Goal: Task Accomplishment & Management: Use online tool/utility

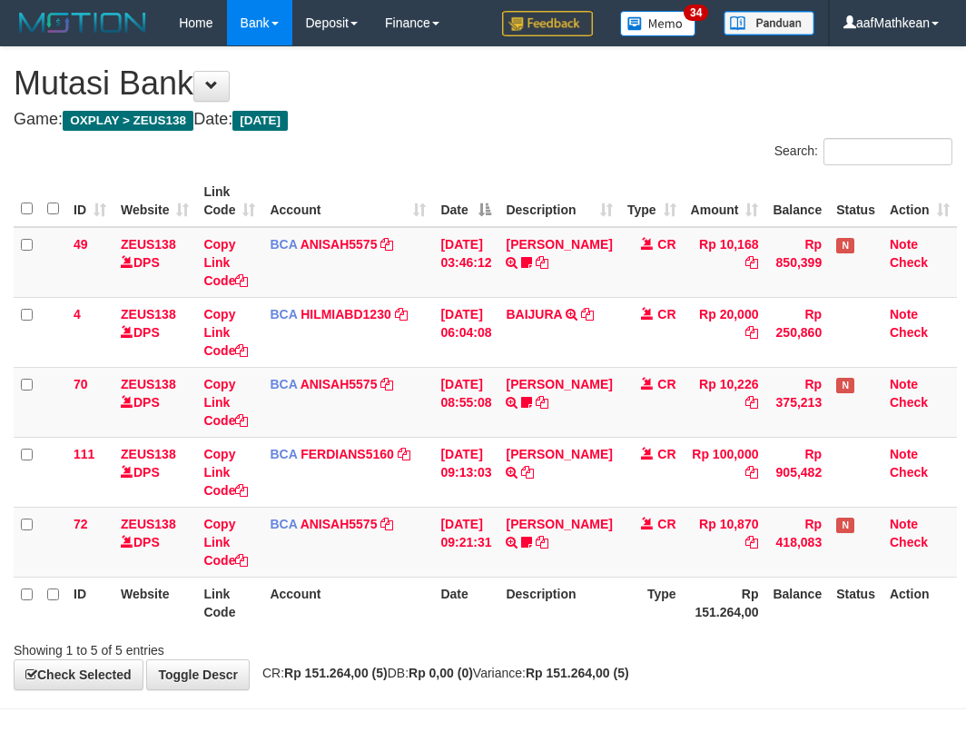
click at [684, 626] on th "Rp 151.264,00" at bounding box center [725, 603] width 83 height 52
click at [668, 625] on th "Type" at bounding box center [652, 603] width 64 height 52
drag, startPoint x: 0, startPoint y: 0, endPoint x: 665, endPoint y: 624, distance: 911.4
click at [665, 624] on th "Type" at bounding box center [652, 603] width 64 height 52
click at [252, 557] on td "Copy Link Code" at bounding box center [229, 542] width 66 height 70
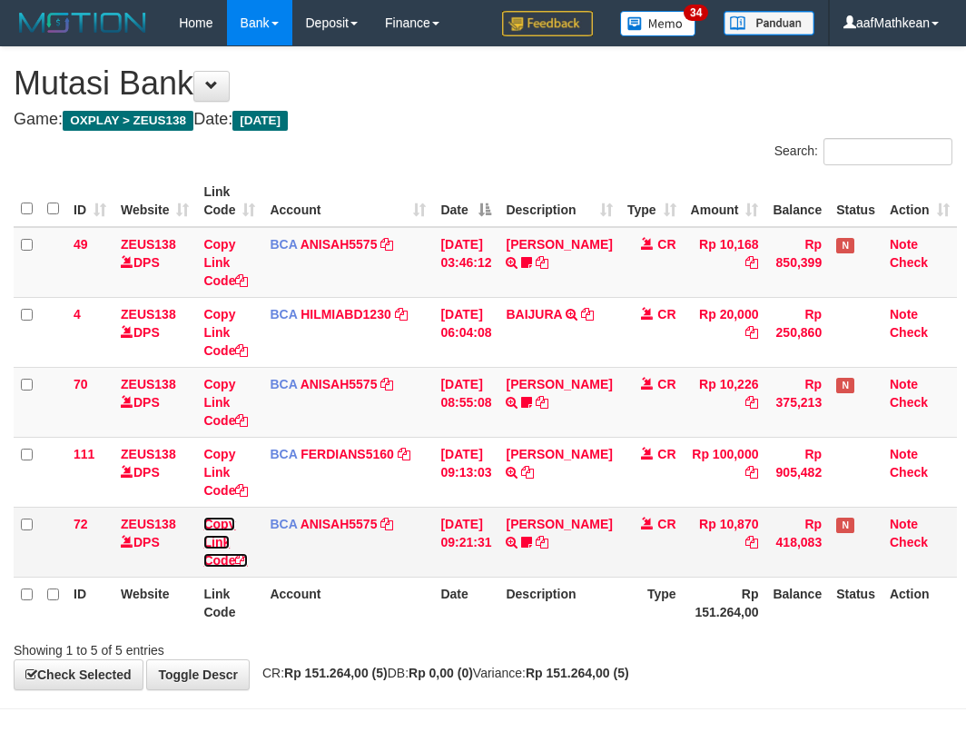
click at [203, 517] on link "Copy Link Code" at bounding box center [225, 542] width 44 height 51
drag, startPoint x: 264, startPoint y: 557, endPoint x: 329, endPoint y: 568, distance: 65.5
click at [320, 567] on td "BCA ANISAH5575 DPS ANISAH mutasi_20251001_3827 | 72 mutasi_20251001_3827 | 72" at bounding box center [347, 542] width 171 height 70
click at [367, 574] on td "BCA ANISAH5575 DPS ANISAH mutasi_20251001_3827 | 72 mutasi_20251001_3827 | 72" at bounding box center [347, 542] width 171 height 70
click at [506, 517] on link "[PERSON_NAME]" at bounding box center [559, 524] width 106 height 15
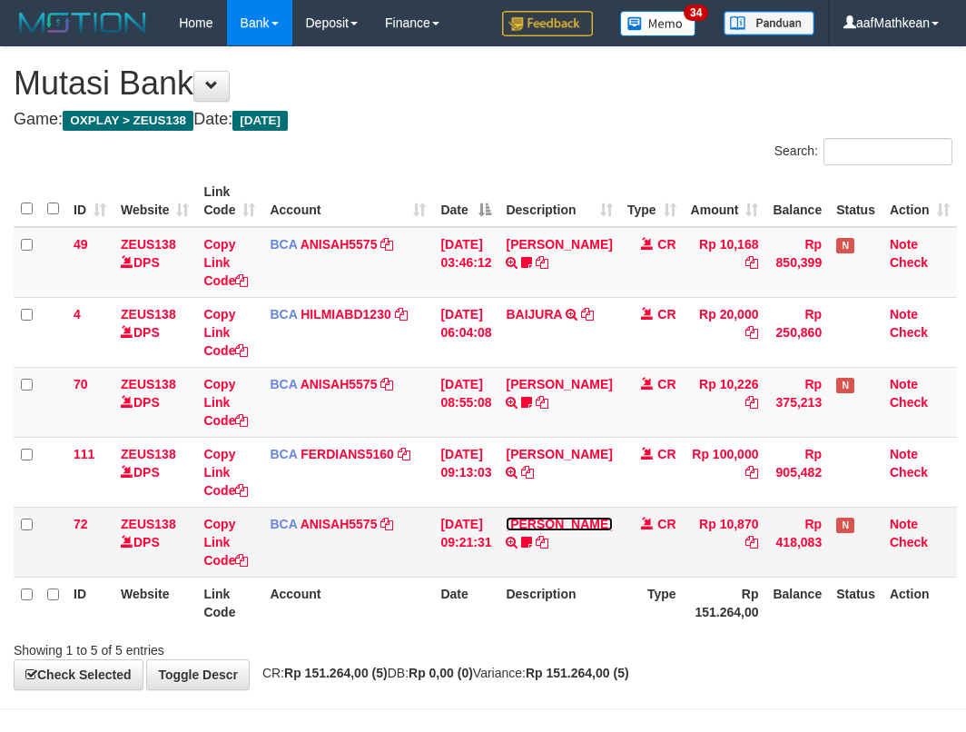
drag, startPoint x: 530, startPoint y: 535, endPoint x: 607, endPoint y: 519, distance: 78.7
click at [558, 528] on link "[PERSON_NAME]" at bounding box center [559, 524] width 106 height 15
click at [623, 512] on td "CR" at bounding box center [652, 542] width 64 height 70
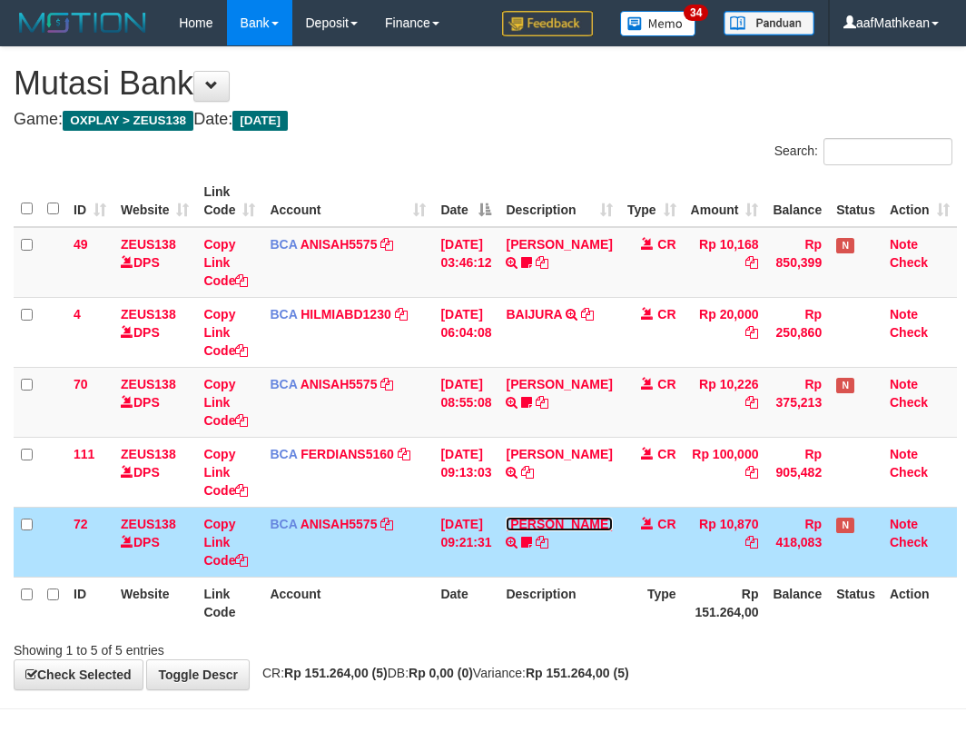
click at [506, 517] on link "[PERSON_NAME]" at bounding box center [559, 524] width 106 height 15
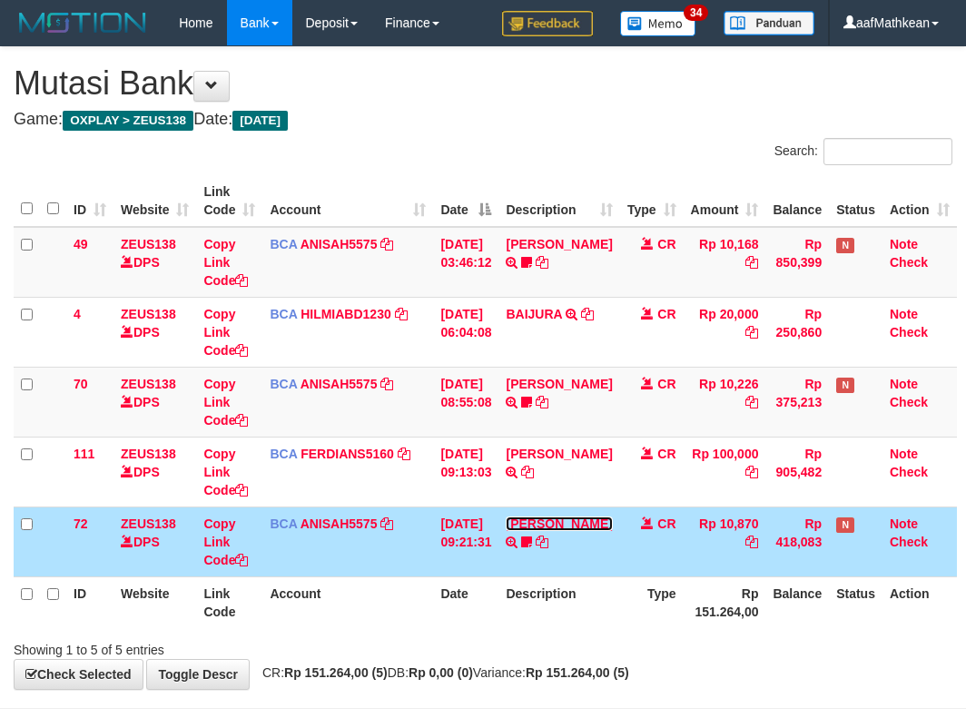
click at [586, 515] on td "MUHAMMAD TAU TRSF E-BANKING CR 0110/FTSCY/WS95051 10870.002025100114784227 TRFD…" at bounding box center [558, 542] width 121 height 70
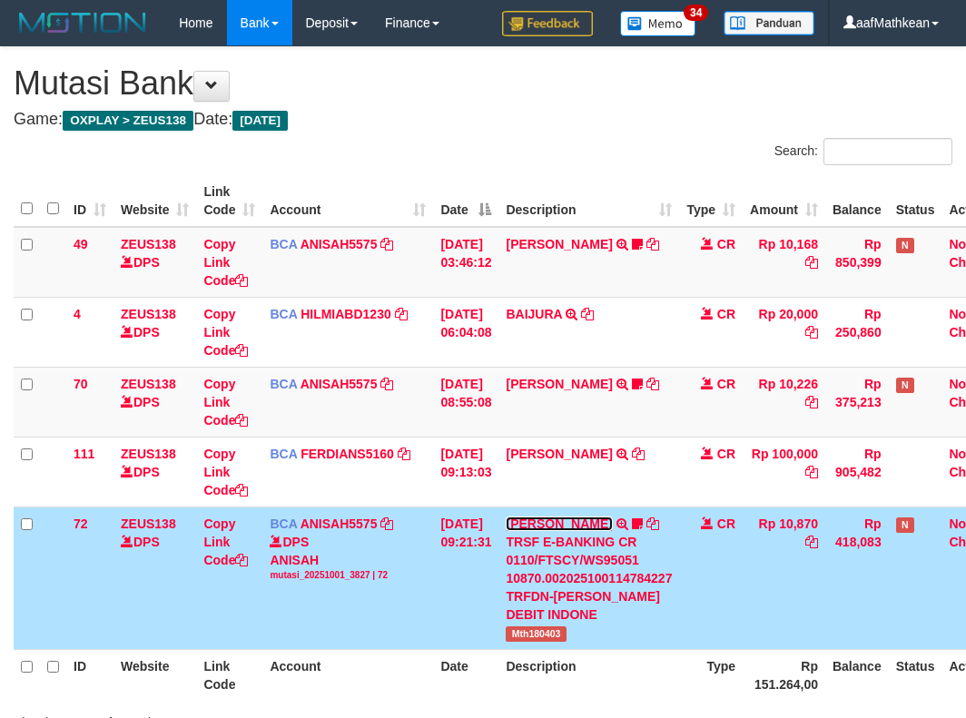
click at [506, 517] on link "[PERSON_NAME]" at bounding box center [559, 524] width 106 height 15
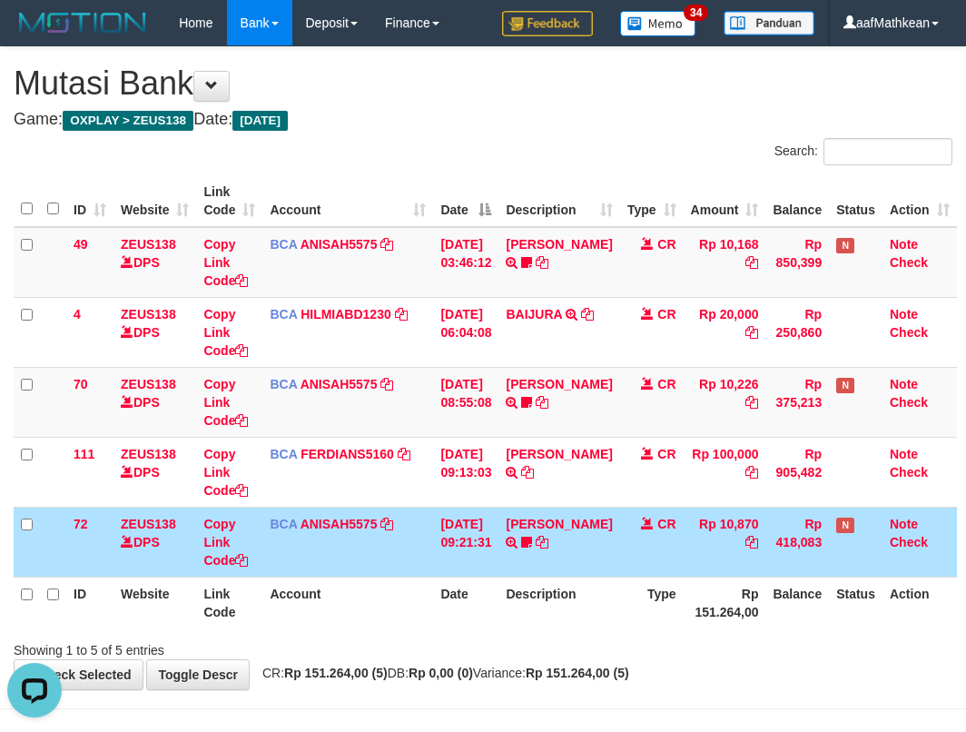
drag, startPoint x: 604, startPoint y: 518, endPoint x: 623, endPoint y: 518, distance: 19.1
click at [606, 521] on td "MUHAMMAD TAU TRSF E-BANKING CR 0110/FTSCY/WS95051 10870.002025100114784227 TRFD…" at bounding box center [558, 542] width 121 height 70
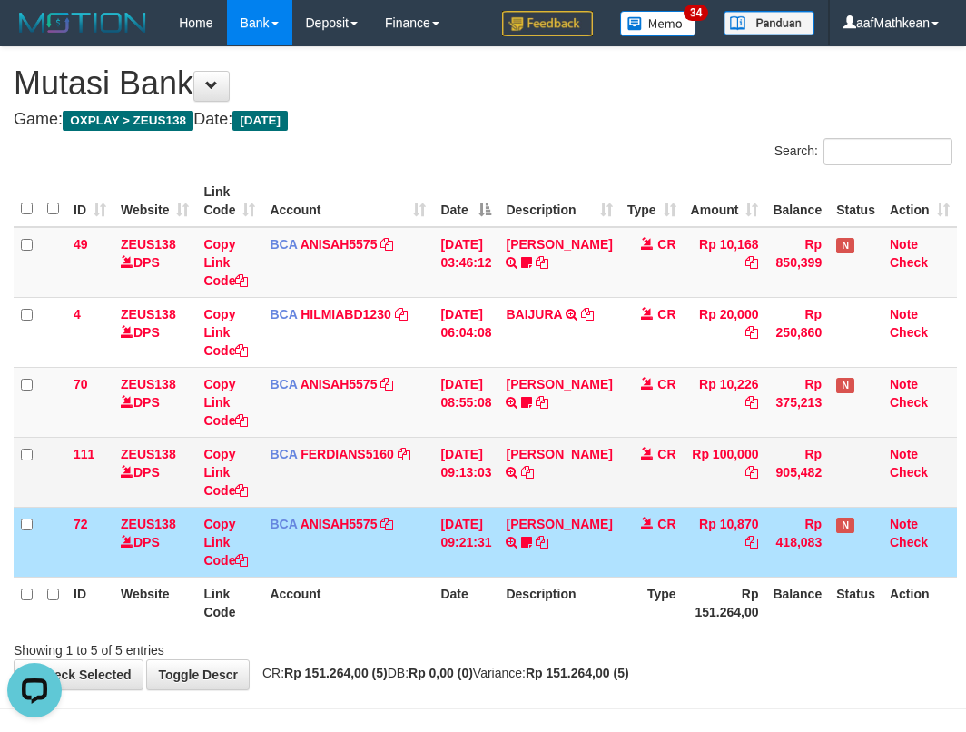
scroll to position [59, 0]
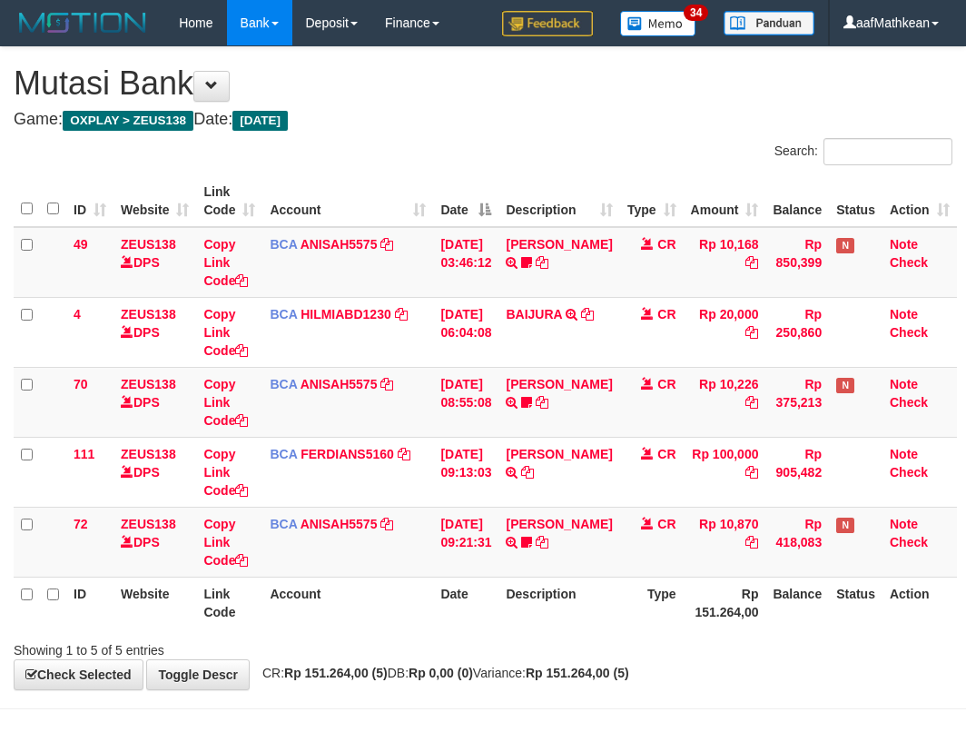
scroll to position [59, 0]
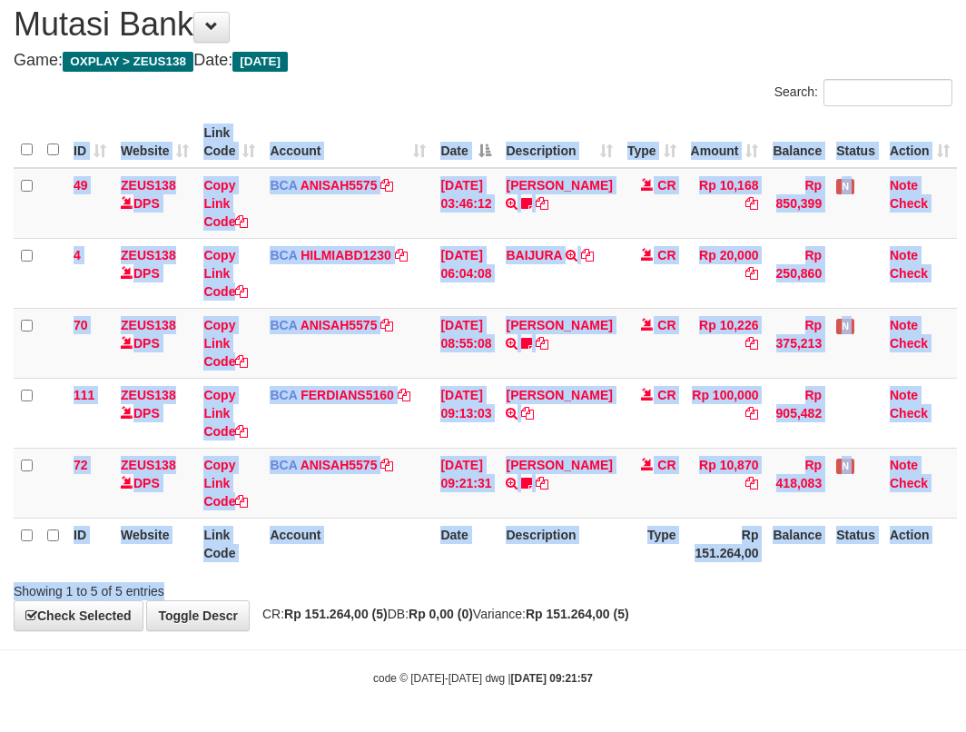
click at [652, 577] on div "Showing 1 to 5 of 5 entries" at bounding box center [483, 587] width 966 height 25
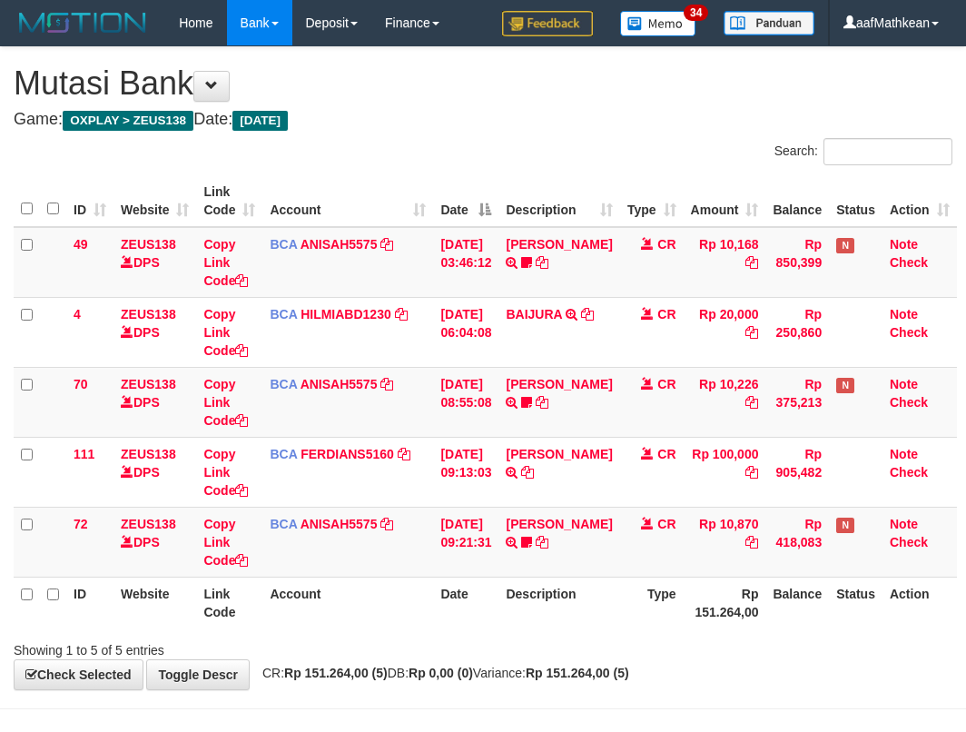
scroll to position [59, 0]
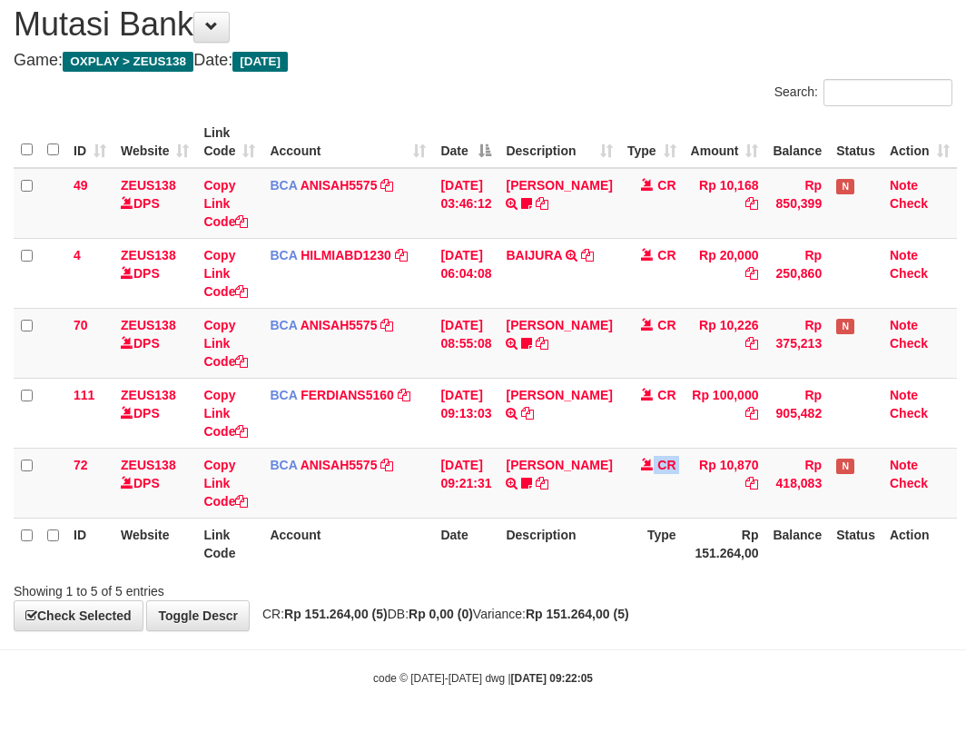
click at [620, 495] on td "CR" at bounding box center [652, 483] width 64 height 70
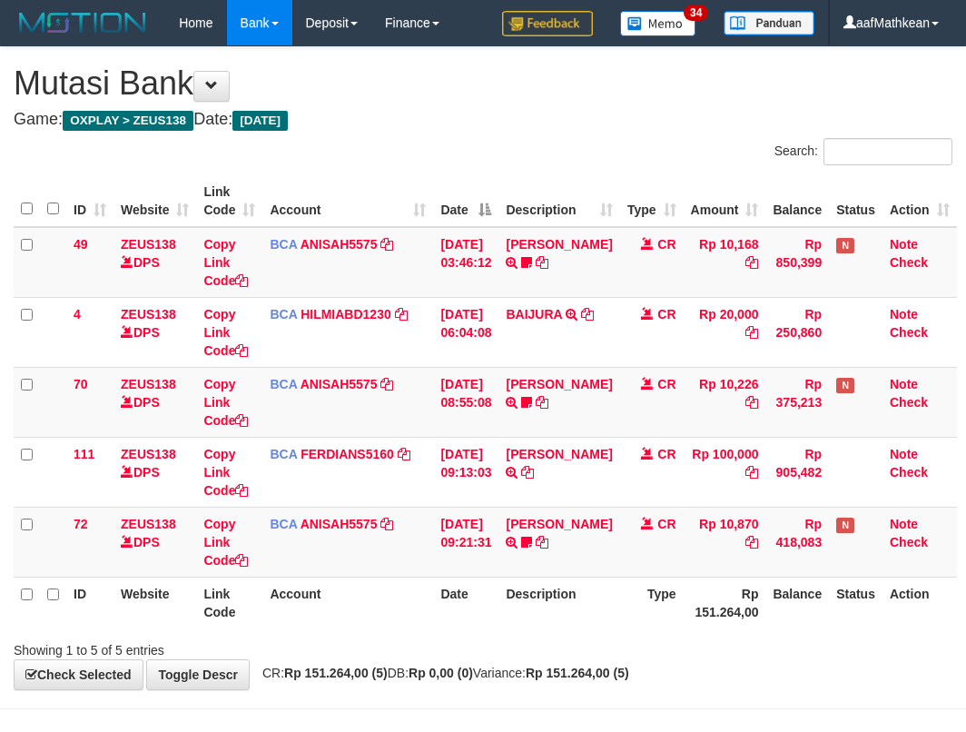
click at [620, 507] on td "CR" at bounding box center [652, 542] width 64 height 70
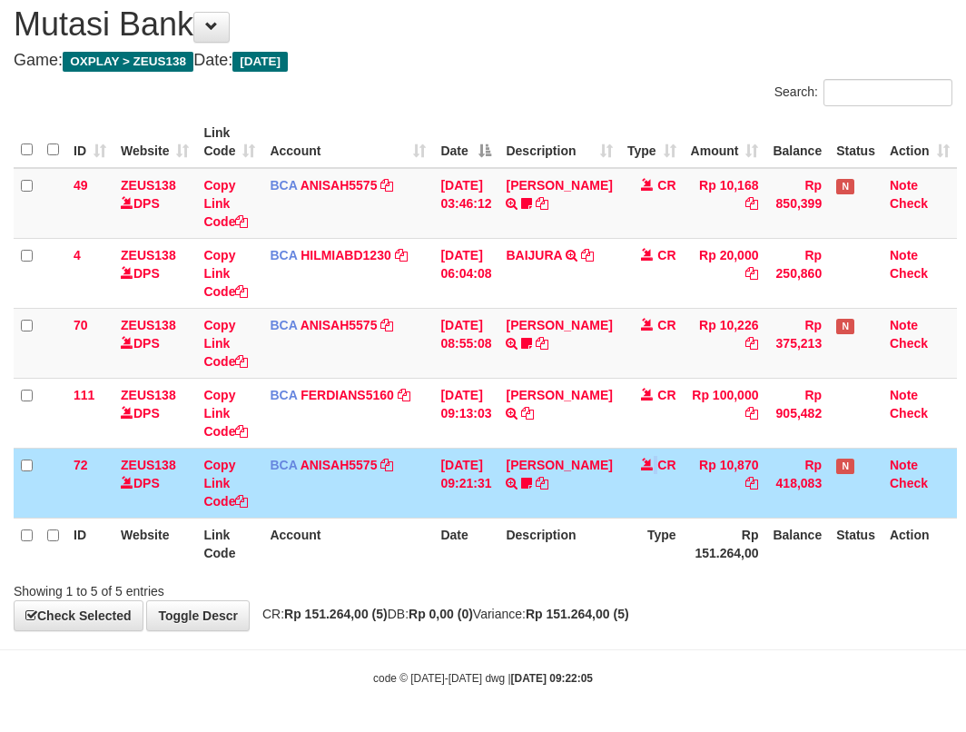
click at [620, 489] on td "CR" at bounding box center [652, 483] width 64 height 70
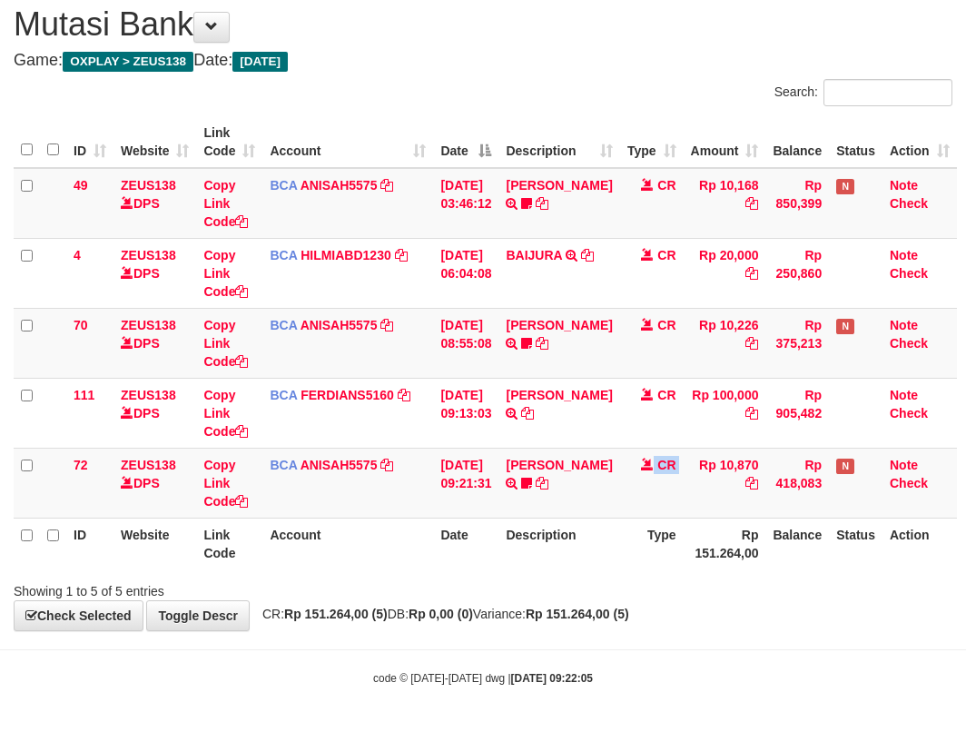
click at [620, 489] on td "CR" at bounding box center [652, 483] width 64 height 70
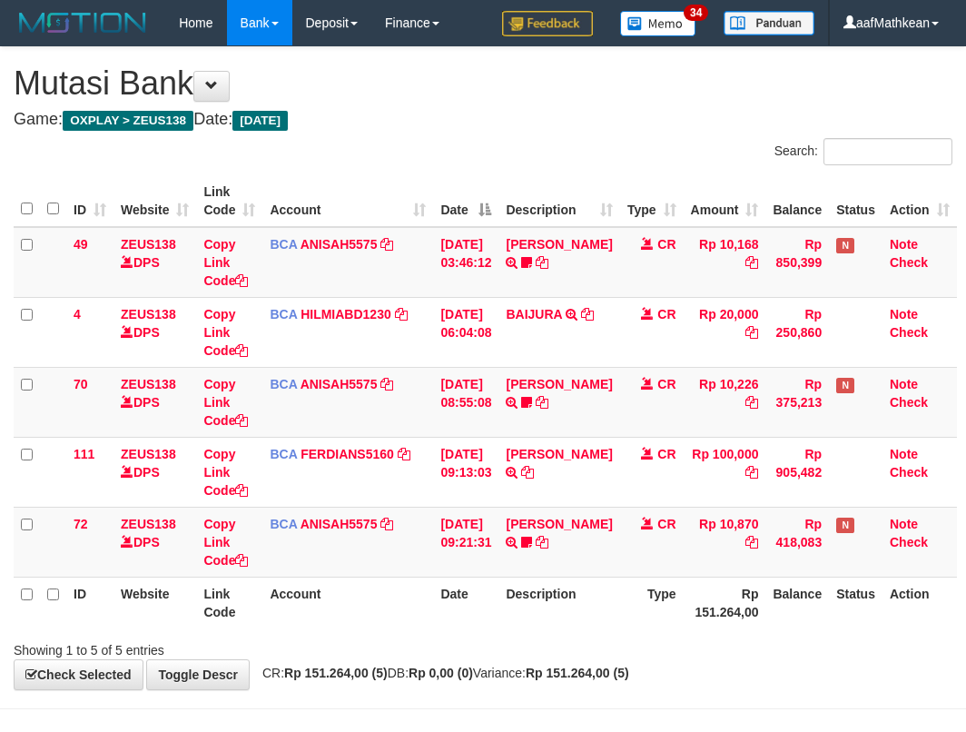
scroll to position [59, 0]
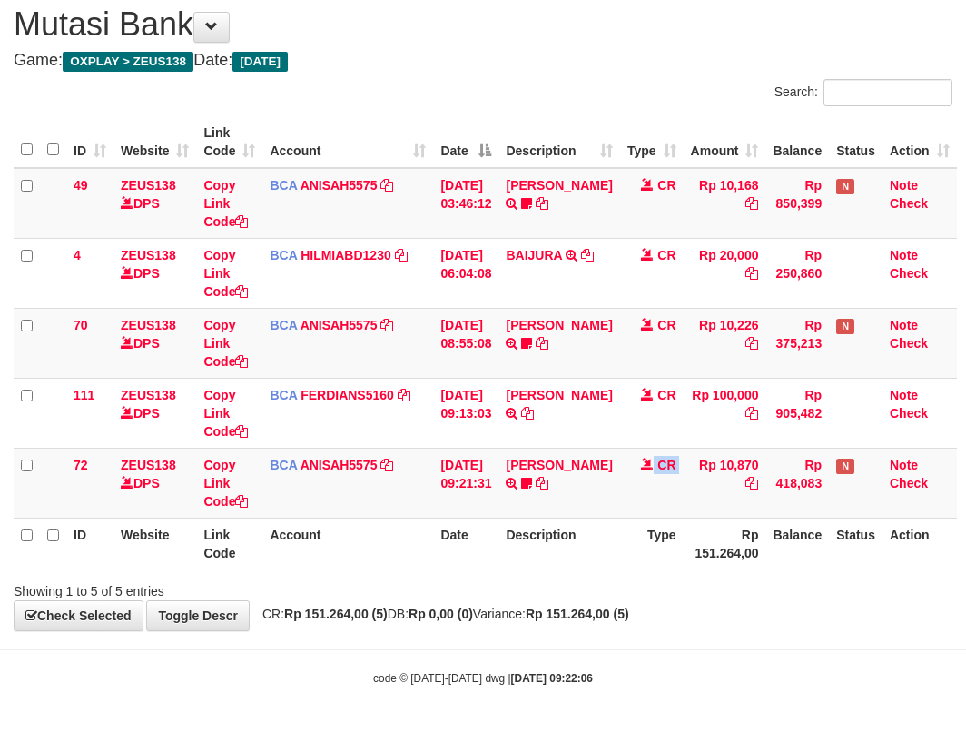
click at [620, 488] on td "CR" at bounding box center [652, 483] width 64 height 70
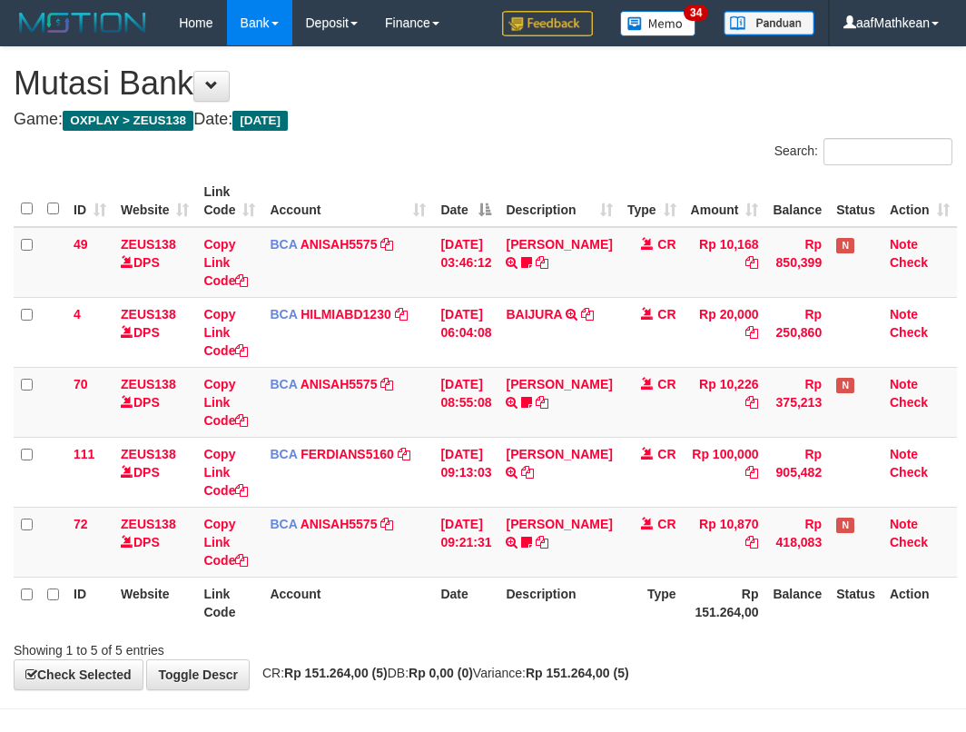
click at [652, 507] on td "CR" at bounding box center [652, 542] width 64 height 70
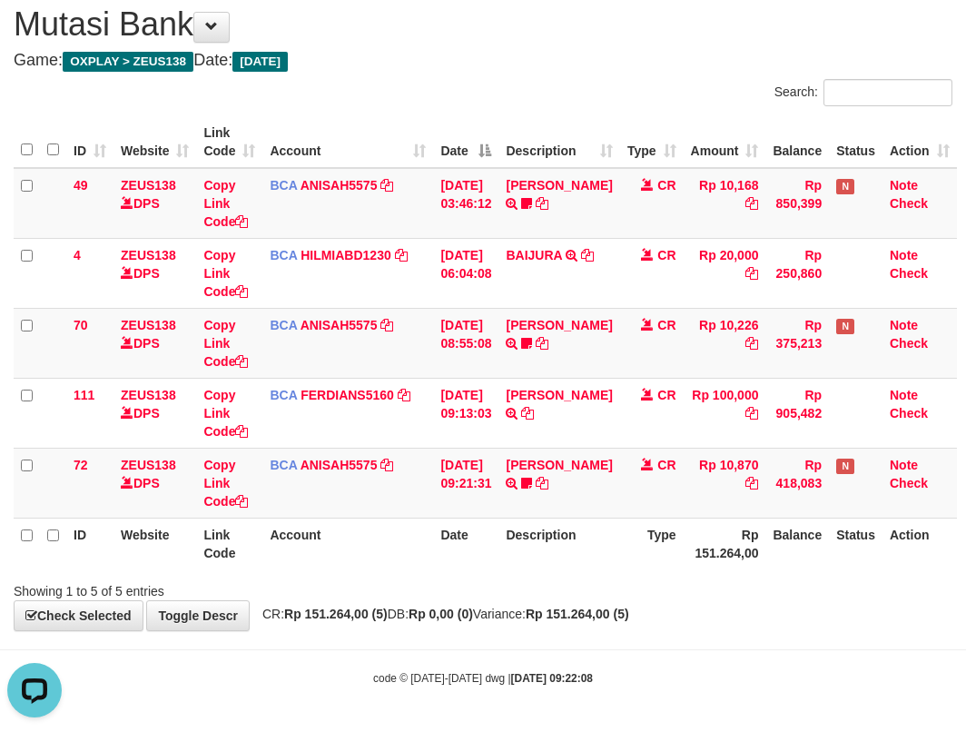
drag, startPoint x: 760, startPoint y: 604, endPoint x: 739, endPoint y: 610, distance: 21.8
click at [743, 608] on div "**********" at bounding box center [483, 309] width 966 height 642
click at [802, 582] on div "**********" at bounding box center [483, 309] width 966 height 642
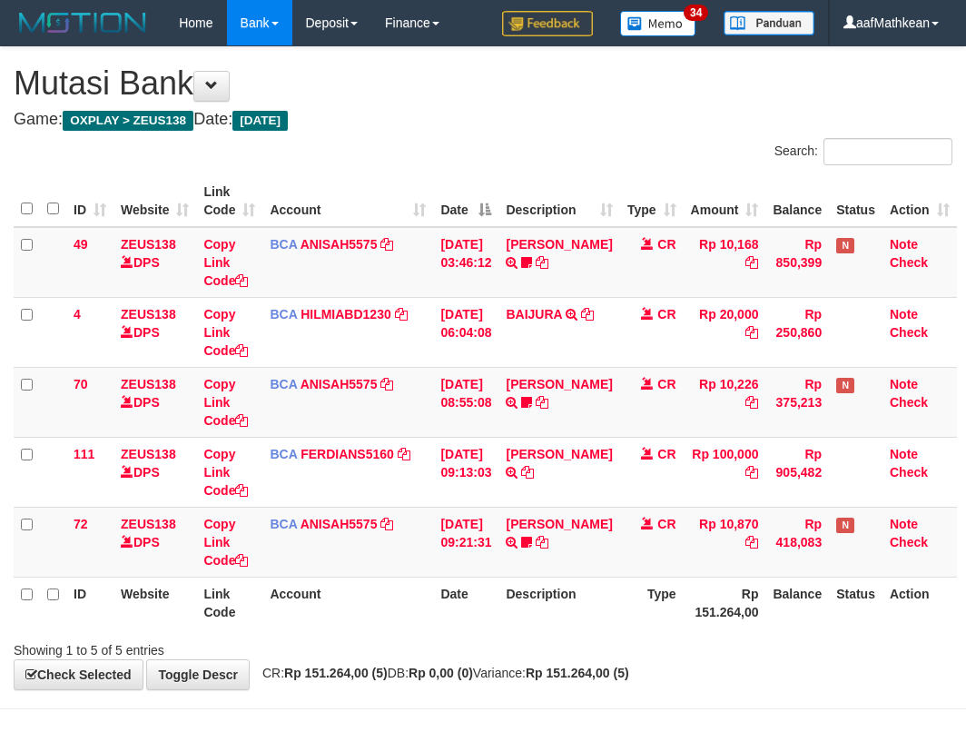
click at [443, 624] on div "**********" at bounding box center [483, 368] width 966 height 642
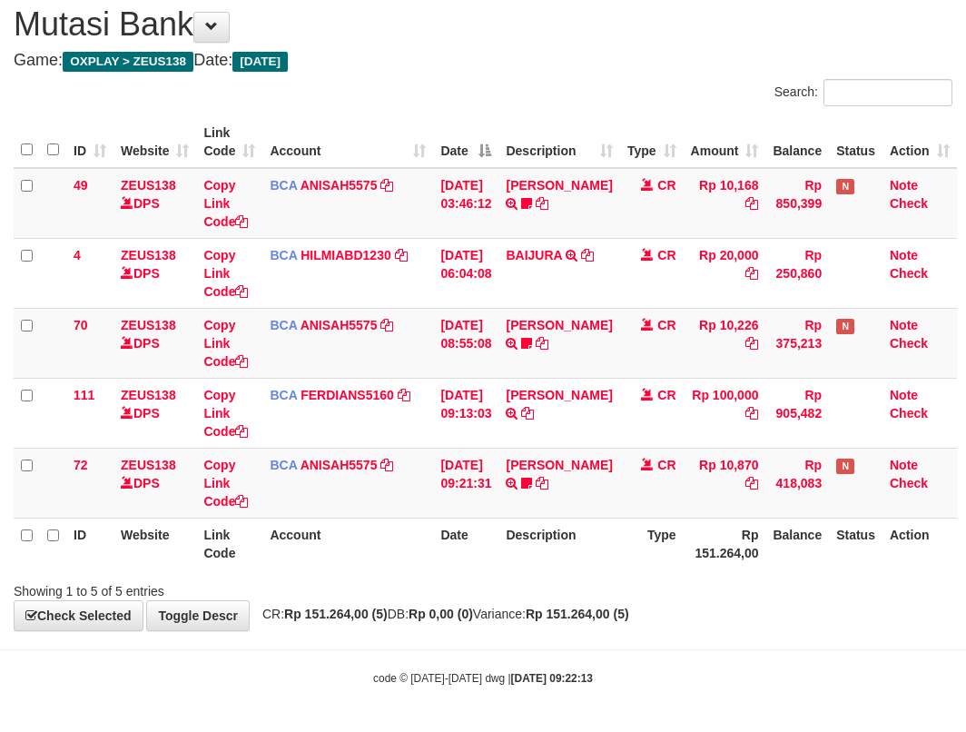
click at [507, 596] on div "Showing 1 to 5 of 5 entries" at bounding box center [483, 587] width 966 height 25
drag, startPoint x: 508, startPoint y: 594, endPoint x: 494, endPoint y: 698, distance: 105.3
click at [509, 605] on div "**********" at bounding box center [483, 309] width 966 height 642
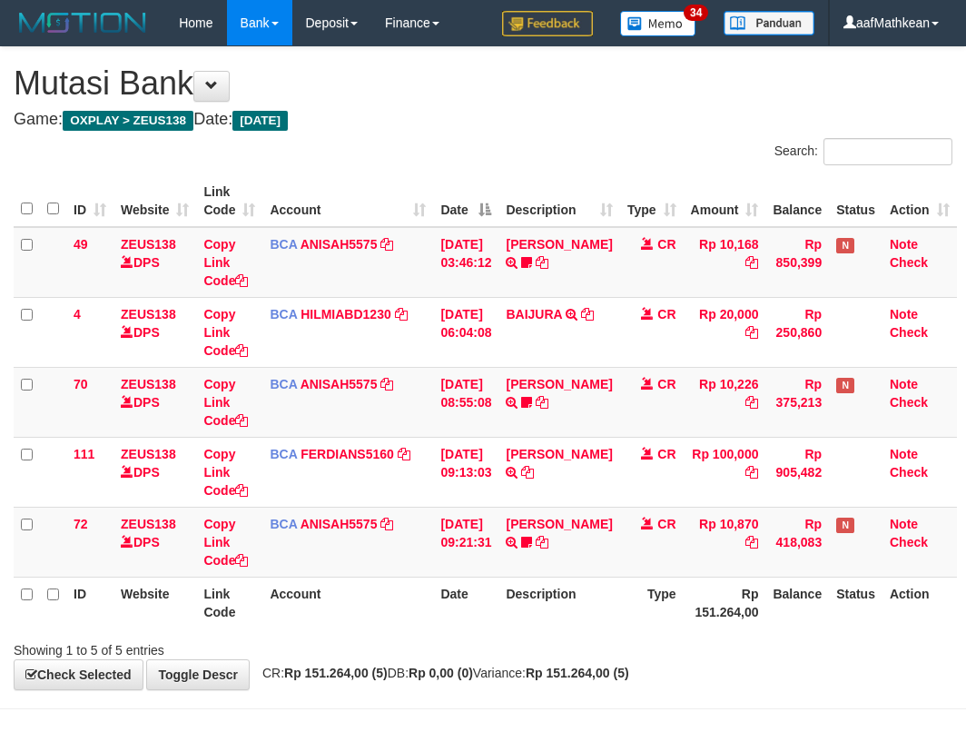
click at [524, 634] on div "Showing 1 to 5 of 5 entries" at bounding box center [483, 646] width 966 height 25
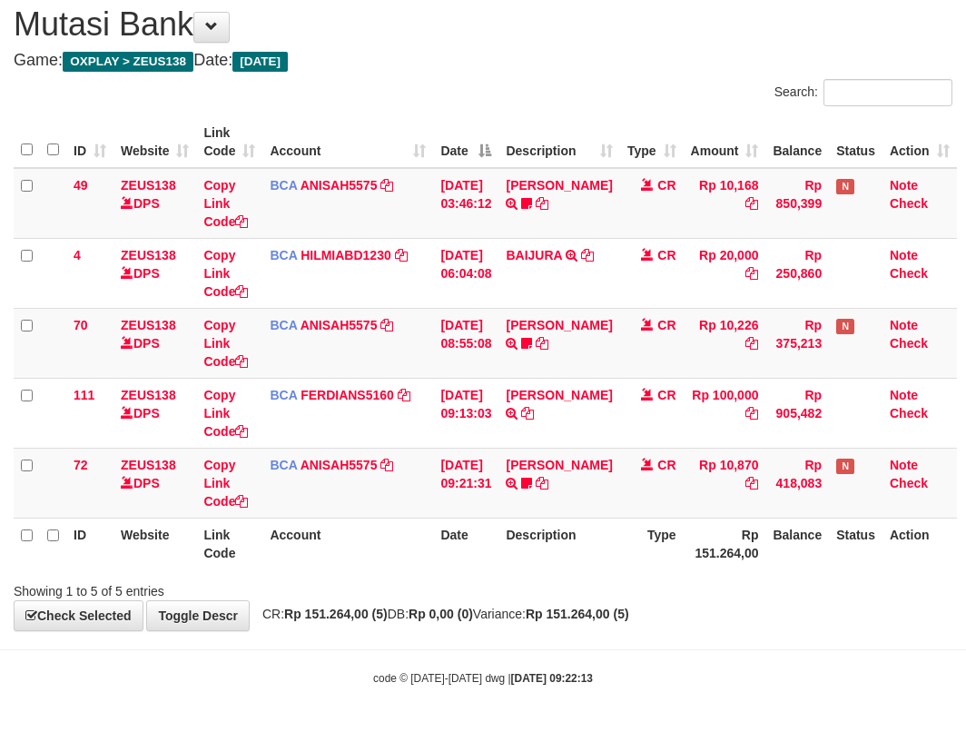
click at [532, 579] on div "Showing 1 to 5 of 5 entries" at bounding box center [483, 587] width 966 height 25
click at [784, 616] on div "**********" at bounding box center [483, 309] width 966 height 642
drag, startPoint x: 725, startPoint y: 582, endPoint x: 798, endPoint y: 504, distance: 106.6
click at [721, 564] on div "Search: ID Website Link Code Account Date Description Type Amount Balance Statu…" at bounding box center [483, 339] width 939 height 521
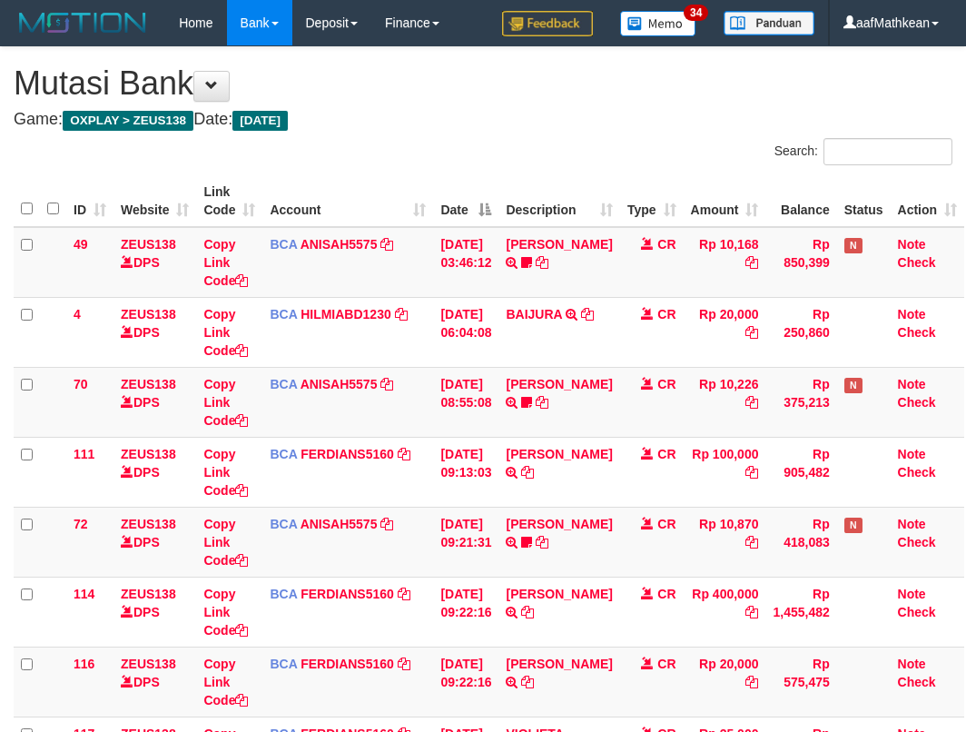
scroll to position [59, 0]
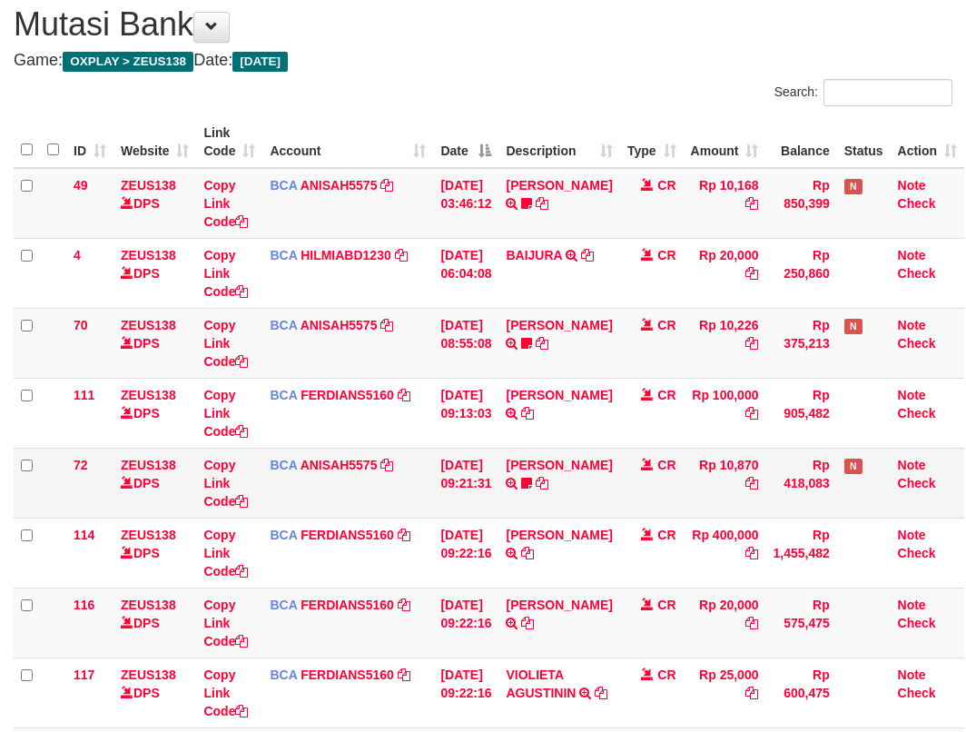
click at [620, 512] on td "CR" at bounding box center [652, 483] width 64 height 70
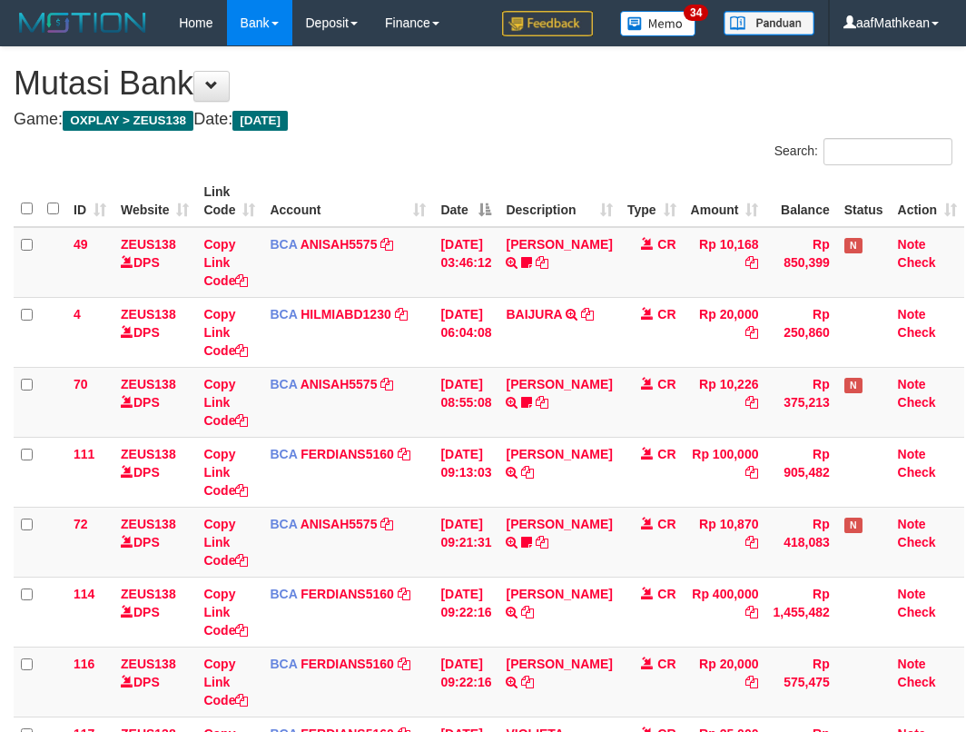
scroll to position [409, 0]
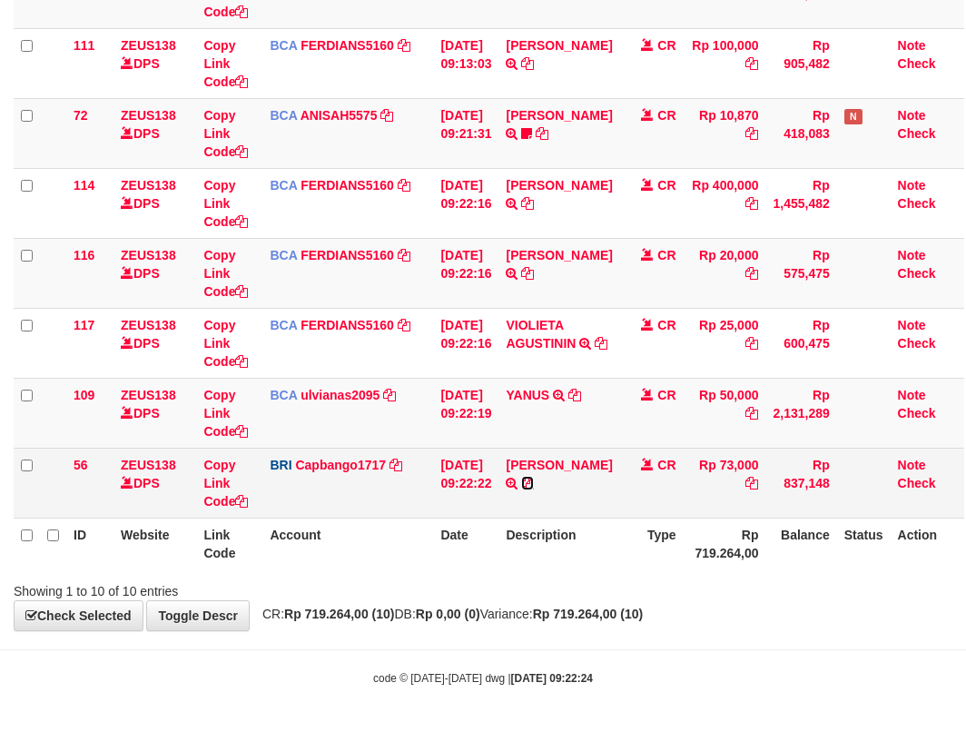
click at [534, 478] on icon at bounding box center [527, 483] width 13 height 13
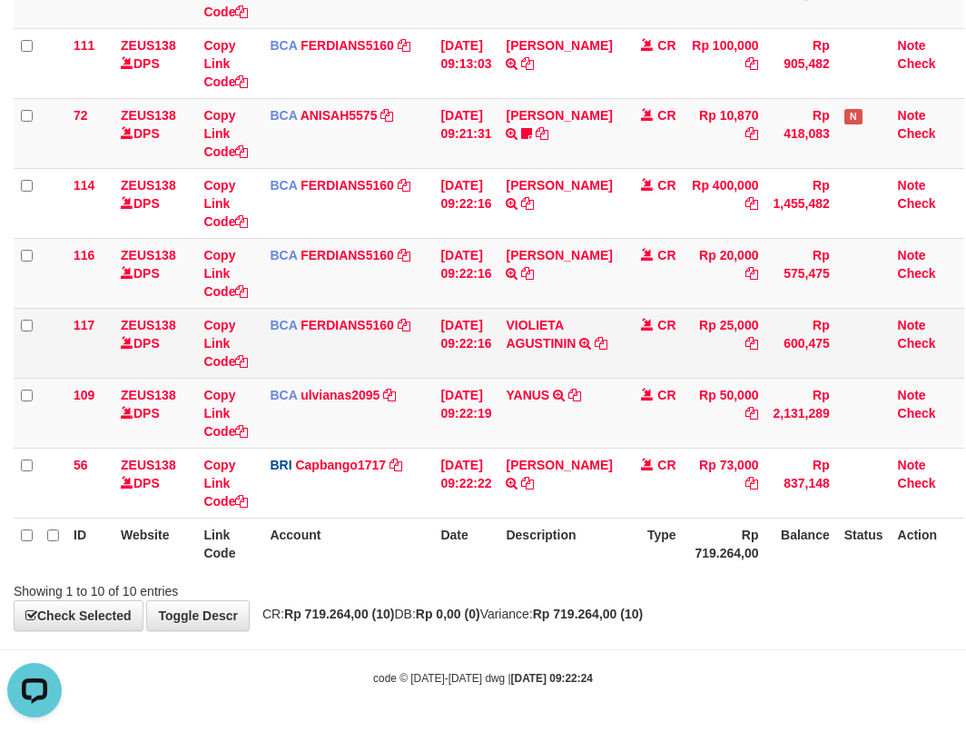
scroll to position [0, 0]
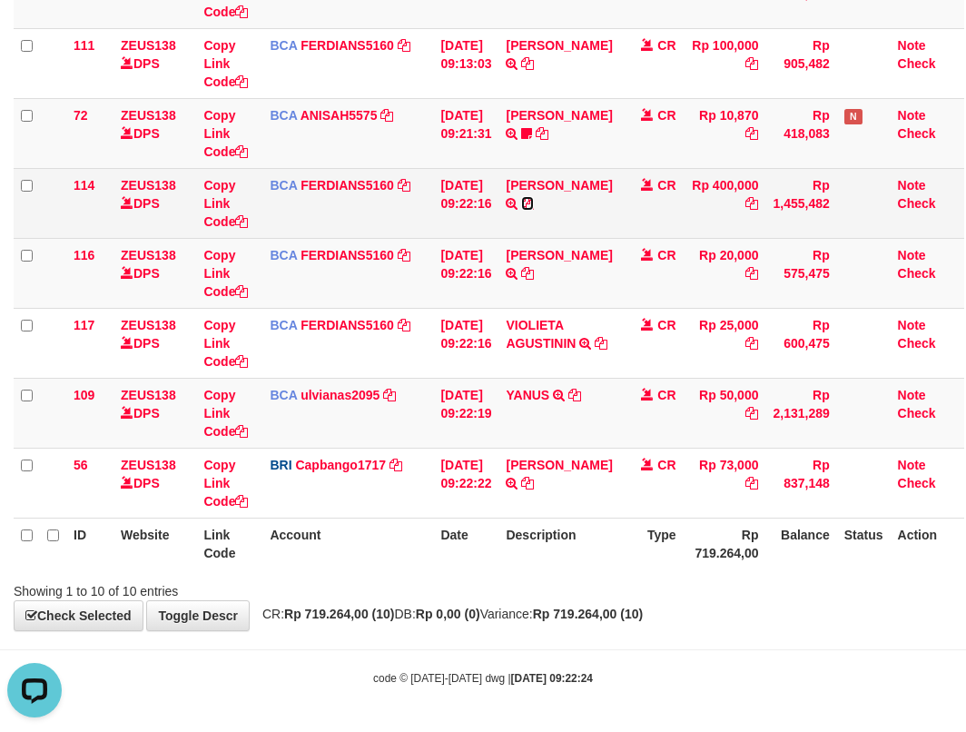
drag, startPoint x: 537, startPoint y: 218, endPoint x: 971, endPoint y: 133, distance: 441.2
click at [534, 210] on icon at bounding box center [527, 203] width 13 height 13
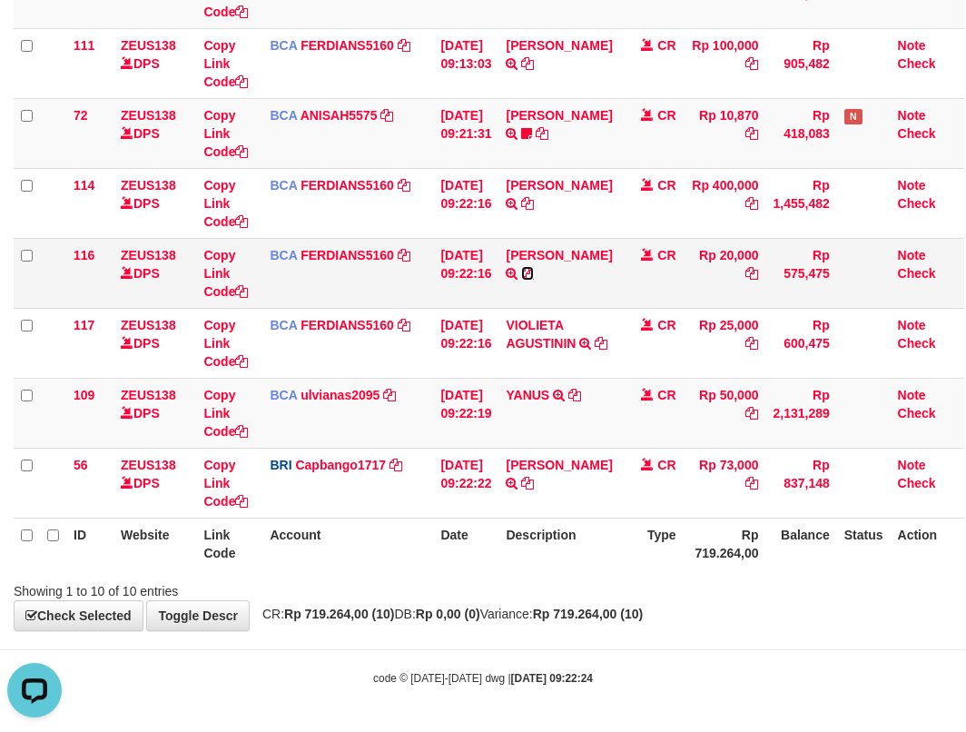
click at [534, 280] on icon at bounding box center [527, 273] width 13 height 13
click at [416, 397] on td "BCA ulvianas2095 DPS ULVIANASARI mutasi_20251001_4139 | 109 mutasi_20251001_413…" at bounding box center [347, 413] width 171 height 70
click at [433, 417] on tr "109 ZEUS138 DPS Copy Link Code BCA ulvianas2095 DPS ULVIANASARI mutasi_20251001…" at bounding box center [489, 413] width 951 height 70
click at [458, 410] on td "01/10/2025 09:22:19" at bounding box center [465, 413] width 65 height 70
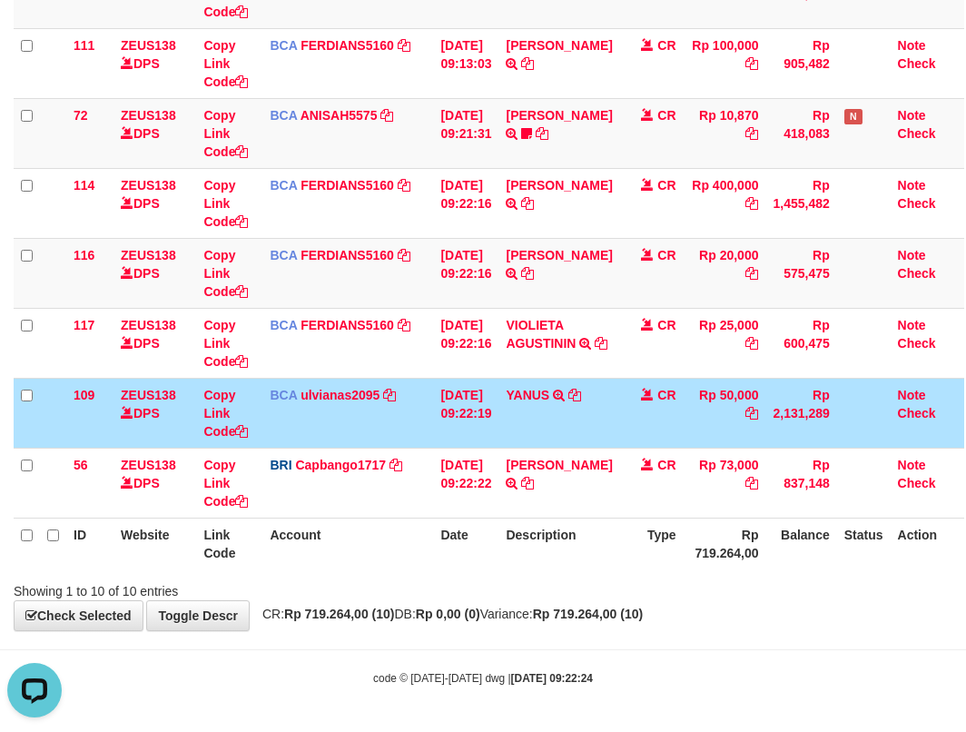
drag, startPoint x: 458, startPoint y: 409, endPoint x: 480, endPoint y: 412, distance: 22.1
click at [478, 413] on td "01/10/2025 09:22:19" at bounding box center [465, 413] width 65 height 70
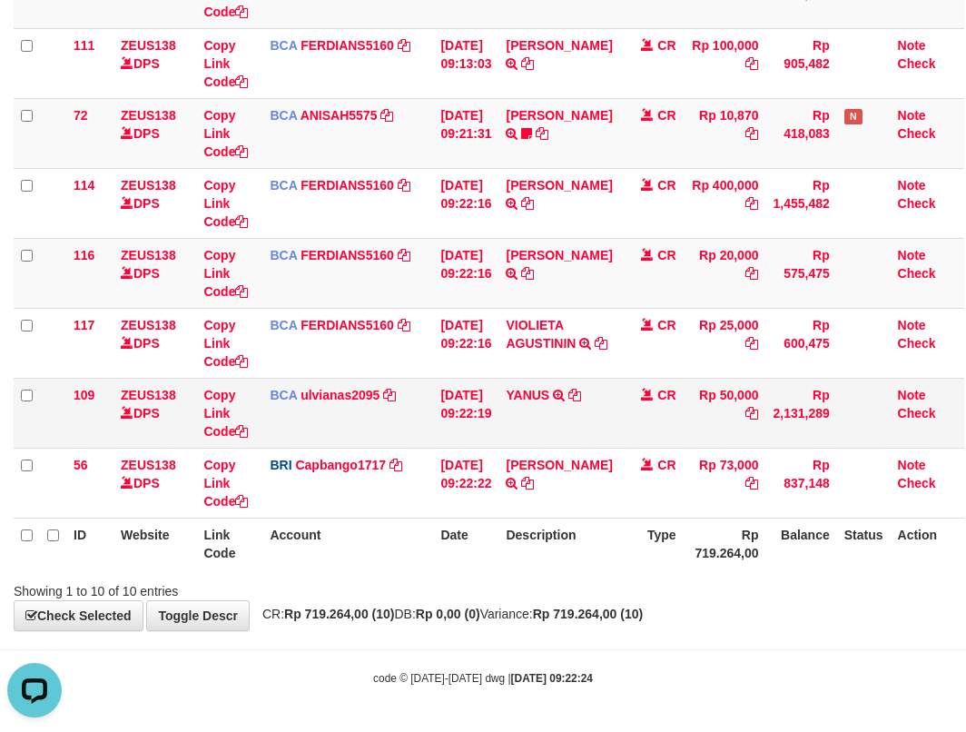
click at [496, 408] on td "01/10/2025 09:22:19" at bounding box center [465, 413] width 65 height 70
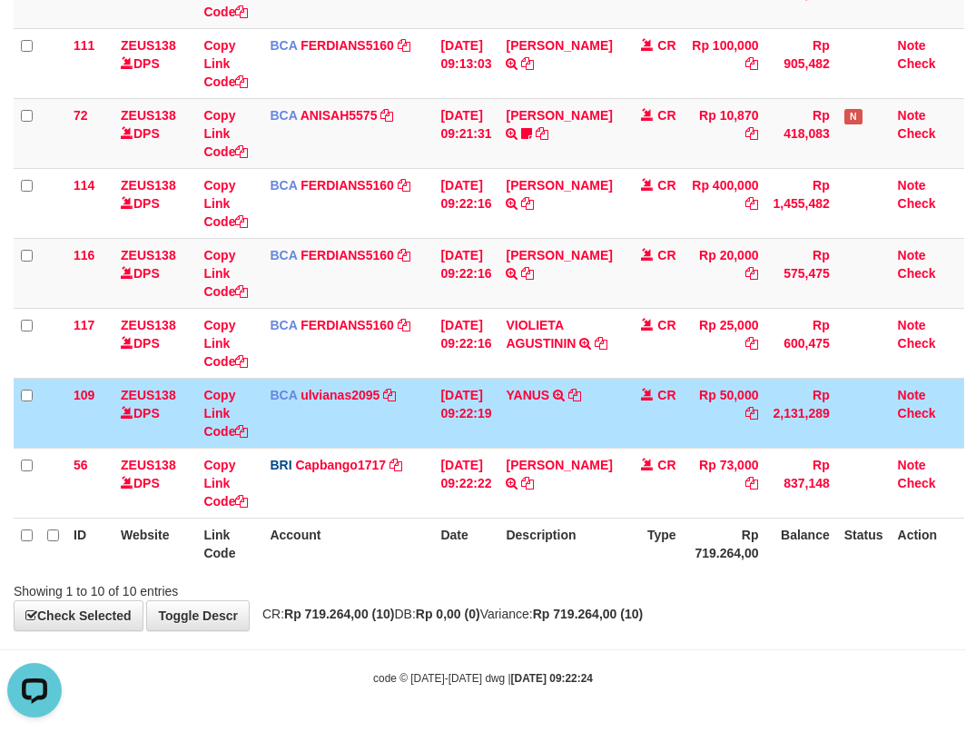
drag, startPoint x: 482, startPoint y: 407, endPoint x: 518, endPoint y: 412, distance: 36.7
click at [498, 413] on td "01/10/2025 09:22:19" at bounding box center [465, 413] width 65 height 70
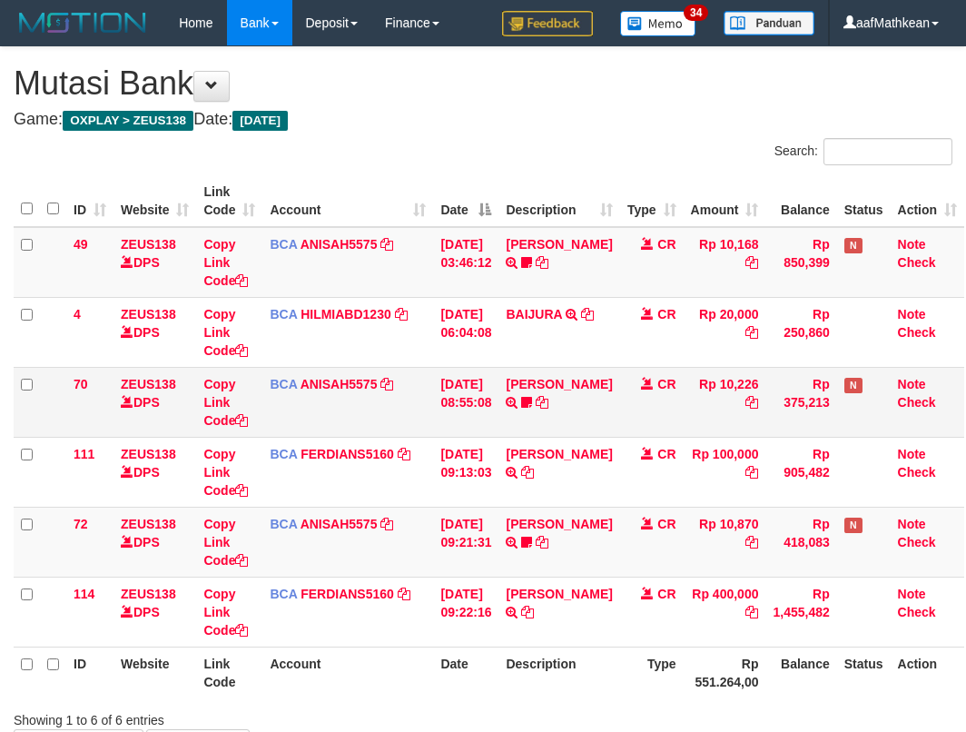
drag, startPoint x: 551, startPoint y: 409, endPoint x: 580, endPoint y: 409, distance: 29.1
click at [557, 416] on td "DAVIT HENDRI TRSF E-BANKING CR 0110/FTSCY/WS95051 10226.002025100110396579 TRFD…" at bounding box center [558, 402] width 121 height 70
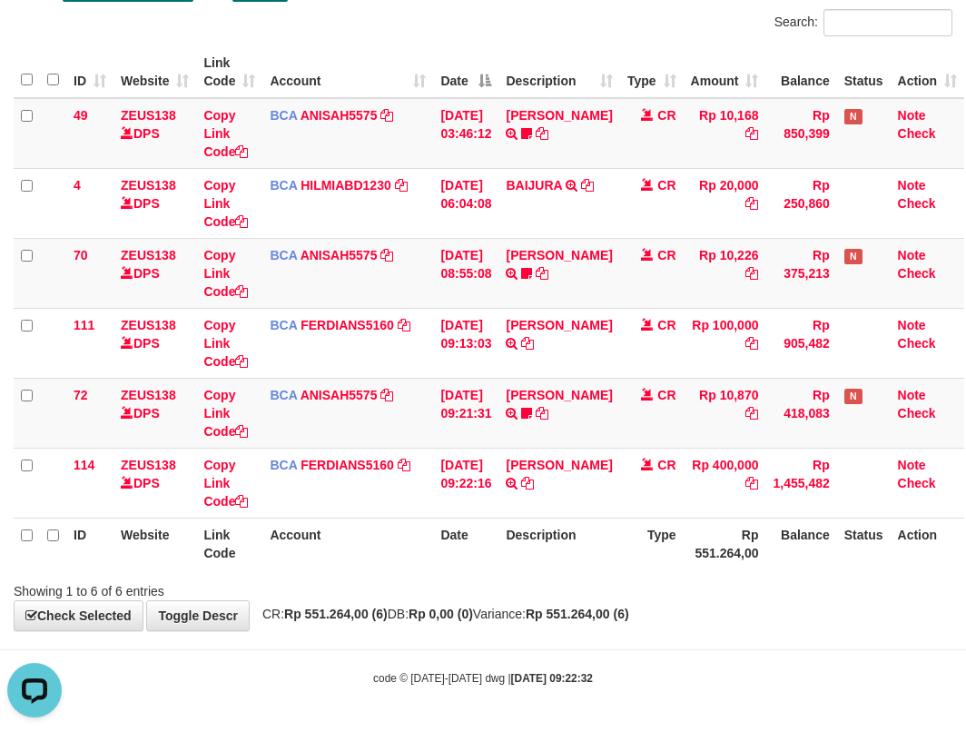
drag, startPoint x: 400, startPoint y: 172, endPoint x: 971, endPoint y: 391, distance: 611.9
click at [608, 484] on tbody "49 ZEUS138 DPS Copy Link Code BCA ANISAH5575 DPS ANISAH mutasi_20251001_3827 | …" at bounding box center [489, 308] width 951 height 420
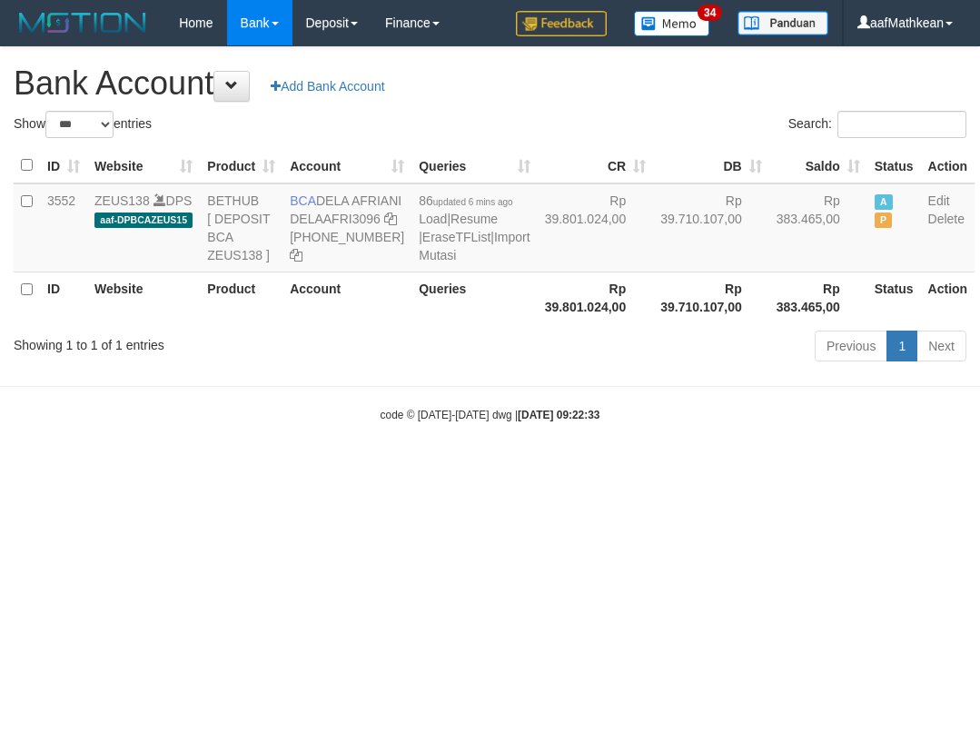
select select "***"
drag, startPoint x: 311, startPoint y: 194, endPoint x: 355, endPoint y: 218, distance: 49.6
click at [355, 218] on td "BCA DELA AFRIANI DELAAFRI3096 [PHONE_NUMBER]" at bounding box center [346, 227] width 129 height 89
copy td "DELA AFRIANI"
drag, startPoint x: 547, startPoint y: 532, endPoint x: 513, endPoint y: 531, distance: 34.5
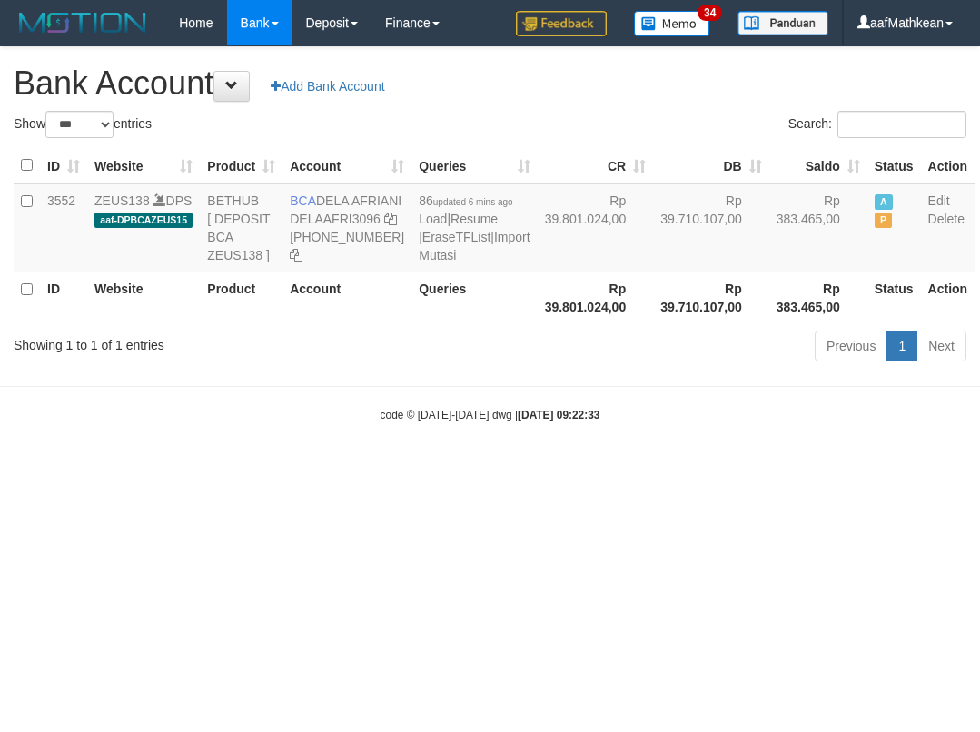
click at [523, 468] on html "Toggle navigation Home Bank Account List Load By Website Group [OXPLAY] ZEUS138…" at bounding box center [490, 234] width 980 height 468
click at [488, 468] on html "Toggle navigation Home Bank Account List Load By Website Group [OXPLAY] ZEUS138…" at bounding box center [490, 234] width 980 height 468
select select "***"
click at [496, 423] on div "code © [DATE]-[DATE] dwg | [DATE] 09:22:35" at bounding box center [490, 414] width 980 height 18
select select "***"
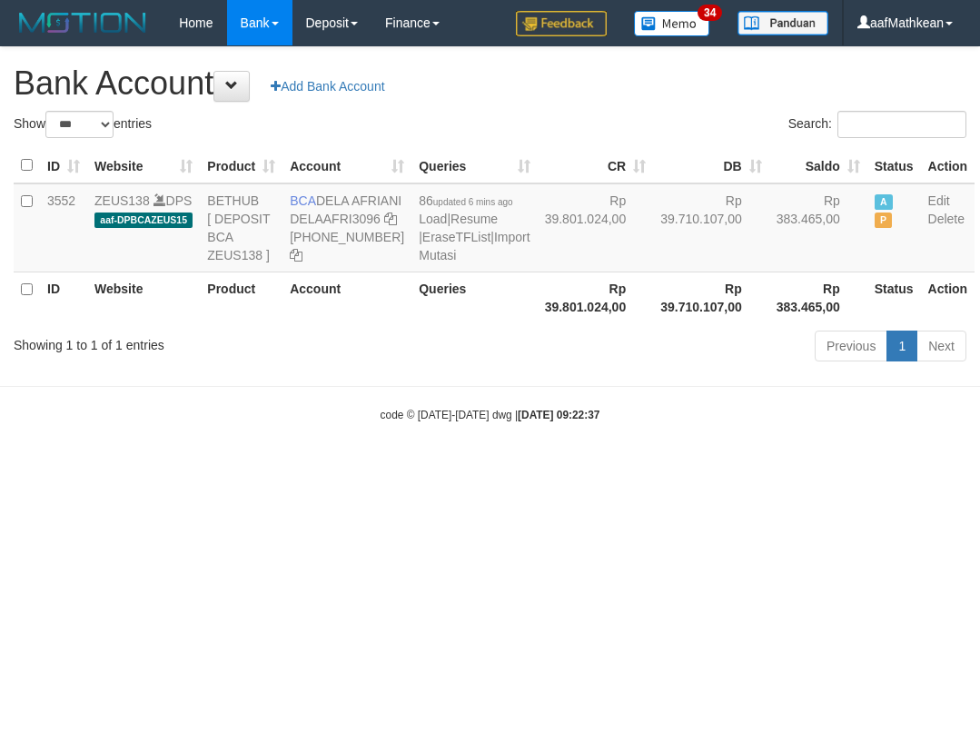
drag, startPoint x: 558, startPoint y: 518, endPoint x: 527, endPoint y: 510, distance: 31.7
click at [556, 468] on body "Toggle navigation Home Bank Account List Load By Website Group [OXPLAY] ZEUS138…" at bounding box center [490, 234] width 980 height 468
drag, startPoint x: 550, startPoint y: 518, endPoint x: 534, endPoint y: 683, distance: 166.0
click at [549, 468] on html "Toggle navigation Home Bank Account List Load By Website Group [OXPLAY] ZEUS138…" at bounding box center [490, 234] width 980 height 468
select select "***"
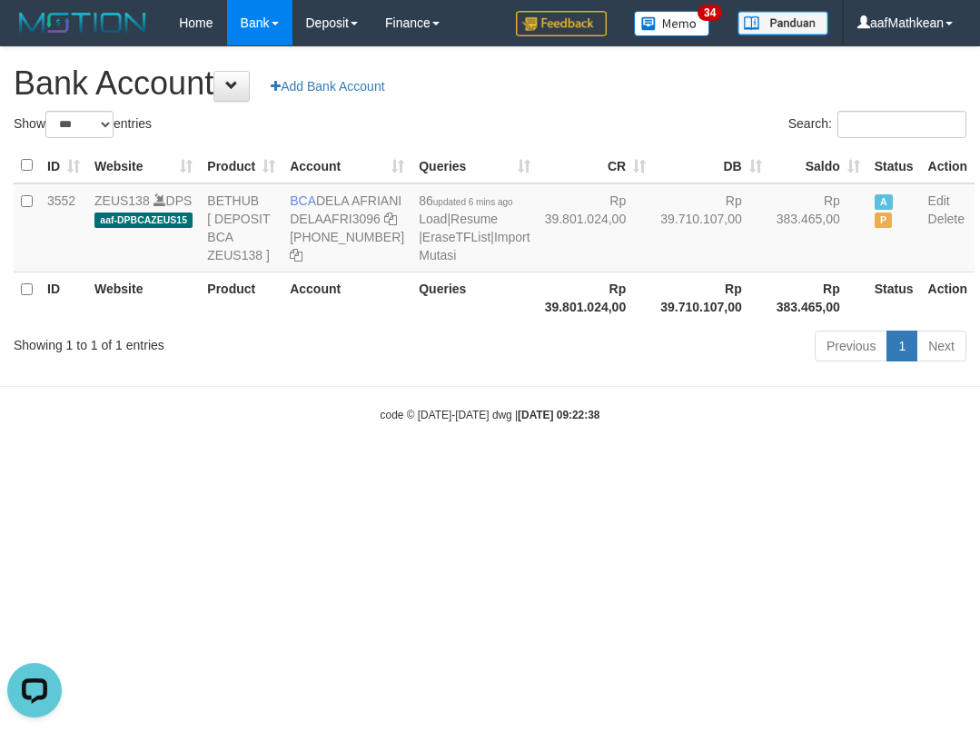
click at [772, 468] on html "Toggle navigation Home Bank Account List Load By Website Group [OXPLAY] ZEUS138…" at bounding box center [490, 234] width 980 height 468
click at [786, 468] on html "Toggle navigation Home Bank Account List Load By Website Group [OXPLAY] ZEUS138…" at bounding box center [490, 234] width 980 height 468
select select "***"
drag, startPoint x: 317, startPoint y: 197, endPoint x: 363, endPoint y: 225, distance: 54.2
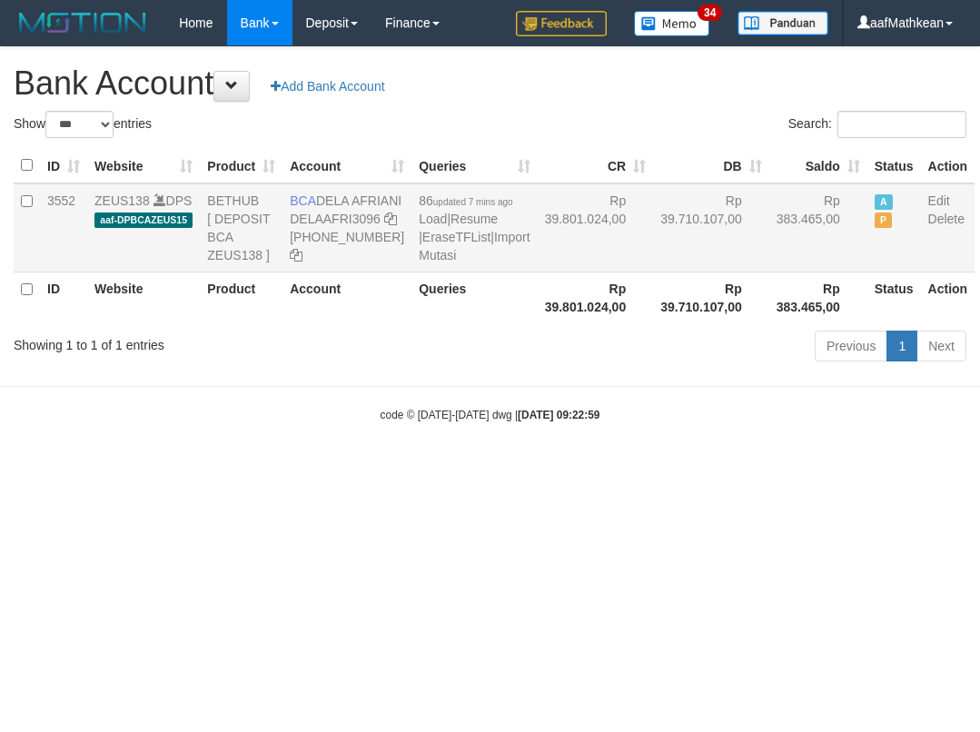
click at [363, 225] on td "BCA DELA AFRIANI DELAAFRI3096 869-245-8639" at bounding box center [346, 227] width 129 height 89
copy td "DELA AFRIANI"
click at [419, 432] on body "Toggle navigation Home Bank Account List Load By Website Group [OXPLAY] ZEUS138…" at bounding box center [490, 234] width 980 height 468
click at [628, 468] on body "Toggle navigation Home Bank Account List Load By Website Group [OXPLAY] ZEUS138…" at bounding box center [490, 234] width 980 height 468
click at [384, 225] on icon at bounding box center [390, 218] width 13 height 13
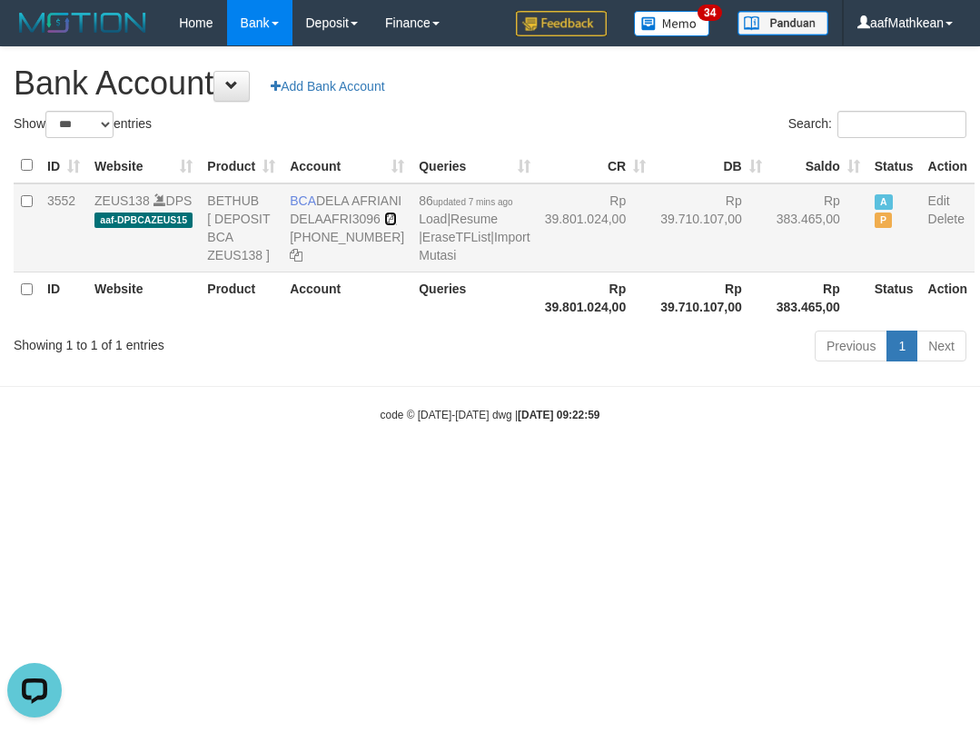
click at [384, 225] on icon at bounding box center [390, 218] width 13 height 13
drag, startPoint x: 304, startPoint y: 434, endPoint x: 358, endPoint y: 438, distance: 53.7
click at [308, 434] on body "Toggle navigation Home Bank Account List Load By Website Group [OXPLAY] ZEUS138…" at bounding box center [490, 234] width 980 height 468
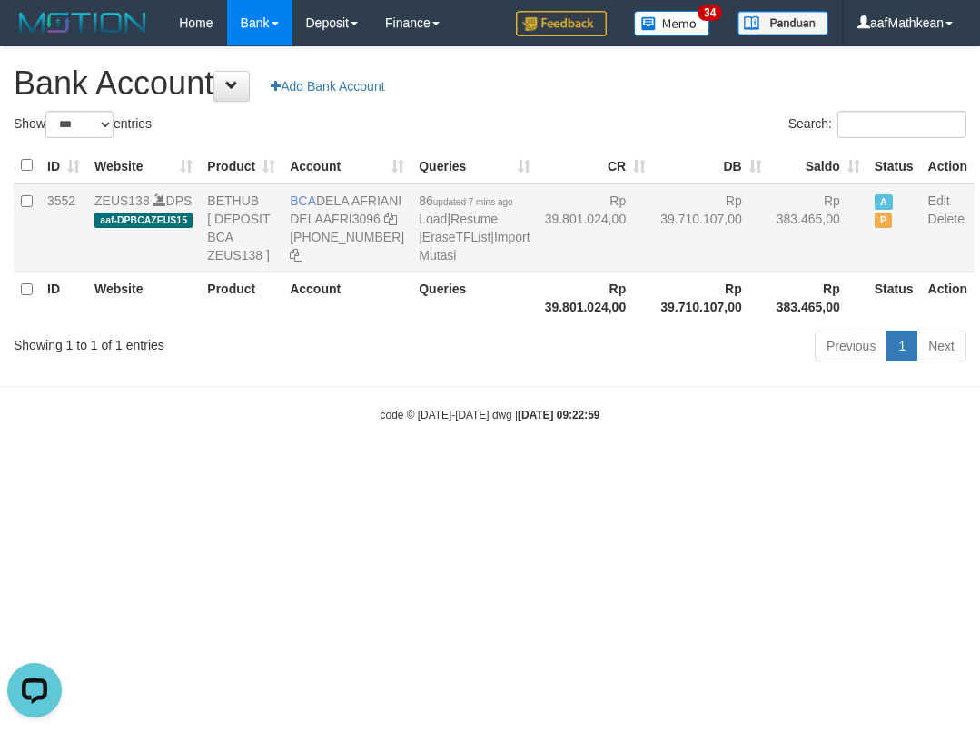
drag, startPoint x: 289, startPoint y: 195, endPoint x: 382, endPoint y: 212, distance: 95.1
click at [357, 213] on td "BCA DELA AFRIANI DELAAFRI3096 869-245-8639" at bounding box center [346, 227] width 129 height 89
copy td "BCA DELA AFRIANI"
click at [575, 468] on body "Toggle navigation Home Bank Account List Load By Website Group [OXPLAY] ZEUS138…" at bounding box center [490, 234] width 980 height 468
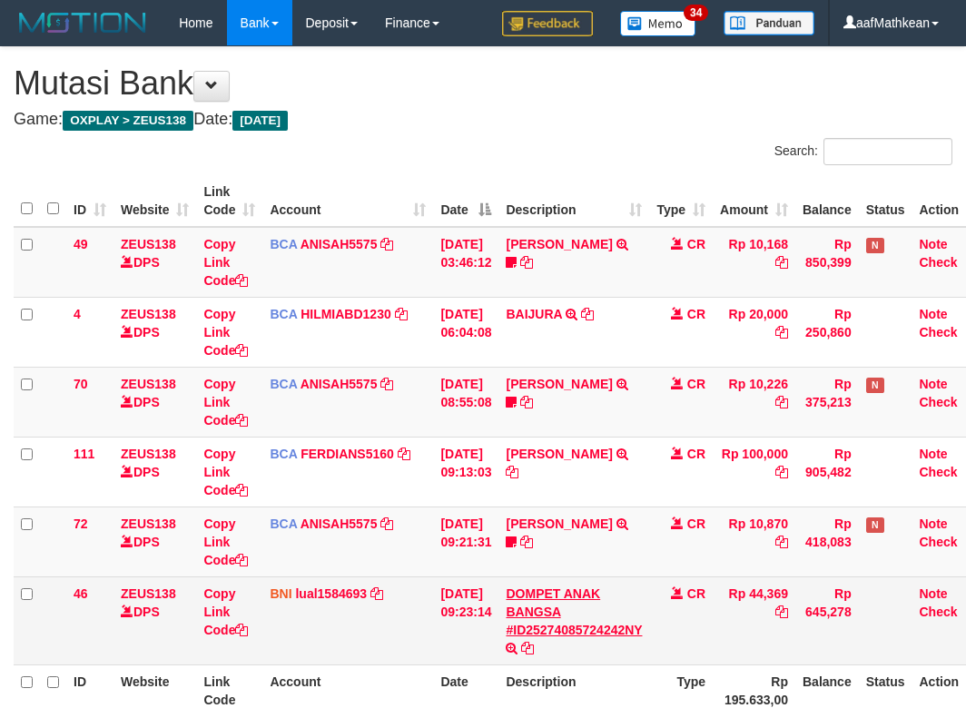
scroll to position [147, 0]
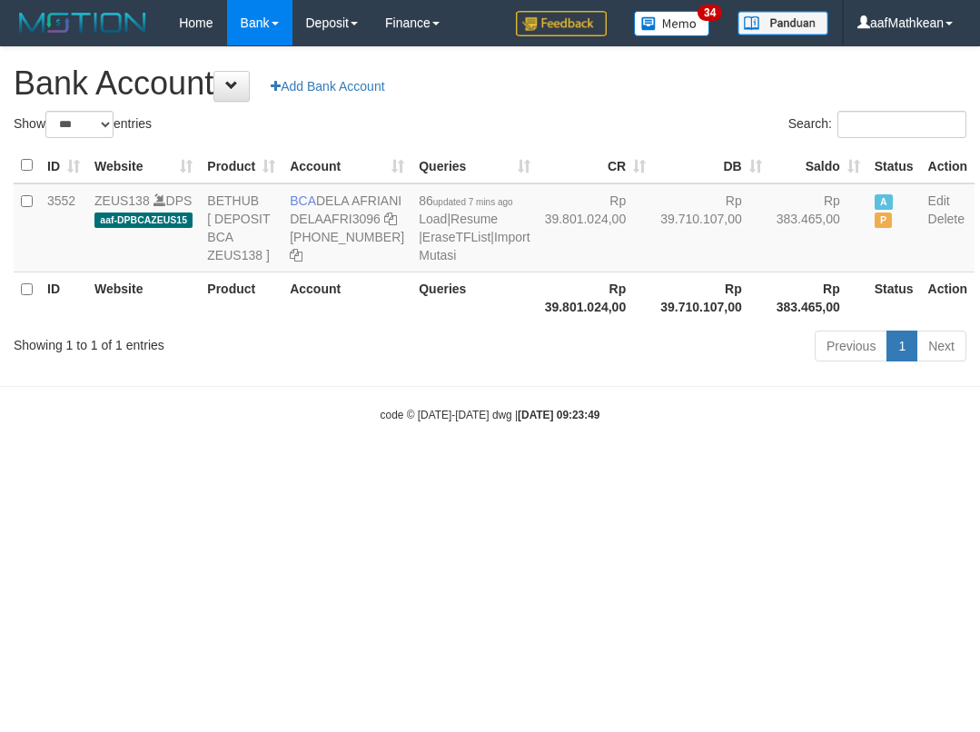
select select "***"
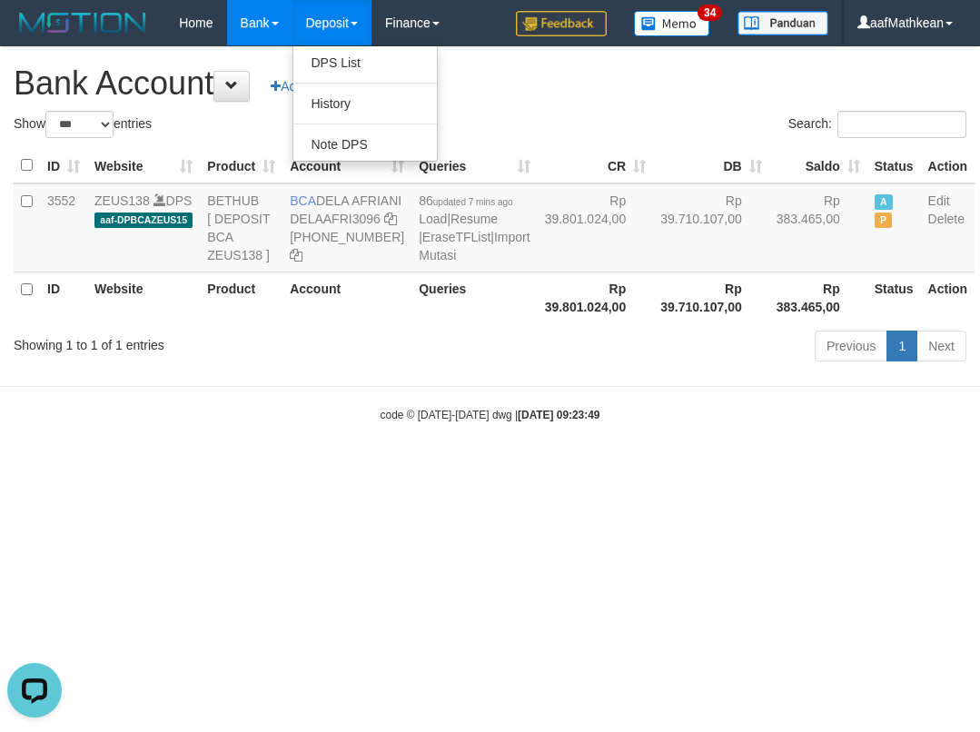
click at [564, 468] on html "Toggle navigation Home Bank Account List Load By Website Group [OXPLAY] ZEUS138…" at bounding box center [490, 234] width 980 height 468
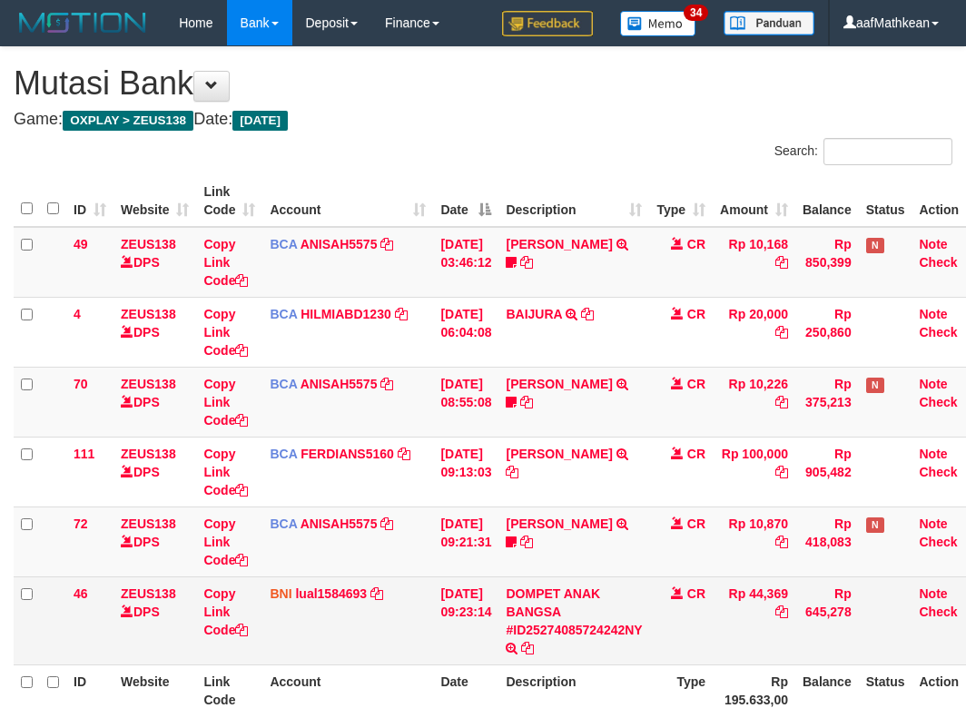
scroll to position [147, 0]
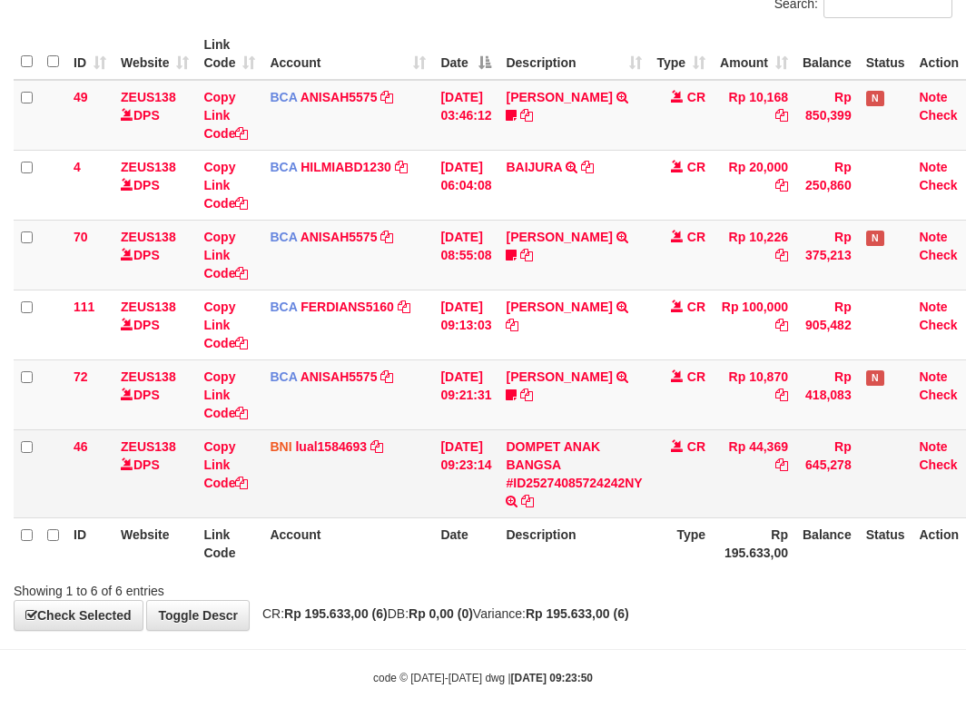
drag, startPoint x: 764, startPoint y: 441, endPoint x: 818, endPoint y: 445, distance: 53.7
click at [818, 445] on tr "46 ZEUS138 DPS Copy Link Code BNI lual1584693 DPS LUCKY ALAMSYAH mutasi_2025100…" at bounding box center [500, 473] width 972 height 88
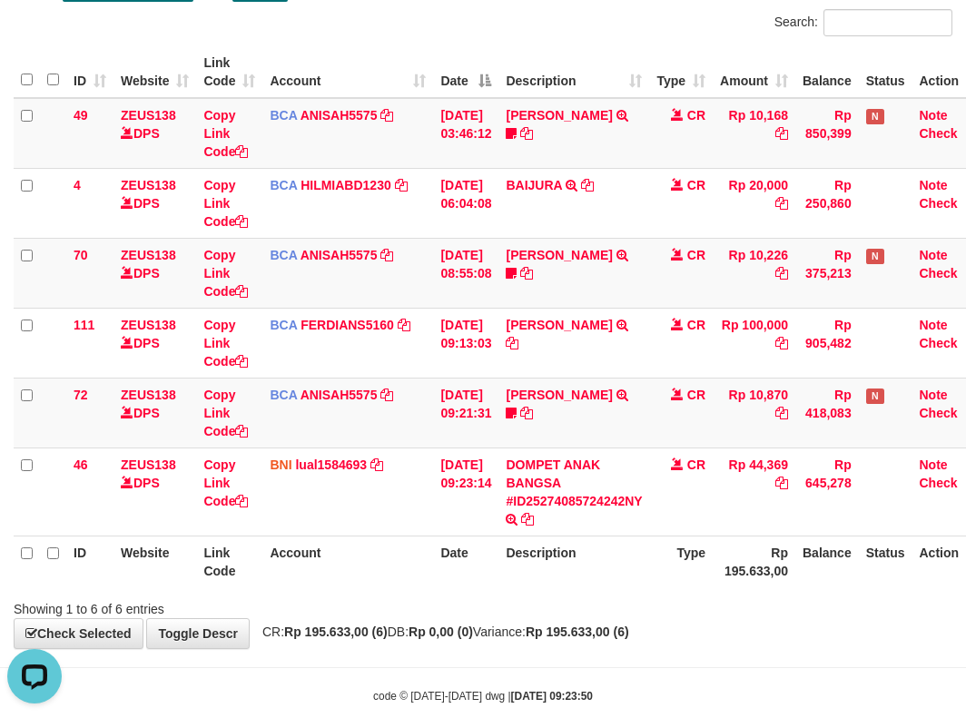
scroll to position [0, 0]
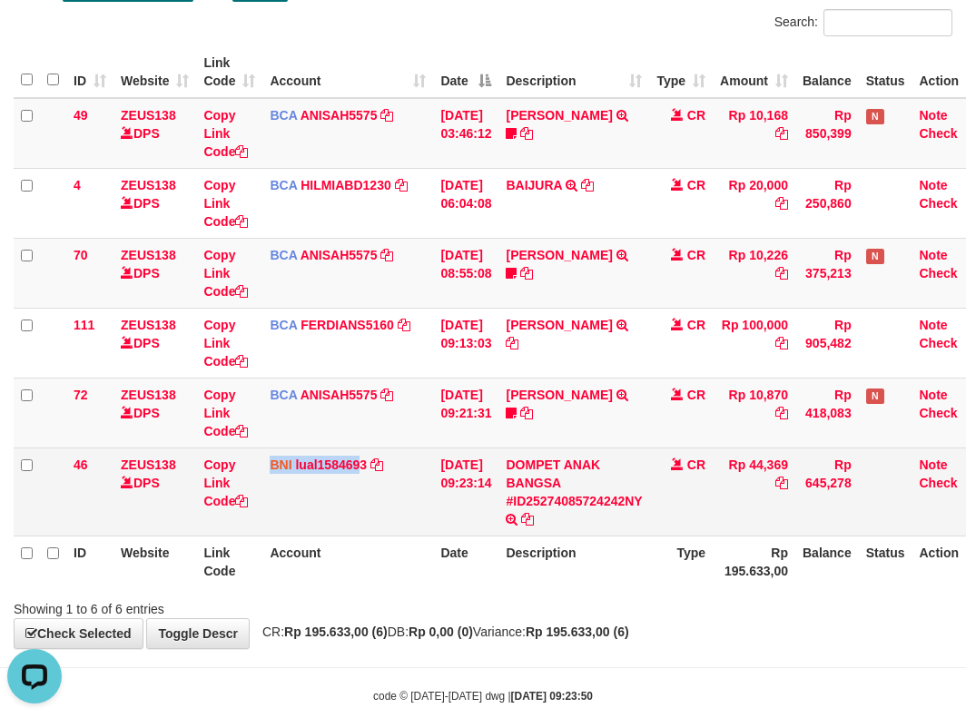
click at [265, 517] on td "BNI lual1584693 DPS LUCKY ALAMSYAH mutasi_20251001_2414 | 46 mutasi_20251001_24…" at bounding box center [347, 492] width 171 height 88
click at [212, 500] on link "Copy Link Code" at bounding box center [225, 483] width 44 height 51
click at [214, 501] on link "Copy Link Code" at bounding box center [225, 483] width 44 height 51
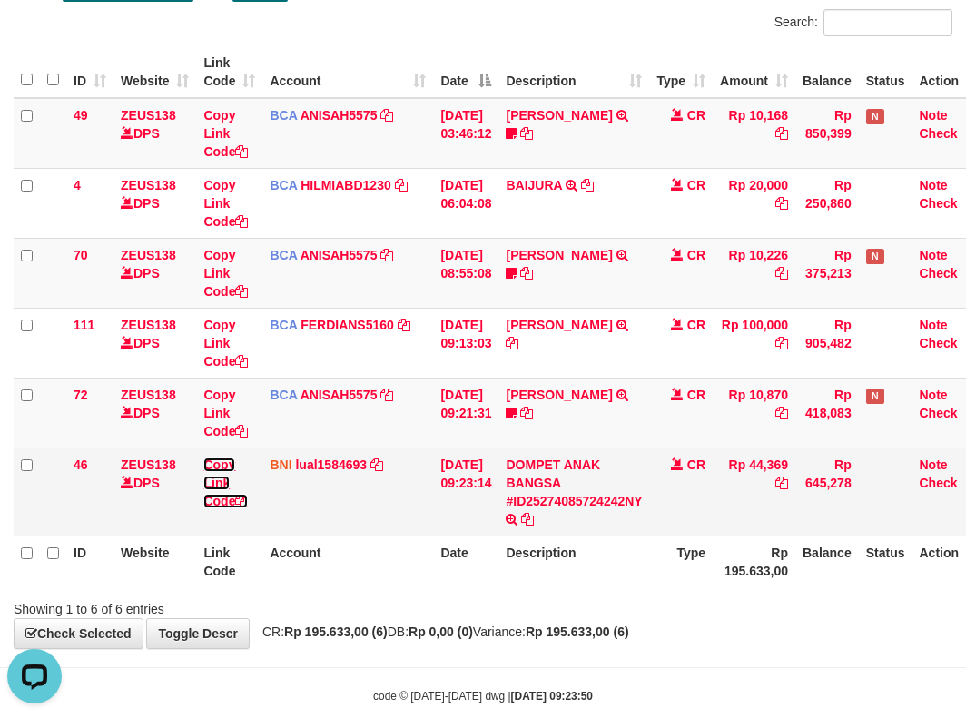
click at [215, 501] on link "Copy Link Code" at bounding box center [225, 483] width 44 height 51
click at [218, 502] on link "Copy Link Code" at bounding box center [225, 483] width 44 height 51
drag, startPoint x: 833, startPoint y: 501, endPoint x: 888, endPoint y: 502, distance: 54.5
click at [888, 502] on tr "46 ZEUS138 DPS Copy Link Code BNI lual1584693 DPS LUCKY ALAMSYAH mutasi_2025100…" at bounding box center [500, 492] width 972 height 88
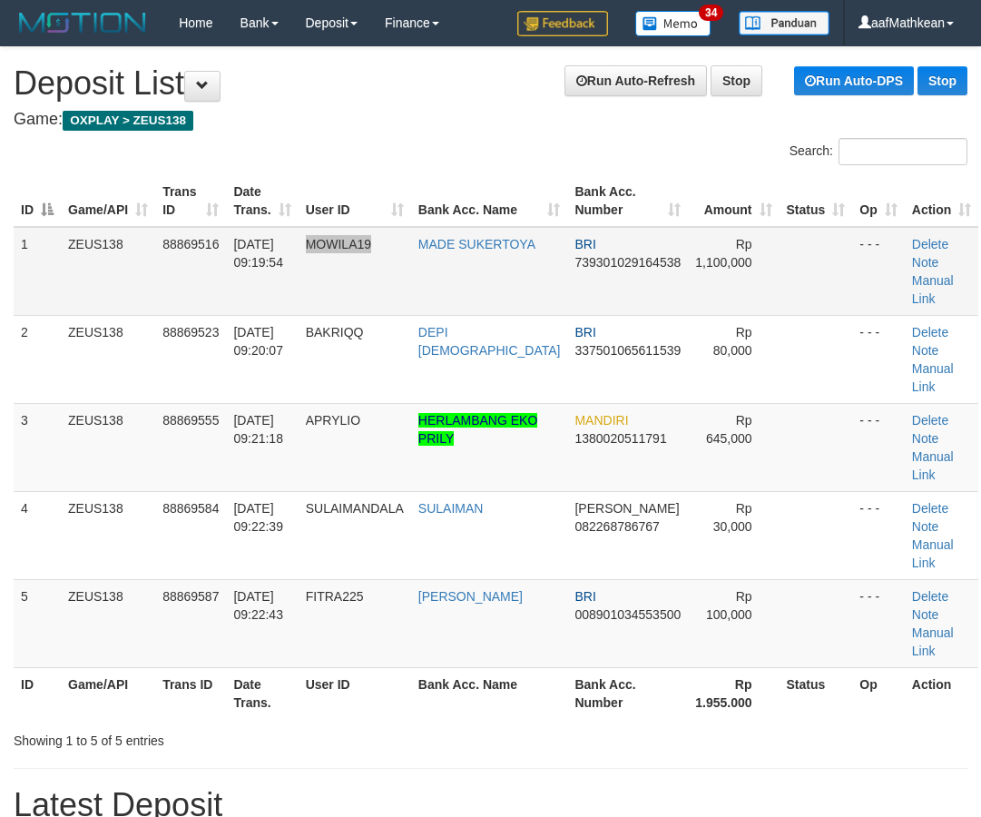
click at [433, 251] on tr "1 ZEUS138 88869516 [DATE] 09:19:54 MOWILA19 MADE SUKERTOYA BRI 739301029164538 …" at bounding box center [496, 271] width 965 height 89
drag, startPoint x: 227, startPoint y: 146, endPoint x: 252, endPoint y: 199, distance: 58.5
click at [230, 171] on div "Search: ID Game/API Trans ID Date Trans. User ID Bank Acc. Name Bank Acc. Numbe…" at bounding box center [491, 444] width 954 height 612
drag, startPoint x: 252, startPoint y: 199, endPoint x: 305, endPoint y: 196, distance: 52.7
click at [258, 200] on th "Date Trans." at bounding box center [262, 201] width 72 height 52
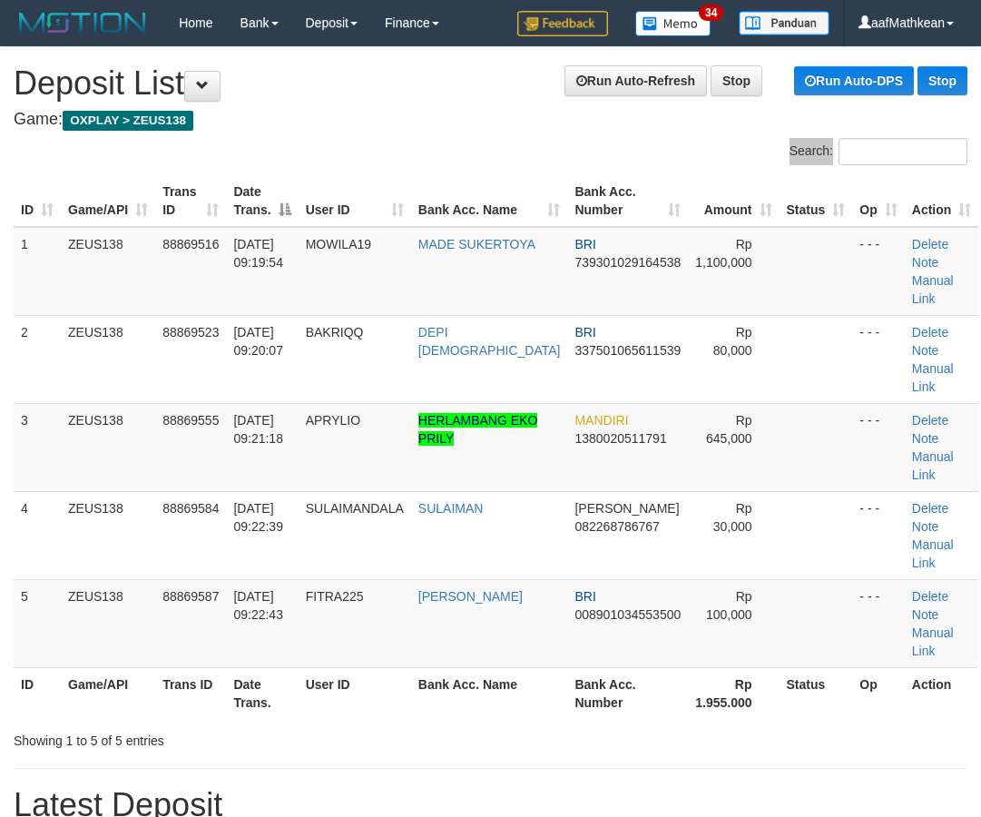
drag, startPoint x: 305, startPoint y: 196, endPoint x: 312, endPoint y: 225, distance: 29.9
click at [298, 224] on th "Date Trans." at bounding box center [262, 201] width 72 height 52
click at [298, 208] on th "Date Trans." at bounding box center [262, 201] width 72 height 52
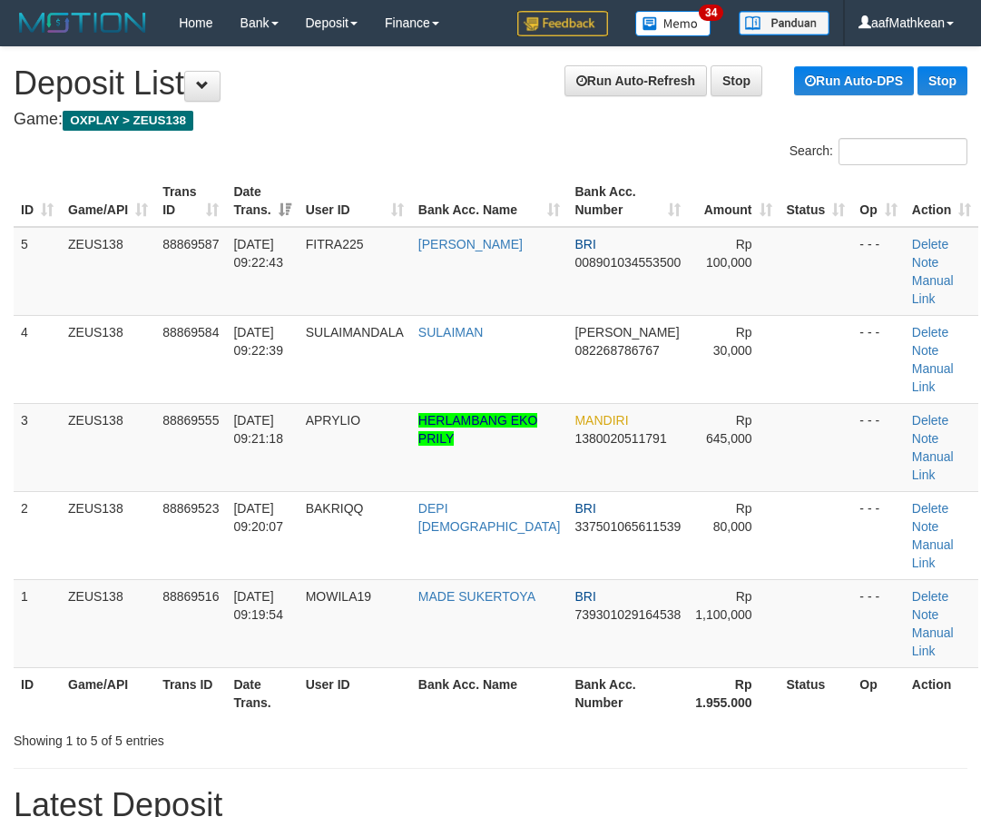
click at [358, 197] on th "User ID" at bounding box center [355, 201] width 113 height 52
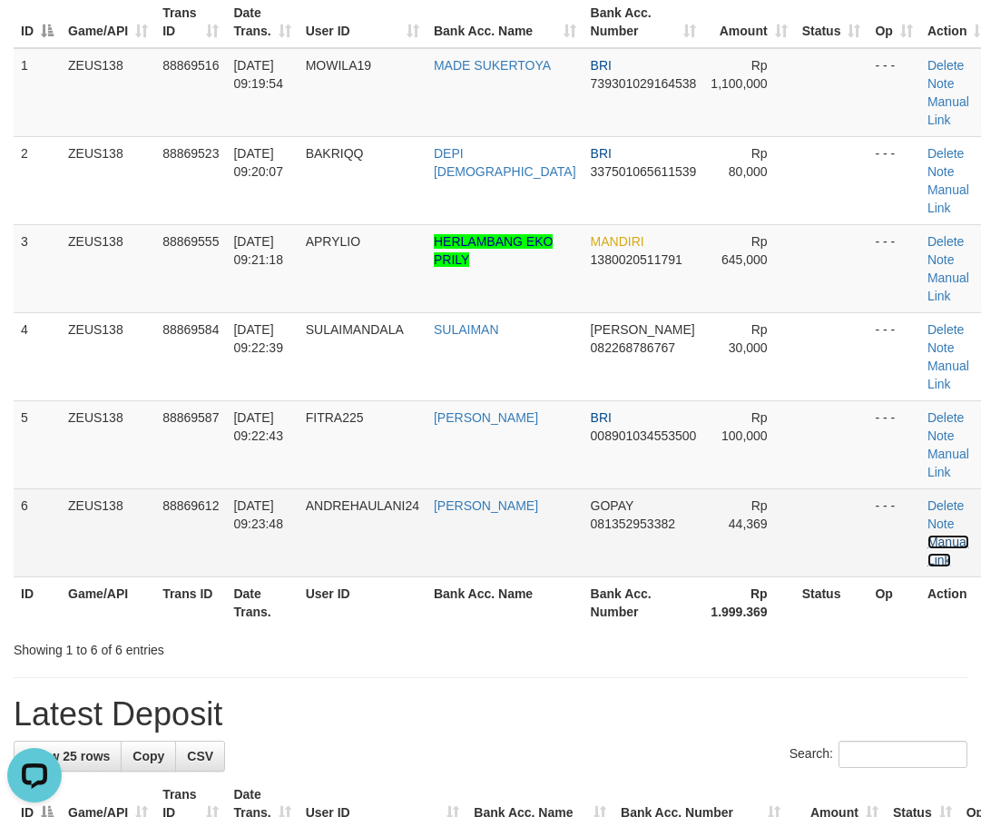
click at [928, 542] on link "Manual Link" at bounding box center [949, 551] width 42 height 33
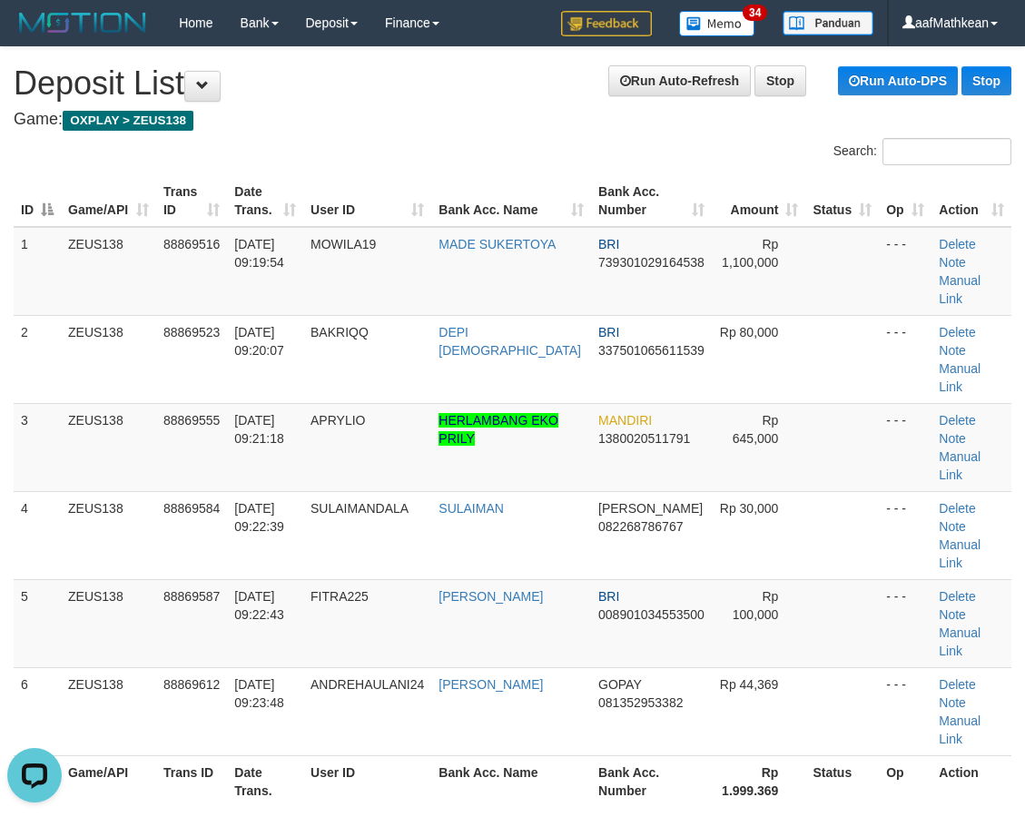
drag, startPoint x: 366, startPoint y: 158, endPoint x: 356, endPoint y: 146, distance: 15.5
click at [364, 159] on div "Search:" at bounding box center [512, 154] width 1025 height 32
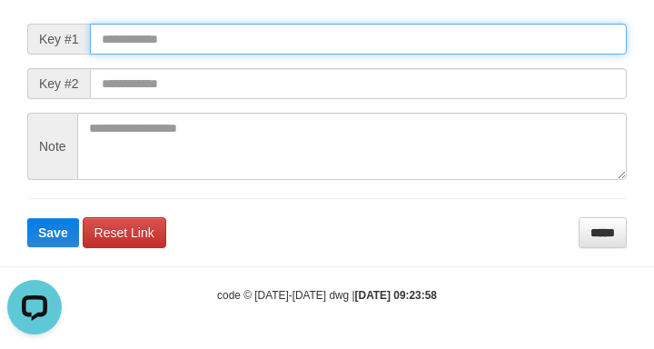
click at [315, 48] on input "text" at bounding box center [358, 39] width 537 height 31
paste input "**********"
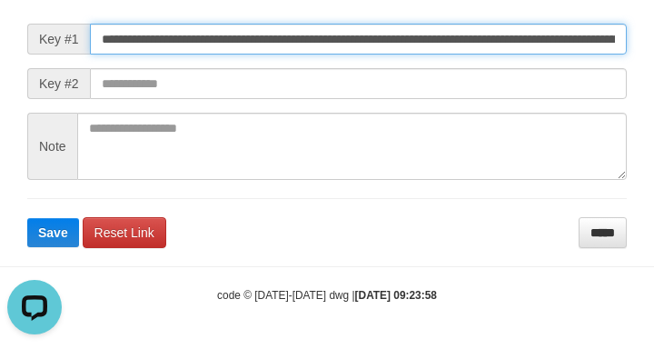
scroll to position [0, 1177]
type input "**********"
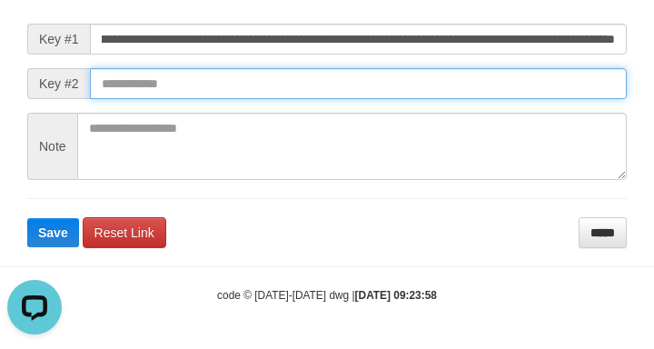
click at [27, 218] on button "Save" at bounding box center [53, 232] width 52 height 29
click at [483, 99] on input "text" at bounding box center [358, 83] width 537 height 31
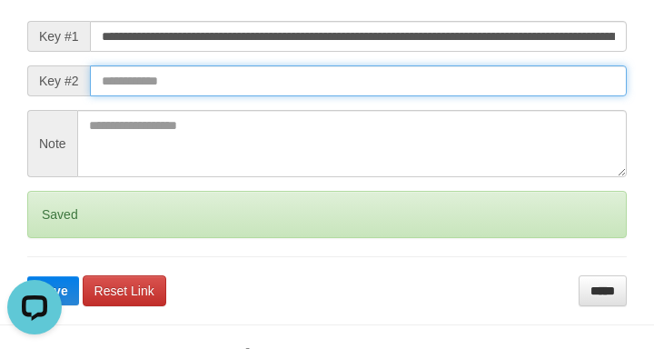
click at [478, 93] on input "text" at bounding box center [358, 80] width 537 height 31
click at [27, 276] on button "Save" at bounding box center [53, 290] width 52 height 29
click at [474, 94] on input "text" at bounding box center [358, 80] width 537 height 31
click at [485, 96] on input "text" at bounding box center [358, 80] width 537 height 31
click at [27, 276] on button "Save" at bounding box center [53, 290] width 52 height 29
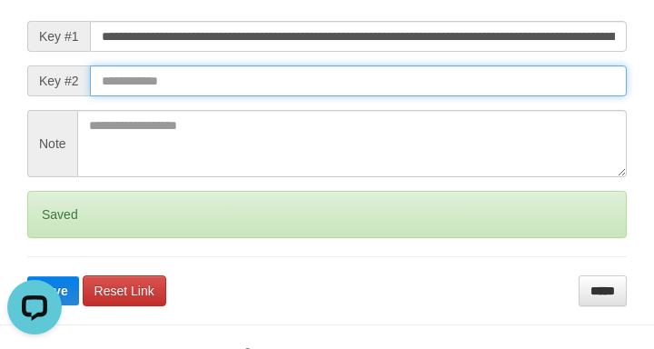
click at [493, 96] on input "text" at bounding box center [358, 80] width 537 height 31
click at [27, 276] on button "Save" at bounding box center [53, 290] width 52 height 29
drag, startPoint x: 497, startPoint y: 101, endPoint x: 339, endPoint y: 112, distance: 158.4
click at [449, 96] on input "text" at bounding box center [358, 80] width 537 height 31
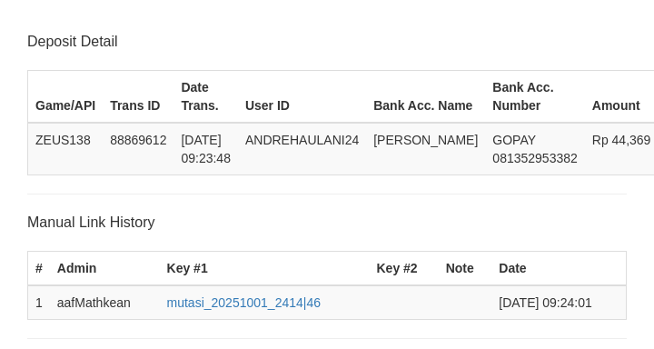
scroll to position [374, 0]
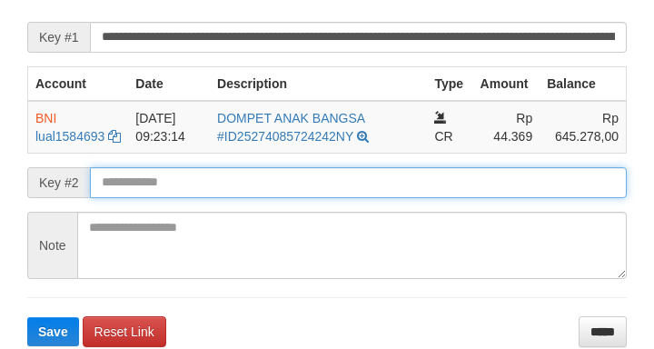
click at [27, 317] on button "Save" at bounding box center [53, 331] width 52 height 29
drag, startPoint x: 380, startPoint y: 207, endPoint x: 344, endPoint y: 202, distance: 36.6
click at [379, 198] on input "text" at bounding box center [358, 182] width 537 height 31
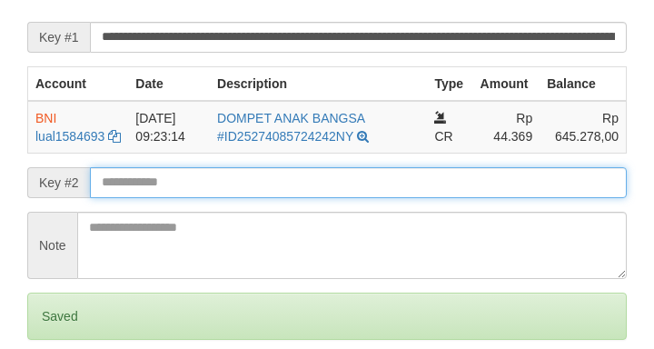
drag, startPoint x: 344, startPoint y: 202, endPoint x: 339, endPoint y: 213, distance: 12.2
click at [345, 198] on input "text" at bounding box center [358, 182] width 537 height 31
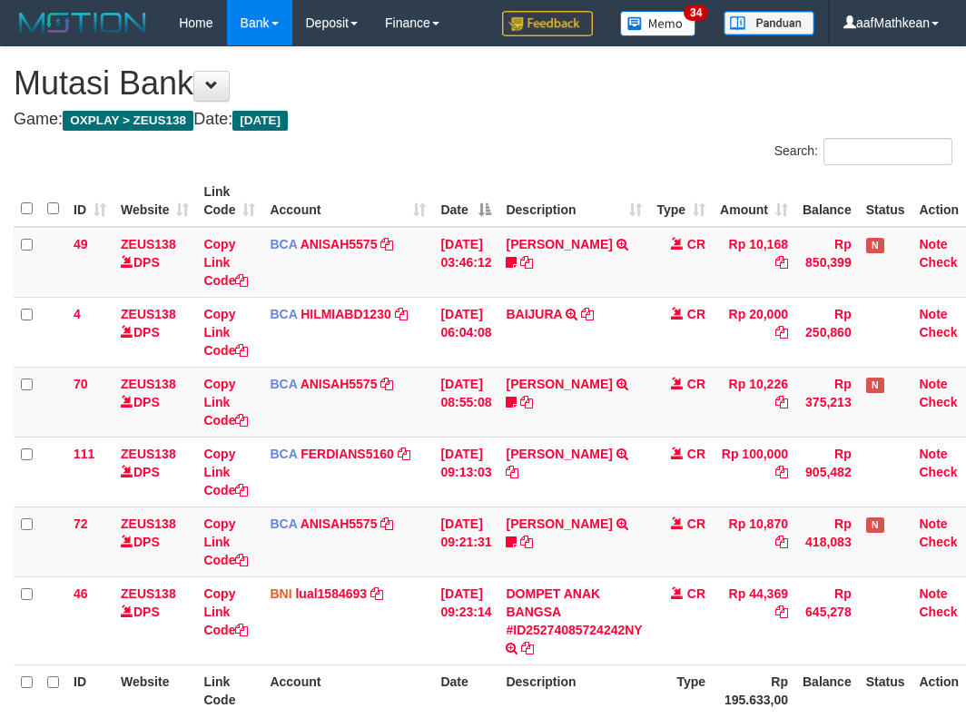
scroll to position [129, 0]
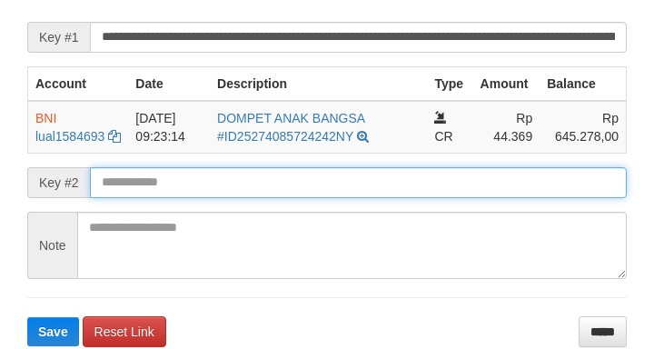
click at [27, 317] on button "Save" at bounding box center [53, 331] width 52 height 29
drag, startPoint x: 300, startPoint y: 209, endPoint x: 284, endPoint y: 203, distance: 16.4
click at [298, 198] on input "text" at bounding box center [358, 182] width 537 height 31
click at [27, 317] on button "Save" at bounding box center [53, 331] width 52 height 29
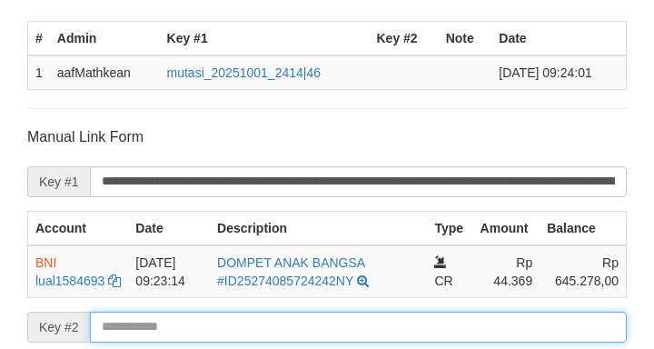
drag, startPoint x: 284, startPoint y: 203, endPoint x: 274, endPoint y: 207, distance: 10.6
click at [274, 207] on form "**********" at bounding box center [326, 339] width 599 height 424
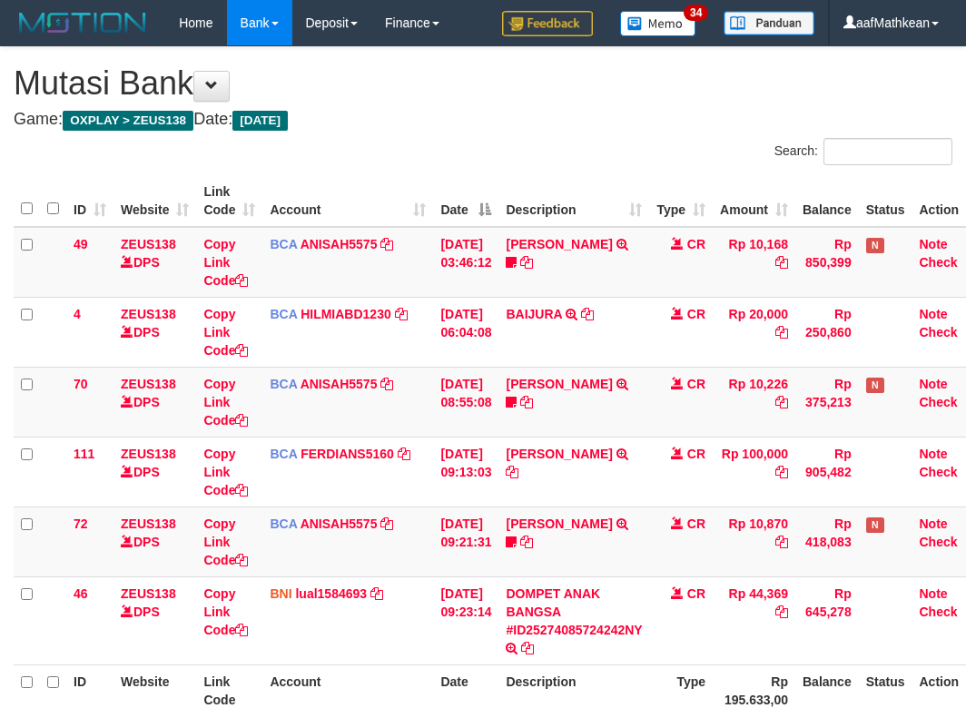
scroll to position [129, 0]
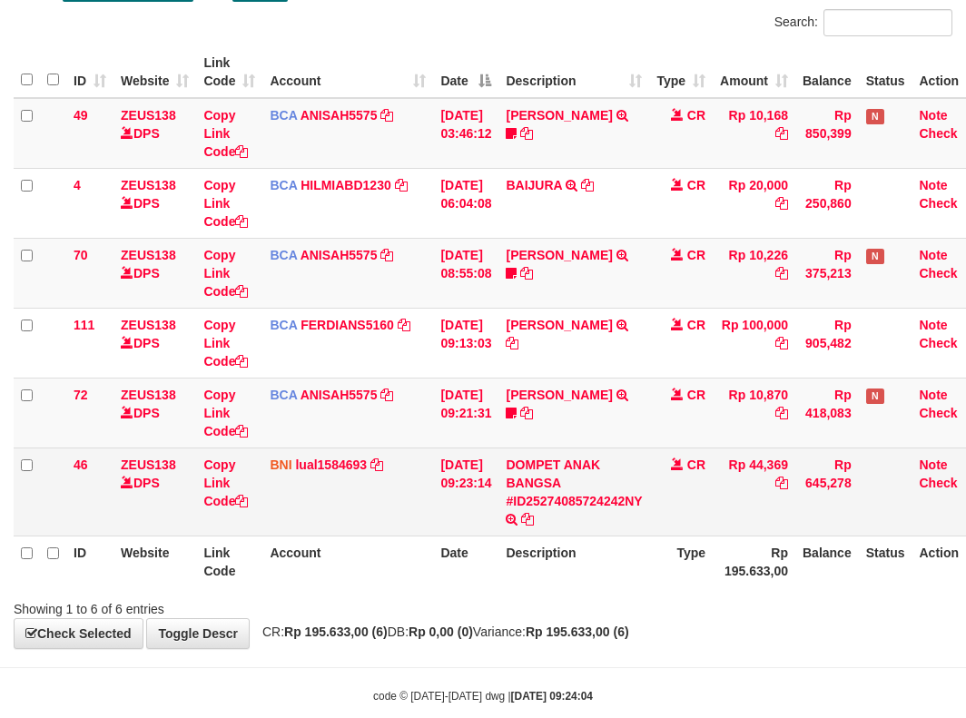
click at [316, 490] on td "BNI lual1584693 DPS LUCKY ALAMSYAH mutasi_20251001_2414 | 46 mutasi_20251001_24…" at bounding box center [347, 492] width 171 height 88
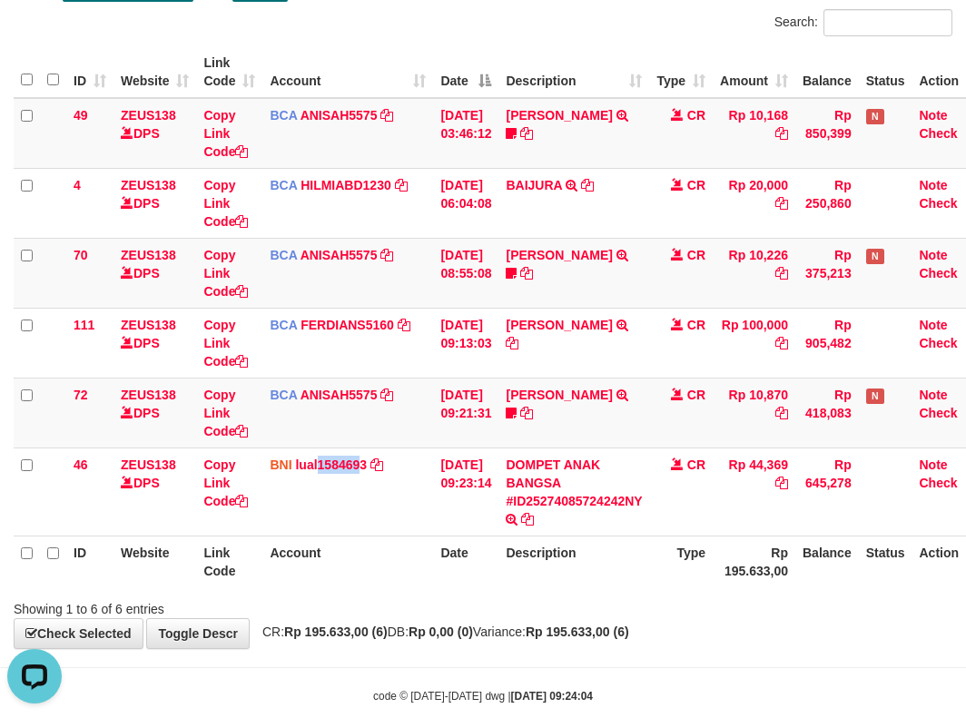
scroll to position [0, 0]
drag, startPoint x: 547, startPoint y: 455, endPoint x: 977, endPoint y: 372, distance: 438.2
click at [566, 453] on tr "46 ZEUS138 DPS Copy Link Code BNI lual1584693 DPS LUCKY ALAMSYAH mutasi_2025100…" at bounding box center [500, 492] width 972 height 88
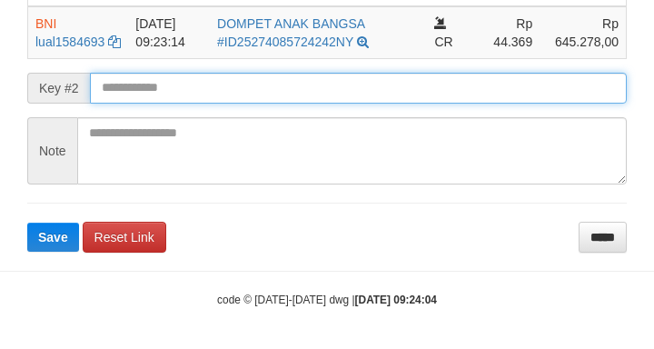
click at [27, 222] on button "Save" at bounding box center [53, 236] width 52 height 29
drag, startPoint x: 138, startPoint y: 77, endPoint x: 158, endPoint y: 79, distance: 20.1
click at [143, 71] on form "**********" at bounding box center [326, 69] width 599 height 363
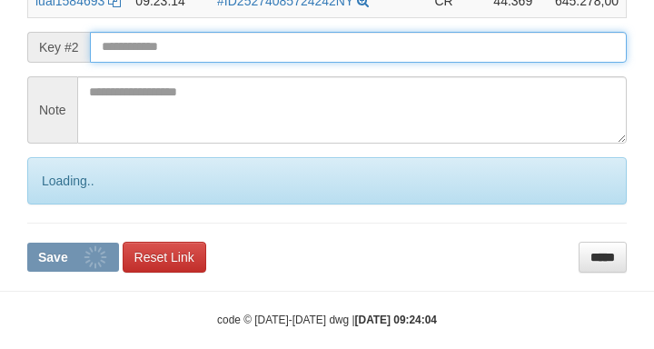
click at [159, 63] on input "text" at bounding box center [358, 47] width 537 height 31
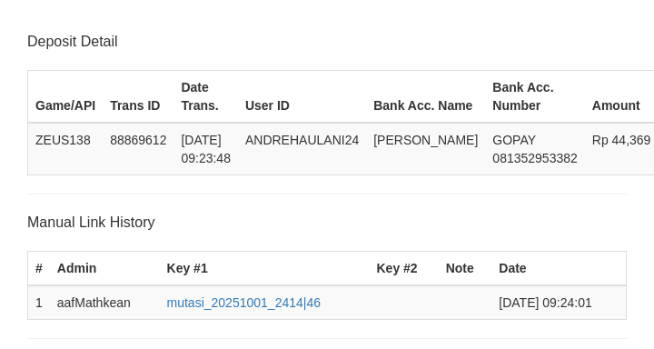
scroll to position [509, 0]
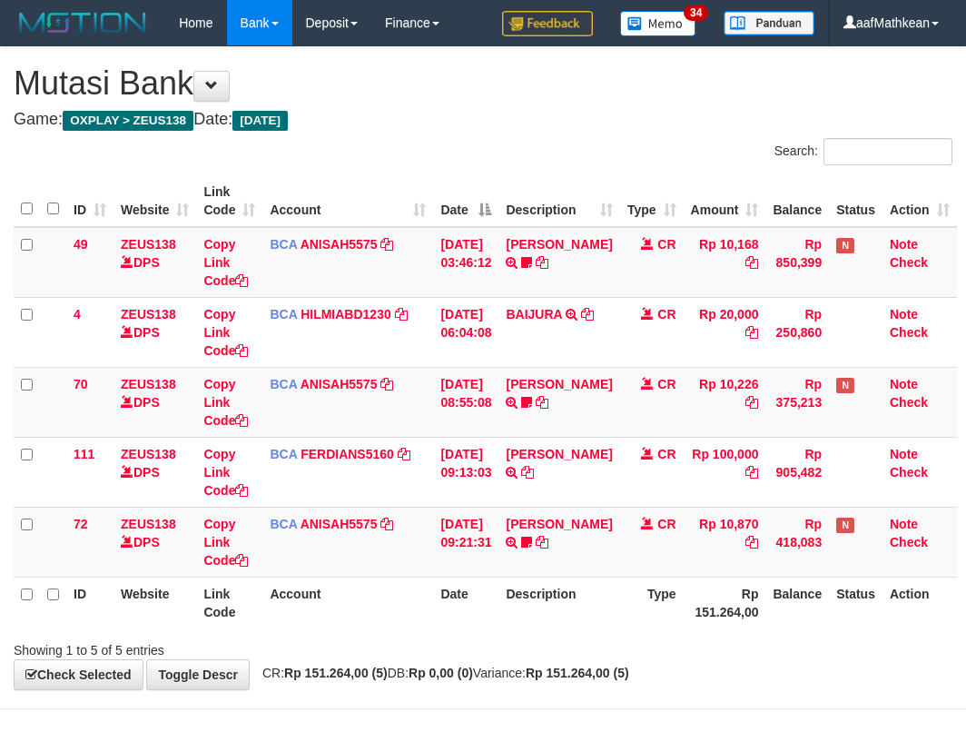
scroll to position [59, 0]
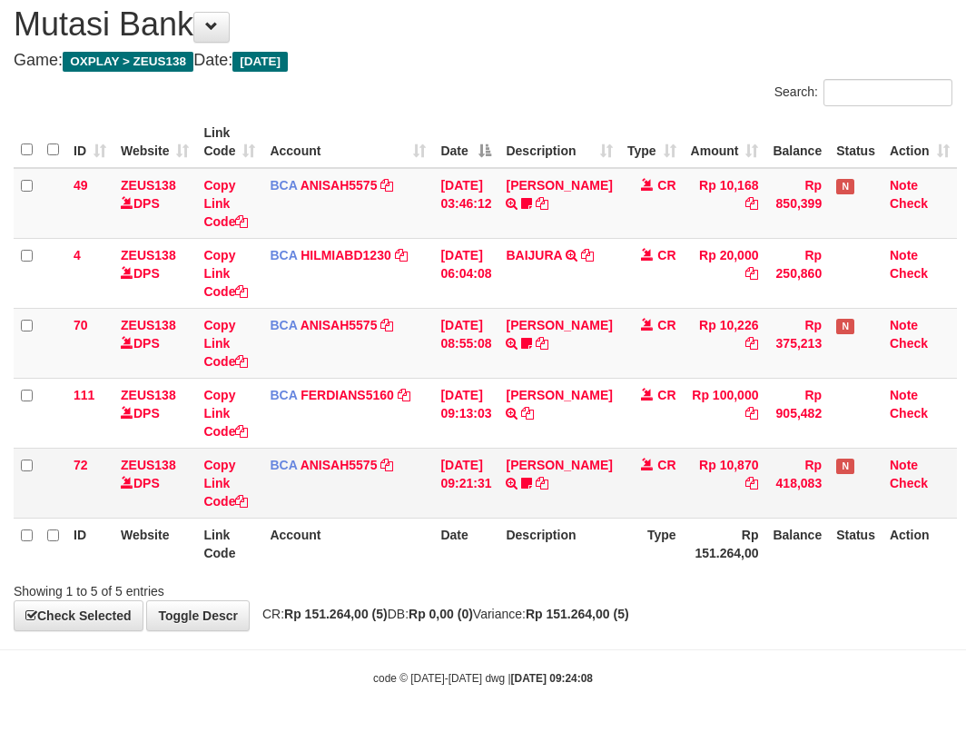
drag, startPoint x: 341, startPoint y: 458, endPoint x: 483, endPoint y: 494, distance: 146.0
click at [344, 462] on tbody "49 ZEUS138 DPS Copy Link Code BCA ANISAH5575 DPS ANISAH mutasi_20251001_3827 | …" at bounding box center [485, 343] width 943 height 350
click at [529, 474] on tr "72 ZEUS138 DPS Copy Link Code BCA ANISAH5575 DPS ANISAH mutasi_20251001_3827 | …" at bounding box center [485, 483] width 943 height 70
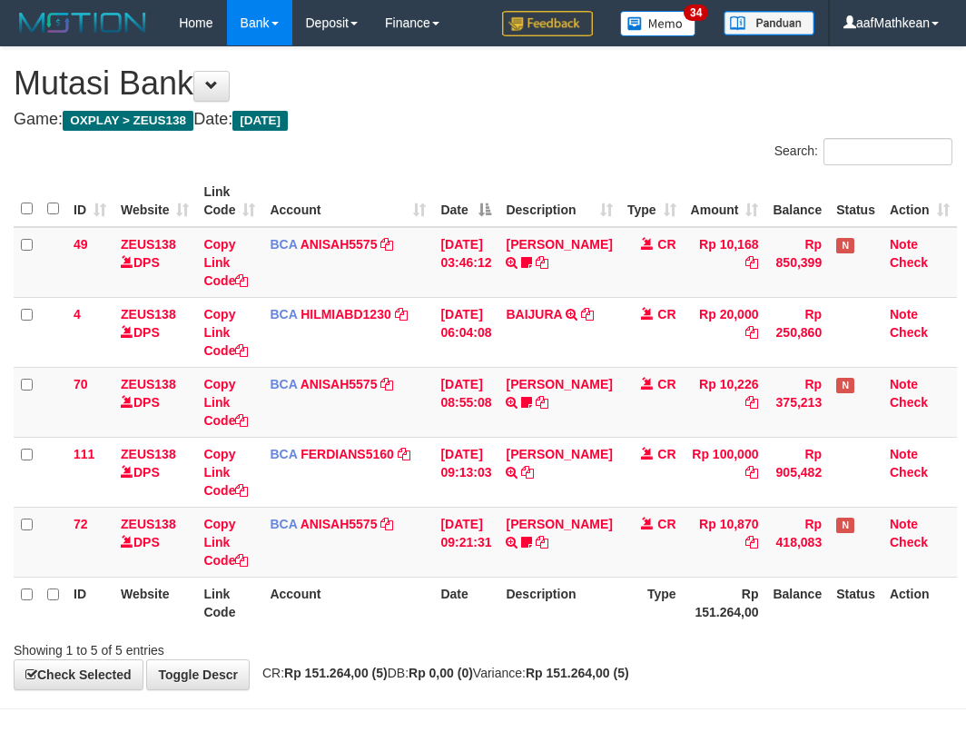
scroll to position [59, 0]
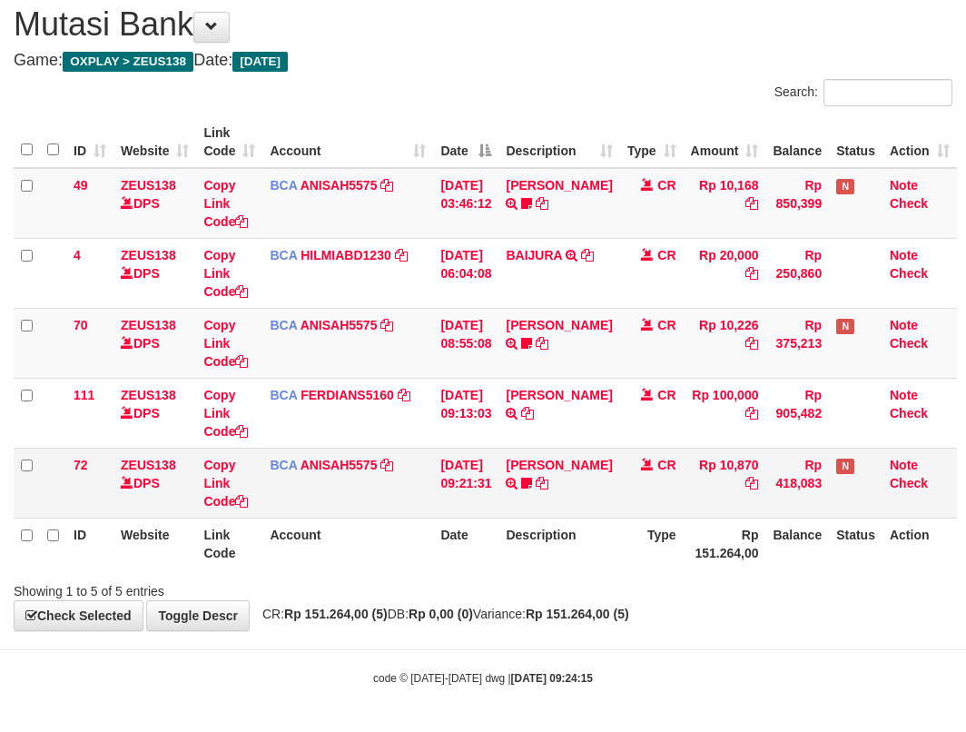
drag, startPoint x: 432, startPoint y: 461, endPoint x: 467, endPoint y: 468, distance: 35.1
click at [438, 466] on tr "72 ZEUS138 DPS Copy Link Code BCA ANISAH5575 DPS [PERSON_NAME] mutasi_20251001_…" at bounding box center [485, 483] width 943 height 70
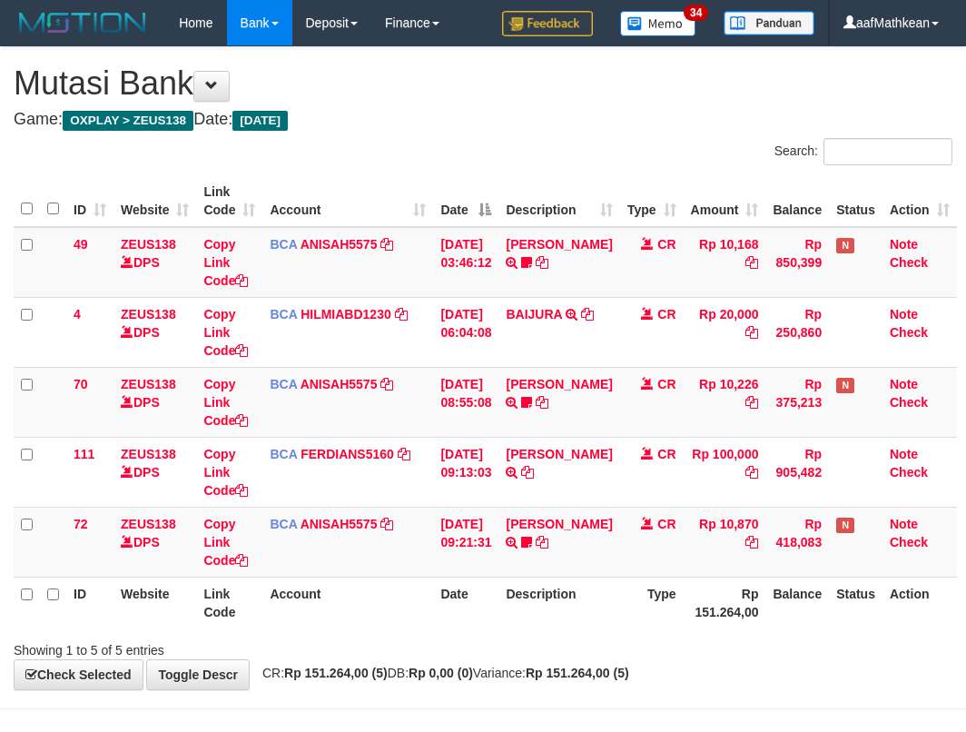
scroll to position [59, 0]
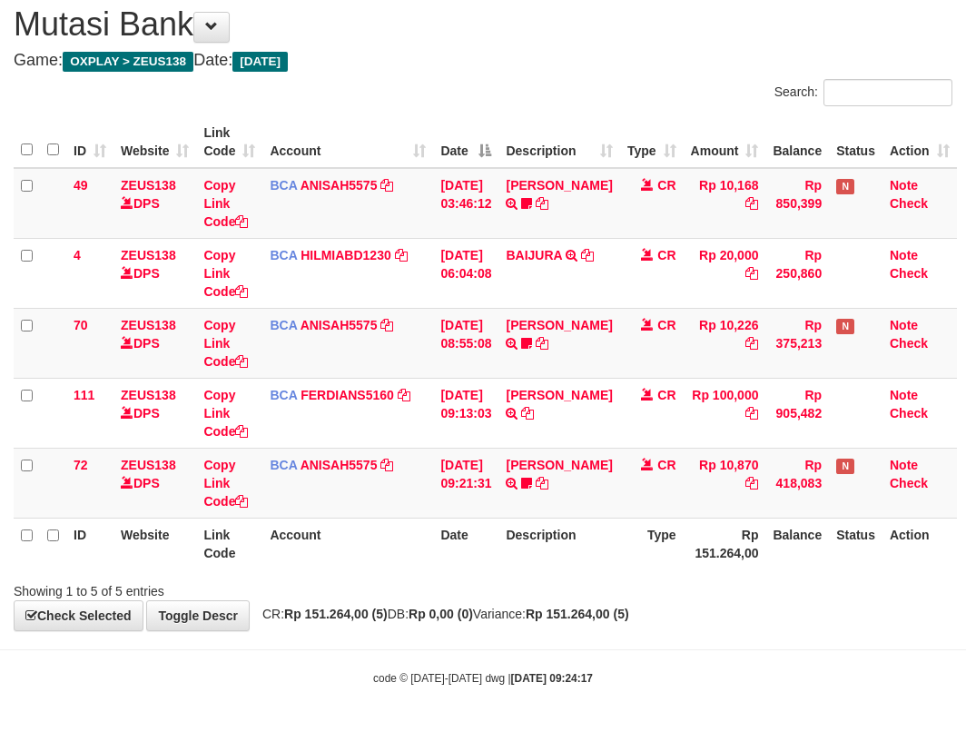
drag, startPoint x: 595, startPoint y: 510, endPoint x: 635, endPoint y: 519, distance: 41.0
click at [610, 517] on td "MUHAMMAD TAU TRSF E-BANKING CR 0110/FTSCY/WS95051 10870.002025100114784227 TRFD…" at bounding box center [558, 483] width 121 height 70
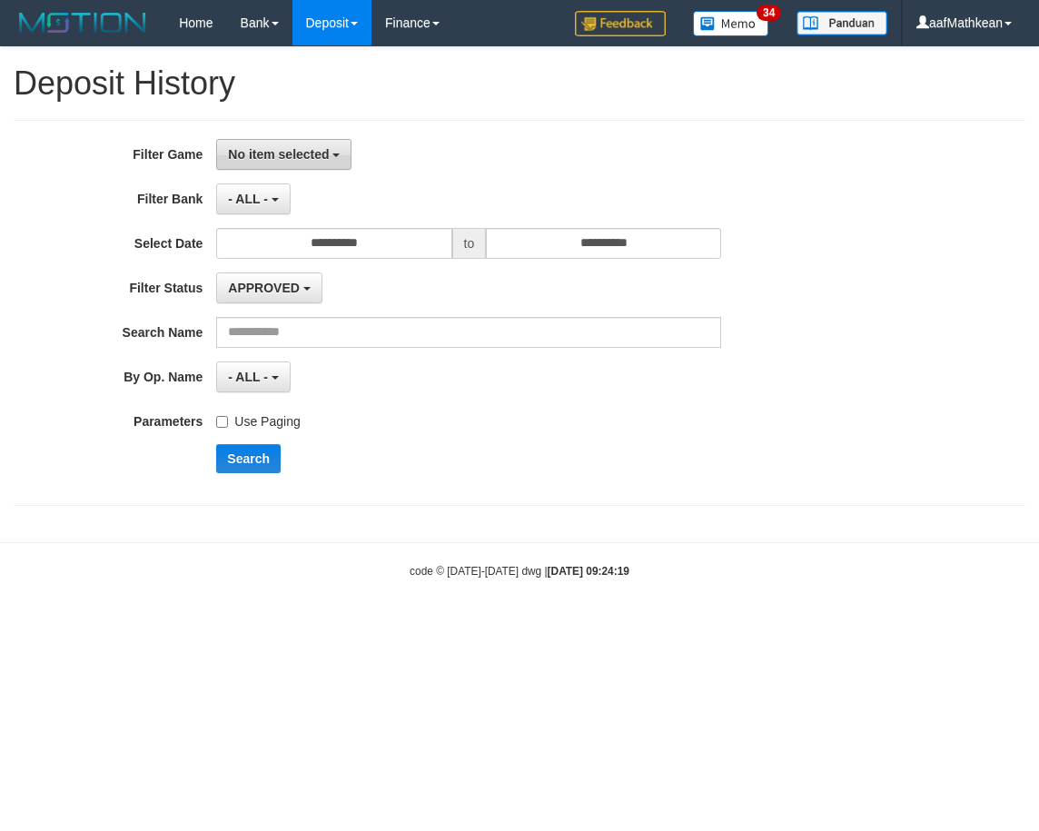
click at [315, 154] on span "No item selected" at bounding box center [278, 154] width 101 height 15
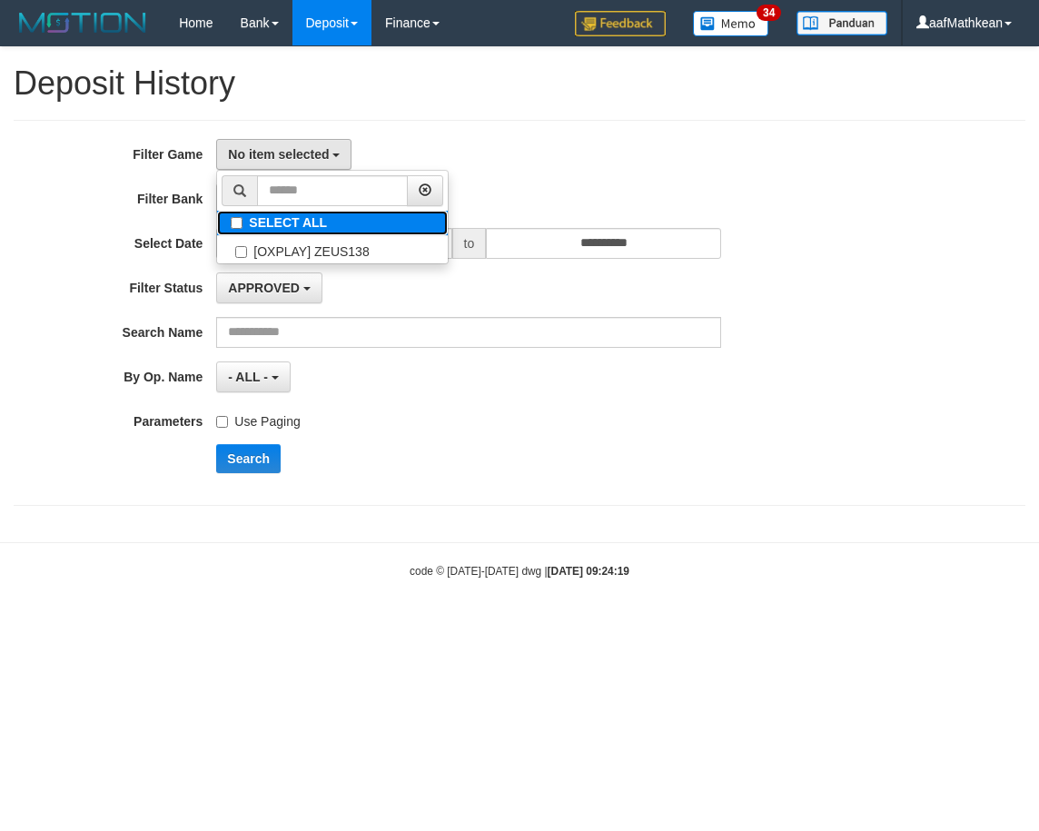
click at [311, 230] on label "SELECT ALL" at bounding box center [332, 223] width 231 height 25
select select "***"
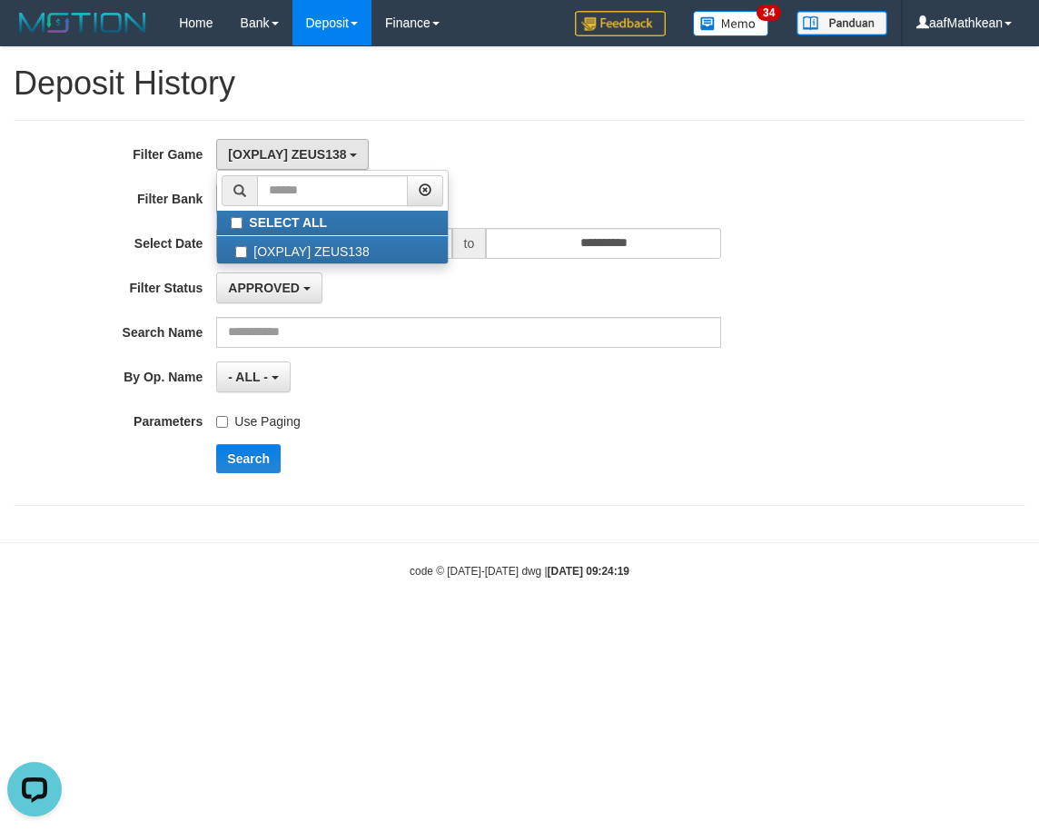
click at [389, 397] on div "**********" at bounding box center [432, 313] width 865 height 348
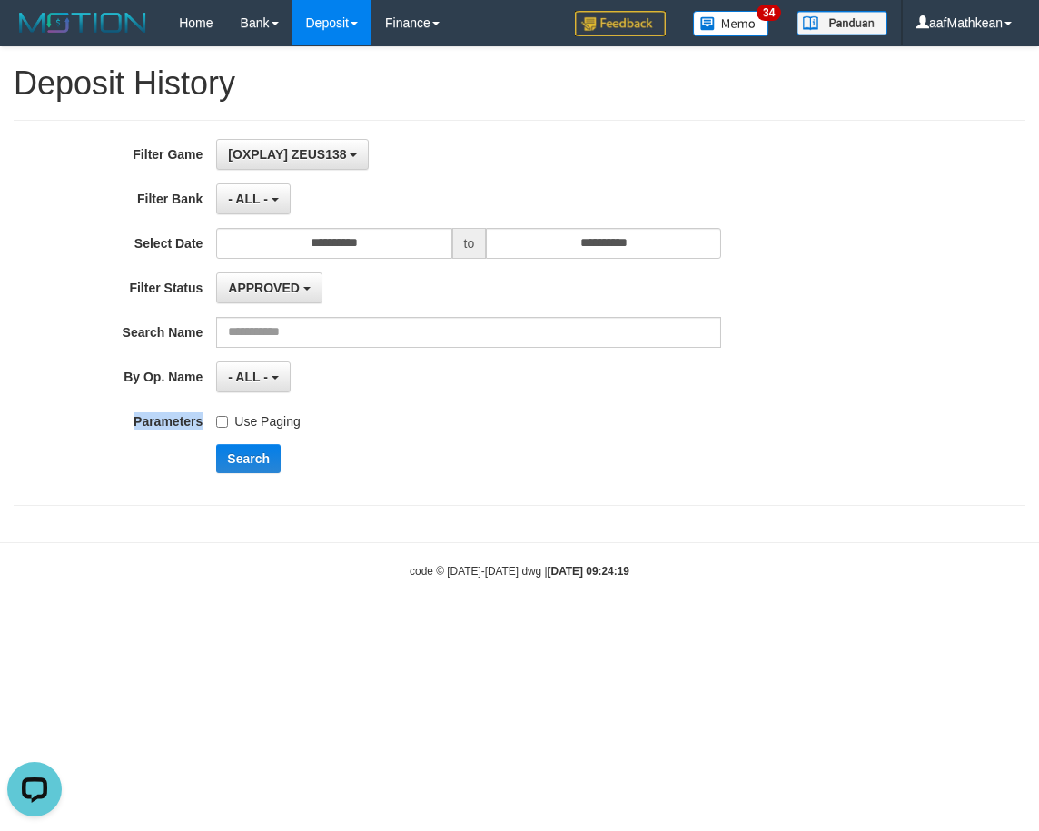
click at [284, 431] on div "**********" at bounding box center [432, 313] width 865 height 348
click at [281, 424] on label "Use Paging" at bounding box center [258, 418] width 84 height 25
click at [243, 461] on button "Search" at bounding box center [248, 458] width 64 height 29
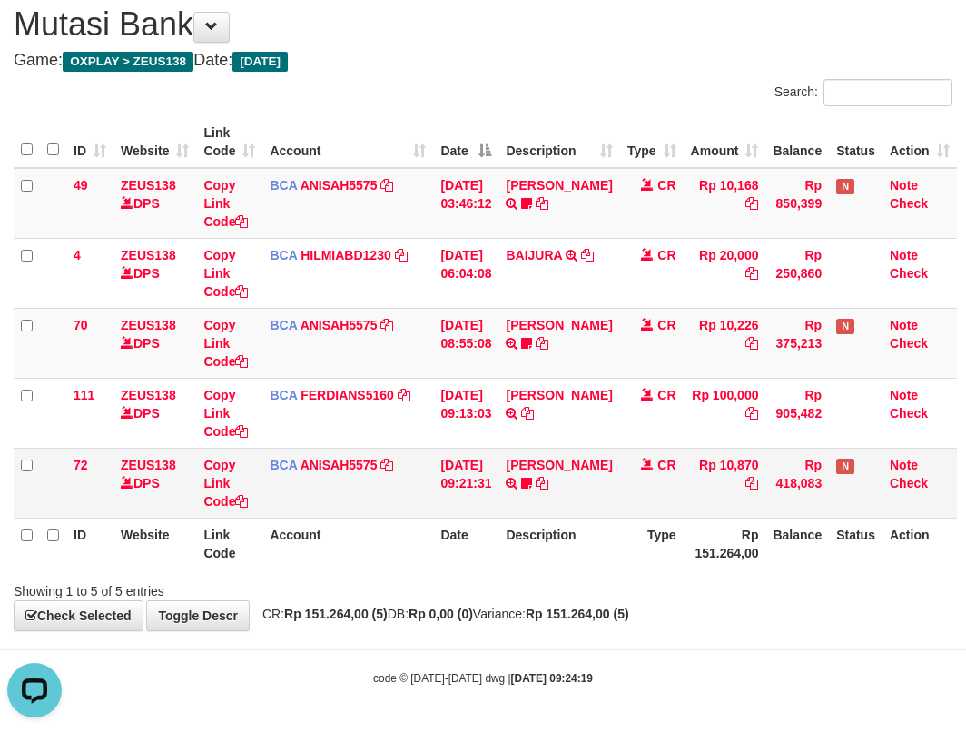
drag, startPoint x: 415, startPoint y: 441, endPoint x: 537, endPoint y: 451, distance: 123.0
click at [435, 447] on tr "111 ZEUS138 DPS Copy Link Code BCA FERDIANS5160 DPS FERDIANSYAH mutasi_20251001…" at bounding box center [485, 413] width 943 height 70
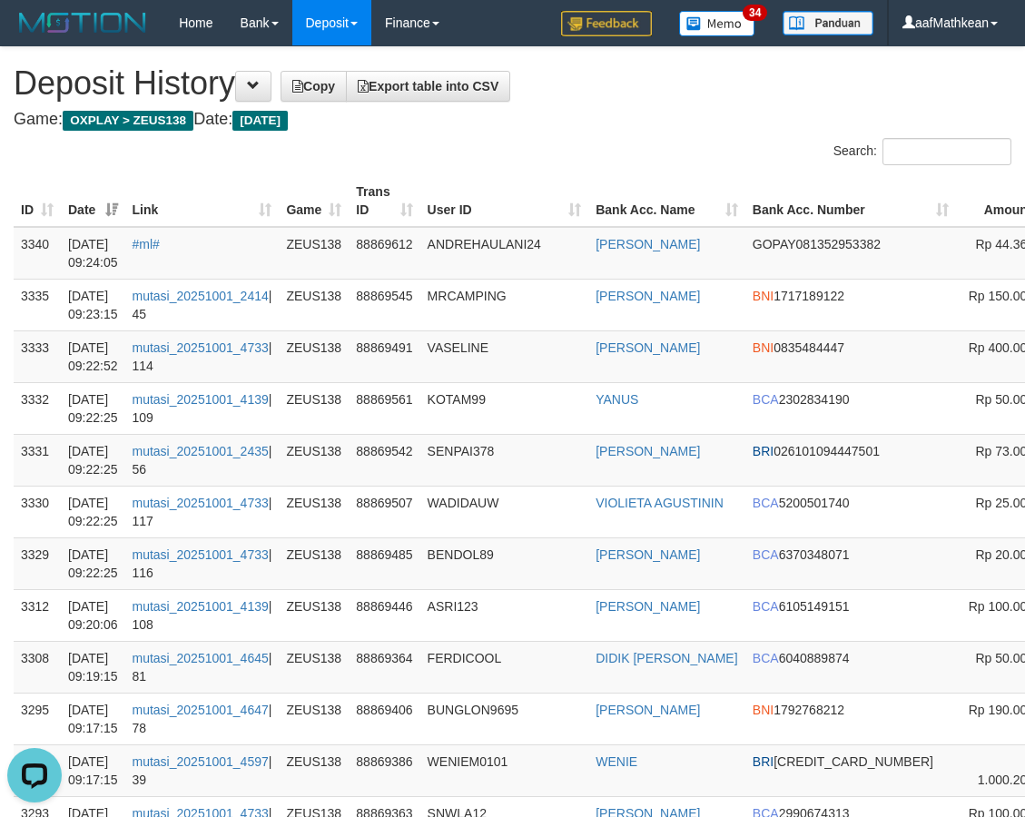
drag, startPoint x: 978, startPoint y: 247, endPoint x: 1173, endPoint y: 258, distance: 195.5
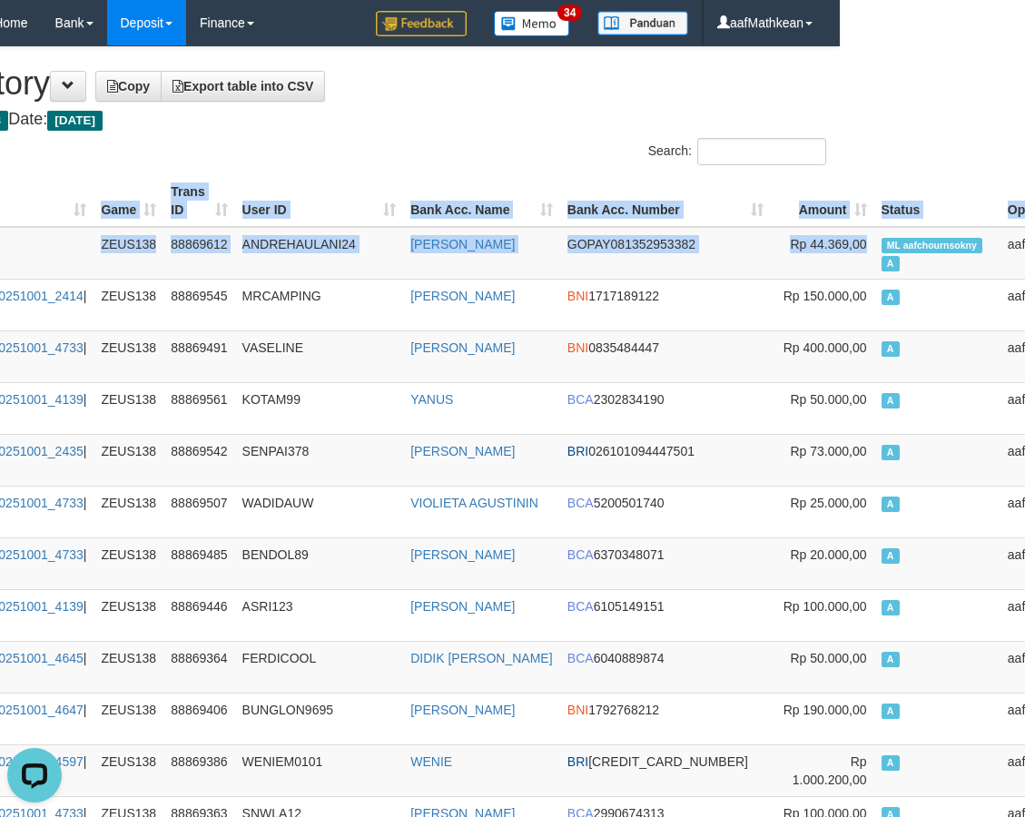
click at [335, 65] on h1 "Deposit History Copy Export table into CSV" at bounding box center [327, 83] width 998 height 36
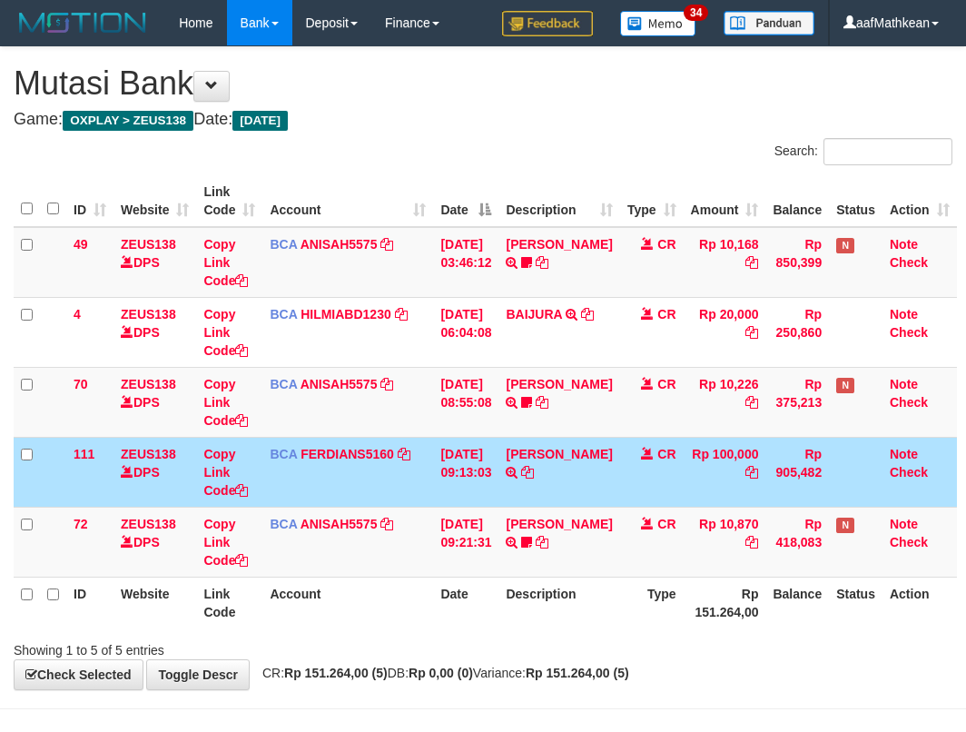
scroll to position [59, 0]
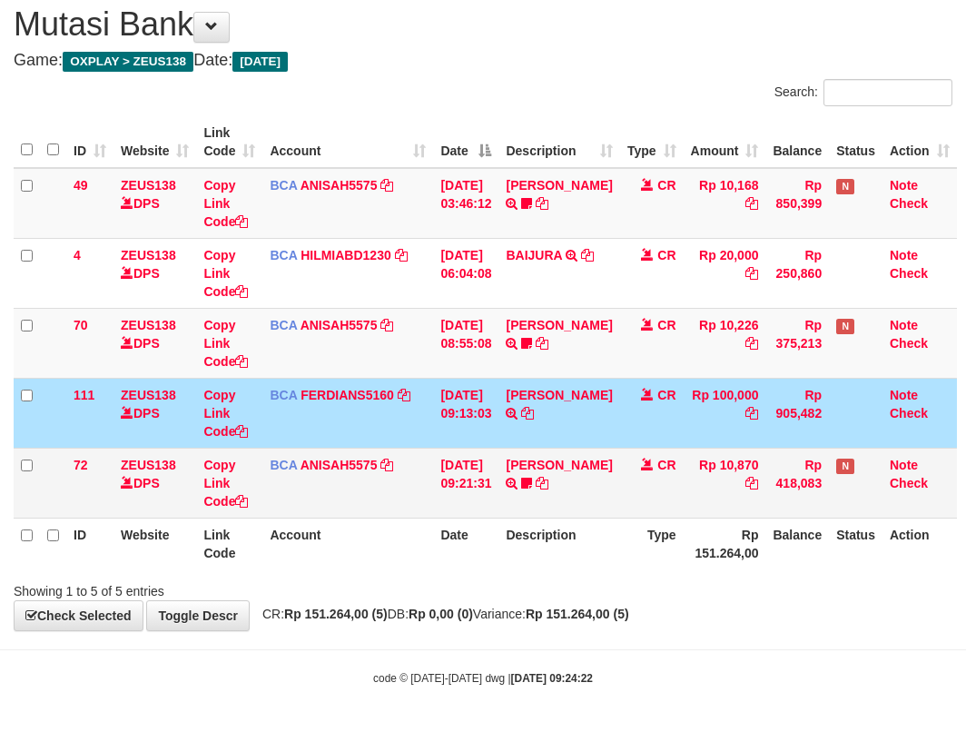
drag, startPoint x: 222, startPoint y: 450, endPoint x: 626, endPoint y: 478, distance: 405.8
click at [331, 460] on tr "72 ZEUS138 DPS Copy Link Code BCA ANISAH5575 DPS ANISAH mutasi_20251001_3827 | …" at bounding box center [485, 483] width 943 height 70
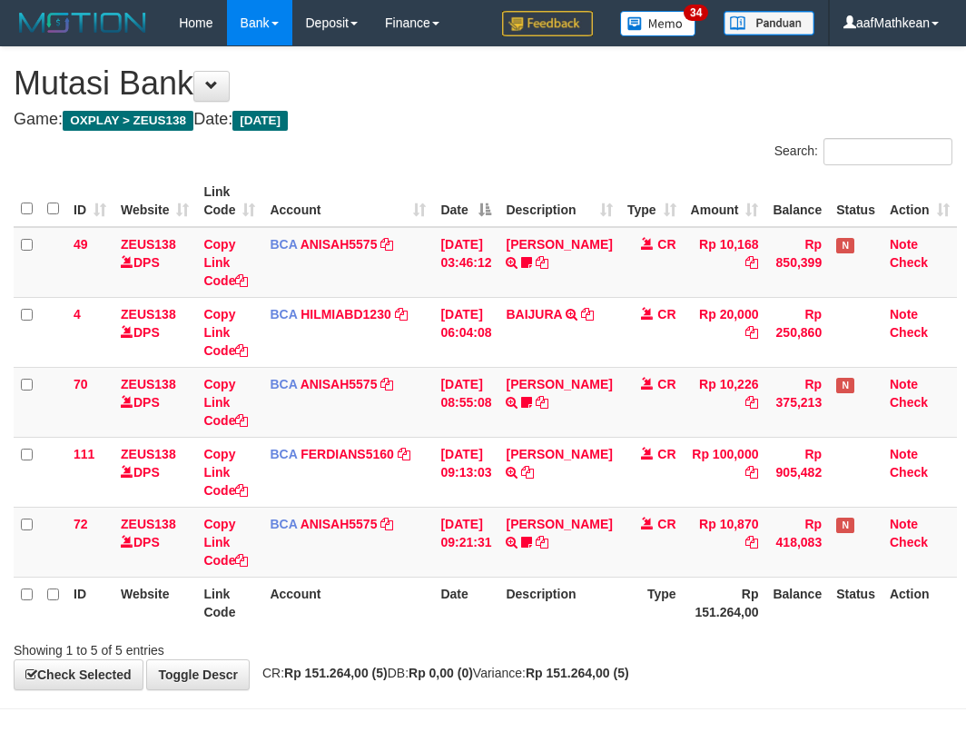
scroll to position [59, 0]
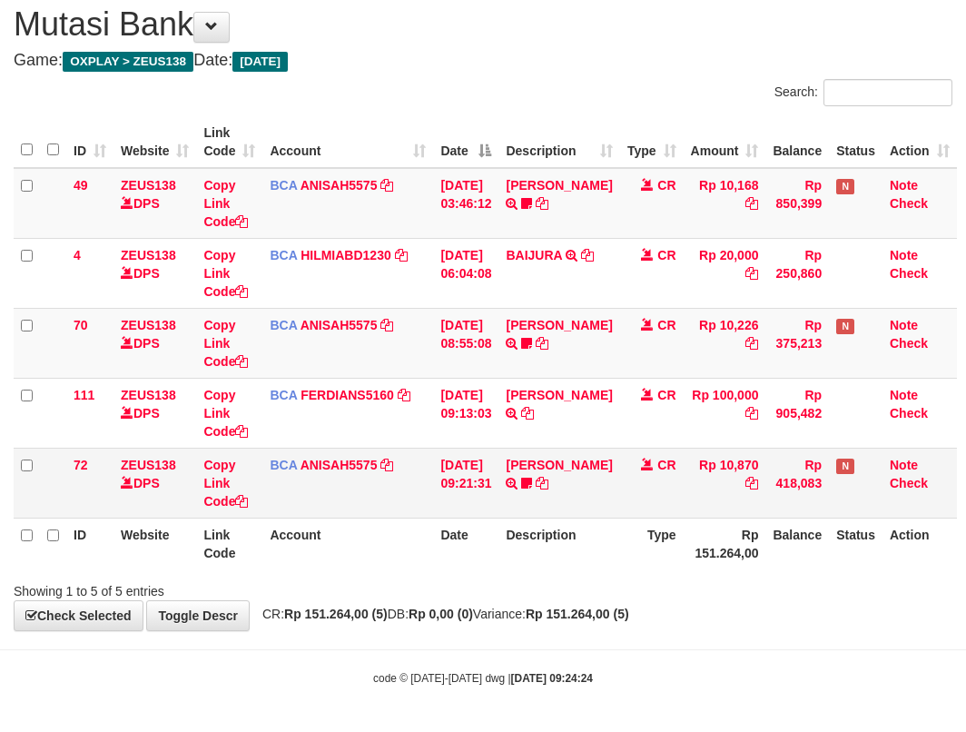
click at [479, 471] on td "[DATE] 09:21:31" at bounding box center [465, 483] width 65 height 70
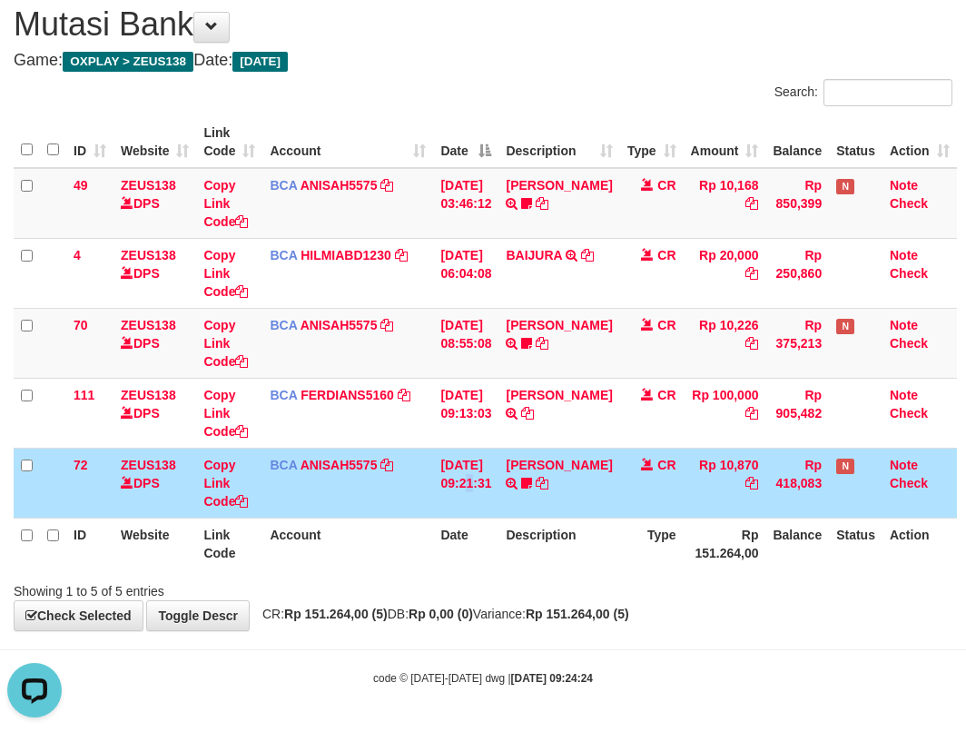
scroll to position [0, 0]
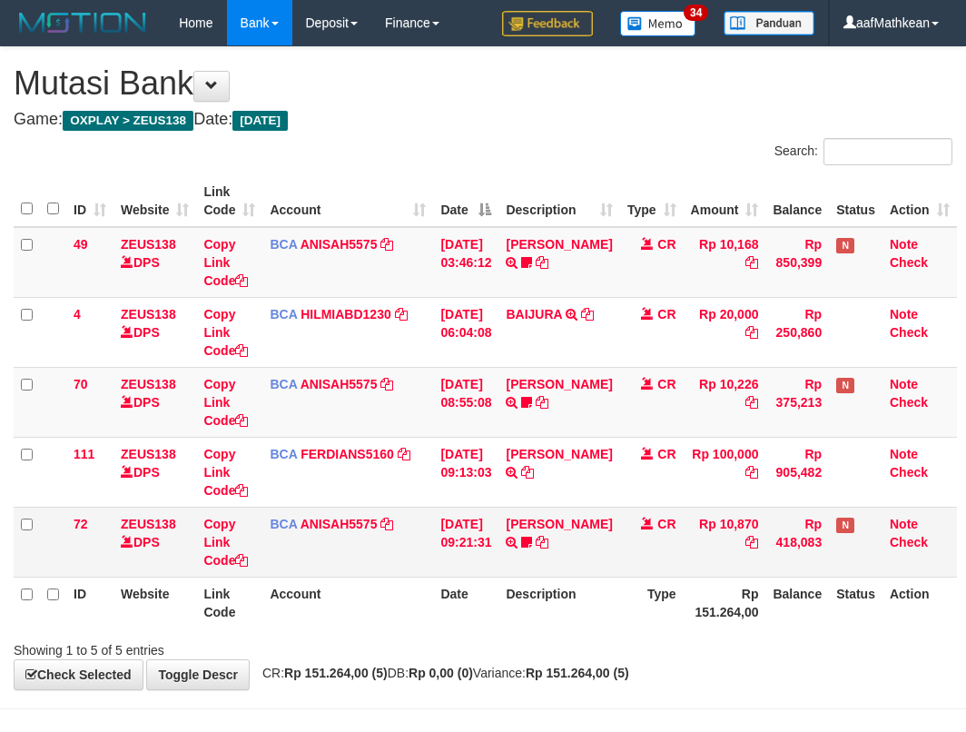
click at [185, 507] on td "ZEUS138 DPS" at bounding box center [154, 542] width 83 height 70
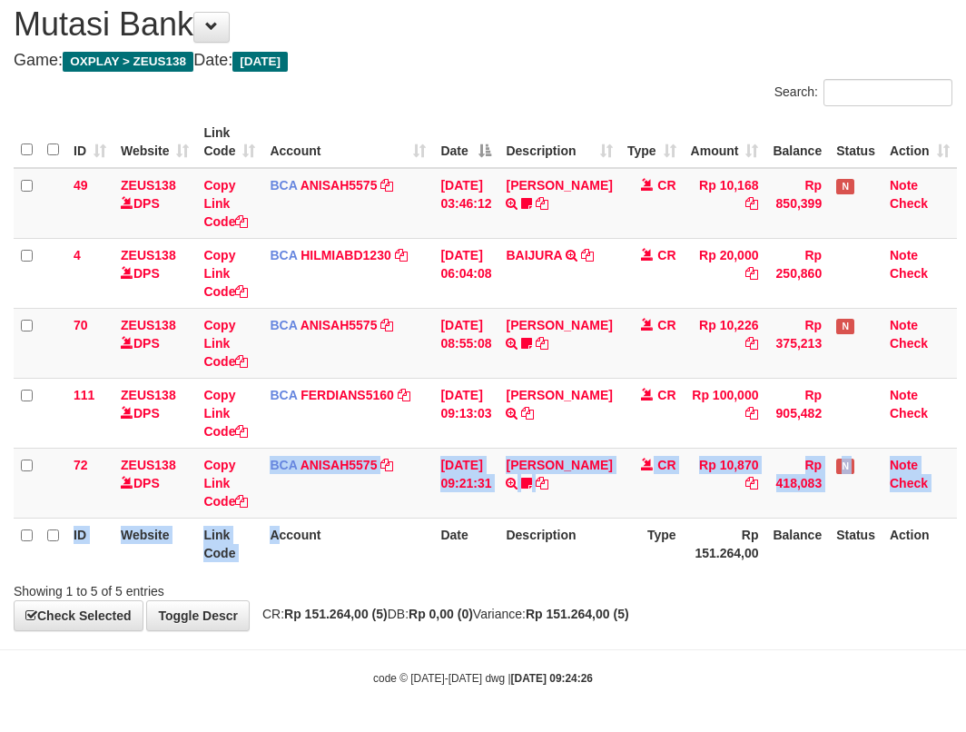
drag, startPoint x: 244, startPoint y: 514, endPoint x: 314, endPoint y: 522, distance: 70.4
click at [316, 527] on table "ID Website Link Code Account Date Description Type Amount Balance Status Action…" at bounding box center [485, 342] width 943 height 453
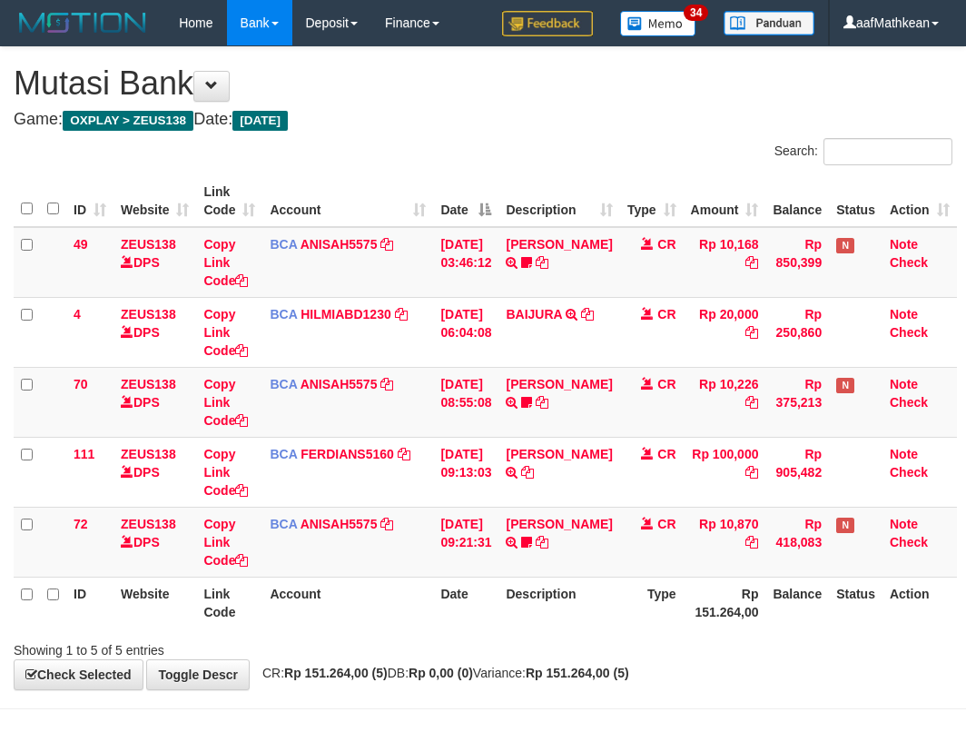
scroll to position [59, 0]
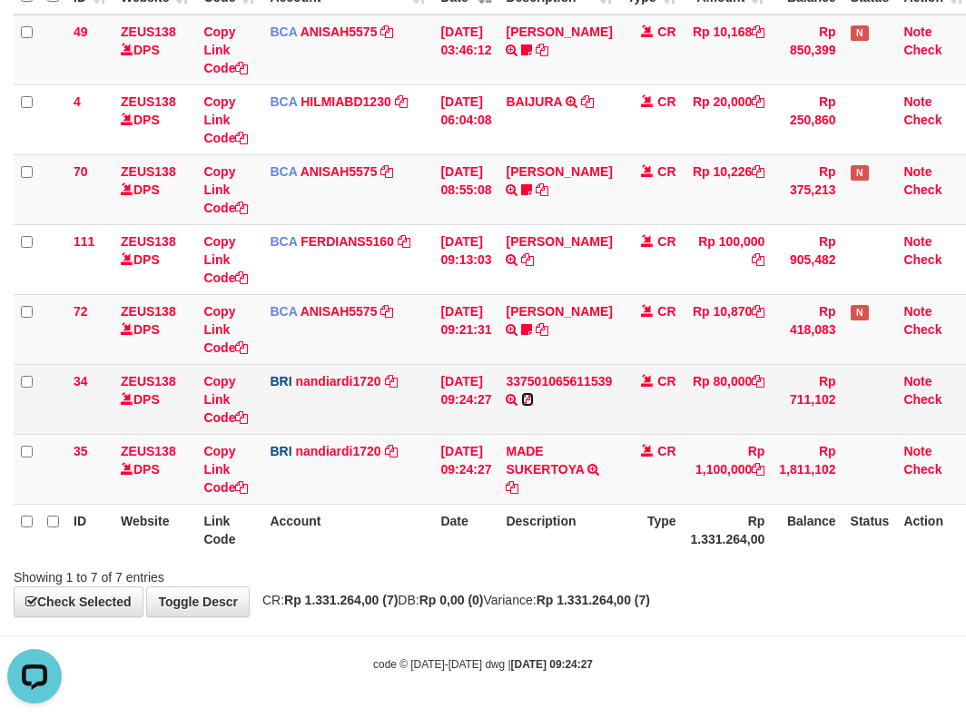
drag, startPoint x: 542, startPoint y: 401, endPoint x: 674, endPoint y: 385, distance: 132.7
click at [534, 401] on icon at bounding box center [527, 399] width 13 height 13
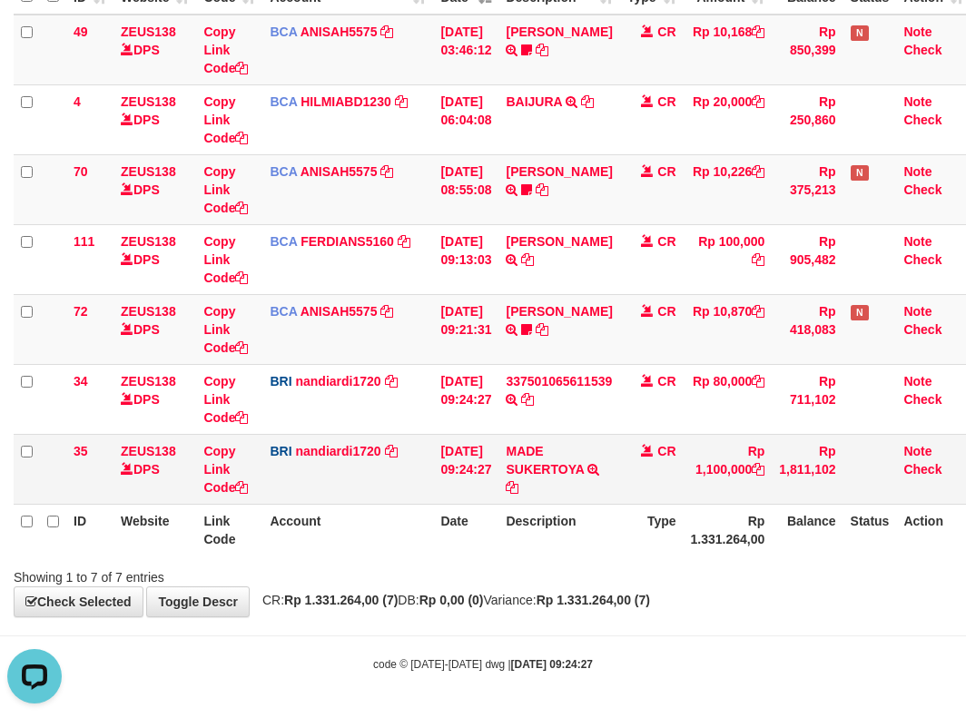
drag, startPoint x: 480, startPoint y: 472, endPoint x: 419, endPoint y: 452, distance: 64.9
click at [473, 472] on tr "35 ZEUS138 DPS Copy Link Code BRI nandiardi1720 DPS NANDI ARDIANSYAH mutasi_202…" at bounding box center [492, 469] width 957 height 70
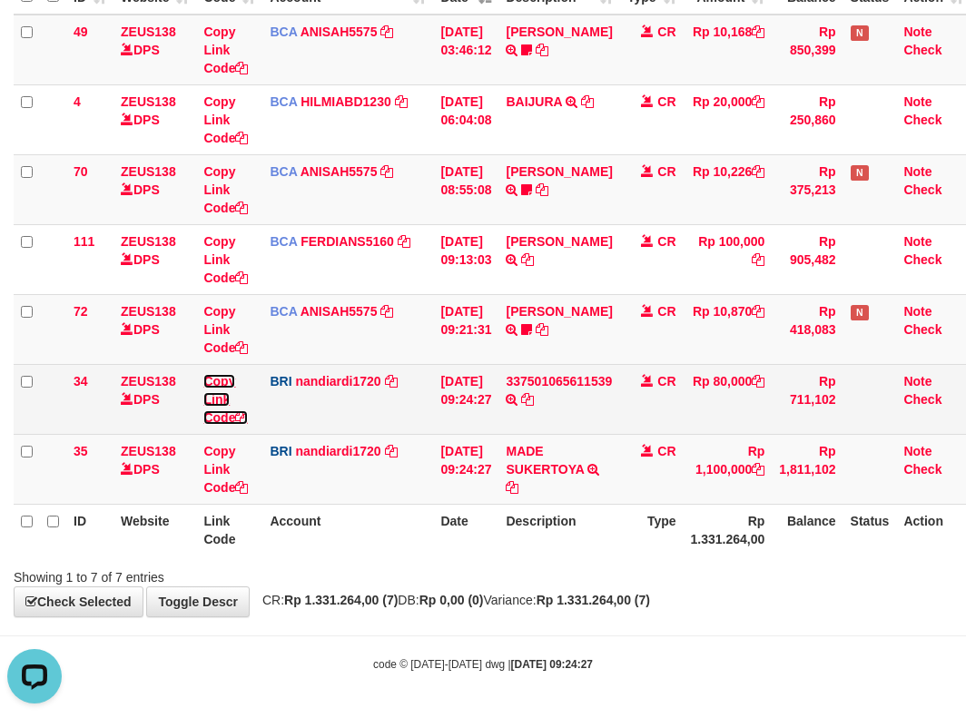
click at [219, 419] on link "Copy Link Code" at bounding box center [225, 399] width 44 height 51
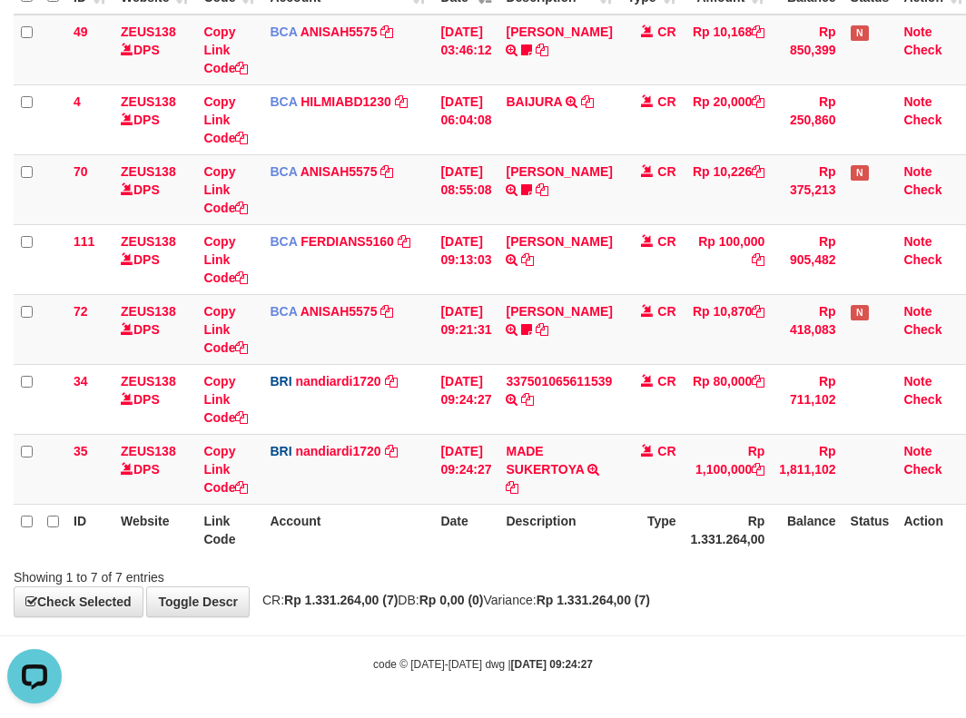
click at [767, 475] on td "Rp 1,100,000" at bounding box center [728, 469] width 89 height 70
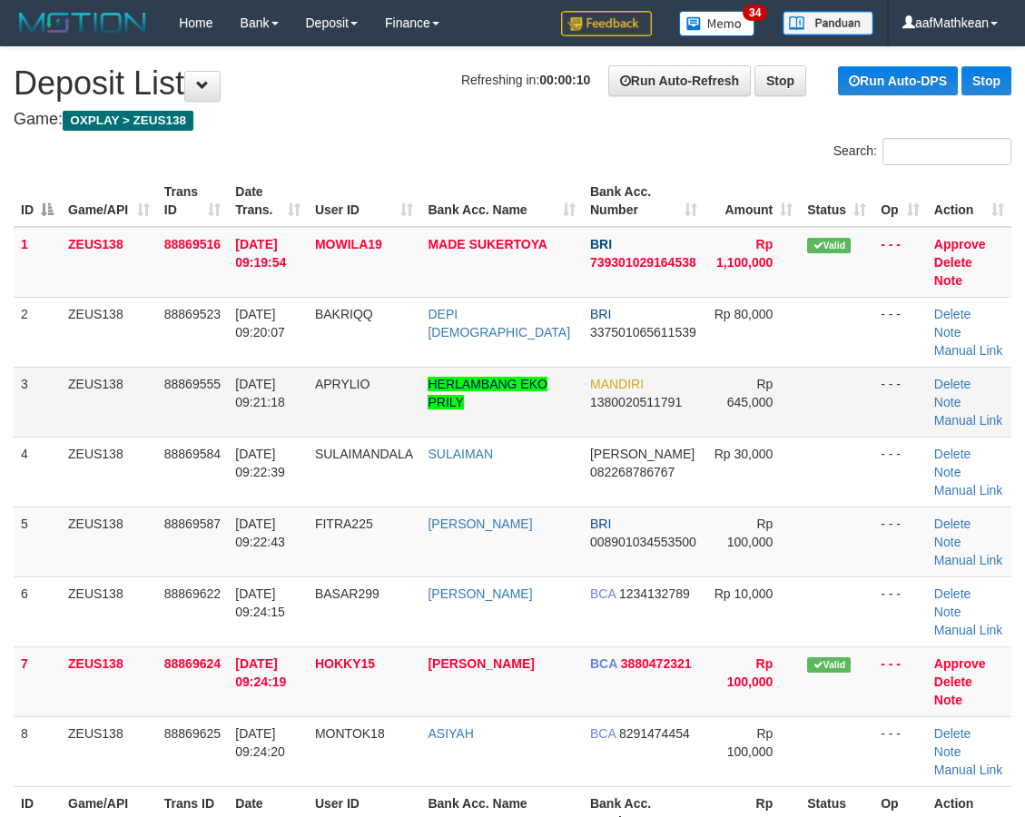
click at [562, 380] on tbody "1 ZEUS138 88869516 [DATE] 09:19:54 MOWILA19 MADE SUKERTOYA BRI 739301029164538 …" at bounding box center [513, 507] width 998 height 560
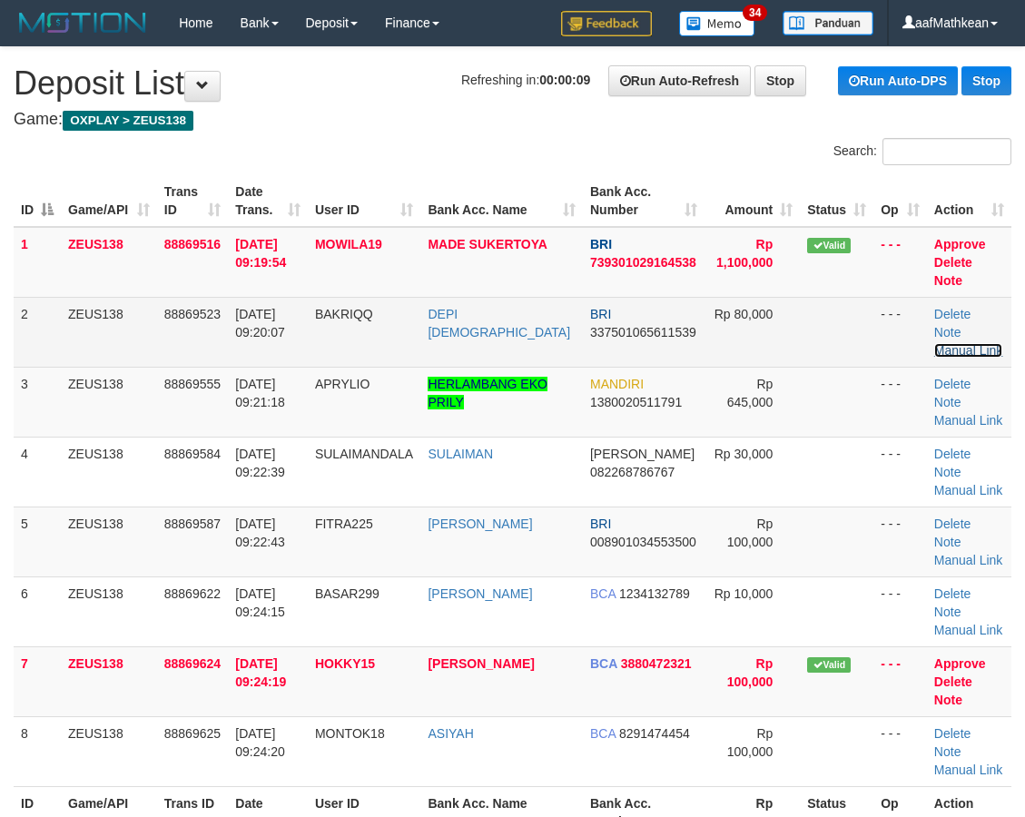
click at [963, 343] on link "Manual Link" at bounding box center [968, 350] width 69 height 15
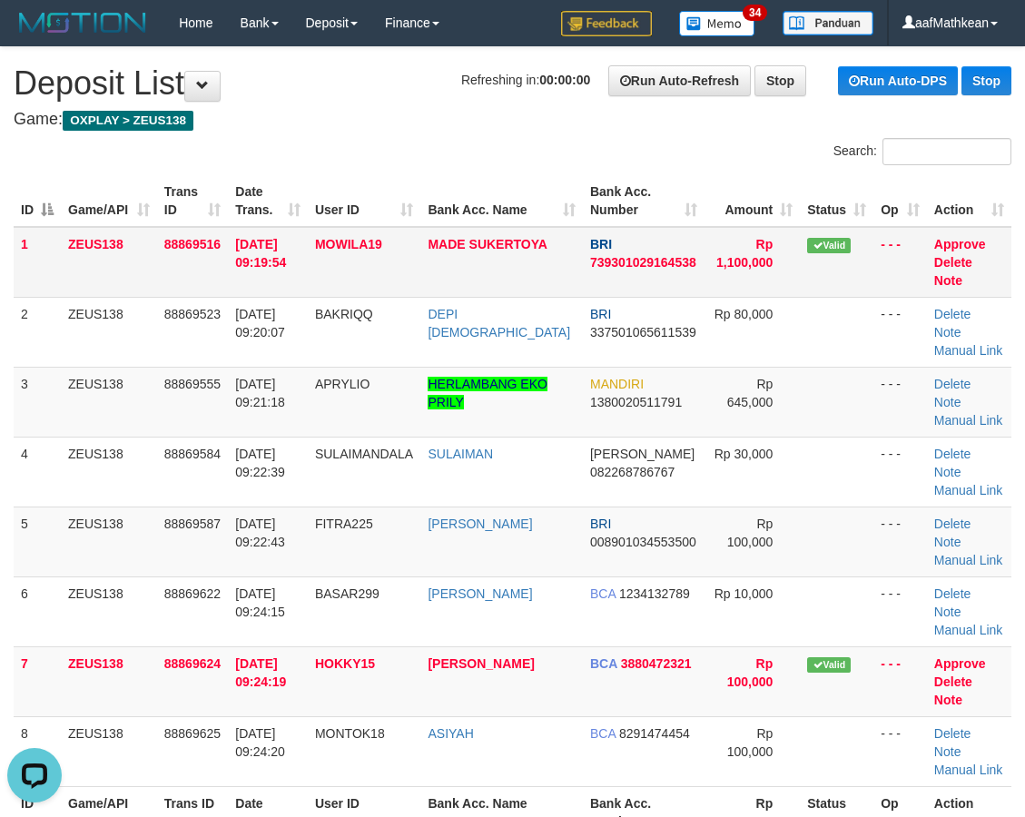
drag, startPoint x: 522, startPoint y: 147, endPoint x: 618, endPoint y: 273, distance: 158.7
click at [528, 160] on div "Search:" at bounding box center [769, 154] width 513 height 32
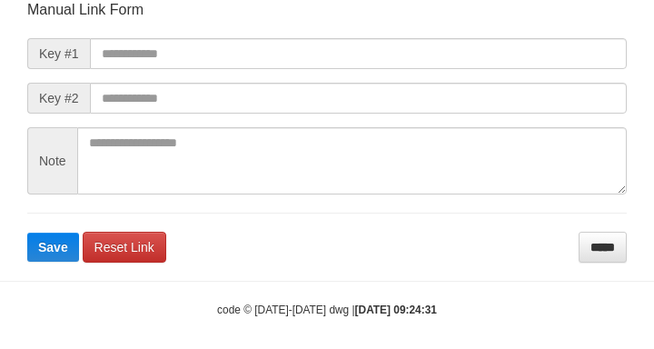
scroll to position [212, 0]
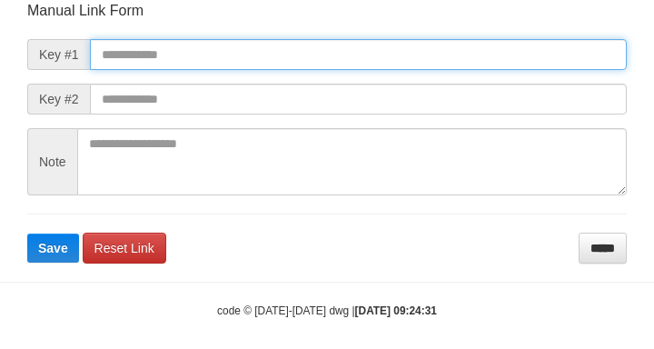
click at [218, 57] on input "text" at bounding box center [358, 54] width 537 height 31
paste input "**********"
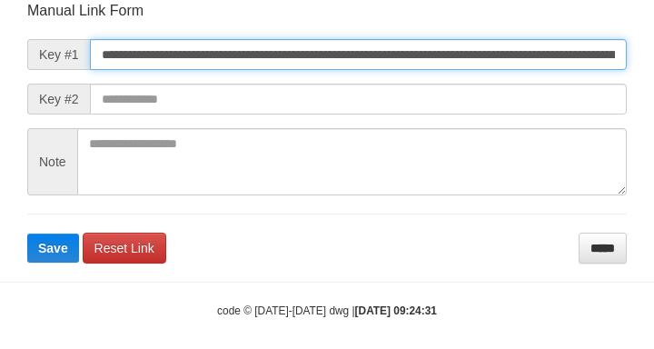
type input "**********"
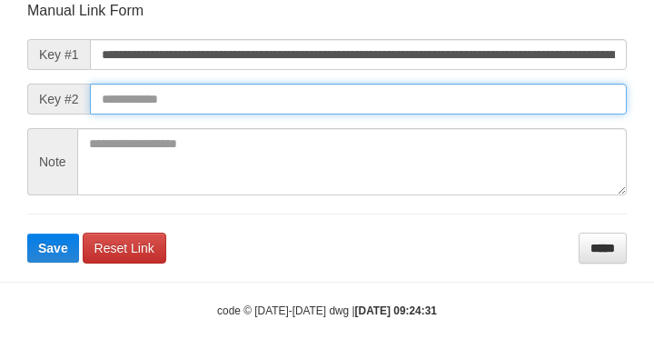
click at [27, 233] on button "Save" at bounding box center [53, 247] width 52 height 29
click at [443, 105] on input "text" at bounding box center [358, 99] width 537 height 31
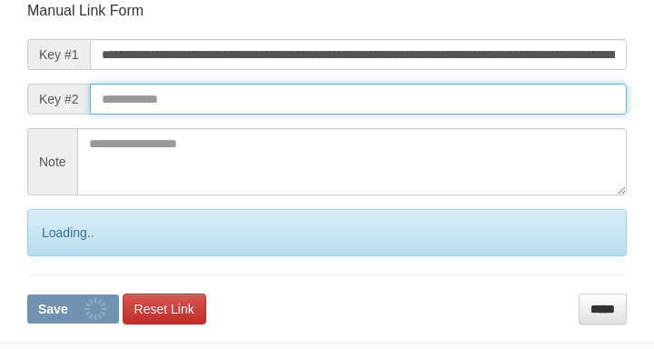
click at [452, 94] on input "text" at bounding box center [358, 99] width 537 height 31
click at [27, 294] on button "Save" at bounding box center [73, 308] width 92 height 29
drag, startPoint x: 478, startPoint y: 95, endPoint x: 525, endPoint y: 107, distance: 48.7
click at [542, 112] on input "text" at bounding box center [358, 99] width 537 height 31
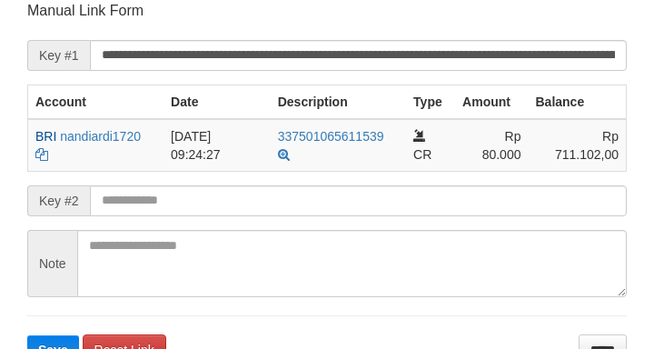
click at [212, 197] on input "text" at bounding box center [358, 200] width 537 height 31
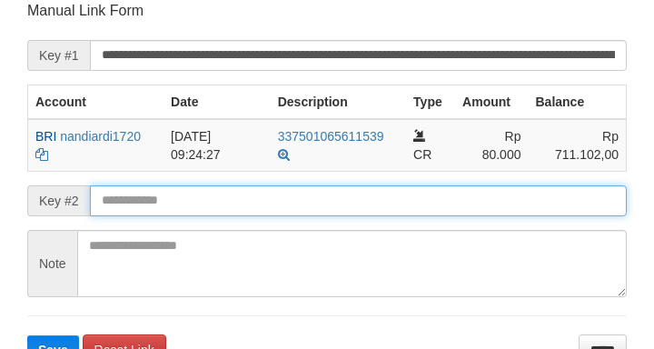
click at [211, 189] on input "text" at bounding box center [358, 200] width 537 height 31
click at [27, 335] on button "Save" at bounding box center [53, 349] width 52 height 29
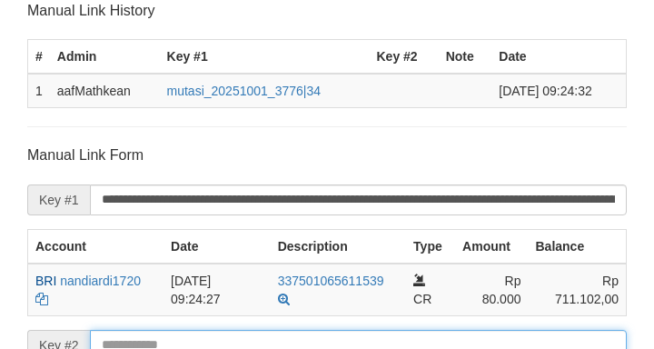
click at [209, 190] on form "**********" at bounding box center [326, 326] width 599 height 363
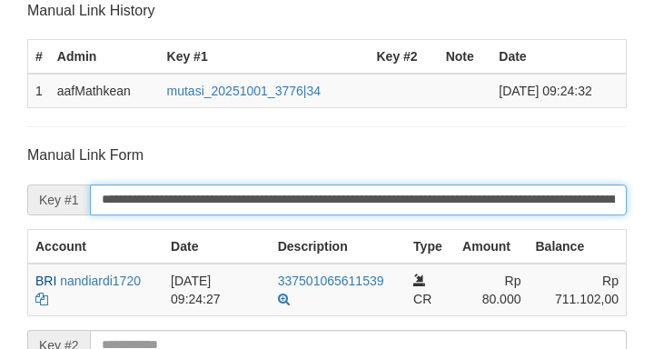
drag, startPoint x: 208, startPoint y: 192, endPoint x: 198, endPoint y: 194, distance: 10.2
click at [208, 193] on input "**********" at bounding box center [358, 199] width 537 height 31
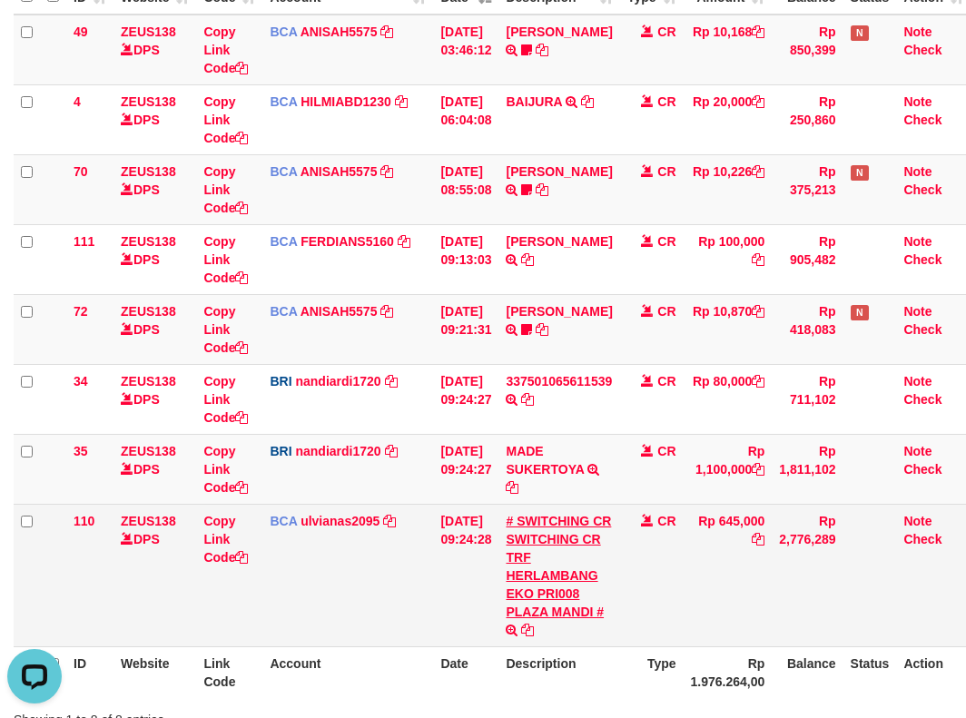
click at [574, 584] on td "# SWITCHING CR SWITCHING CR TRF HERLAMBANG EKO PRI008 PLAZA MANDI # SWITCHING C…" at bounding box center [558, 575] width 121 height 143
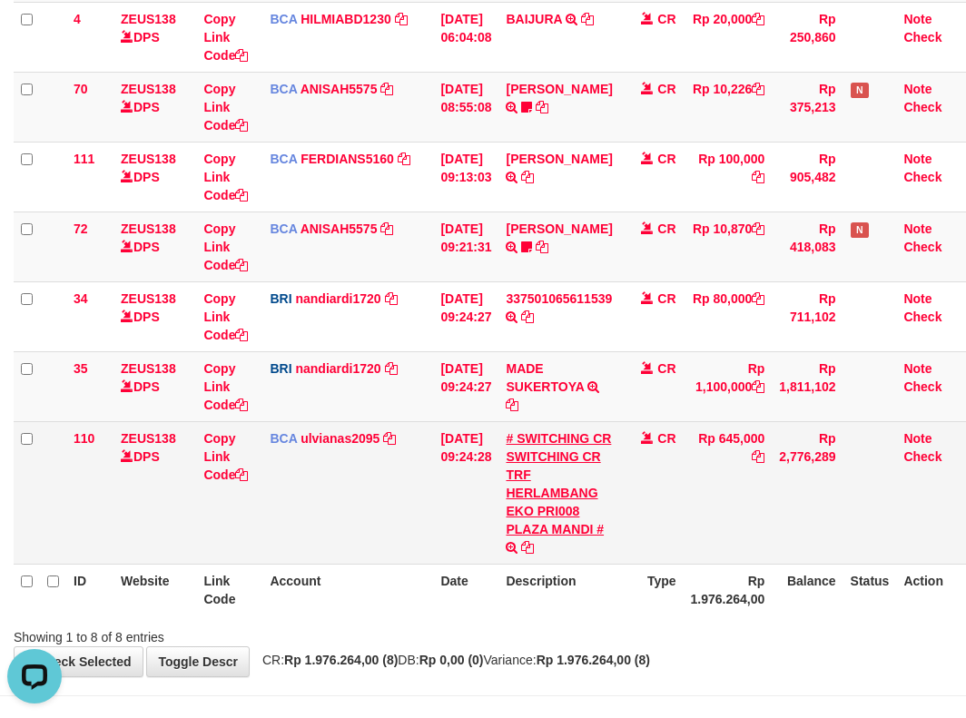
scroll to position [355, 0]
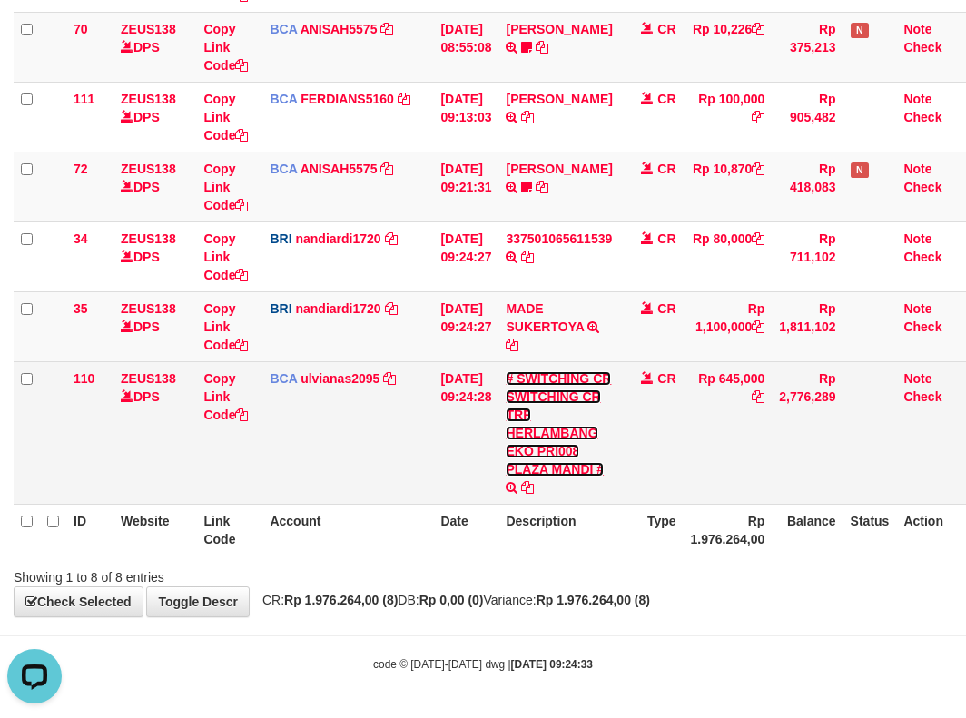
click at [567, 439] on link "# SWITCHING CR SWITCHING CR TRF HERLAMBANG EKO PRI008 PLAZA MANDI #" at bounding box center [558, 423] width 105 height 105
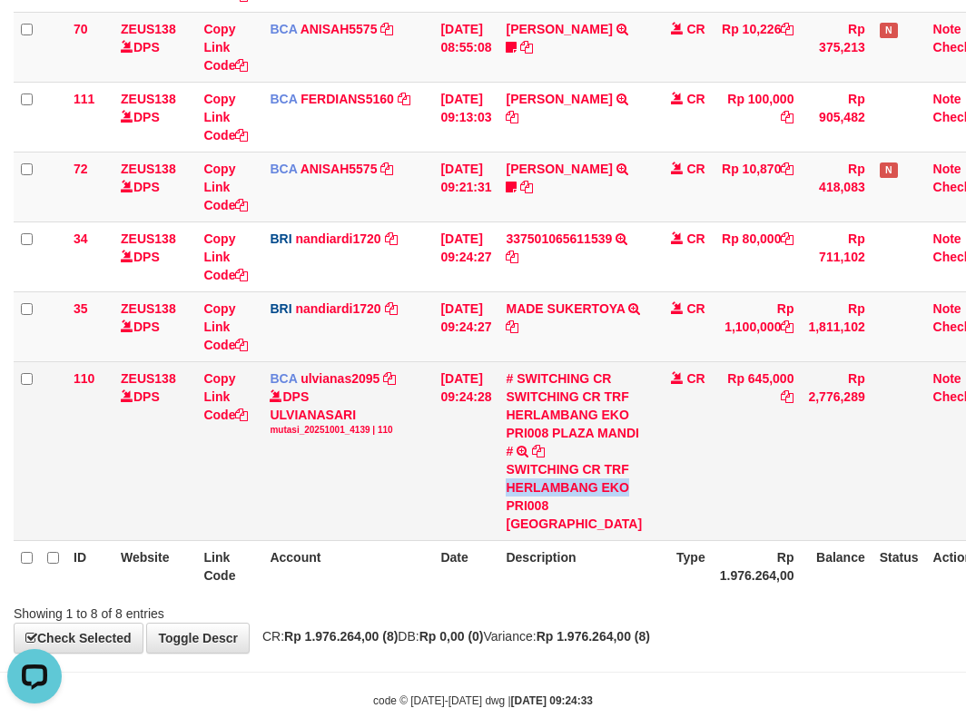
drag, startPoint x: 525, startPoint y: 544, endPoint x: 978, endPoint y: 425, distance: 468.4
click at [547, 540] on td "# SWITCHING CR SWITCHING CR TRF HERLAMBANG EKO PRI008 PLAZA MANDI # SWITCHING C…" at bounding box center [573, 450] width 151 height 179
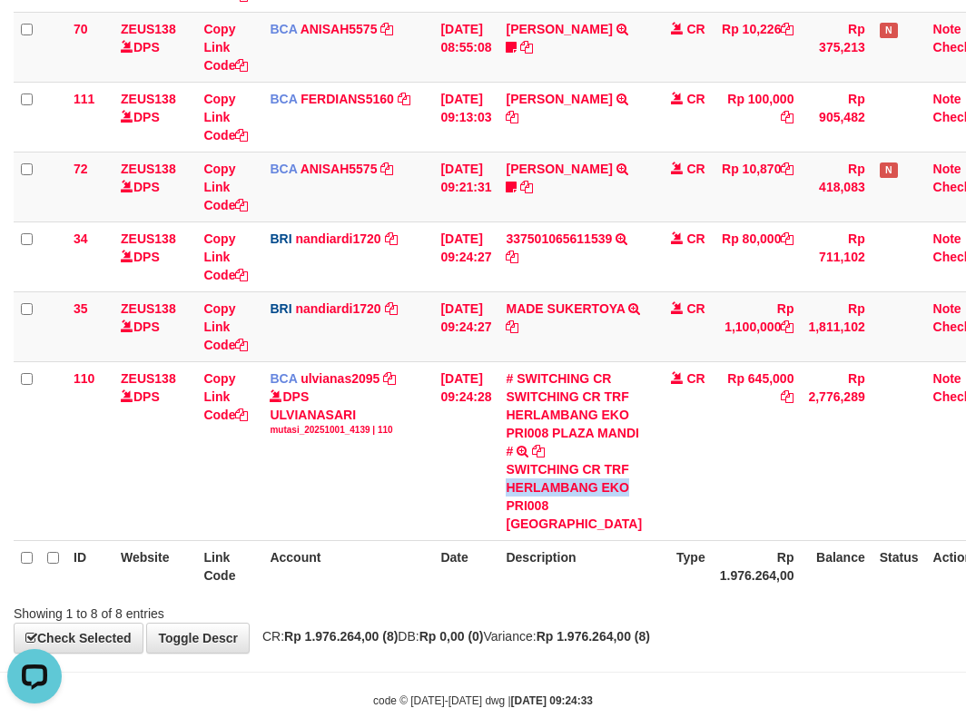
copy div "HERLAMBANG EKO"
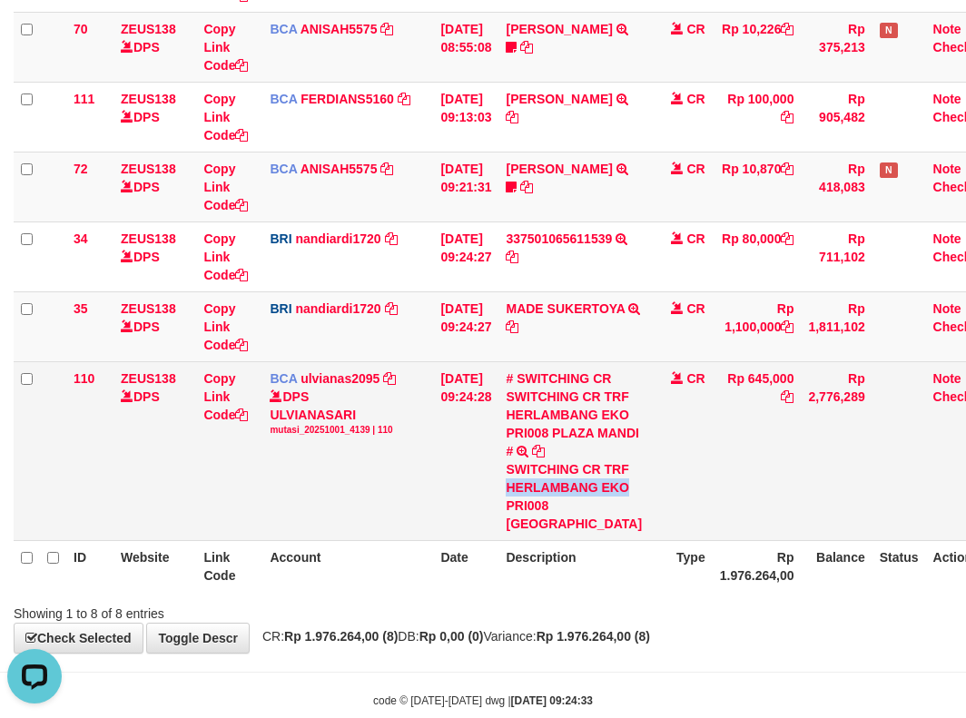
click at [352, 505] on tr "110 ZEUS138 DPS Copy Link Code BCA ulvianas2095 DPS ULVIANASARI mutasi_20251001…" at bounding box center [507, 450] width 986 height 179
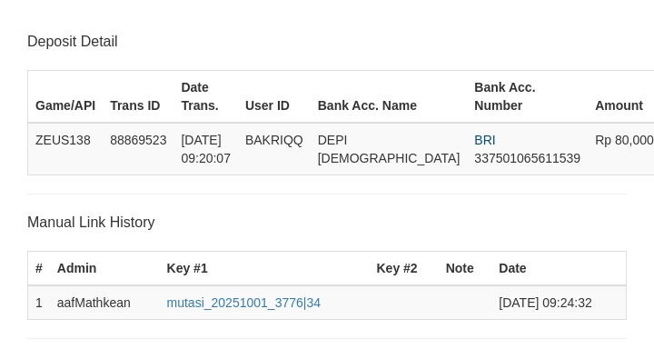
scroll to position [473, 0]
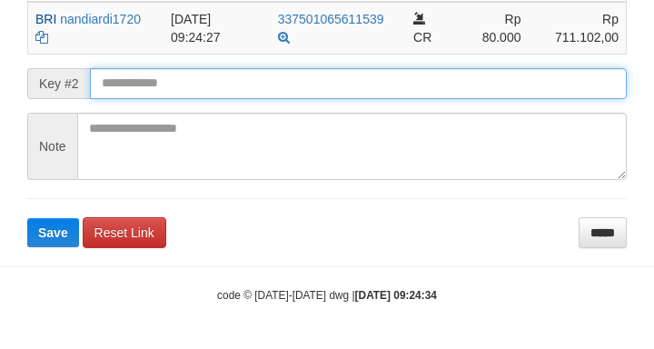
click at [169, 97] on input "text" at bounding box center [358, 83] width 537 height 31
click at [27, 218] on button "Save" at bounding box center [53, 232] width 52 height 29
click at [168, 92] on input "text" at bounding box center [358, 83] width 537 height 31
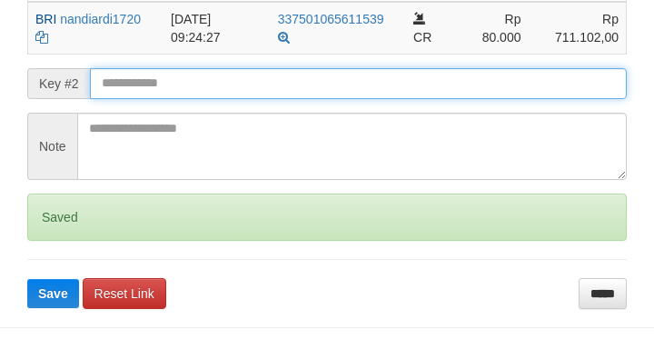
click at [27, 279] on button "Save" at bounding box center [53, 293] width 52 height 29
click at [152, 81] on input "text" at bounding box center [358, 83] width 537 height 31
click at [27, 279] on button "Save" at bounding box center [53, 293] width 52 height 29
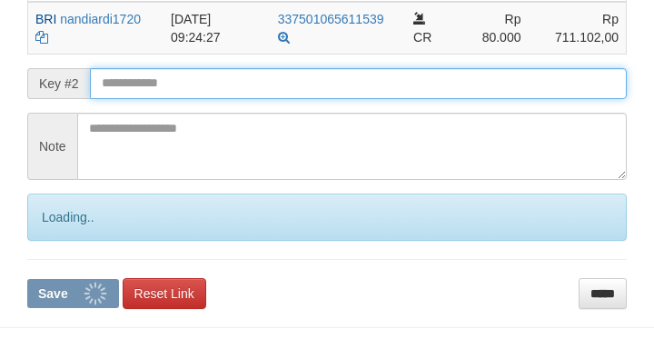
drag, startPoint x: 153, startPoint y: 81, endPoint x: 143, endPoint y: 82, distance: 10.0
click at [146, 84] on input "text" at bounding box center [358, 83] width 537 height 31
click at [139, 84] on input "text" at bounding box center [358, 83] width 537 height 31
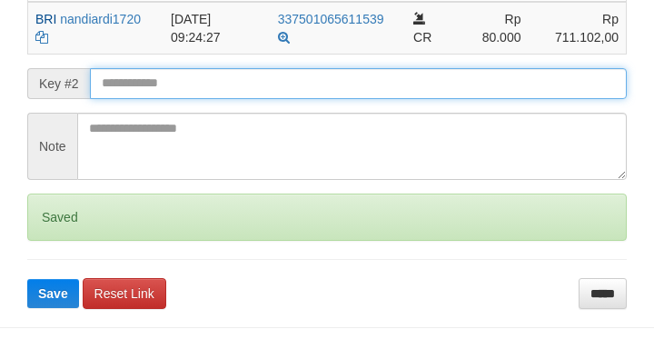
drag, startPoint x: 147, startPoint y: 86, endPoint x: 130, endPoint y: 89, distance: 17.5
click at [144, 86] on input "text" at bounding box center [358, 83] width 537 height 31
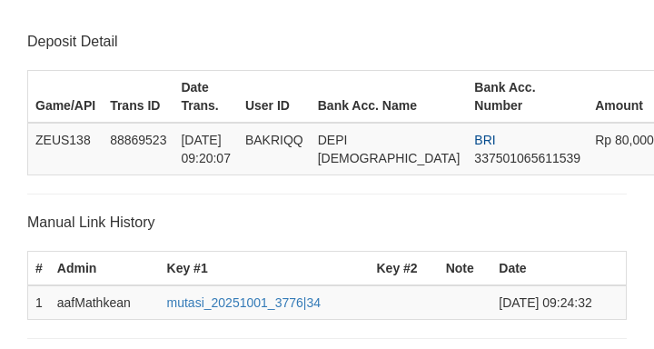
scroll to position [473, 0]
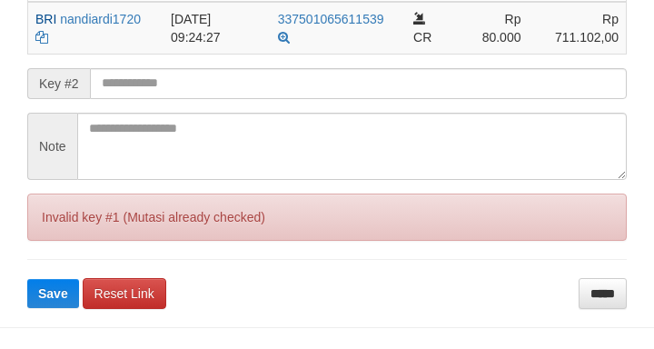
click at [27, 279] on button "Save" at bounding box center [53, 293] width 52 height 29
click at [133, 92] on input "text" at bounding box center [358, 83] width 537 height 31
click at [27, 279] on button "Save" at bounding box center [53, 293] width 52 height 29
click at [134, 91] on input "text" at bounding box center [358, 83] width 537 height 31
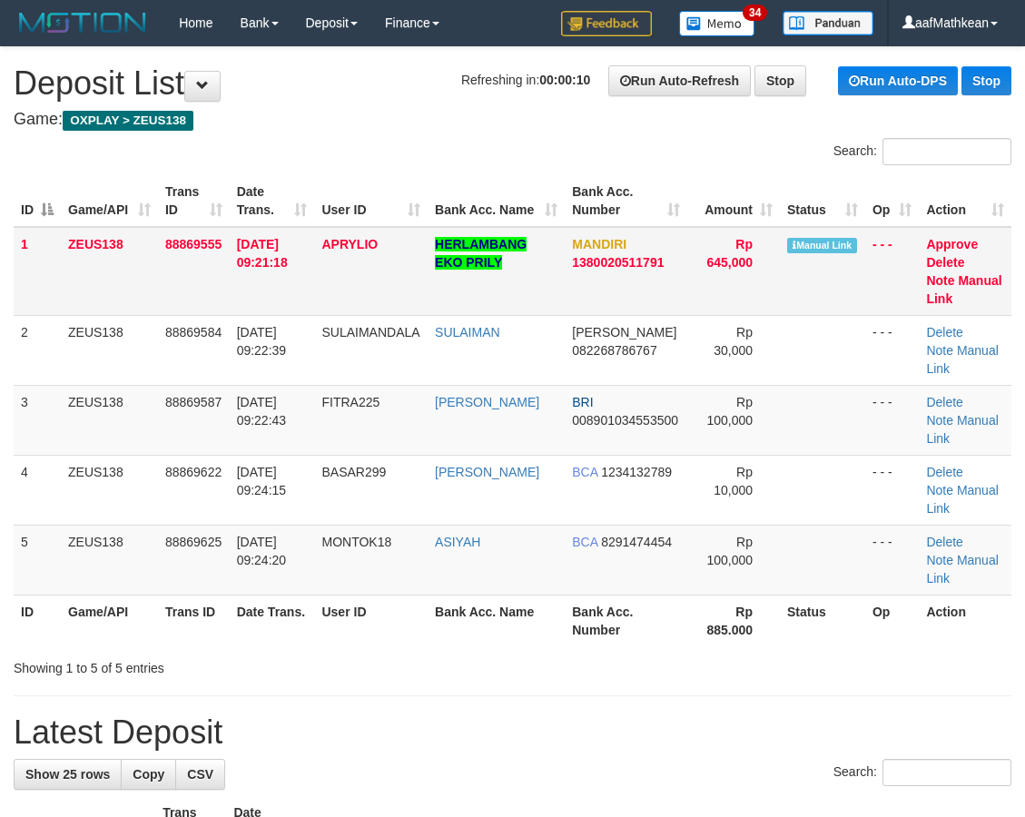
click at [969, 271] on td "Approve Delete Note Manual Link" at bounding box center [965, 271] width 93 height 89
click at [965, 280] on link "Manual Link" at bounding box center [963, 289] width 75 height 33
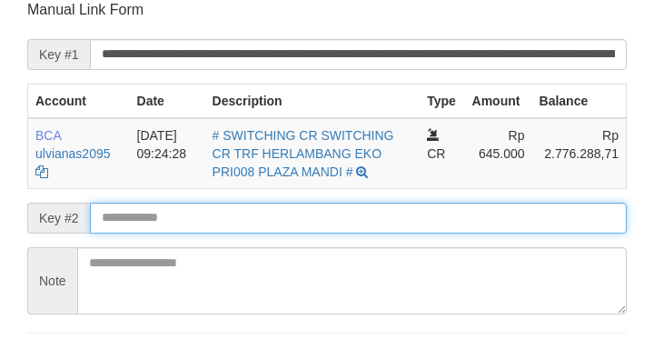
click at [433, 243] on form "**********" at bounding box center [326, 190] width 599 height 381
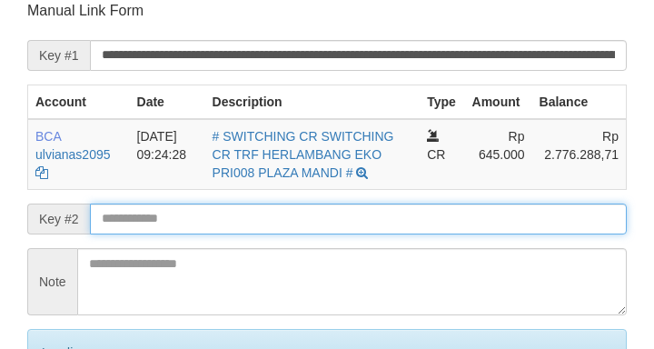
click at [449, 230] on input "text" at bounding box center [358, 218] width 537 height 31
click at [442, 226] on input "text" at bounding box center [358, 218] width 537 height 31
click at [443, 222] on input "text" at bounding box center [358, 218] width 537 height 31
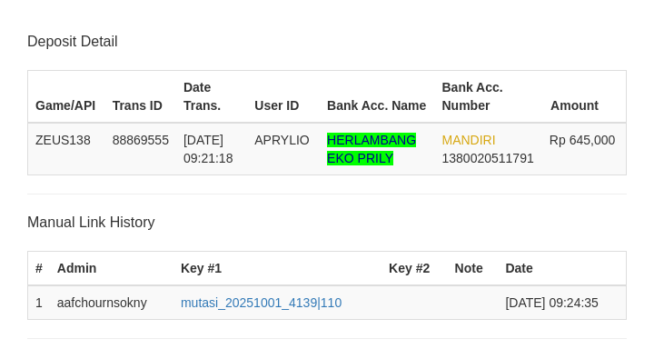
scroll to position [356, 0]
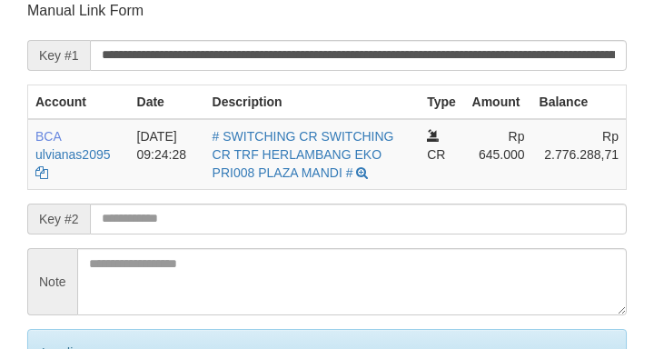
click at [452, 212] on input "text" at bounding box center [358, 218] width 537 height 31
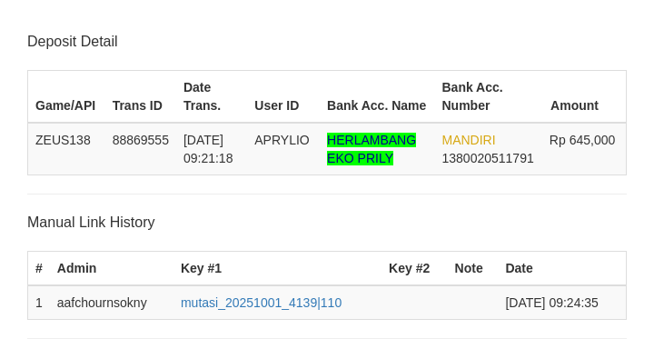
scroll to position [356, 0]
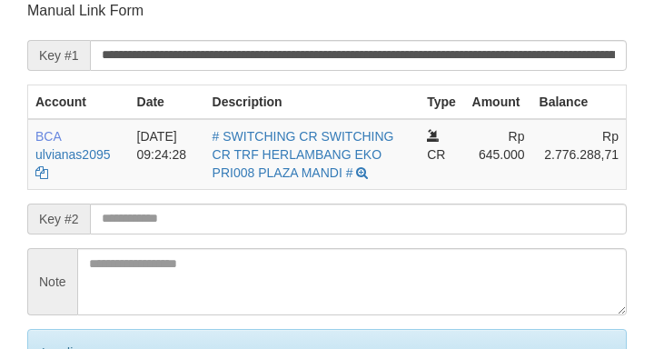
click at [439, 211] on input "text" at bounding box center [358, 218] width 537 height 31
click at [451, 215] on input "text" at bounding box center [358, 218] width 537 height 31
click at [455, 215] on input "text" at bounding box center [358, 218] width 537 height 31
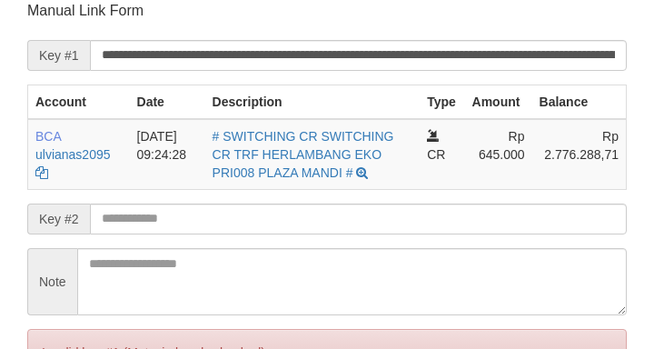
click at [485, 206] on input "text" at bounding box center [358, 218] width 537 height 31
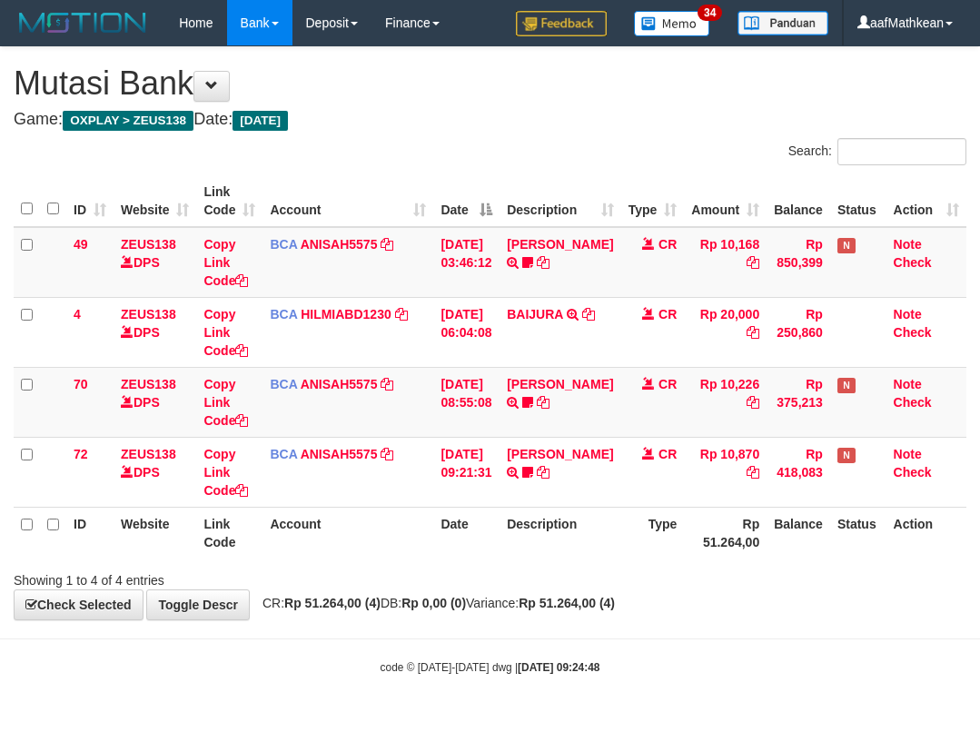
click at [414, 525] on th "Account" at bounding box center [347, 533] width 171 height 52
click at [409, 536] on th "Account" at bounding box center [347, 533] width 171 height 52
click at [418, 519] on th "Account" at bounding box center [347, 533] width 171 height 52
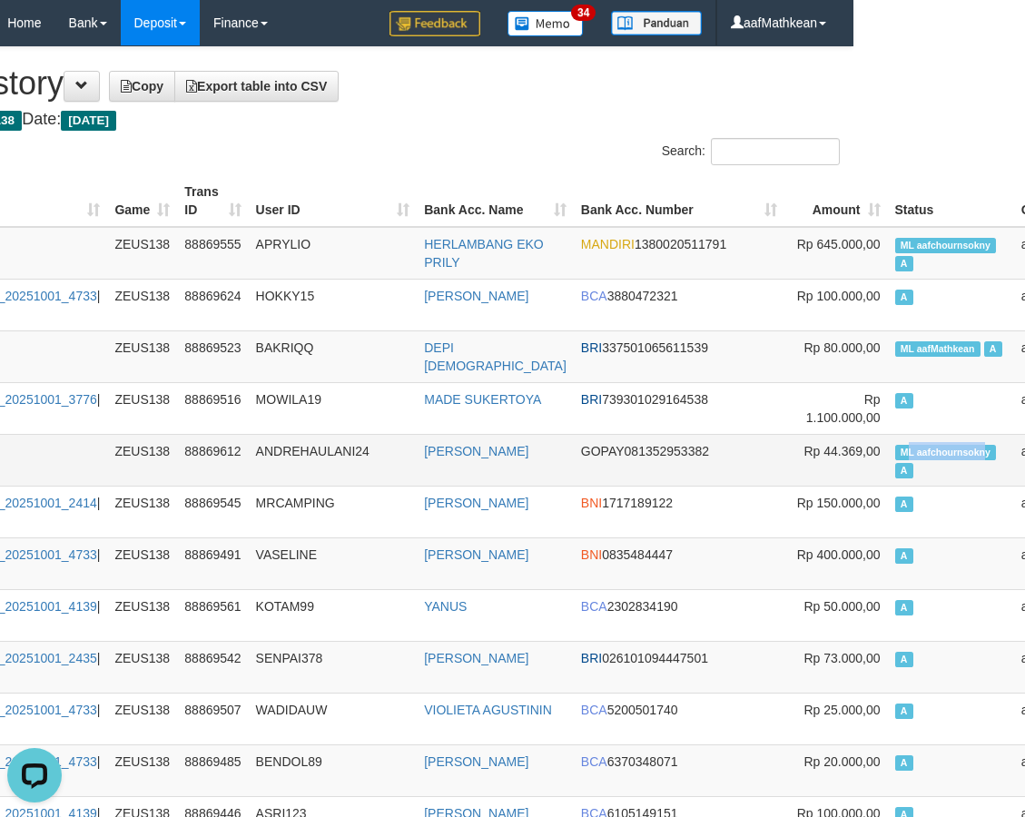
drag, startPoint x: 807, startPoint y: 450, endPoint x: 875, endPoint y: 455, distance: 68.2
click at [895, 455] on span "ML aafchournsokny" at bounding box center [946, 452] width 102 height 15
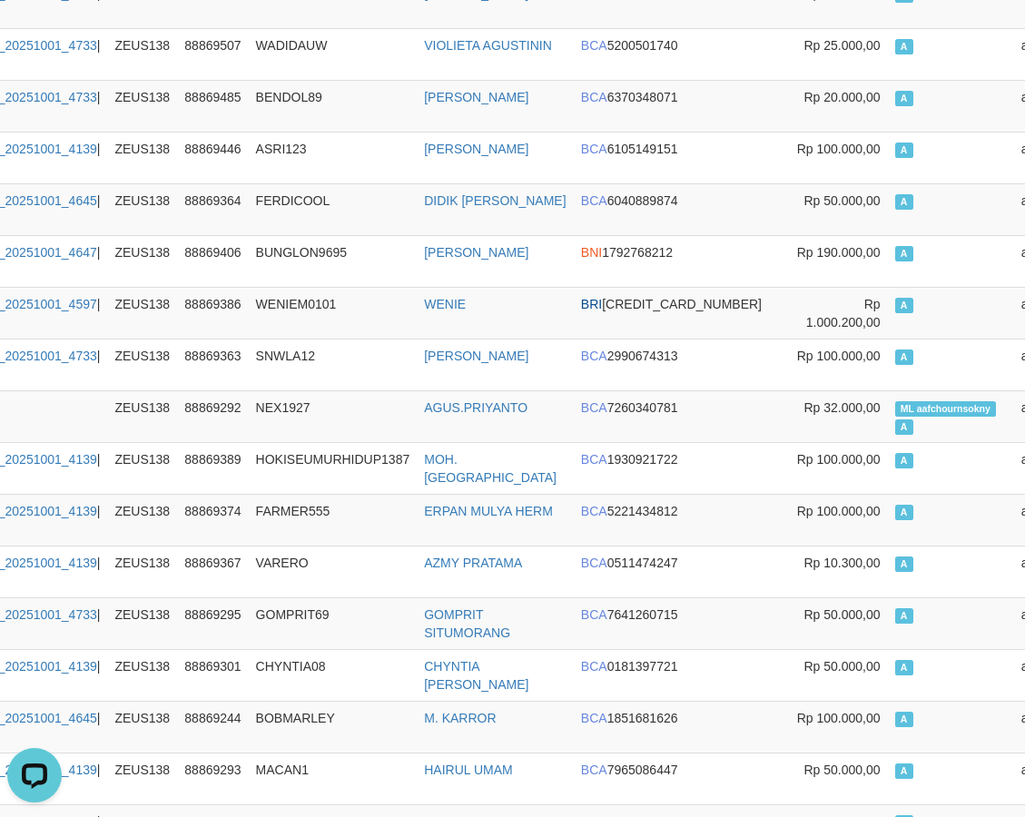
scroll to position [0, 172]
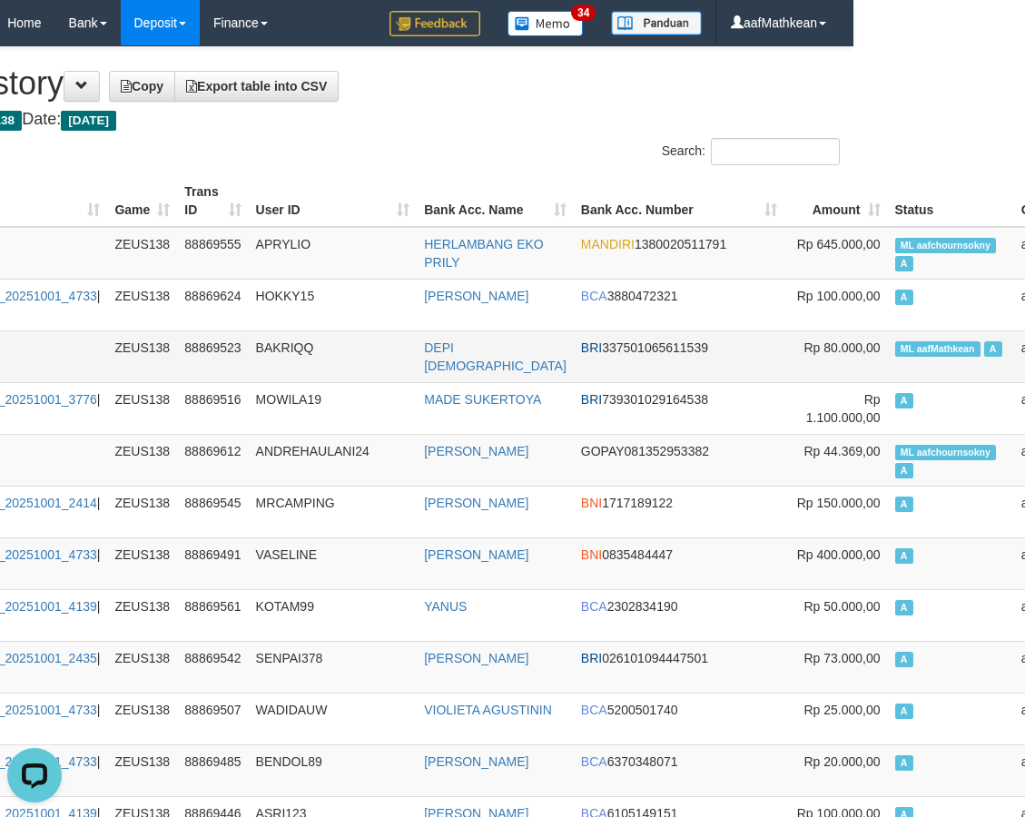
click at [888, 340] on td "ML aafMathkean A" at bounding box center [951, 356] width 126 height 52
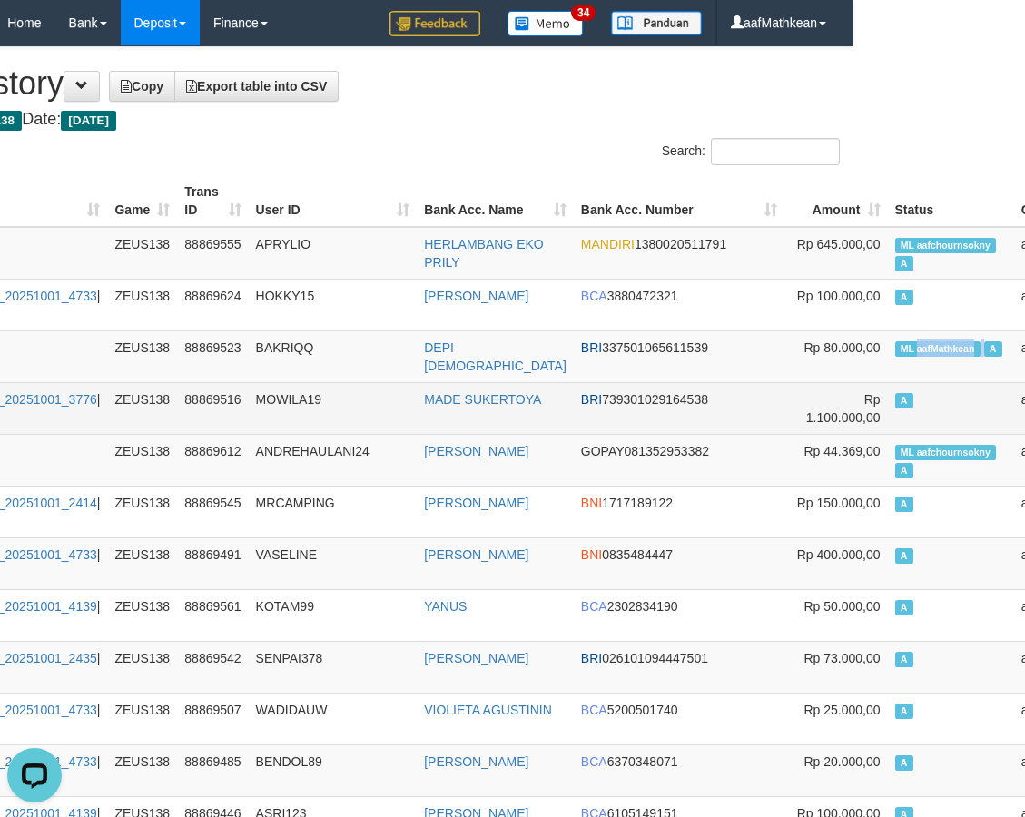
copy td "aafMathkean"
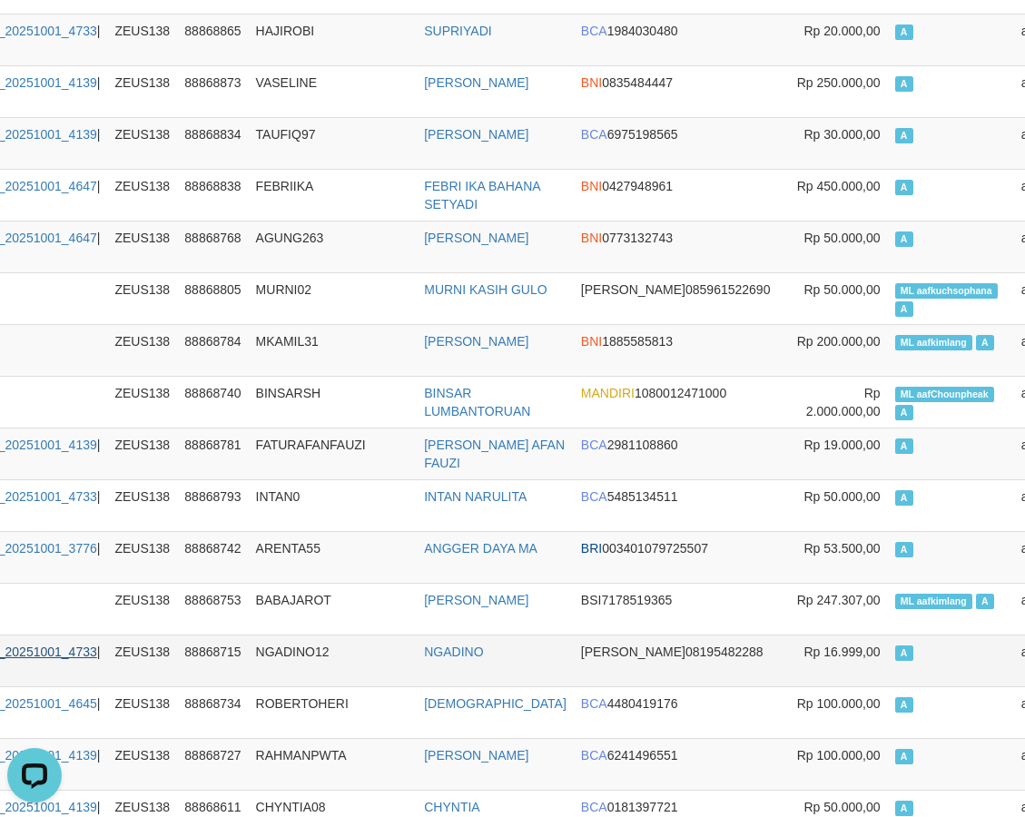
scroll to position [2724, 172]
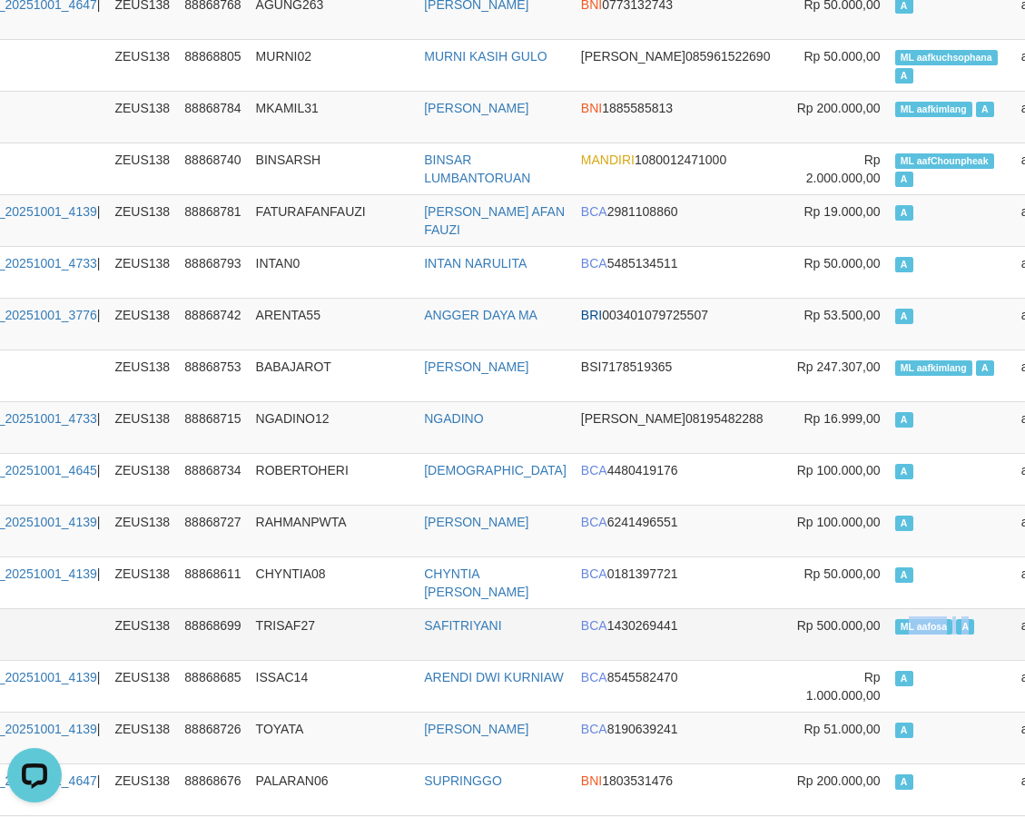
drag, startPoint x: 795, startPoint y: 660, endPoint x: 862, endPoint y: 663, distance: 66.3
click at [888, 660] on td "ML aafosa A" at bounding box center [951, 634] width 126 height 52
copy td "L aafosa A"
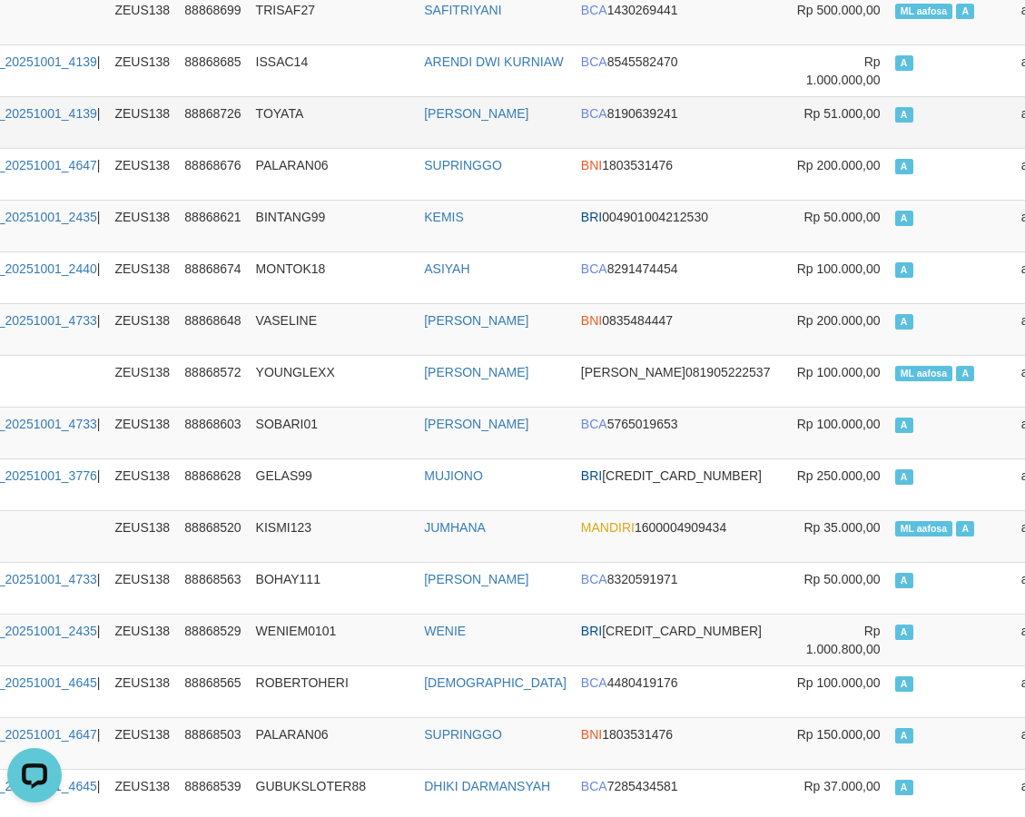
drag, startPoint x: 194, startPoint y: 181, endPoint x: 192, endPoint y: 156, distance: 24.6
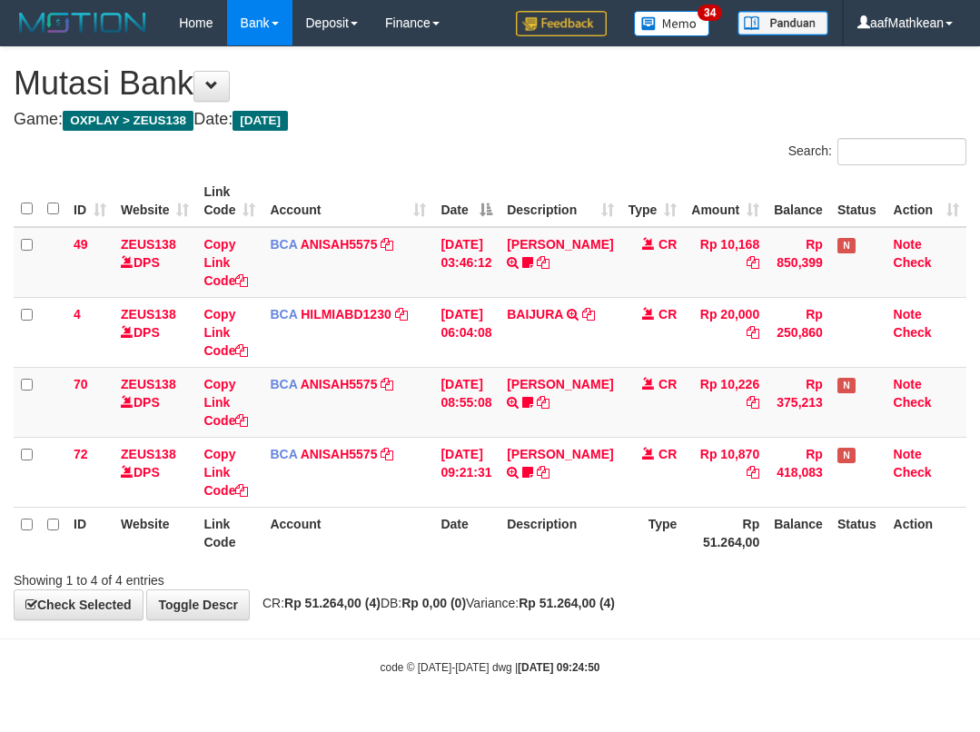
click at [423, 511] on th "Account" at bounding box center [347, 533] width 171 height 52
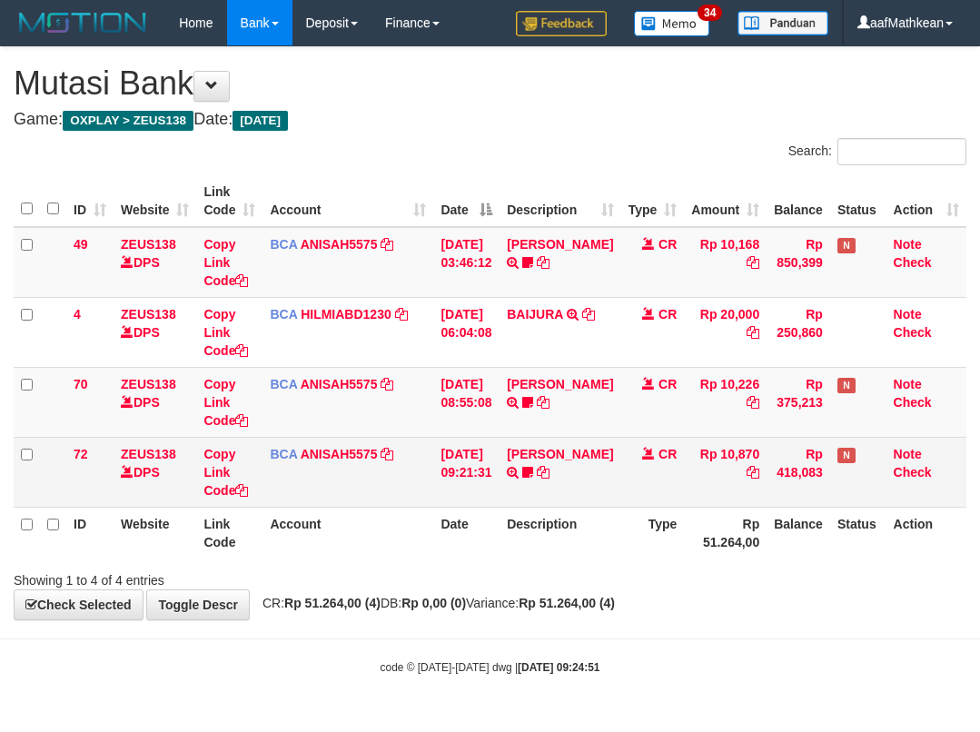
click at [584, 549] on th "Description" at bounding box center [559, 533] width 121 height 52
click at [222, 437] on tbody "49 ZEUS138 DPS Copy Link Code BCA ANISAH5575 DPS ANISAH mutasi_20251001_3827 | …" at bounding box center [490, 367] width 952 height 281
drag, startPoint x: 278, startPoint y: 449, endPoint x: 598, endPoint y: 437, distance: 320.7
click at [485, 446] on tr "72 ZEUS138 DPS Copy Link Code BCA ANISAH5575 DPS ANISAH mutasi_20251001_3827 | …" at bounding box center [490, 472] width 952 height 70
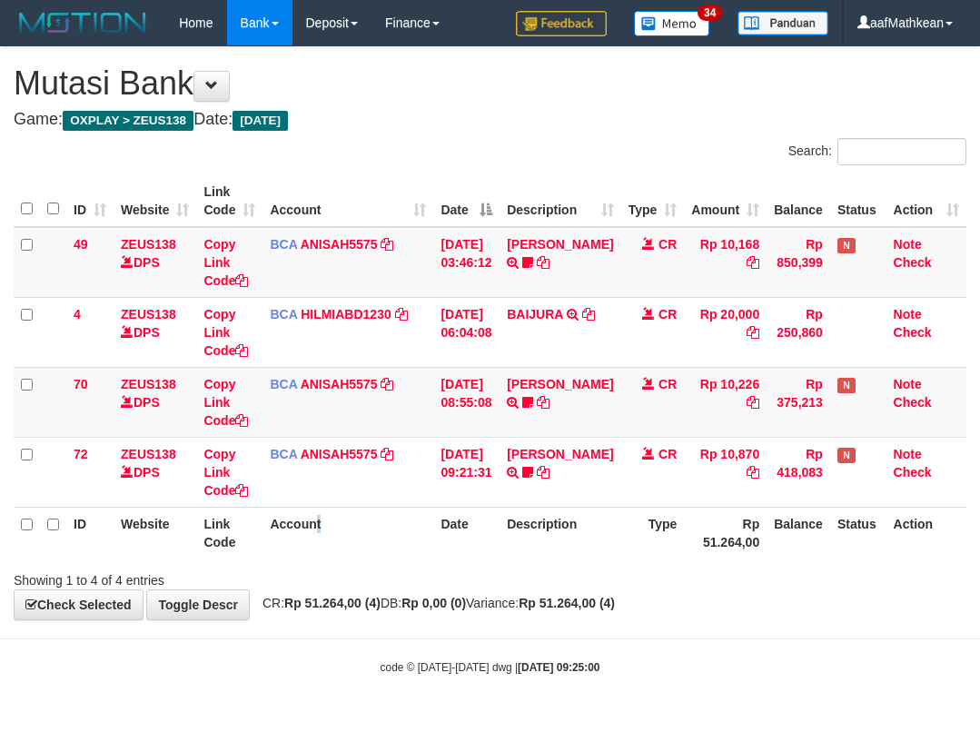
drag, startPoint x: 321, startPoint y: 528, endPoint x: 390, endPoint y: 540, distance: 70.0
click at [355, 543] on th "Account" at bounding box center [347, 533] width 171 height 52
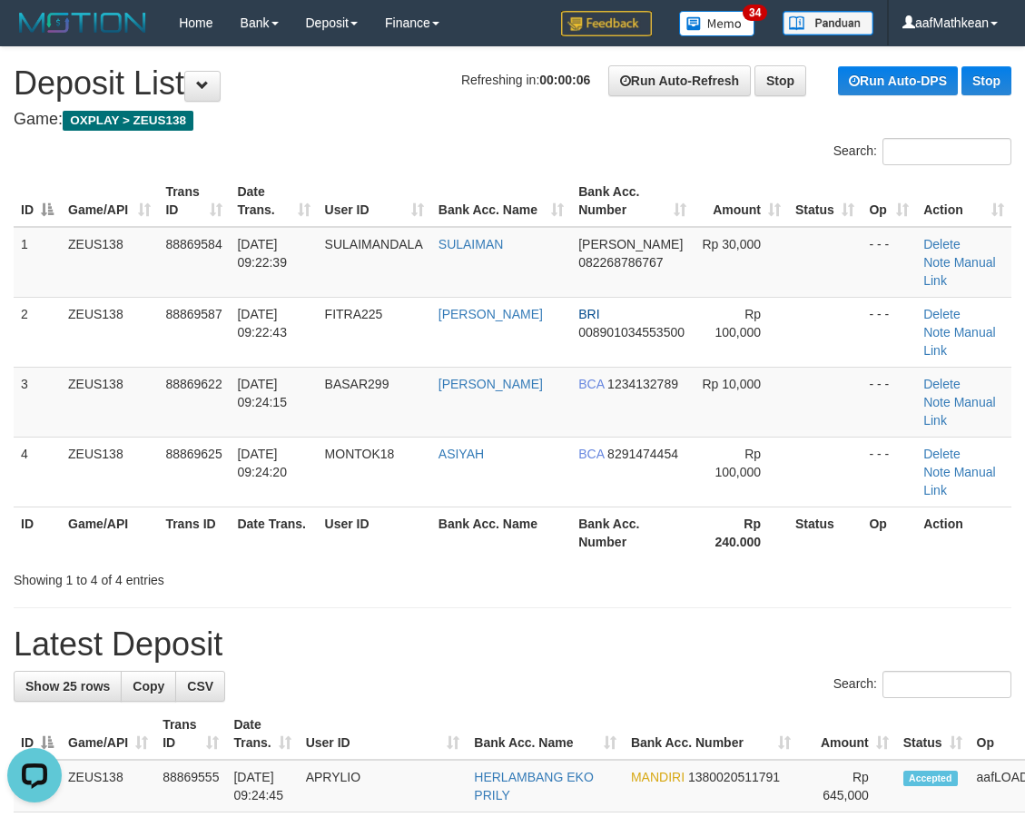
click at [615, 177] on th "Bank Acc. Number" at bounding box center [632, 201] width 123 height 52
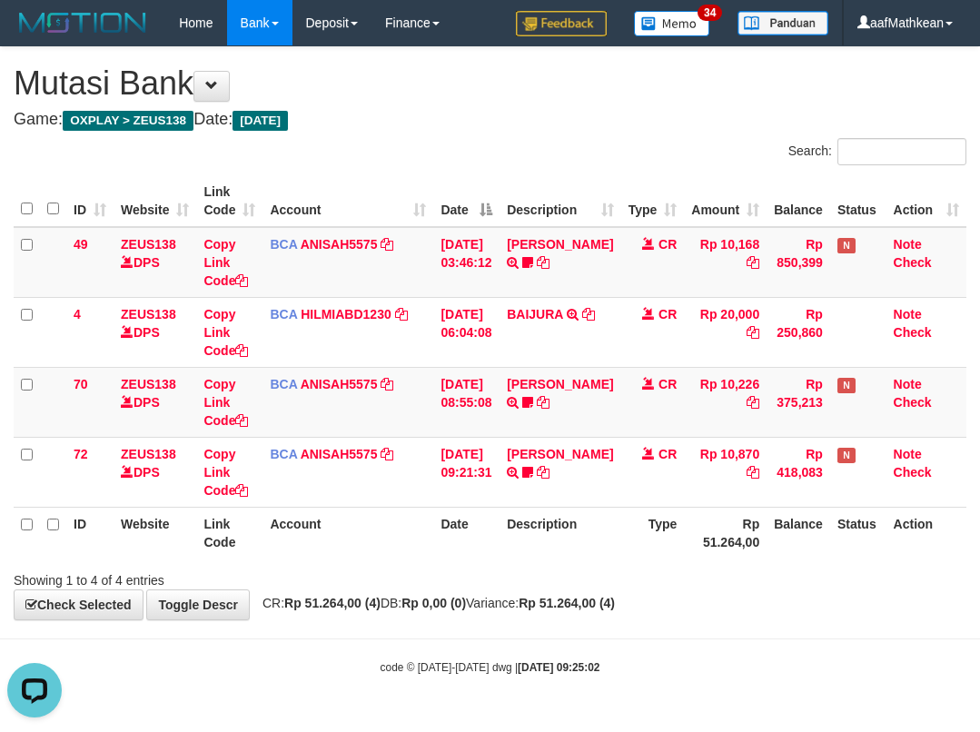
drag, startPoint x: 498, startPoint y: 616, endPoint x: 529, endPoint y: 635, distance: 37.1
click at [514, 629] on body "Toggle navigation Home Bank Account List Load By Website Group [OXPLAY] ZEUS138…" at bounding box center [490, 360] width 980 height 721
drag, startPoint x: 568, startPoint y: 636, endPoint x: 587, endPoint y: 574, distance: 64.6
click at [570, 626] on body "Toggle navigation Home Bank Account List Load By Website Group [OXPLAY] ZEUS138…" at bounding box center [490, 360] width 980 height 721
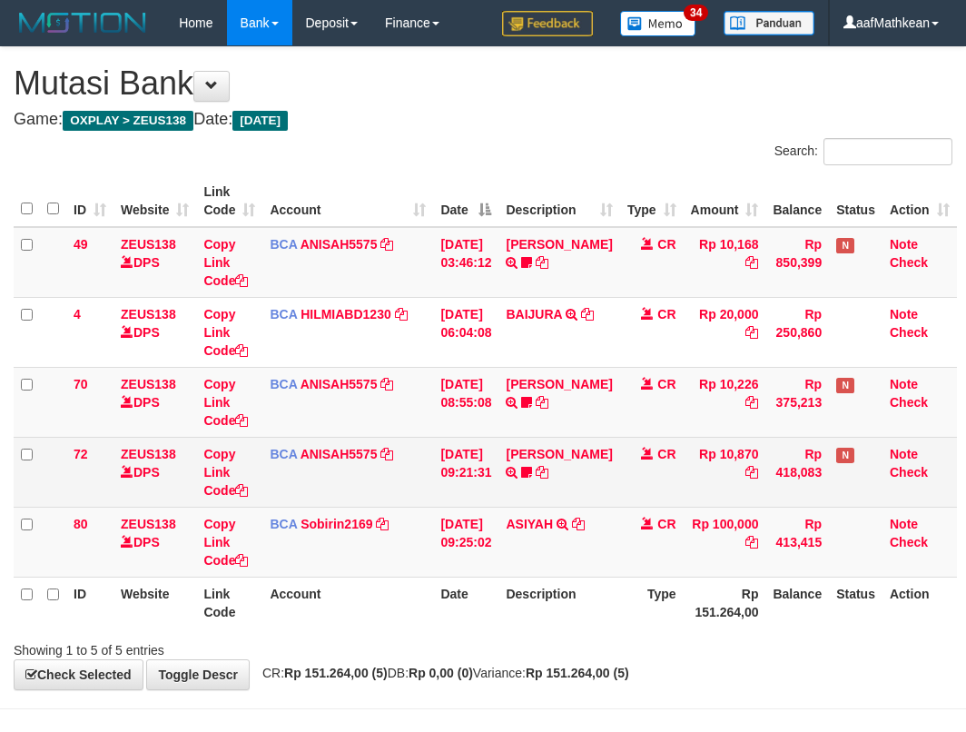
click at [587, 457] on td "MUHAMMAD TAU TRSF E-BANKING CR 0110/FTSCY/WS95051 10870.002025100114784227 TRFD…" at bounding box center [558, 472] width 121 height 70
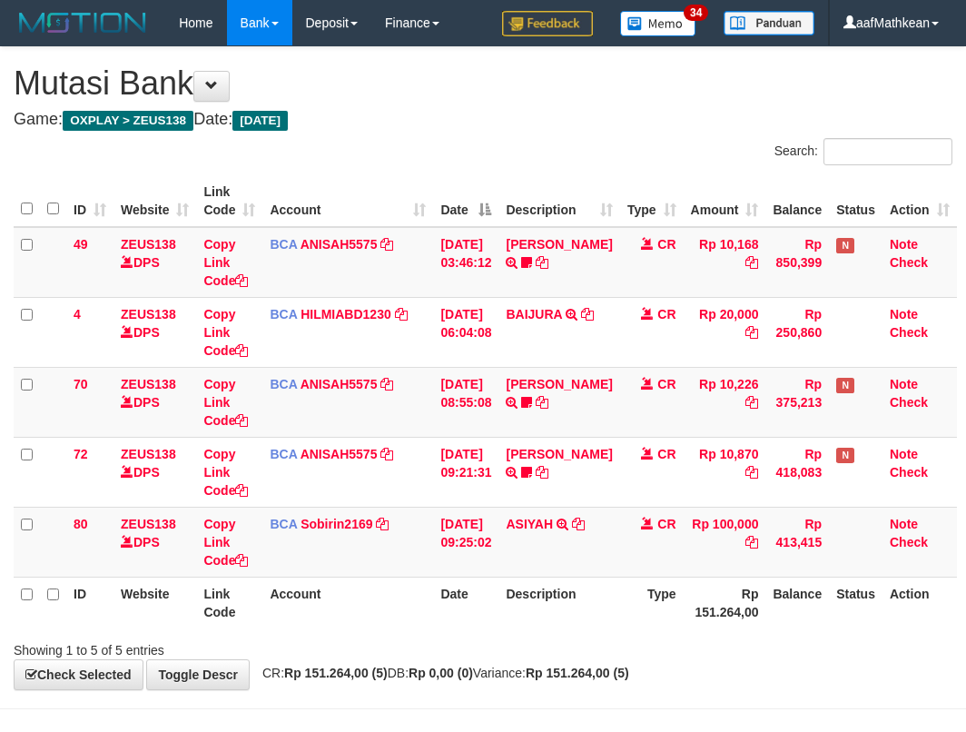
click at [592, 516] on td "ASIYAH TRSF E-BANKING CR 0110/FTSCY/WS95271 100000.00ASIYAH" at bounding box center [558, 542] width 121 height 70
drag, startPoint x: 592, startPoint y: 524, endPoint x: 979, endPoint y: 374, distance: 414.8
click at [585, 524] on icon at bounding box center [578, 524] width 13 height 13
click at [384, 514] on td "BCA Sobirin2169 DPS SOBIRIN mutasi_20251001_2440 | 80 mutasi_20251001_2440 | 80" at bounding box center [347, 542] width 171 height 70
click at [439, 520] on td "01/10/2025 09:25:02" at bounding box center [465, 542] width 65 height 70
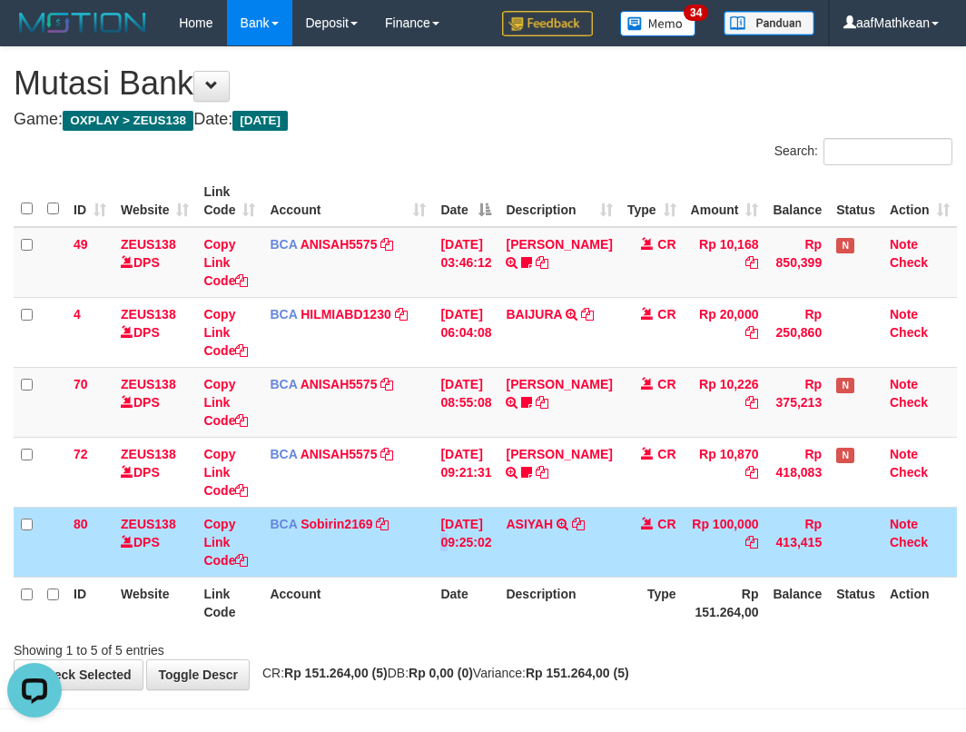
click at [463, 522] on td "01/10/2025 09:25:02" at bounding box center [465, 542] width 65 height 70
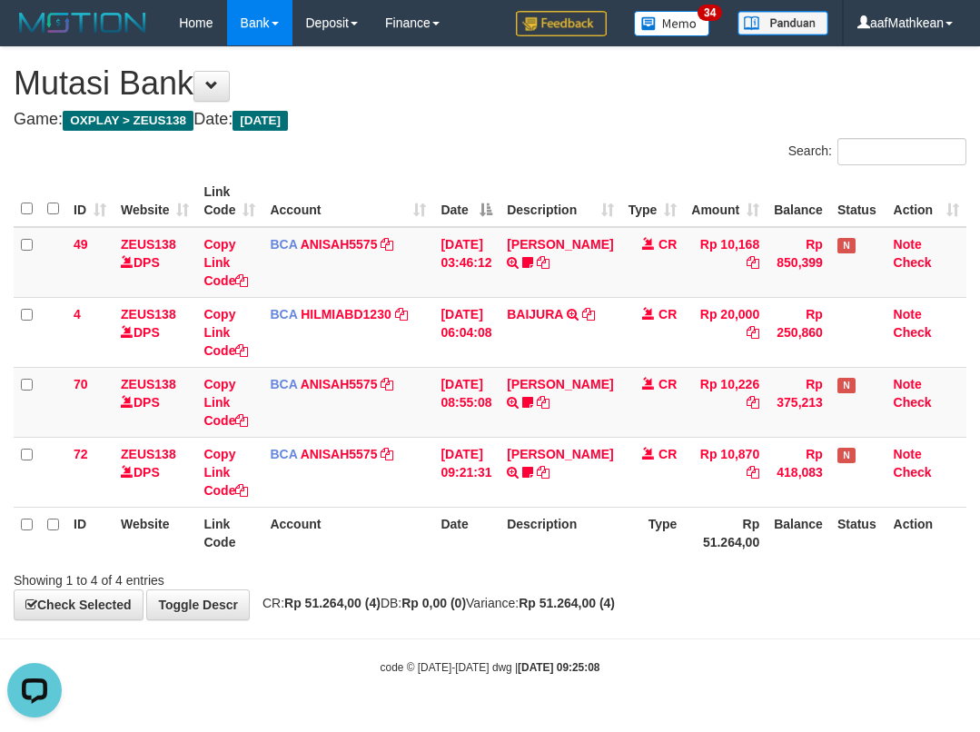
click at [821, 586] on div "Showing 1 to 4 of 4 entries" at bounding box center [490, 576] width 980 height 25
click at [821, 584] on div "Showing 1 to 4 of 4 entries" at bounding box center [490, 576] width 980 height 25
drag, startPoint x: 779, startPoint y: 525, endPoint x: 973, endPoint y: 473, distance: 201.1
click at [779, 525] on th "Balance" at bounding box center [798, 533] width 64 height 52
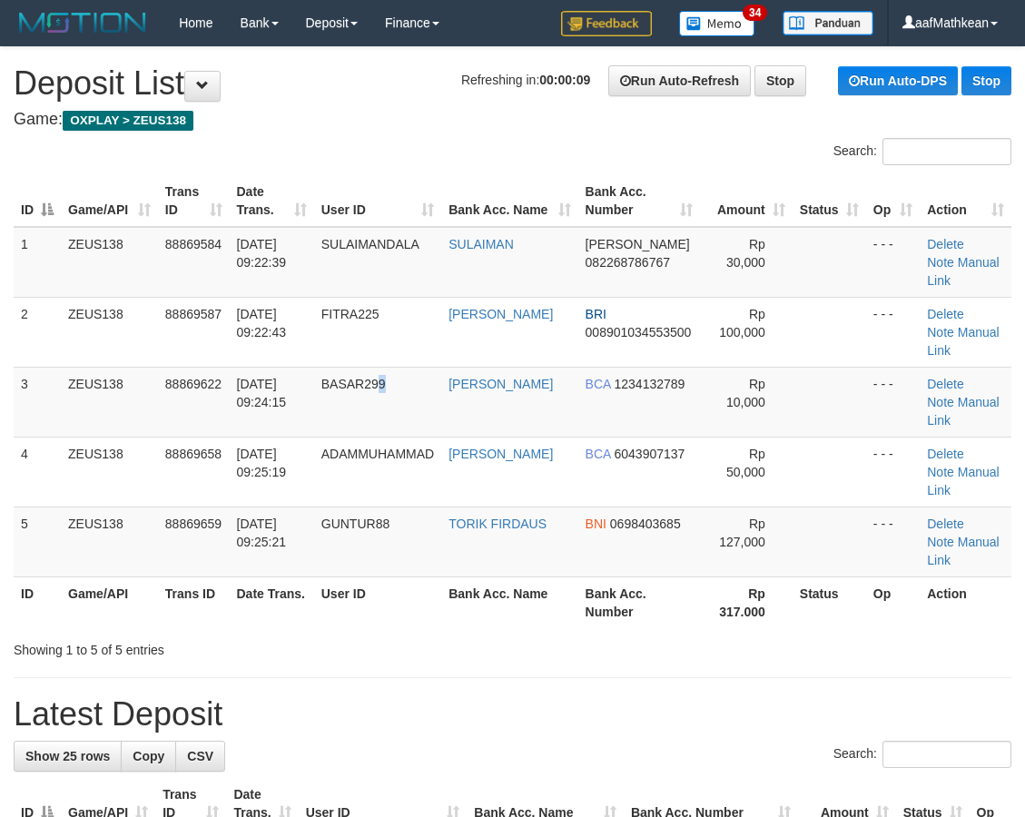
drag, startPoint x: 419, startPoint y: 342, endPoint x: 2, endPoint y: 457, distance: 433.0
click at [363, 372] on td "BASAR299" at bounding box center [377, 402] width 127 height 70
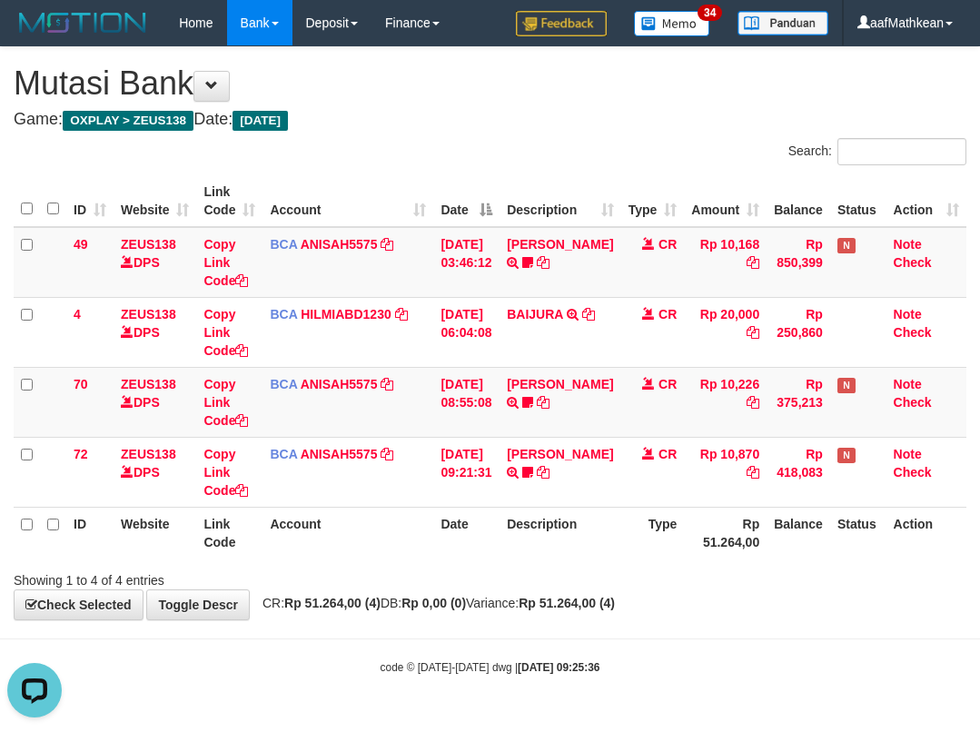
click at [819, 615] on div "**********" at bounding box center [490, 333] width 980 height 572
drag, startPoint x: 689, startPoint y: 541, endPoint x: 645, endPoint y: 527, distance: 46.5
click at [652, 543] on tr "ID Website Link Code Account Date Description Type Rp 51.264,00 Balance Status …" at bounding box center [490, 533] width 952 height 52
drag, startPoint x: 645, startPoint y: 527, endPoint x: 973, endPoint y: 356, distance: 370.8
click at [716, 487] on table "ID Website Link Code Account Date Description Type Amount Balance Status Action…" at bounding box center [490, 366] width 952 height 383
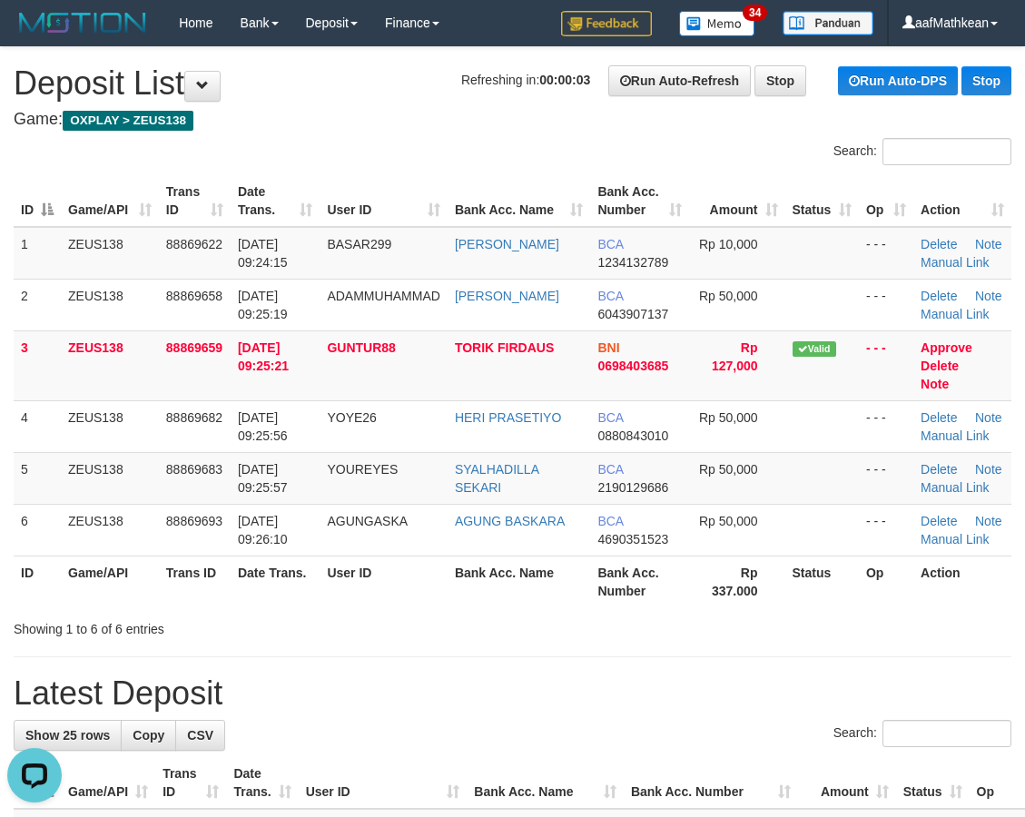
drag, startPoint x: 284, startPoint y: 206, endPoint x: 201, endPoint y: 219, distance: 84.5
click at [281, 208] on th "Date Trans." at bounding box center [275, 201] width 89 height 52
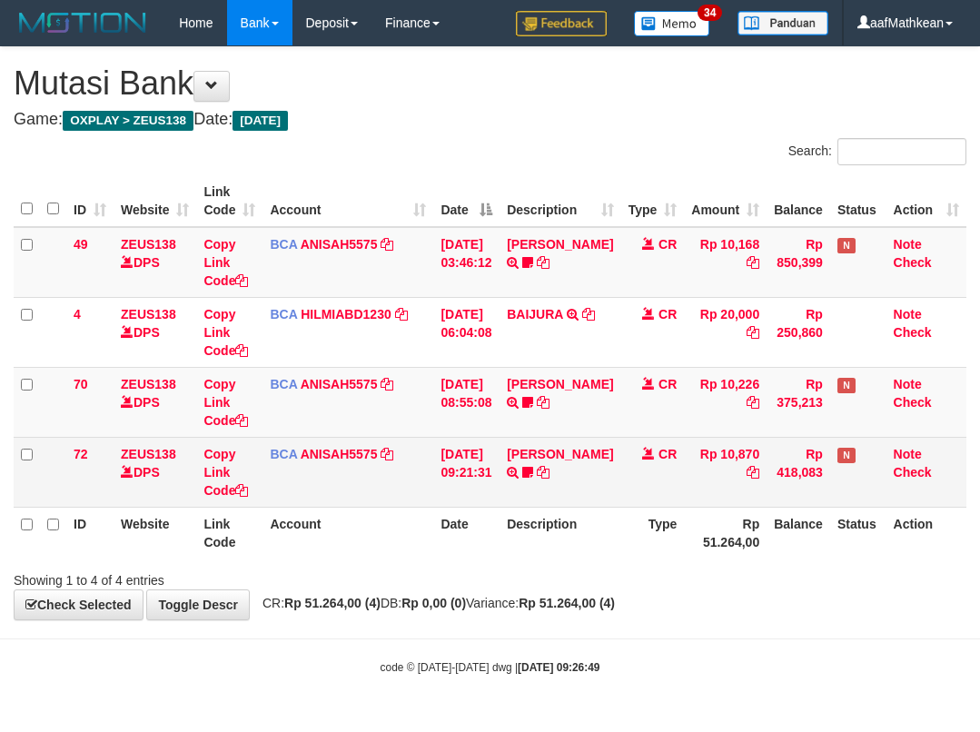
click at [478, 475] on td "[DATE] 09:21:31" at bounding box center [466, 472] width 66 height 70
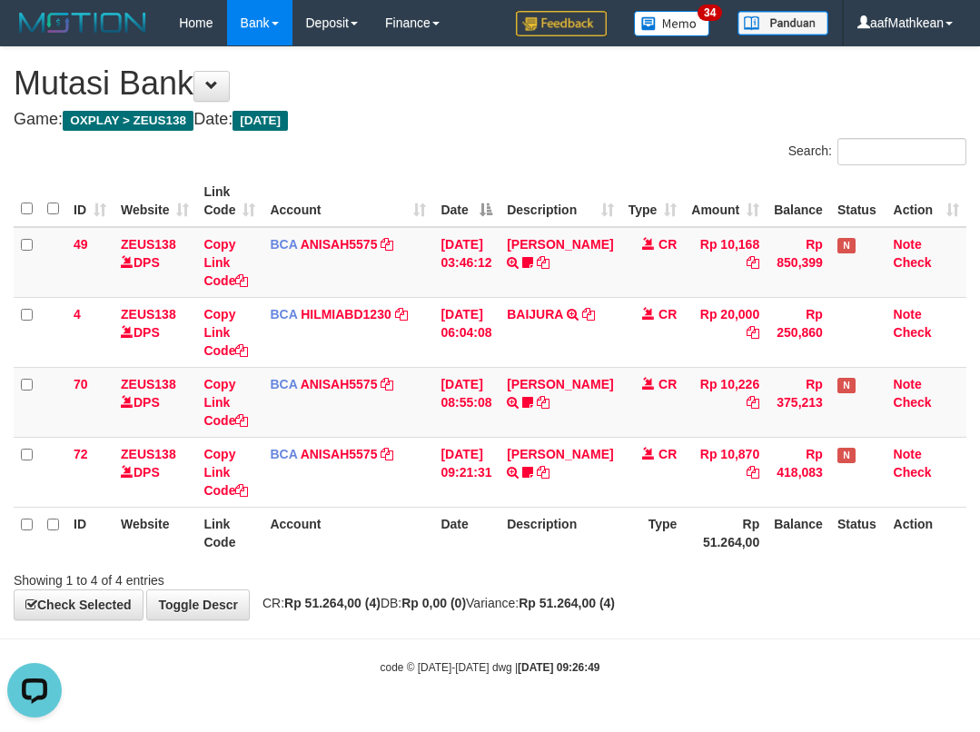
click at [786, 594] on div "**********" at bounding box center [490, 333] width 980 height 572
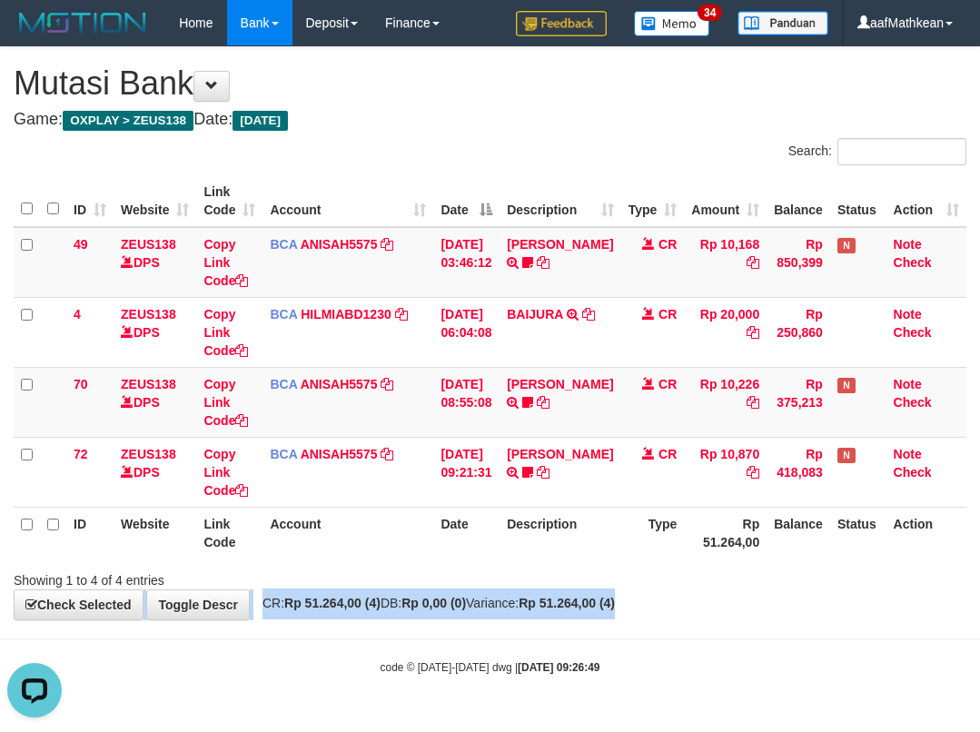
drag, startPoint x: 780, startPoint y: 600, endPoint x: 752, endPoint y: 590, distance: 29.9
click at [778, 601] on div "**********" at bounding box center [490, 333] width 980 height 572
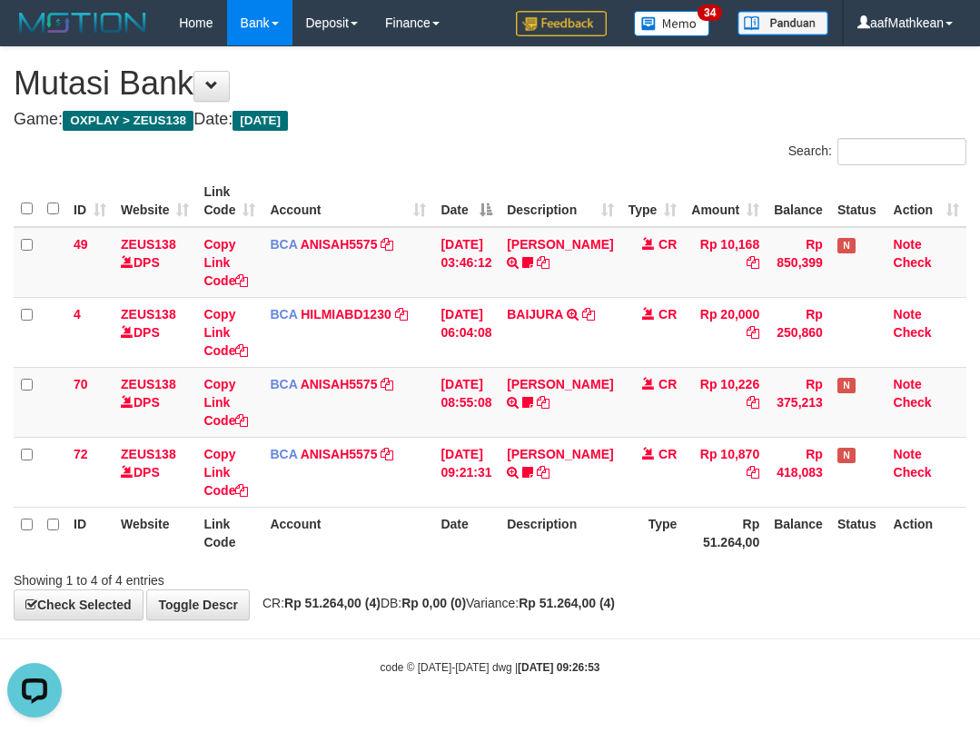
click at [490, 517] on div "**********" at bounding box center [490, 333] width 980 height 572
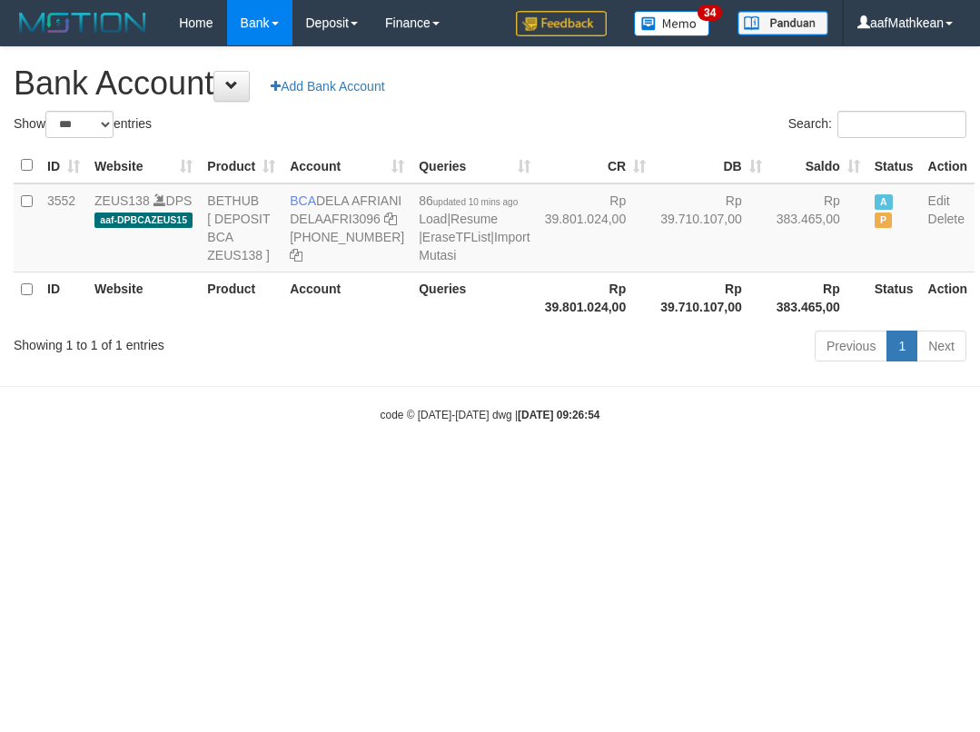
select select "***"
click at [498, 468] on body "Toggle navigation Home Bank Account List Load By Website Group [OXPLAY] ZEUS138…" at bounding box center [490, 234] width 980 height 468
click at [520, 468] on body "Toggle navigation Home Bank Account List Load By Website Group [OXPLAY] ZEUS138…" at bounding box center [490, 234] width 980 height 468
drag, startPoint x: 561, startPoint y: 495, endPoint x: 279, endPoint y: 279, distance: 355.6
click at [542, 468] on body "Toggle navigation Home Bank Account List Load By Website Group [OXPLAY] ZEUS138…" at bounding box center [490, 234] width 980 height 468
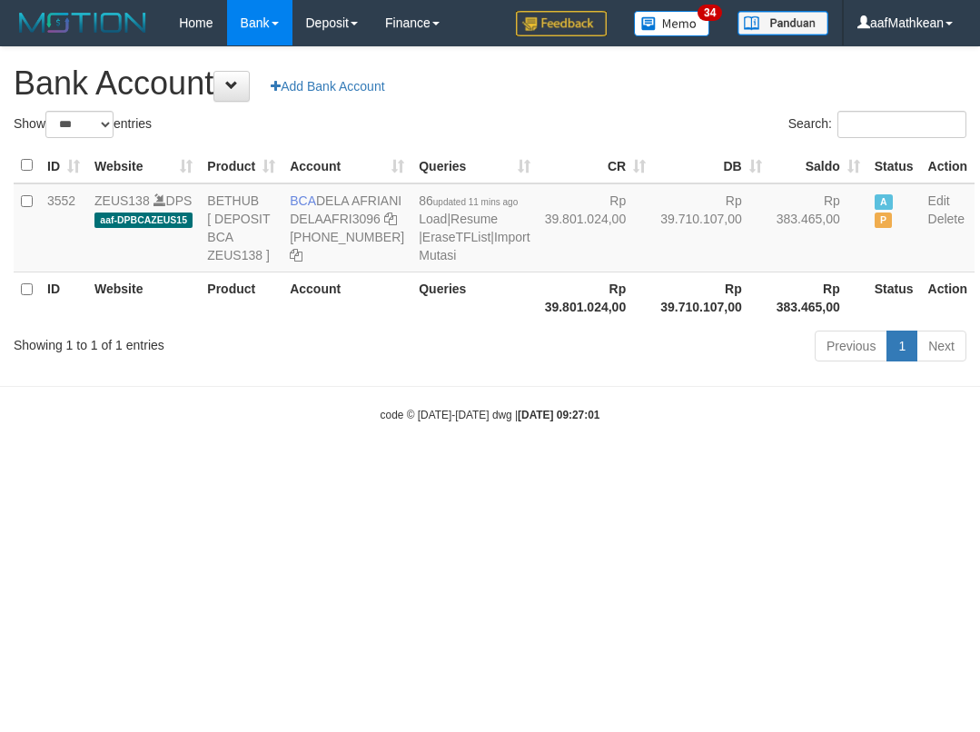
select select "***"
drag, startPoint x: 318, startPoint y: 201, endPoint x: 356, endPoint y: 223, distance: 44.4
click at [356, 223] on td "BCA DELA AFRIANI DELAAFRI3096 869-245-8639" at bounding box center [346, 227] width 129 height 89
copy td "DELA AFRIANI"
click at [338, 368] on div "Showing 1 to 1 of 1 entries Previous 1 Next" at bounding box center [490, 348] width 980 height 39
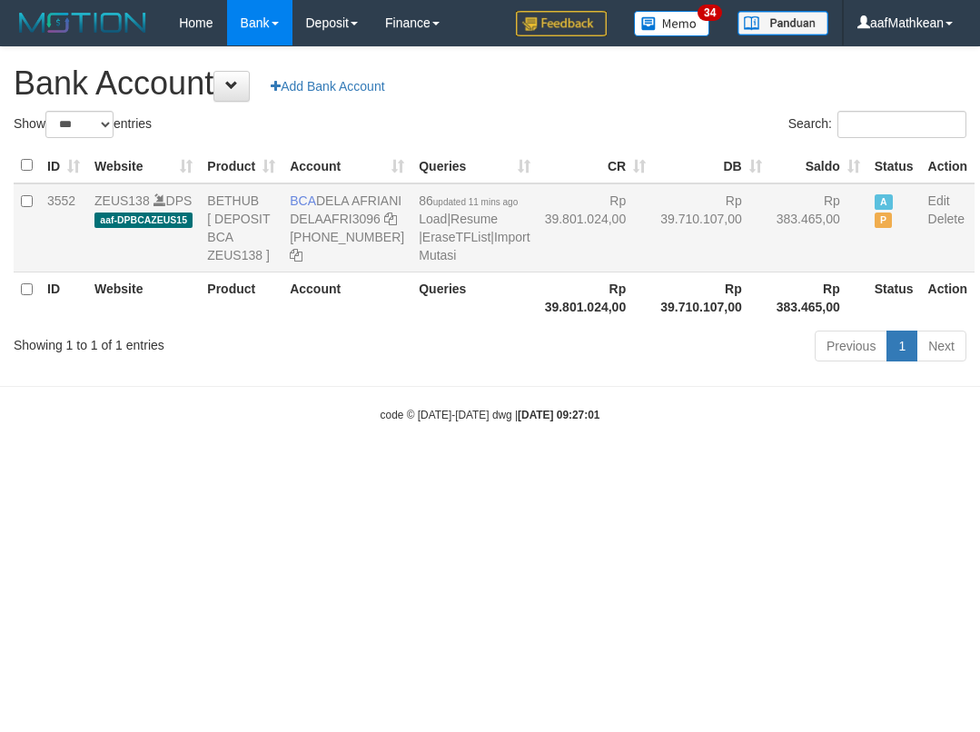
click at [149, 281] on table "ID Website Product Account Queries CR DB Saldo Status Action 3552 ZEUS138 DPS a…" at bounding box center [494, 235] width 961 height 175
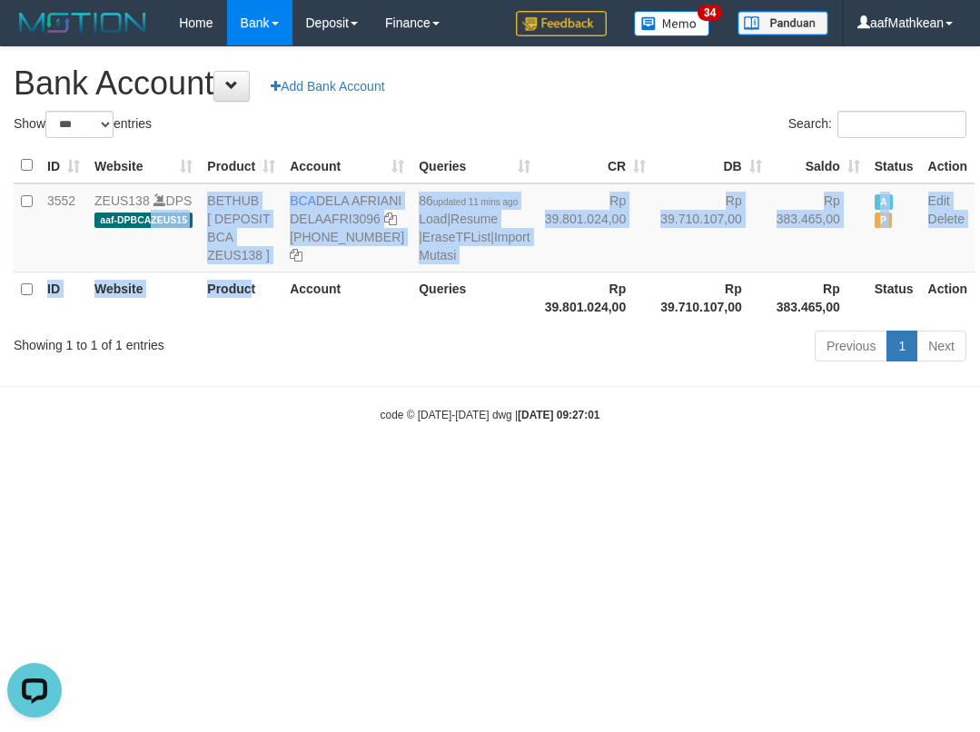
click at [730, 468] on html "Toggle navigation Home Bank Account List Load By Website Group [OXPLAY] ZEUS138…" at bounding box center [490, 234] width 980 height 468
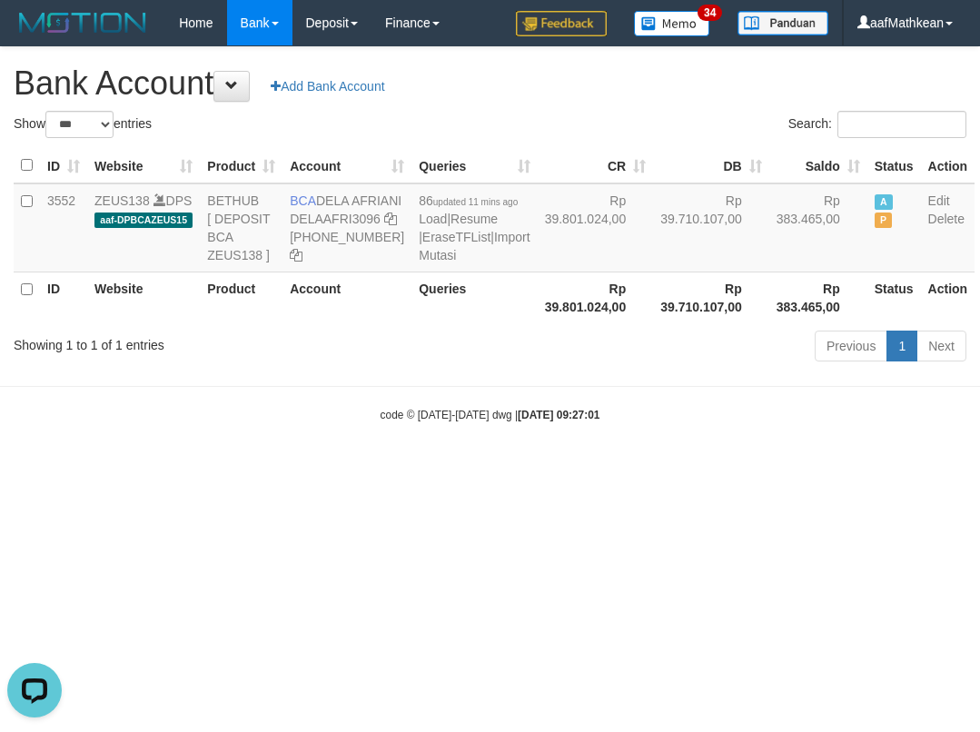
drag, startPoint x: 726, startPoint y: 512, endPoint x: 713, endPoint y: 492, distance: 24.2
click at [715, 468] on body "Toggle navigation Home Bank Account List Load By Website Group [OXPLAY] ZEUS138…" at bounding box center [490, 234] width 980 height 468
select select "***"
click at [714, 468] on body "Toggle navigation Home Bank Account List Load By Website Group [OXPLAY] ZEUS138…" at bounding box center [490, 234] width 980 height 468
select select "***"
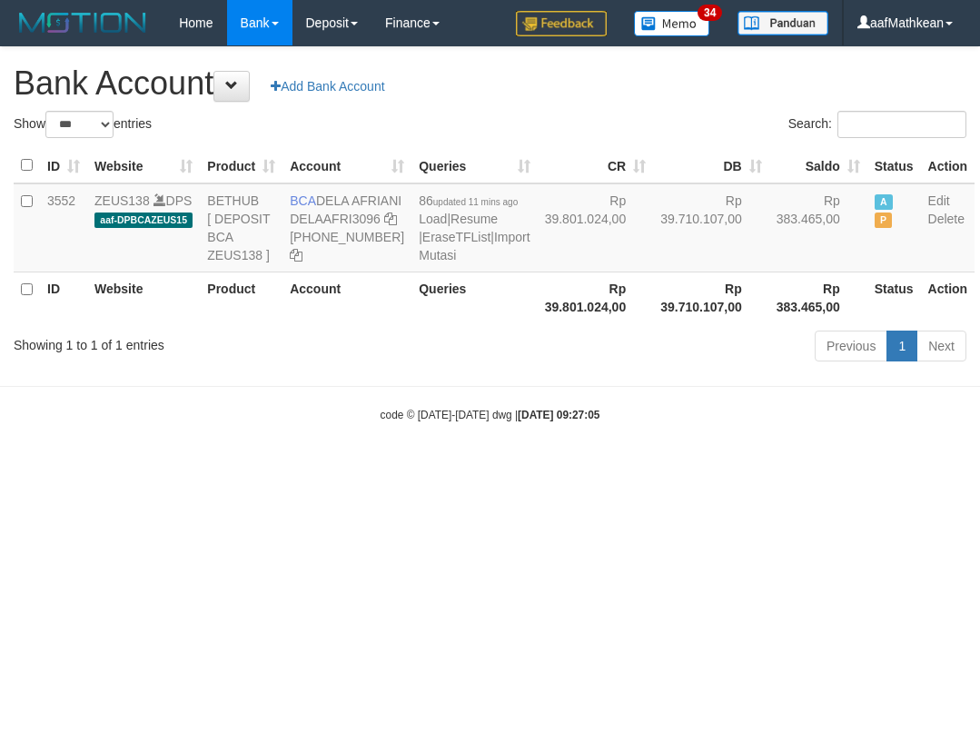
click at [549, 468] on body "Toggle navigation Home Bank Account List Load By Website Group [OXPLAY] ZEUS138…" at bounding box center [490, 234] width 980 height 468
select select "***"
click at [517, 468] on body "Toggle navigation Home Bank Account List Load By Website Group [OXPLAY] ZEUS138…" at bounding box center [490, 234] width 980 height 468
select select "***"
click at [475, 468] on html "Toggle navigation Home Bank Account List Load By Website Group [OXPLAY] ZEUS138…" at bounding box center [490, 234] width 980 height 468
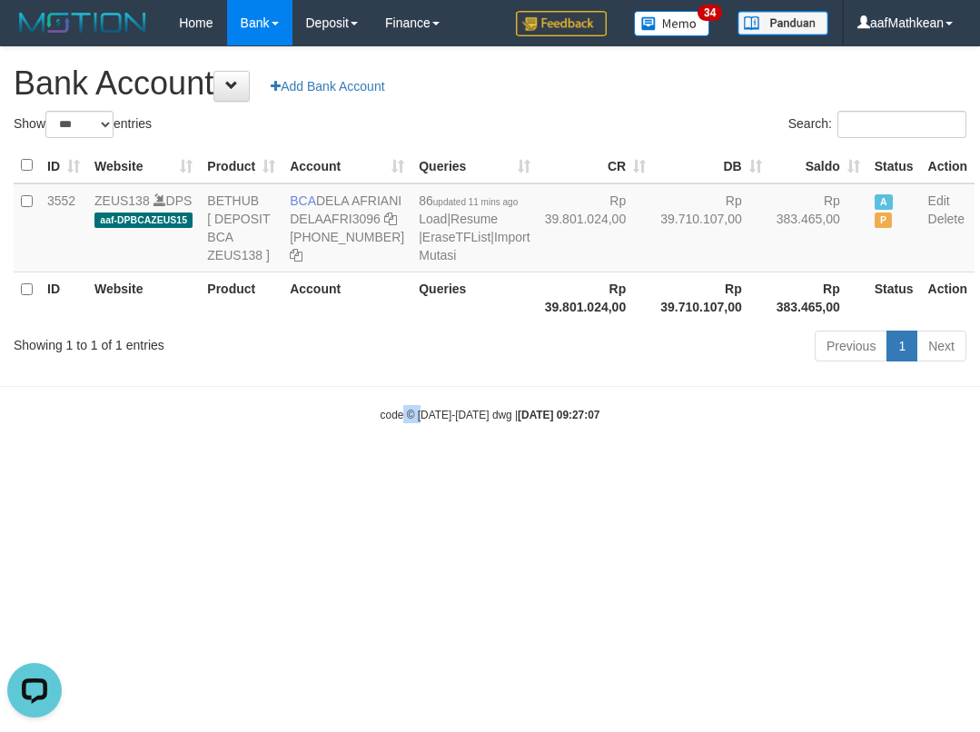
drag, startPoint x: 416, startPoint y: 553, endPoint x: 272, endPoint y: 372, distance: 230.7
click at [344, 454] on html "Toggle navigation Home Bank Account List Load By Website Group [OXPLAY] ZEUS138…" at bounding box center [490, 234] width 980 height 468
select select "***"
click at [390, 468] on body "Toggle navigation Home Bank Account List Load By Website Group [OXPLAY] ZEUS138…" at bounding box center [490, 234] width 980 height 468
select select "***"
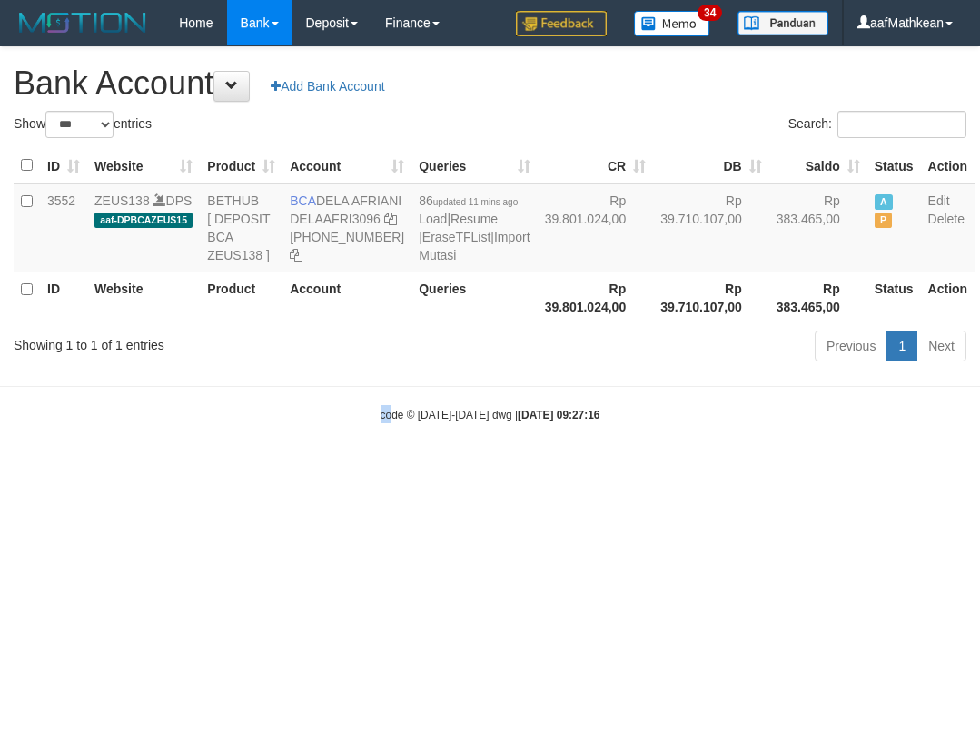
click at [389, 468] on html "Toggle navigation Home Bank Account List Load By Website Group [OXPLAY] ZEUS138…" at bounding box center [490, 234] width 980 height 468
select select "***"
click at [734, 468] on html "Toggle navigation Home Bank Account List Load By Website Group [OXPLAY] ZEUS138…" at bounding box center [490, 234] width 980 height 468
click at [693, 468] on body "Toggle navigation Home Bank Account List Load By Website Group [OXPLAY] ZEUS138…" at bounding box center [490, 234] width 980 height 468
click at [712, 468] on body "Toggle navigation Home Bank Account List Load By Website Group [OXPLAY] ZEUS138…" at bounding box center [490, 234] width 980 height 468
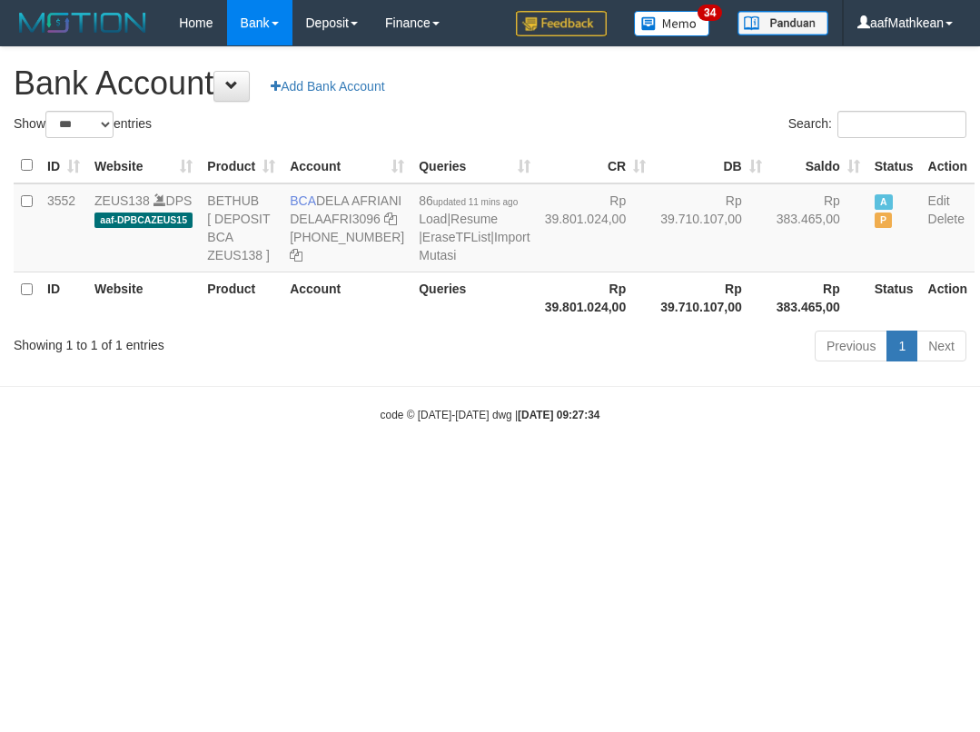
select select "***"
click at [228, 405] on body "Toggle navigation Home Bank Account List Load By Website Group [OXPLAY] ZEUS138…" at bounding box center [490, 234] width 980 height 468
select select "***"
drag, startPoint x: 567, startPoint y: 582, endPoint x: 529, endPoint y: 486, distance: 103.5
click at [568, 468] on html "Toggle navigation Home Bank Account List Load By Website Group [OXPLAY] ZEUS138…" at bounding box center [490, 234] width 980 height 468
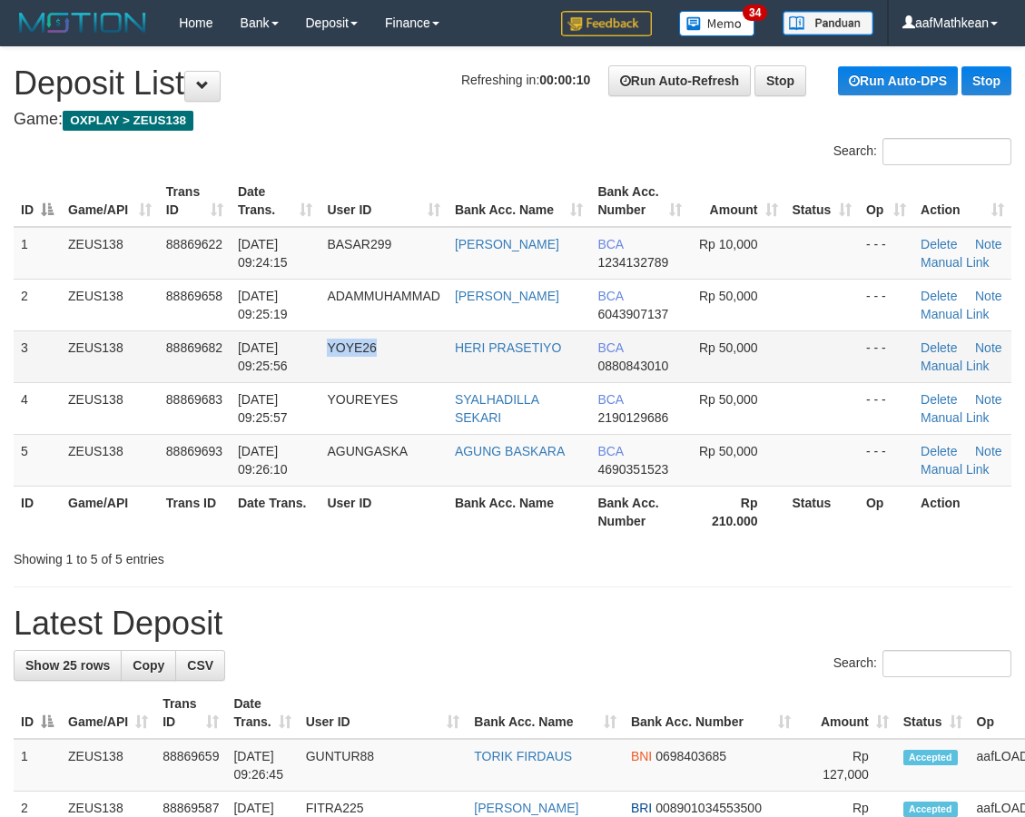
click at [399, 355] on td "YOYE26" at bounding box center [383, 356] width 127 height 52
click at [383, 278] on tbody "1 ZEUS138 88869622 01/10/2025 09:24:15 BASAR299 ARDIAN SUPI BCA 1234132789 Rp 1…" at bounding box center [513, 357] width 998 height 260
drag, startPoint x: 379, startPoint y: 182, endPoint x: 246, endPoint y: 251, distance: 149.0
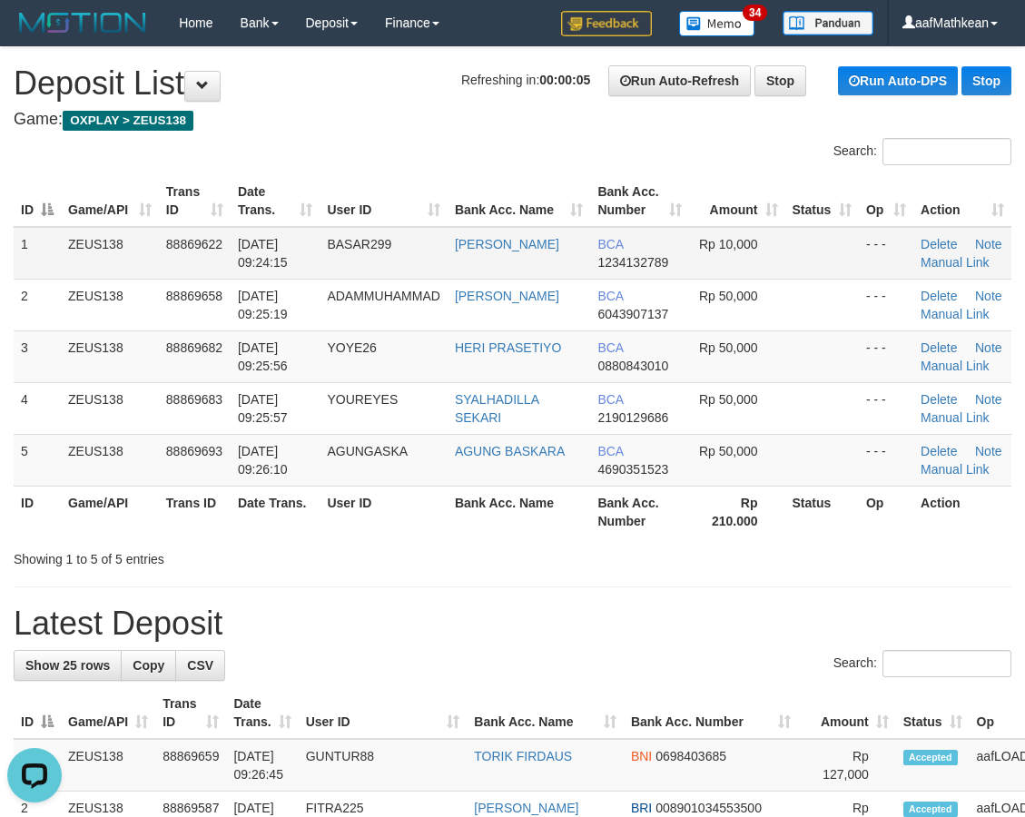
click at [261, 247] on table "ID Game/API Trans ID Date Trans. User ID Bank Acc. Name Bank Acc. Number Amount…" at bounding box center [513, 356] width 998 height 362
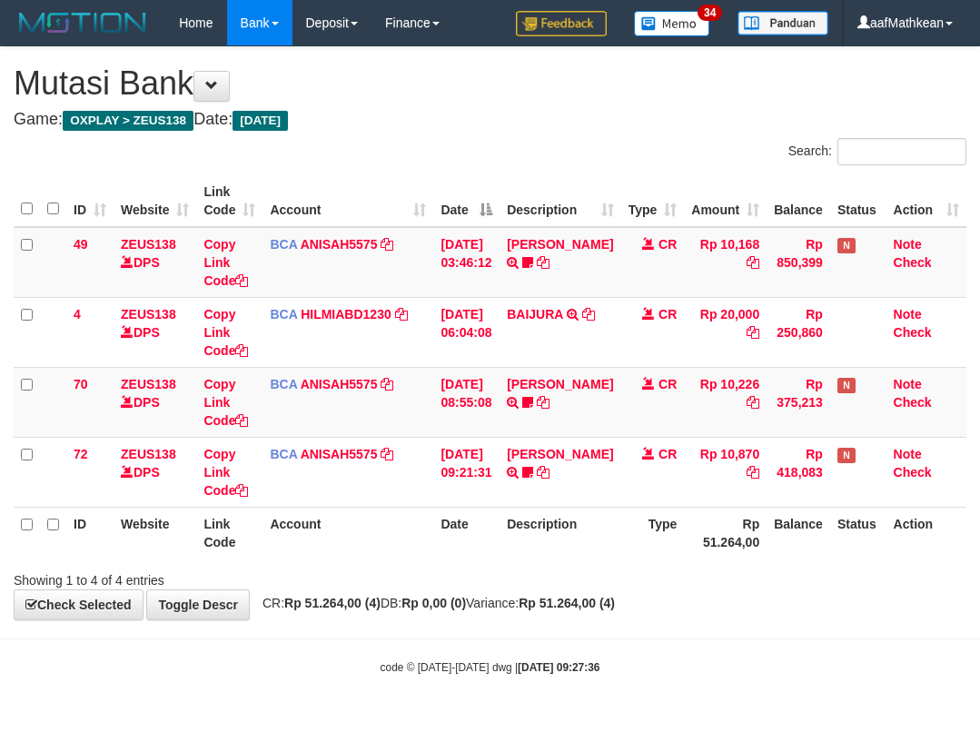
click at [507, 520] on table "ID Website Link Code Account Date Description Type Amount Balance Status Action…" at bounding box center [490, 366] width 952 height 383
drag, startPoint x: 558, startPoint y: 519, endPoint x: 539, endPoint y: 568, distance: 52.6
click at [549, 521] on th "Description" at bounding box center [559, 533] width 121 height 52
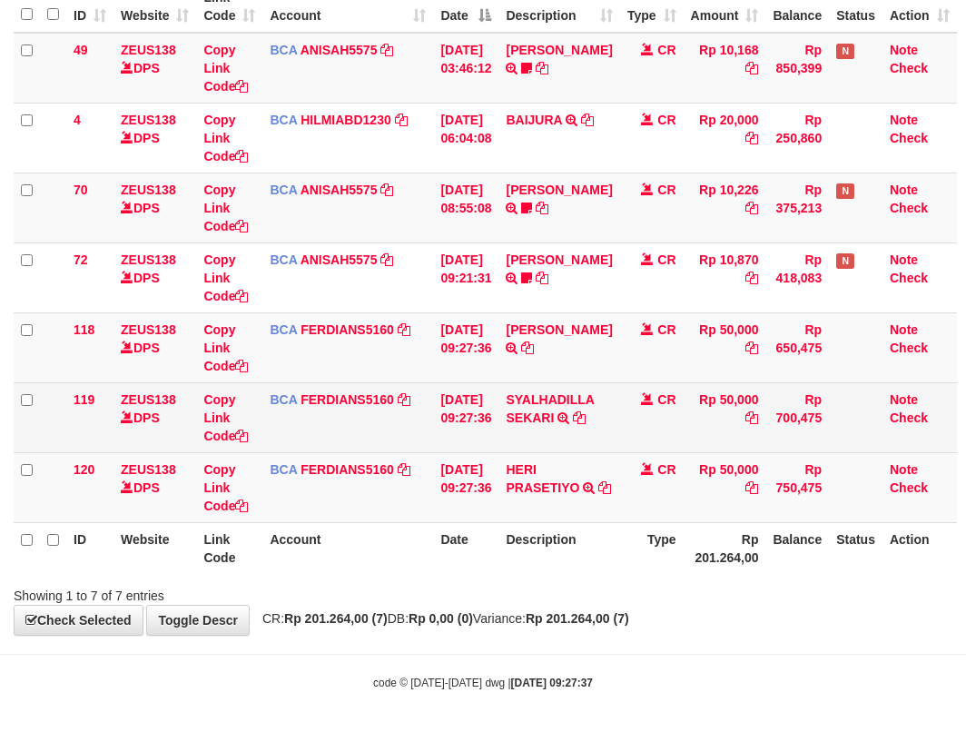
scroll to position [199, 0]
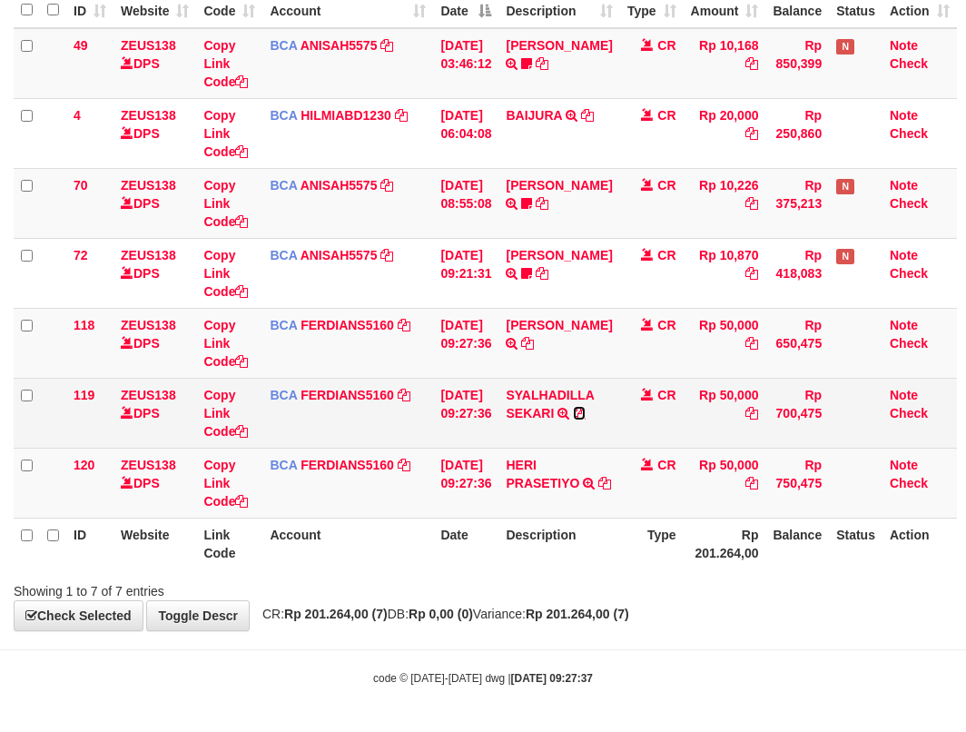
click at [586, 414] on icon at bounding box center [579, 413] width 13 height 13
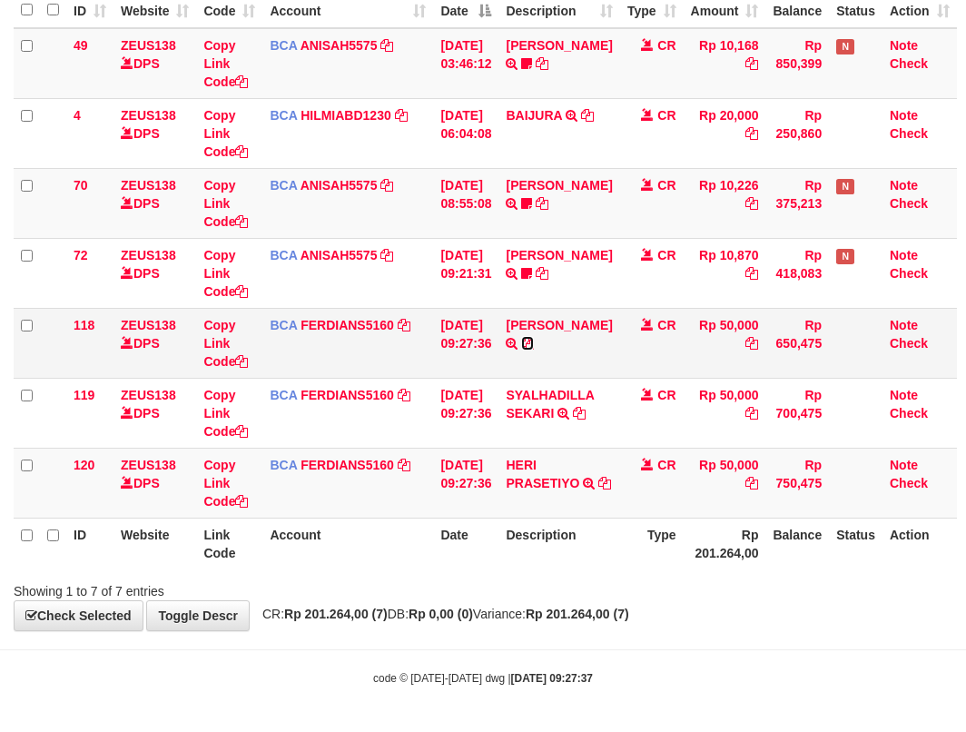
click at [534, 350] on icon at bounding box center [527, 343] width 13 height 13
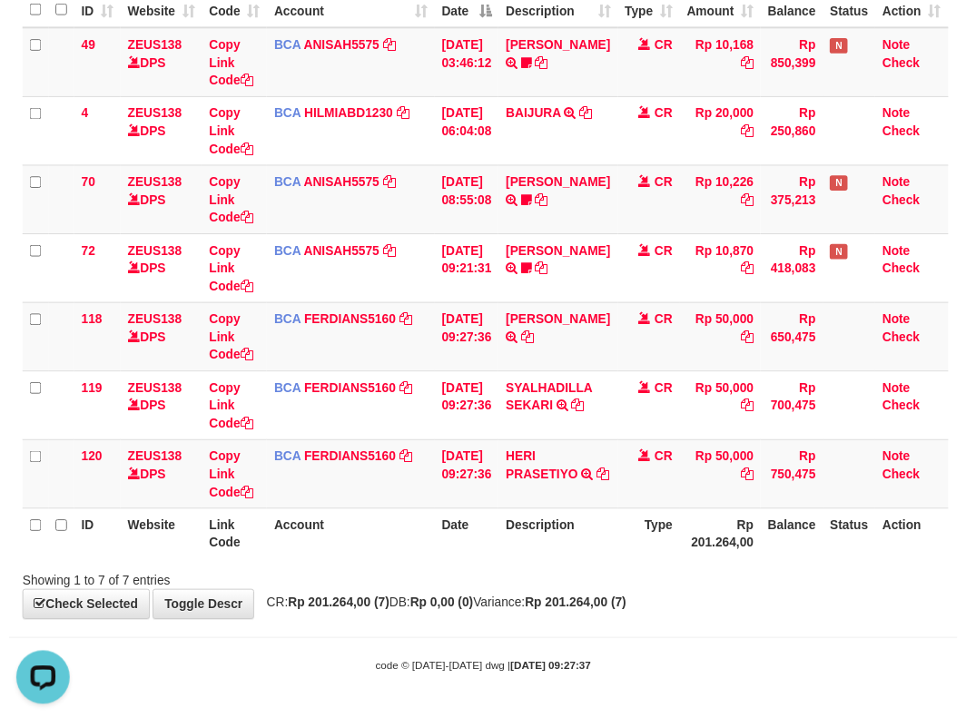
scroll to position [0, 0]
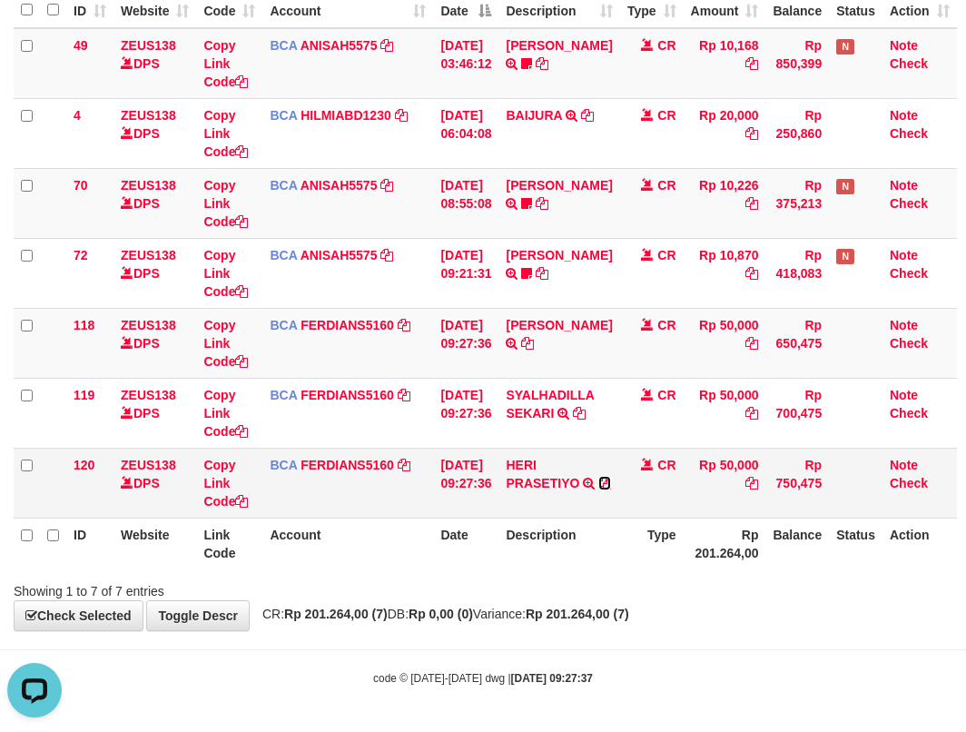
click at [598, 489] on icon at bounding box center [604, 483] width 13 height 13
click at [301, 458] on link "FERDIANS5160" at bounding box center [348, 465] width 94 height 15
click at [0, 0] on div "DPS FERDIANSYAH mutasi_20251001_4733 | 120" at bounding box center [0, 0] width 0 height 0
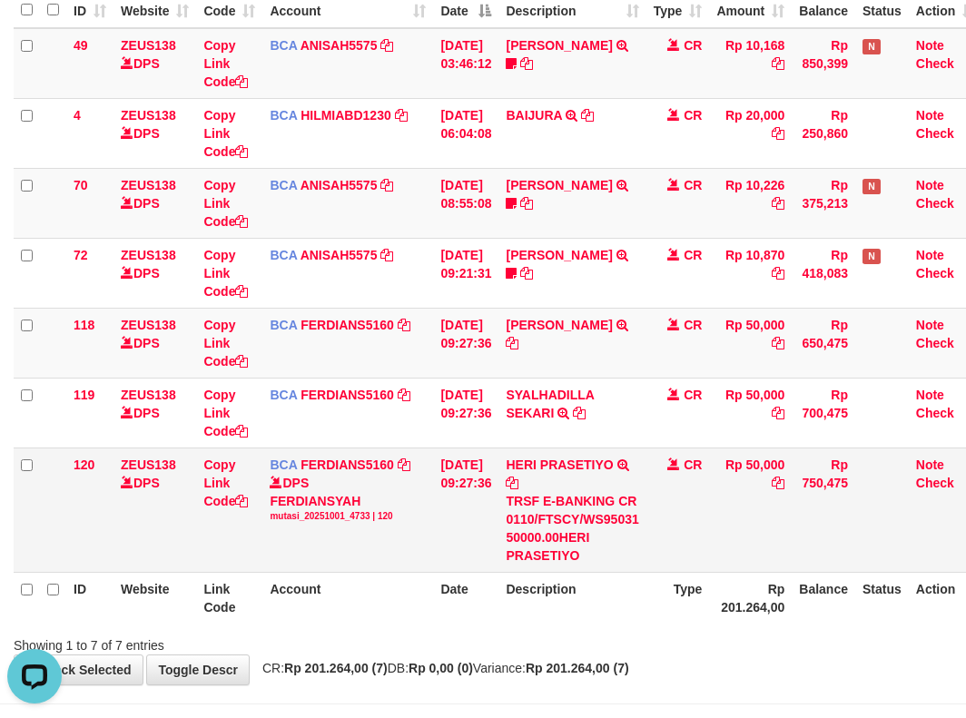
click at [187, 509] on tbody "49 ZEUS138 DPS Copy Link Code BCA ANISAH5575 DPS ANISAH mutasi_20251001_3827 | …" at bounding box center [498, 300] width 969 height 545
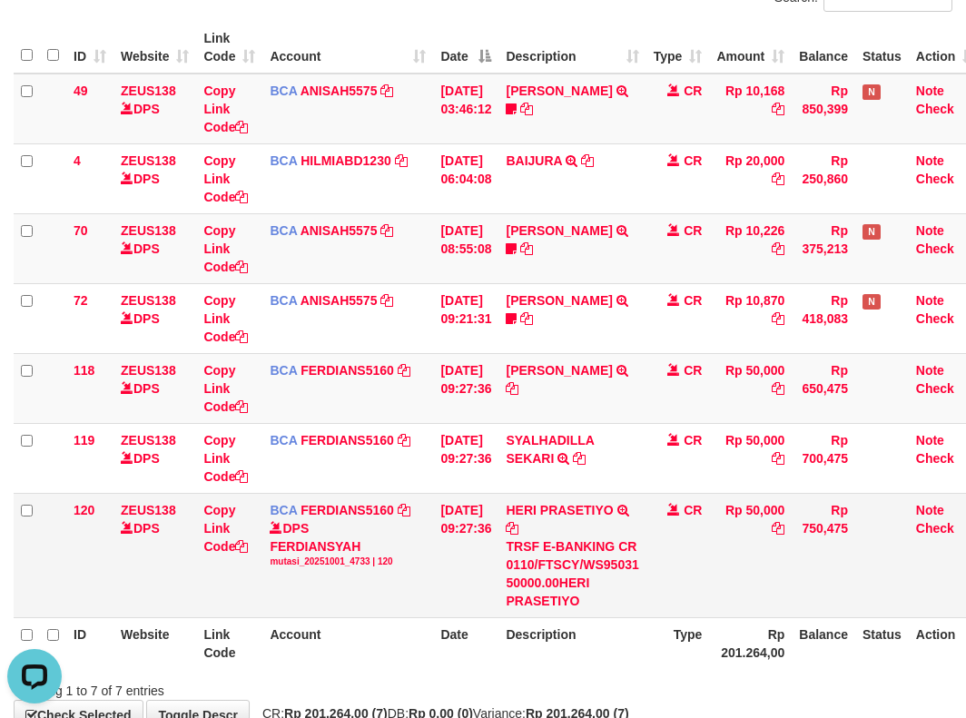
click at [347, 567] on div "DPS FERDIANSYAH mutasi_20251001_4733 | 120" at bounding box center [348, 543] width 156 height 49
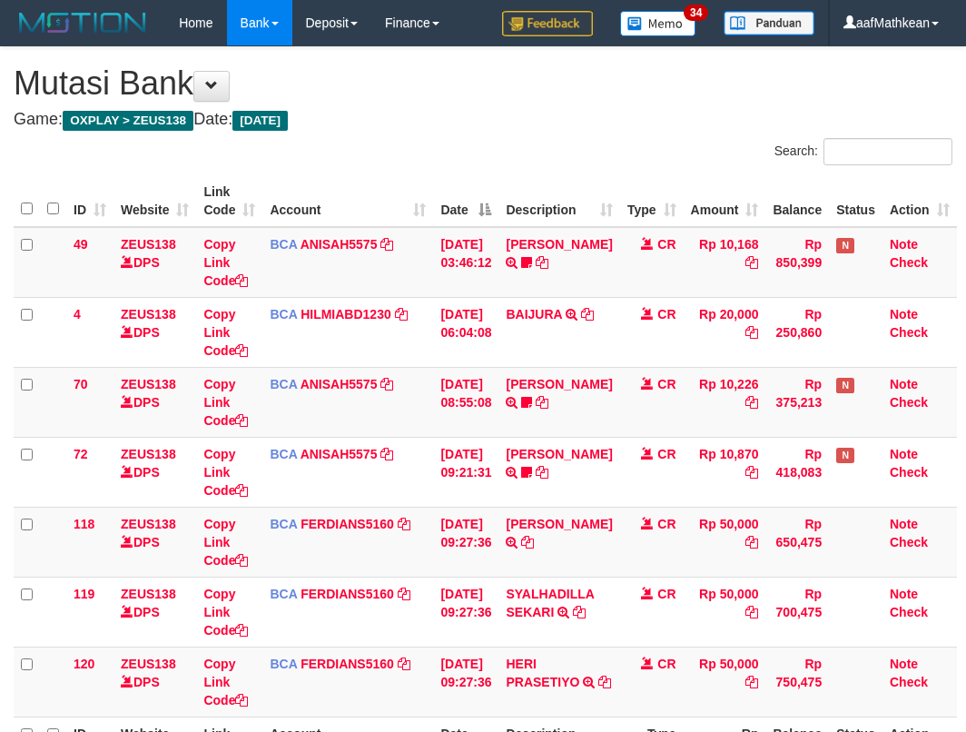
scroll to position [199, 0]
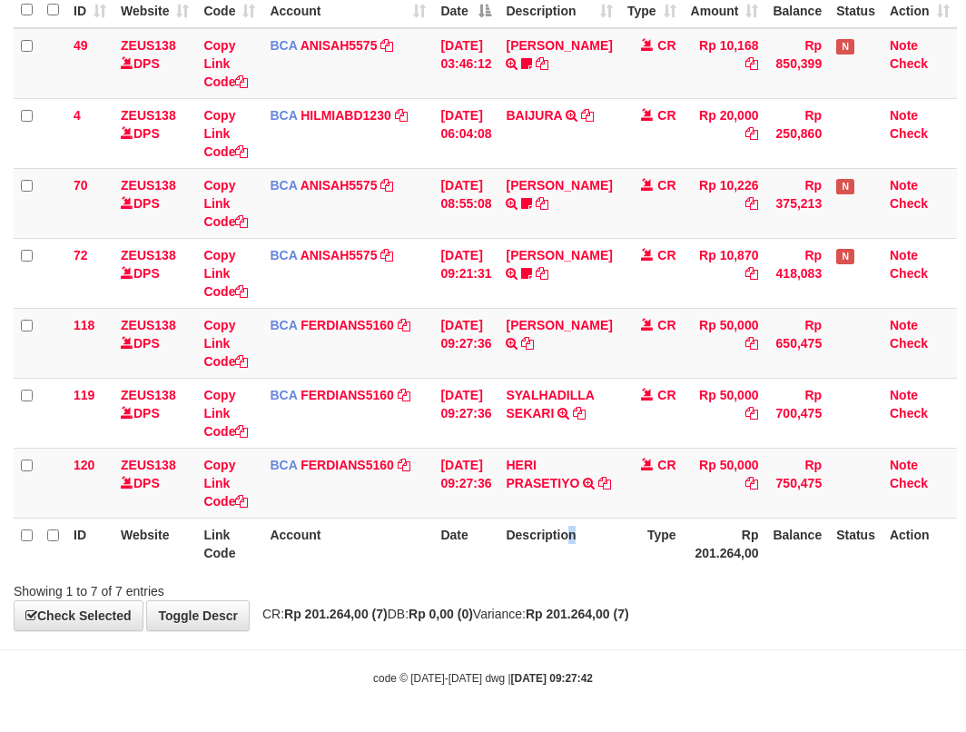
click at [566, 592] on div "Search: ID Website Link Code Account Date Description Type Amount Balance Statu…" at bounding box center [483, 269] width 939 height 661
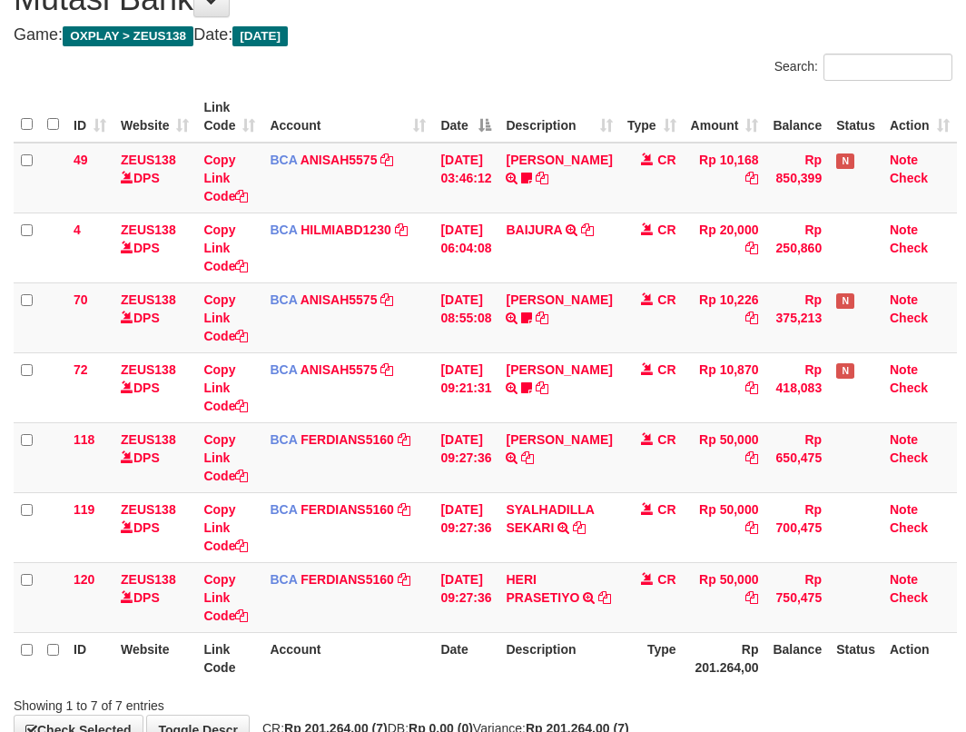
scroll to position [199, 0]
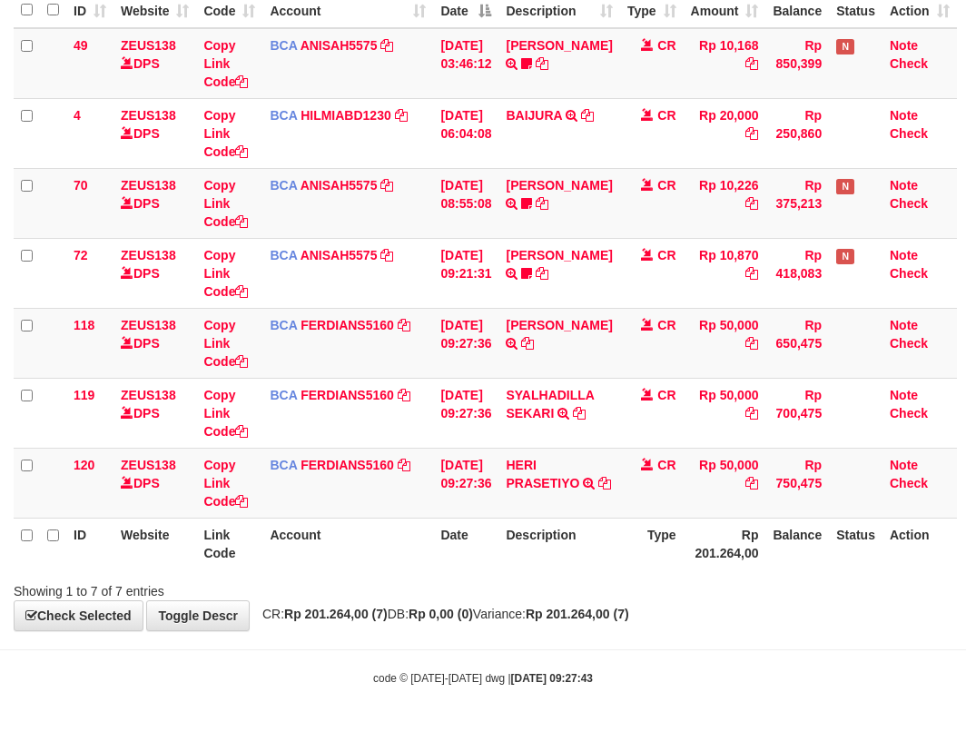
click at [740, 610] on div "**********" at bounding box center [483, 239] width 966 height 782
click at [519, 603] on div "**********" at bounding box center [483, 239] width 966 height 782
drag, startPoint x: 742, startPoint y: 574, endPoint x: 792, endPoint y: 551, distance: 54.9
click at [747, 577] on div "Search: ID Website Link Code Account Date Description Type Amount Balance Statu…" at bounding box center [483, 269] width 939 height 661
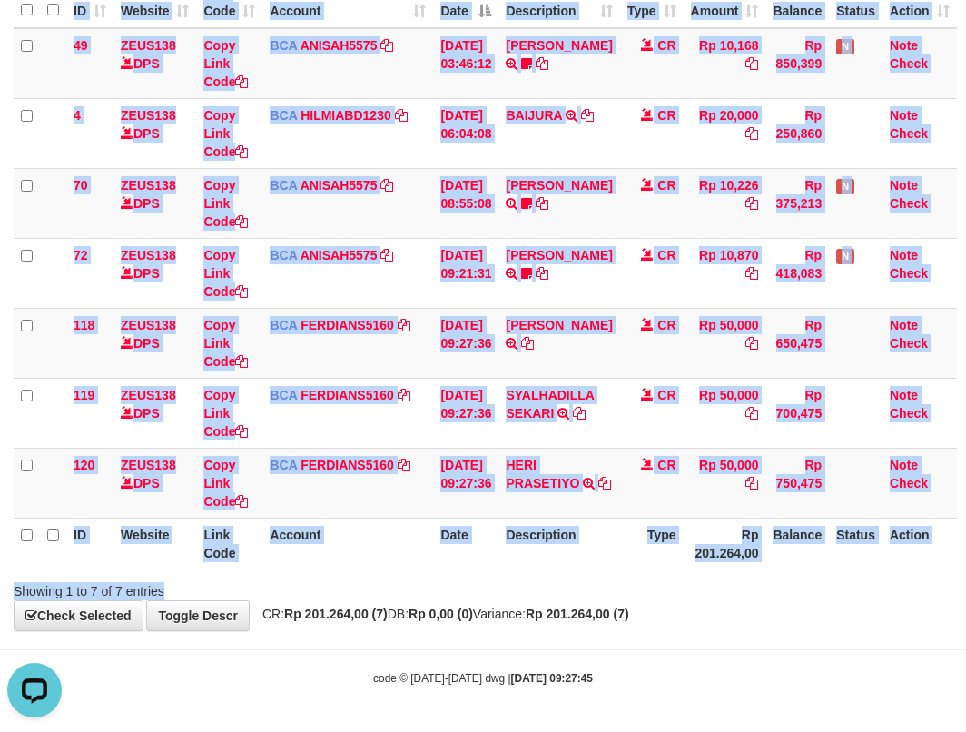
click at [751, 577] on div "Showing 1 to 7 of 7 entries" at bounding box center [483, 587] width 966 height 25
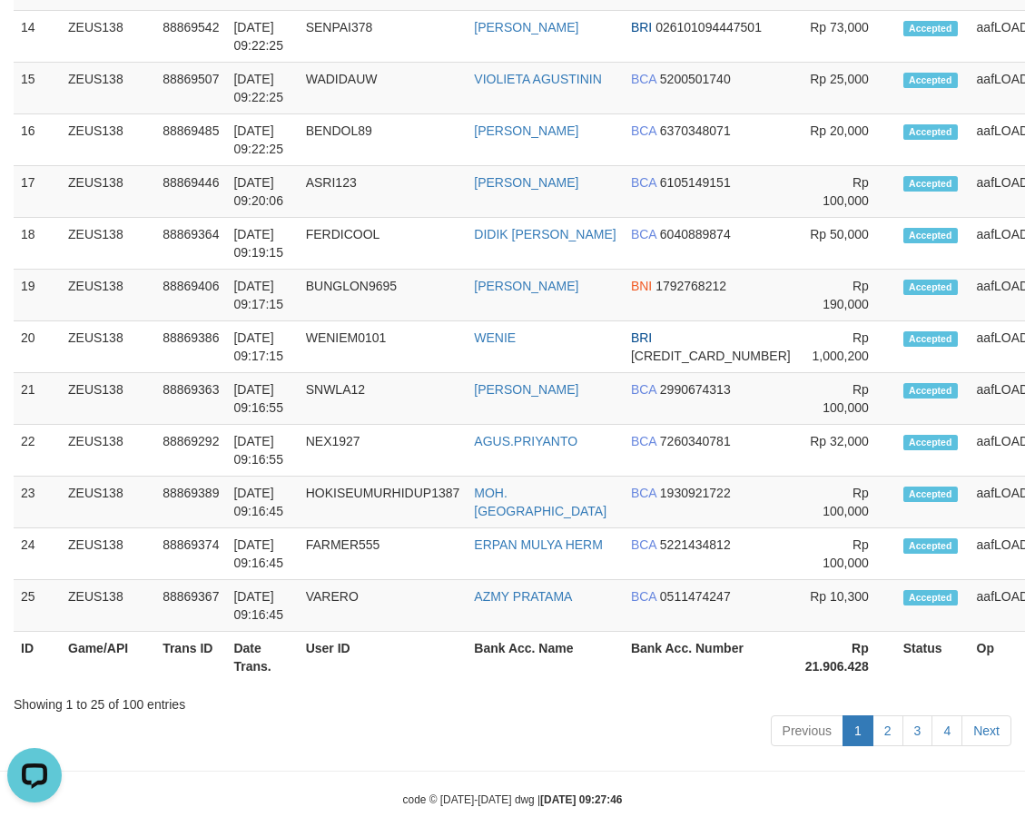
scroll to position [1405, 0]
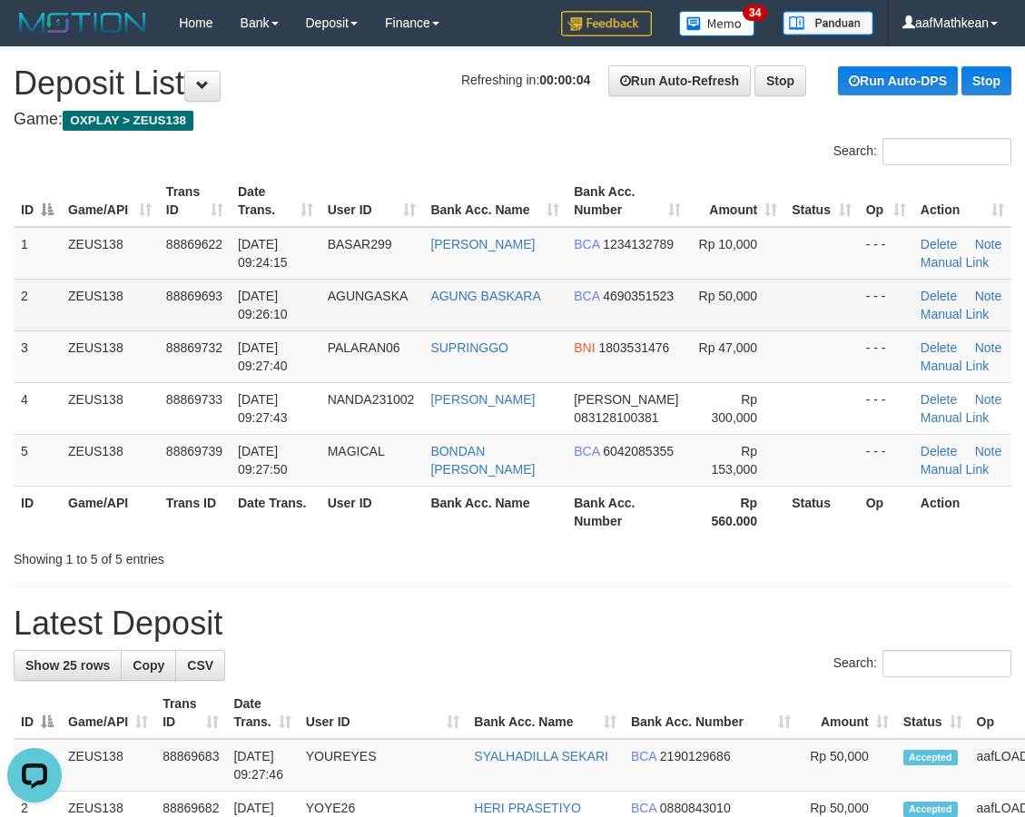
drag, startPoint x: 445, startPoint y: 244, endPoint x: 294, endPoint y: 284, distance: 155.9
click at [421, 255] on td "BASAR299" at bounding box center [372, 253] width 104 height 53
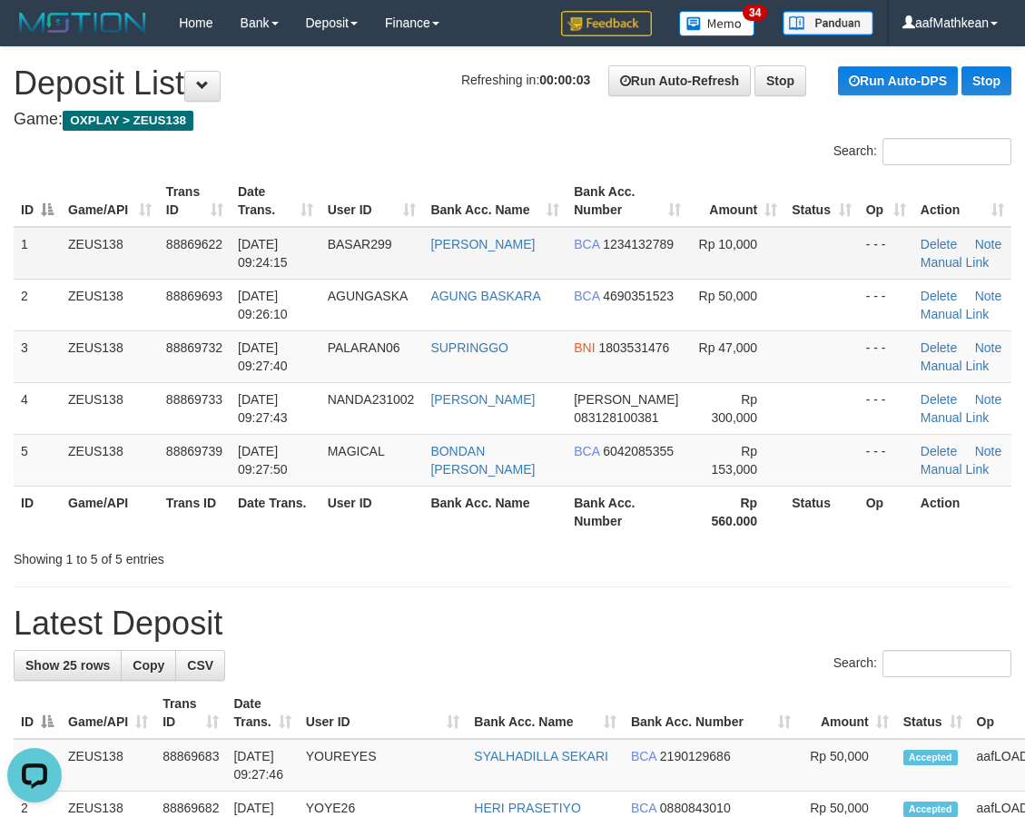
drag, startPoint x: 641, startPoint y: 246, endPoint x: 561, endPoint y: 271, distance: 83.8
click at [636, 251] on td "BCA 1234132789" at bounding box center [628, 253] width 122 height 53
drag, startPoint x: 579, startPoint y: 245, endPoint x: 517, endPoint y: 271, distance: 67.6
click at [589, 248] on tr "1 ZEUS138 88869622 01/10/2025 09:24:15 BASAR299 ARDIAN SUPI BCA 1234132789 Rp 1…" at bounding box center [513, 253] width 998 height 53
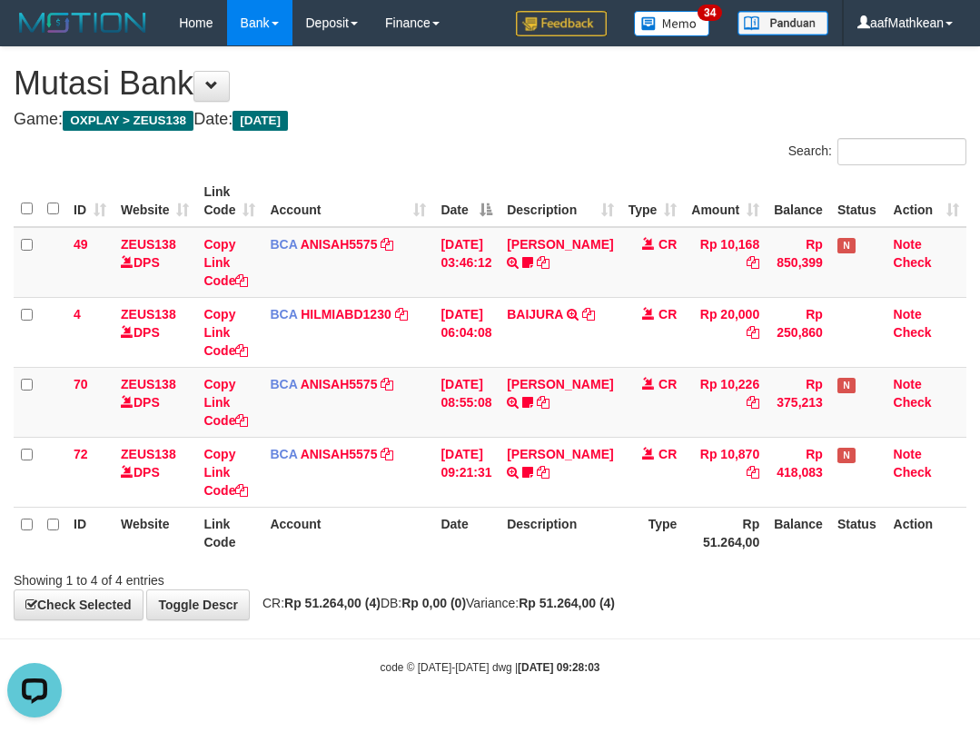
drag, startPoint x: 873, startPoint y: 542, endPoint x: 843, endPoint y: 543, distance: 30.0
click at [873, 542] on th "Status" at bounding box center [858, 533] width 56 height 52
drag, startPoint x: 777, startPoint y: 541, endPoint x: 772, endPoint y: 532, distance: 10.6
click at [776, 540] on th "Balance" at bounding box center [798, 533] width 64 height 52
drag, startPoint x: 512, startPoint y: 513, endPoint x: 521, endPoint y: 530, distance: 19.5
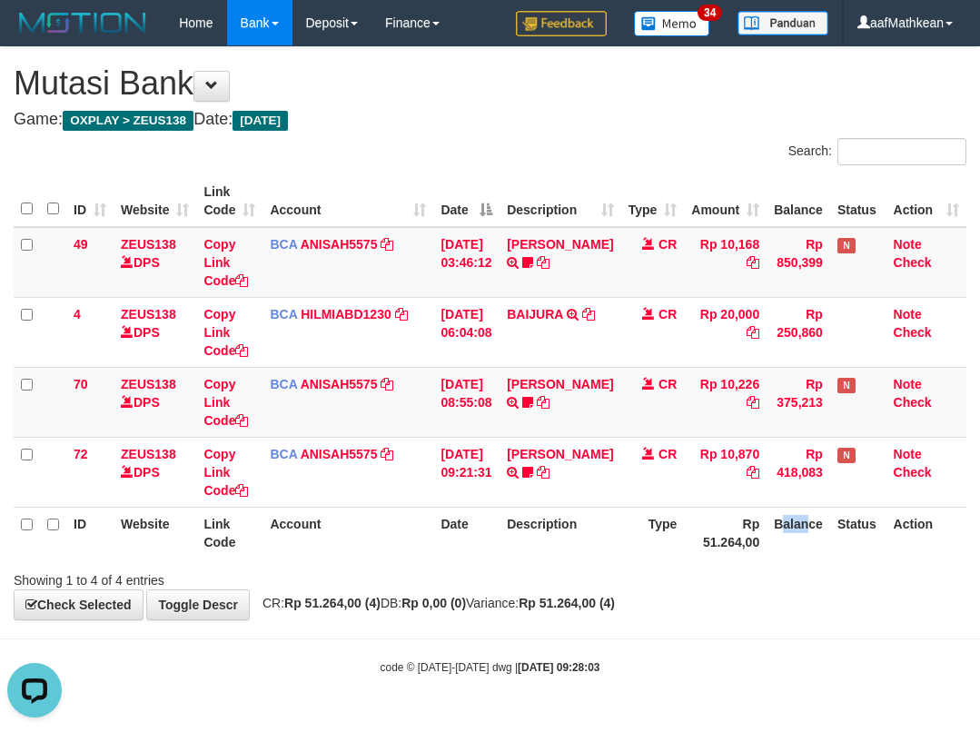
click at [521, 523] on table "ID Website Link Code Account Date Description Type Amount Balance Status Action…" at bounding box center [490, 366] width 952 height 383
click at [522, 520] on th "Description" at bounding box center [559, 533] width 121 height 52
drag, startPoint x: 0, startPoint y: 0, endPoint x: 396, endPoint y: 507, distance: 642.9
click at [498, 511] on th "Date" at bounding box center [466, 533] width 66 height 52
click at [391, 508] on th "Account" at bounding box center [347, 533] width 171 height 52
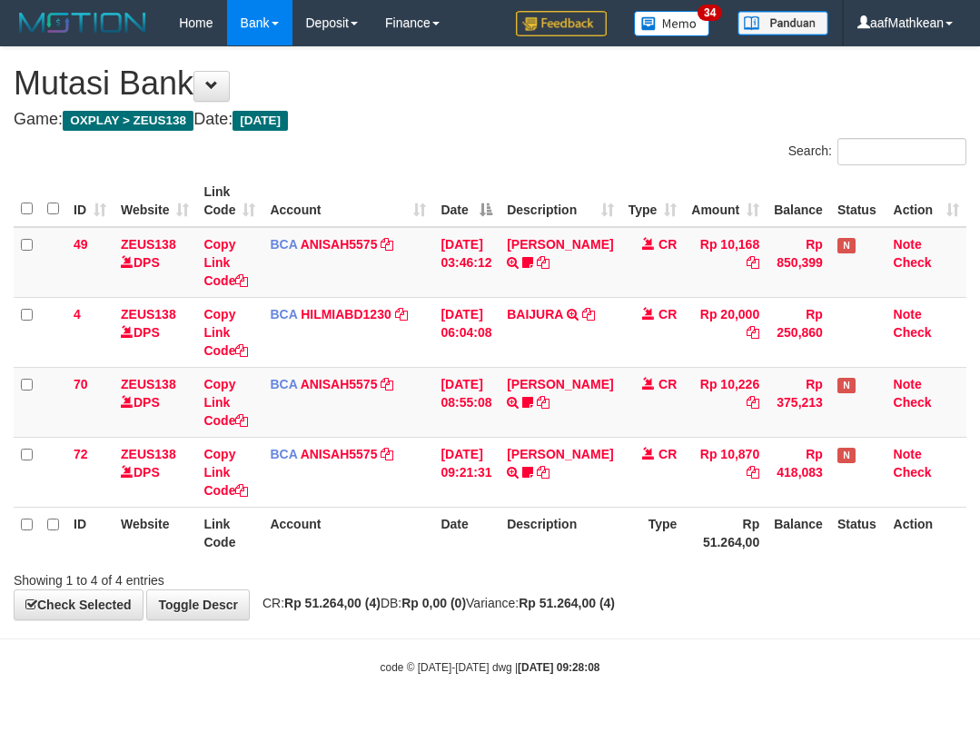
click at [307, 664] on div "code © 2012-2018 dwg | 2025/10/01 09:28:08" at bounding box center [490, 666] width 980 height 18
click at [340, 657] on body "Toggle navigation Home Bank Account List Load By Website Group [OXPLAY] ZEUS138…" at bounding box center [490, 360] width 980 height 721
drag, startPoint x: 449, startPoint y: 548, endPoint x: 543, endPoint y: 600, distance: 107.7
click at [464, 548] on th "Date" at bounding box center [466, 533] width 66 height 52
click at [744, 647] on body "Toggle navigation Home Bank Account List Load By Website Group [OXPLAY] ZEUS138…" at bounding box center [490, 360] width 980 height 721
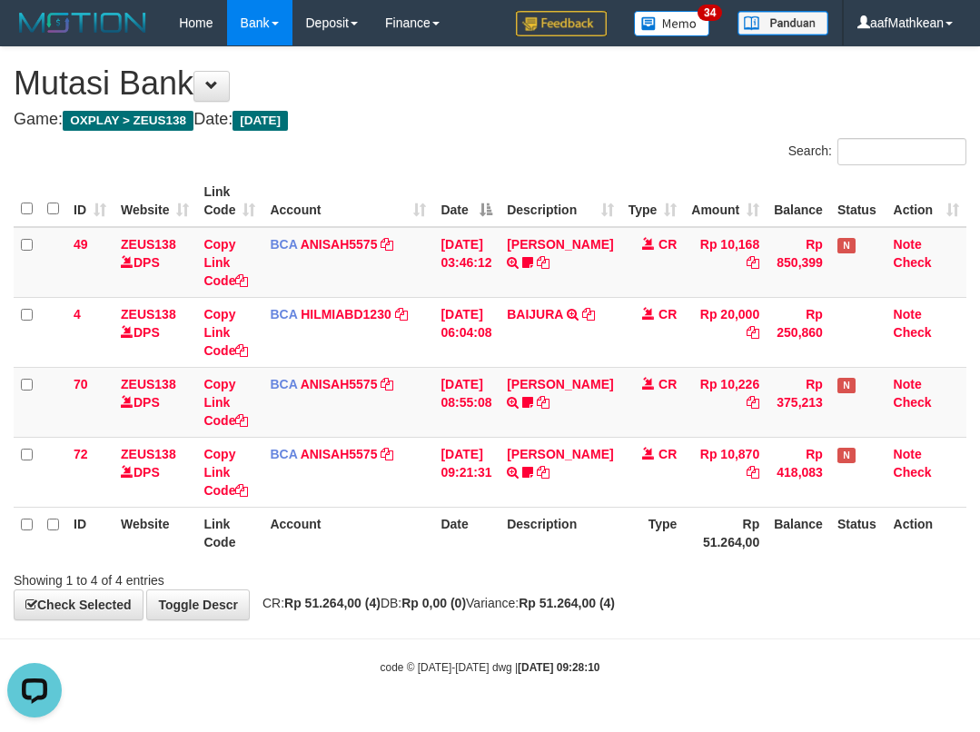
click at [979, 562] on html "Toggle navigation Home Bank Account List Load By Website Group [OXPLAY] ZEUS138…" at bounding box center [490, 360] width 980 height 721
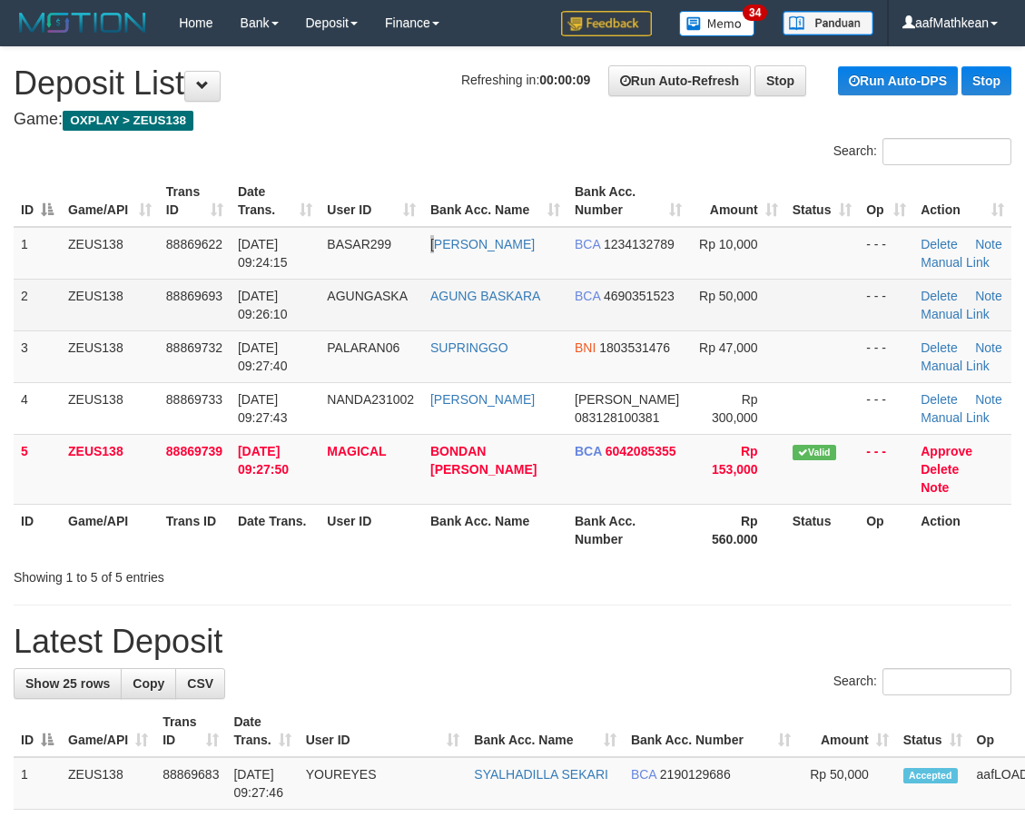
drag, startPoint x: 425, startPoint y: 234, endPoint x: 113, endPoint y: 286, distance: 316.6
click at [264, 266] on tr "1 ZEUS138 88869622 01/10/2025 09:24:15 BASAR299 ARDIAN SUPI BCA 1234132789 Rp 1…" at bounding box center [513, 253] width 998 height 53
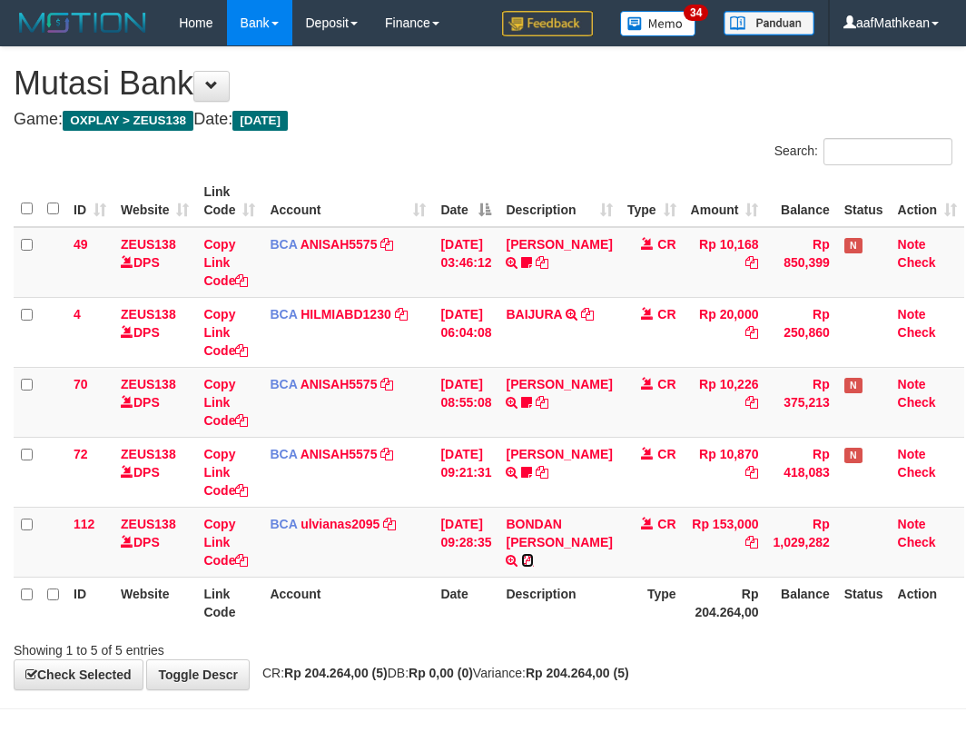
click at [534, 560] on icon at bounding box center [527, 560] width 13 height 13
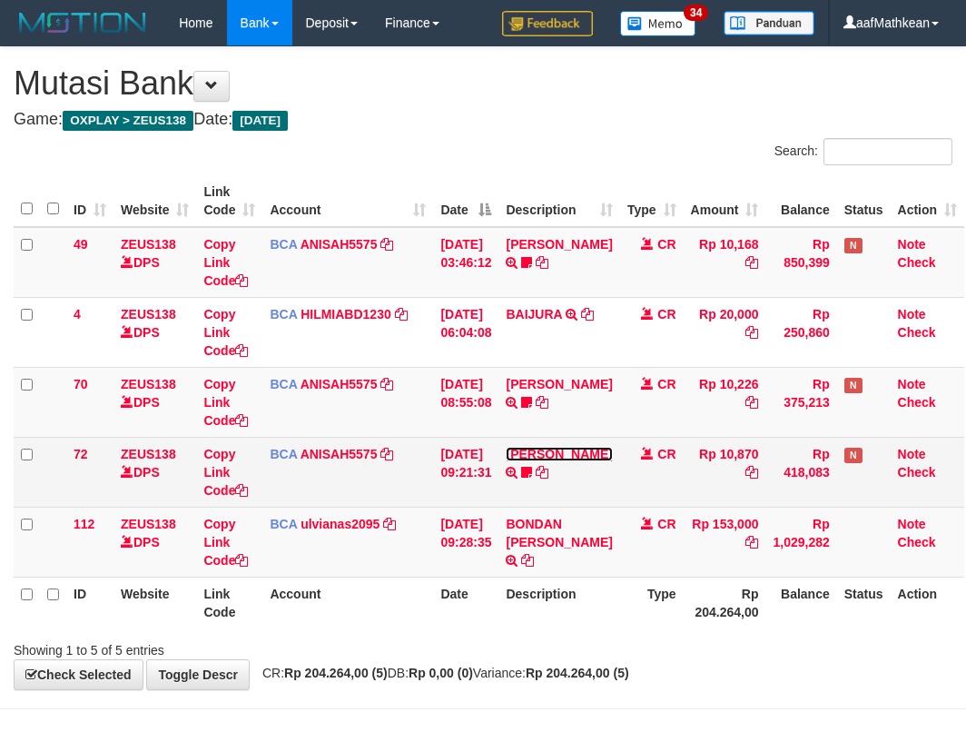
click at [506, 447] on link "MUHAMMAD TAU" at bounding box center [559, 454] width 106 height 15
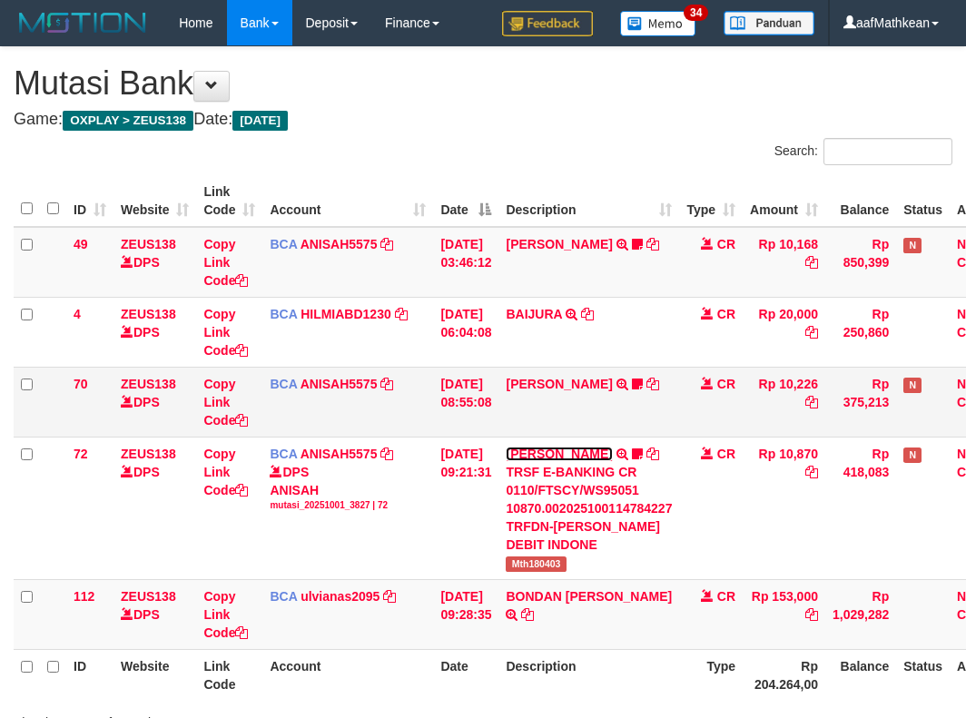
click at [506, 447] on link "MUHAMMAD TAU" at bounding box center [559, 454] width 106 height 15
click at [679, 432] on td "CR" at bounding box center [711, 402] width 64 height 70
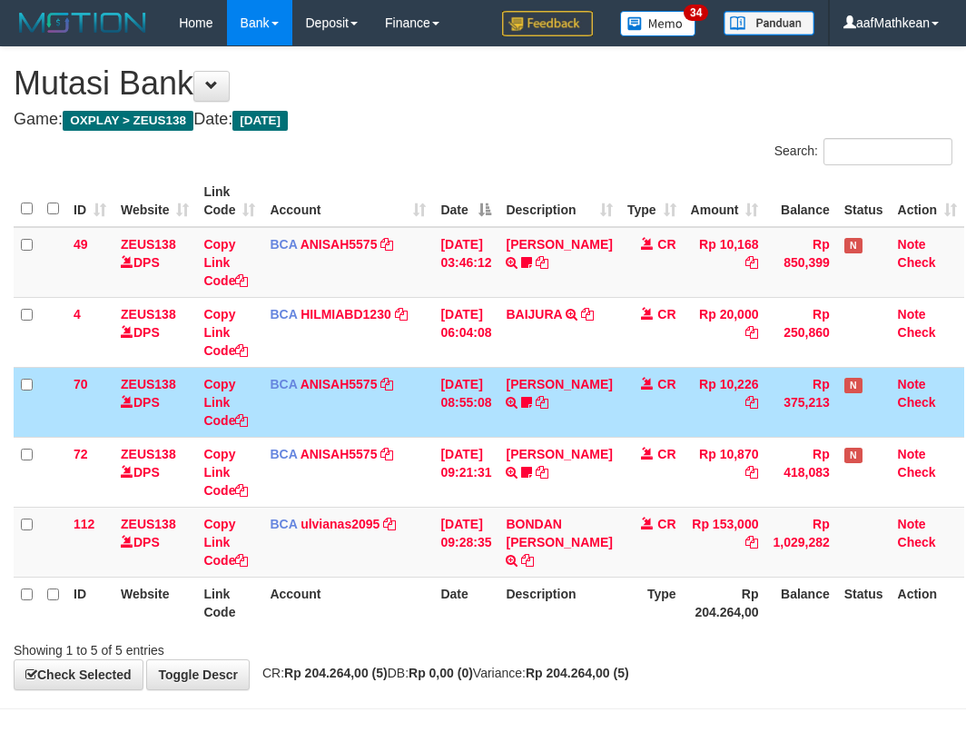
click at [617, 584] on table "ID Website Link Code Account Date Description Type Amount Balance Status Action…" at bounding box center [489, 401] width 951 height 453
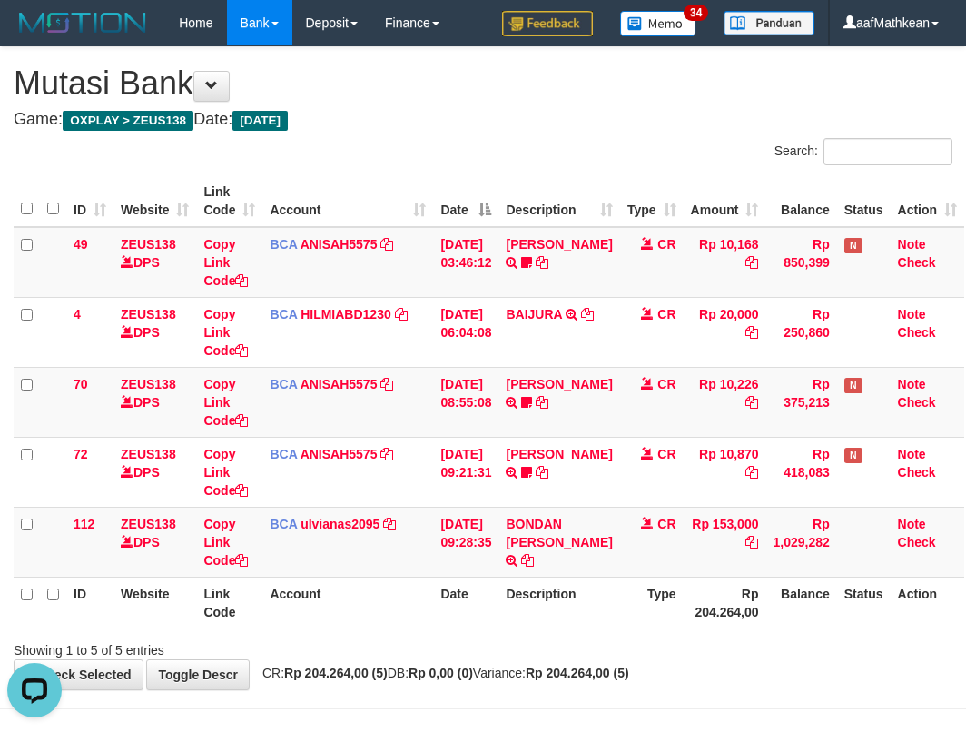
click at [734, 628] on div "ID Website Link Code Account Date Description Type Amount Balance Status Action…" at bounding box center [483, 402] width 966 height 464
drag, startPoint x: 734, startPoint y: 646, endPoint x: 978, endPoint y: 487, distance: 291.1
click at [764, 636] on div "Showing 1 to 5 of 5 entries" at bounding box center [483, 646] width 966 height 25
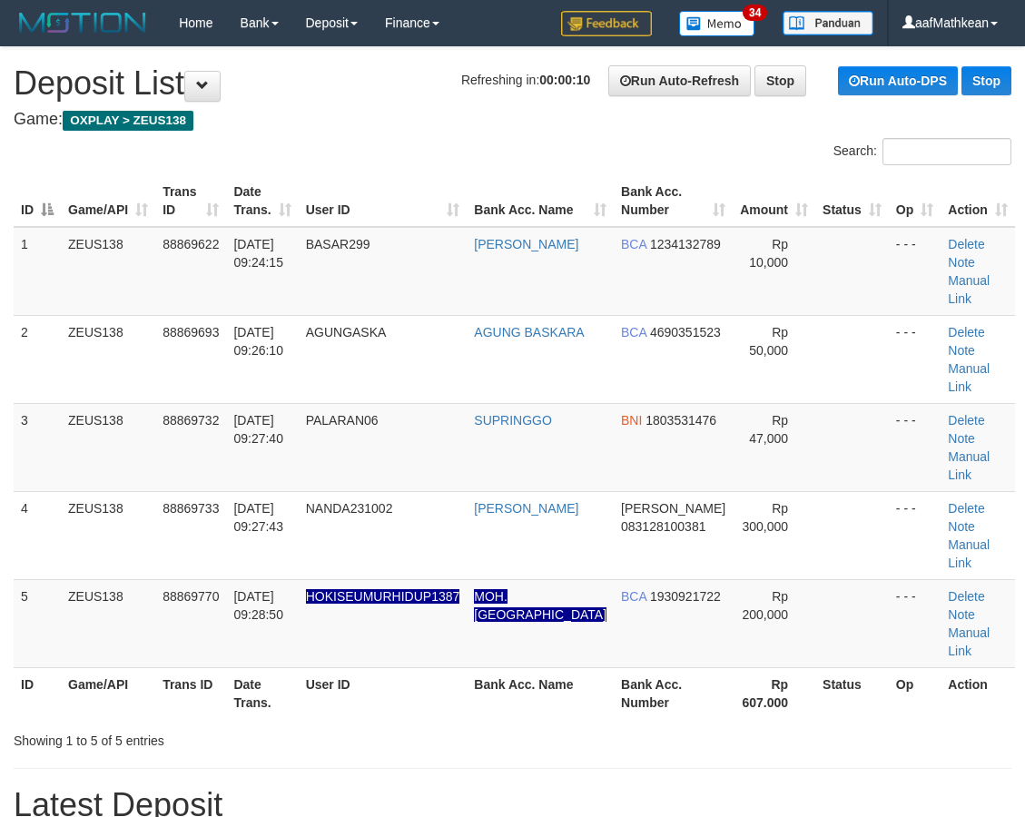
click at [449, 153] on div "Search: ID Game/API Trans ID Date Trans. User ID Bank Acc. Name Bank Acc. Numbe…" at bounding box center [513, 444] width 998 height 612
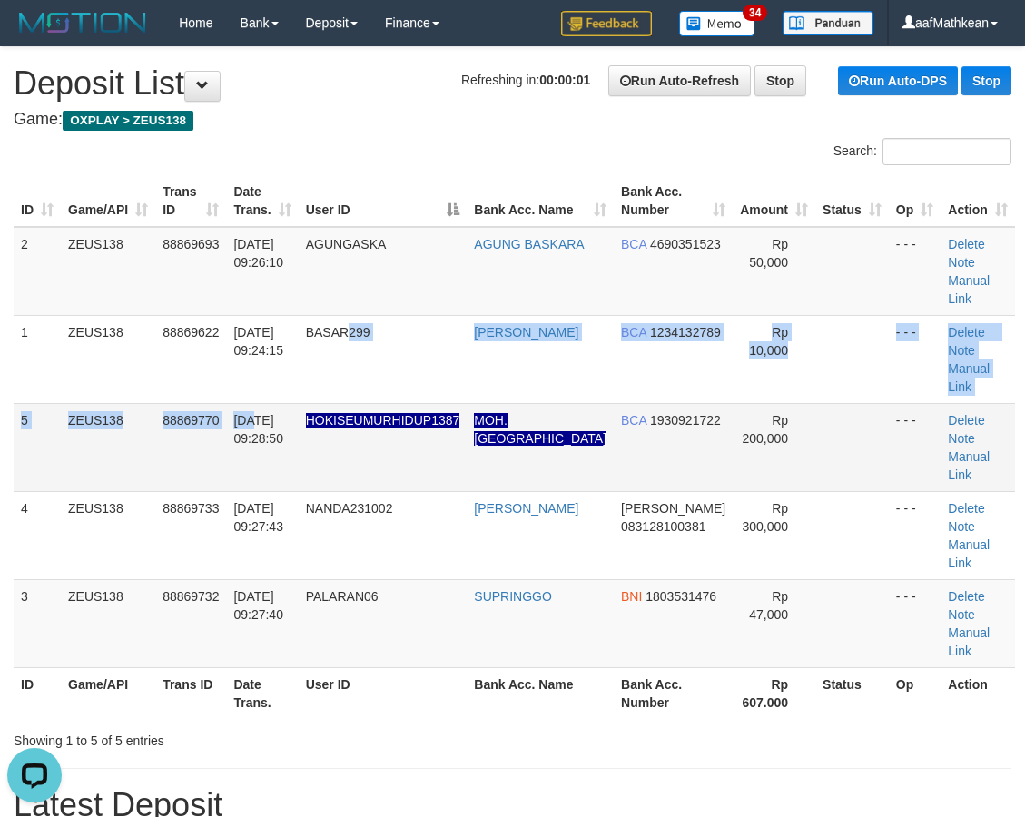
click at [296, 403] on td "01/10/2025 09:28:50" at bounding box center [262, 447] width 72 height 88
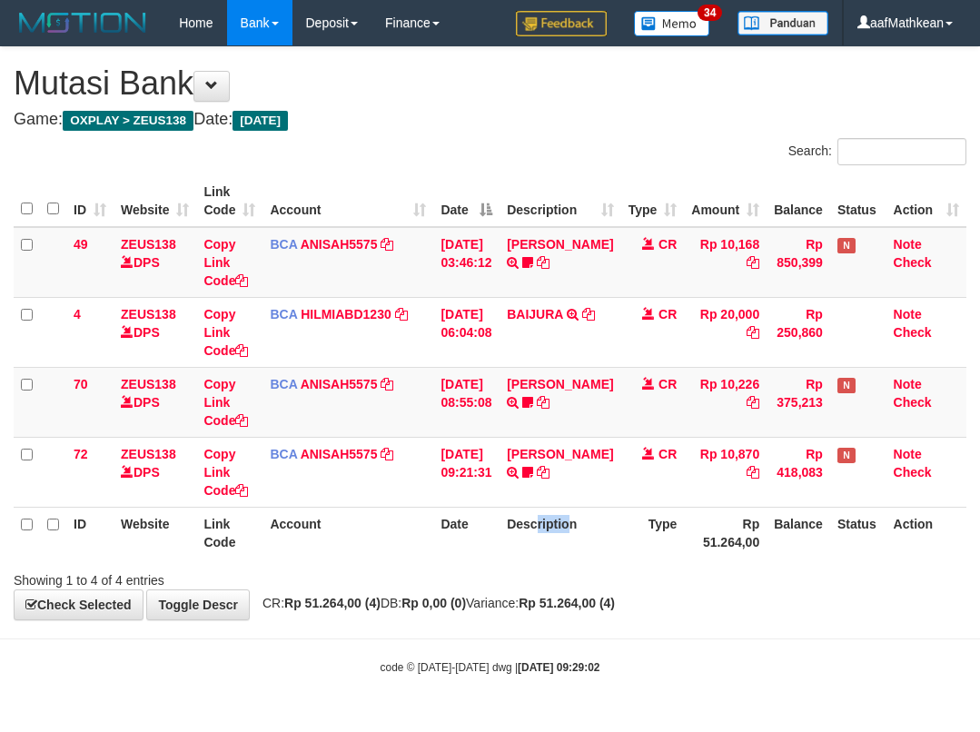
click at [625, 567] on div "Search: ID Website Link Code Account Date Description Type Amount Balance Statu…" at bounding box center [490, 363] width 952 height 451
drag, startPoint x: 872, startPoint y: 574, endPoint x: 811, endPoint y: 582, distance: 61.4
click at [861, 574] on div "Showing 1 to 4 of 4 entries" at bounding box center [490, 576] width 980 height 25
drag, startPoint x: 811, startPoint y: 582, endPoint x: 973, endPoint y: 514, distance: 176.2
click at [813, 582] on div "Showing 1 to 4 of 4 entries" at bounding box center [490, 576] width 980 height 25
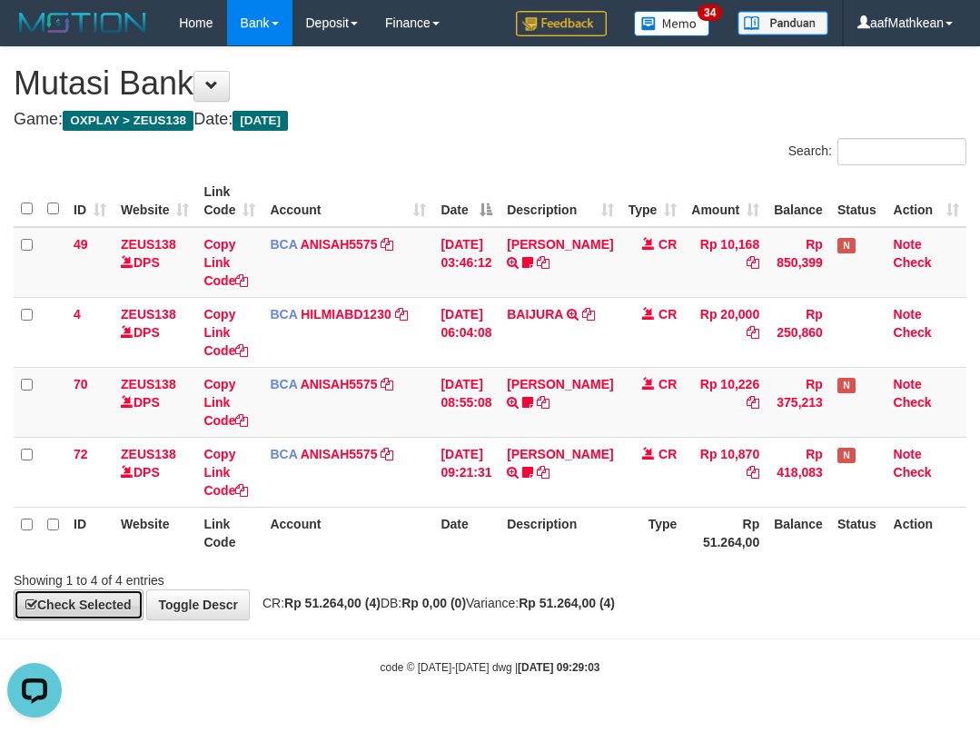
click at [14, 589] on link "Check Selected" at bounding box center [79, 604] width 130 height 31
drag, startPoint x: 415, startPoint y: 611, endPoint x: 465, endPoint y: 608, distance: 50.0
click at [425, 610] on div "**********" at bounding box center [490, 333] width 980 height 572
click at [551, 629] on body "Toggle navigation Home Bank Account List Load By Website Group [OXPLAY] ZEUS138…" at bounding box center [490, 360] width 980 height 721
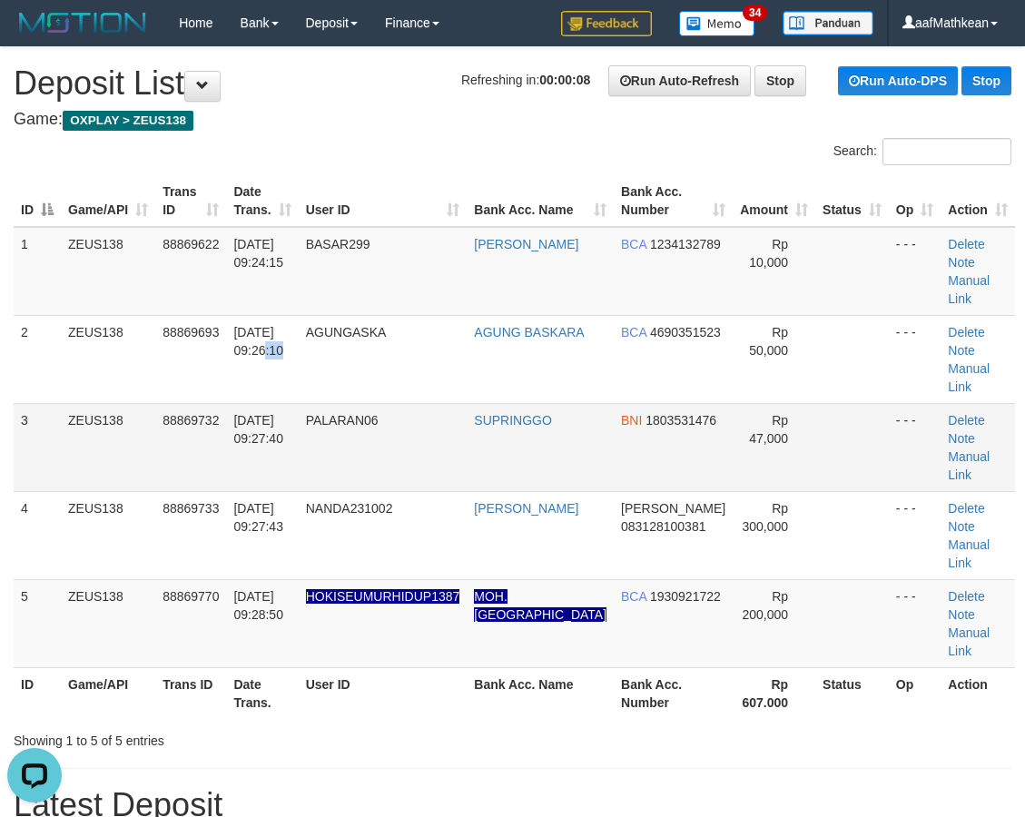
click at [289, 350] on td "[DATE] 09:26:10" at bounding box center [262, 359] width 72 height 88
click at [322, 237] on tbody "1 ZEUS138 88869622 [DATE] 09:24:15 BASAR299 ARDIAN SUPI BCA 1234132789 Rp 10,00…" at bounding box center [514, 447] width 1001 height 441
drag, startPoint x: 414, startPoint y: 409, endPoint x: 427, endPoint y: 411, distance: 12.8
click at [423, 412] on tr "3 ZEUS138 88869732 [DATE] 09:27:40 PALARAN06 SUPRINGGO BNI 1803531476 Rp 47,000…" at bounding box center [514, 447] width 1001 height 88
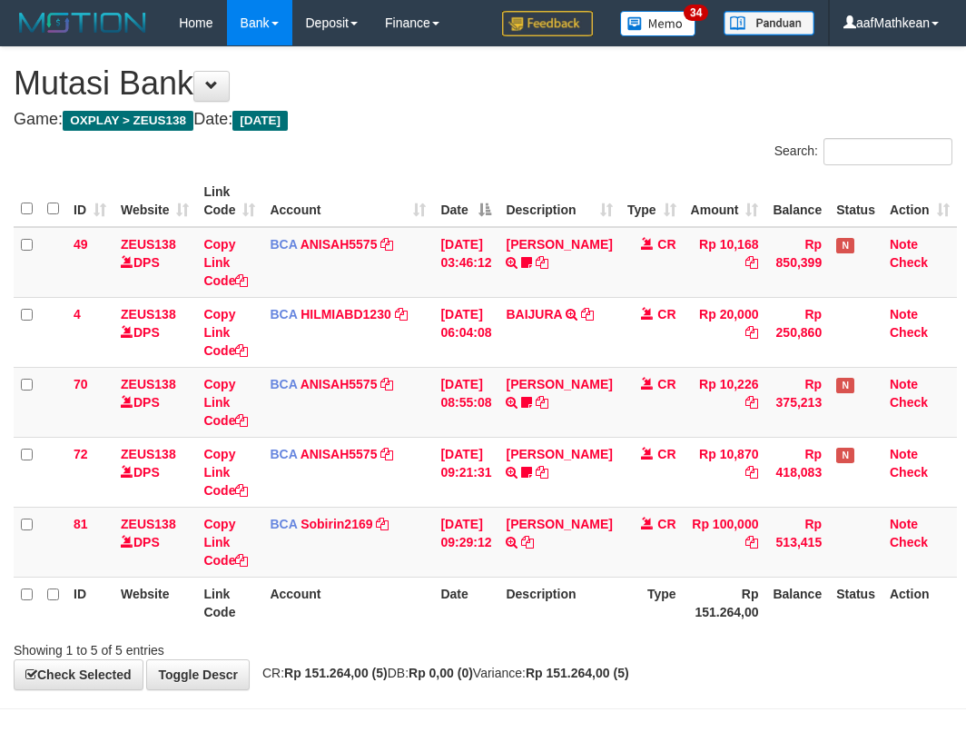
click at [753, 606] on th "Rp 151.264,00" at bounding box center [725, 603] width 83 height 52
drag, startPoint x: 759, startPoint y: 604, endPoint x: 975, endPoint y: 510, distance: 235.5
click at [772, 595] on tr "ID Website Link Code Account Date Description Type Rp 151.264,00 Balance Status…" at bounding box center [485, 603] width 943 height 52
click at [534, 537] on icon at bounding box center [527, 542] width 13 height 13
drag, startPoint x: 419, startPoint y: 523, endPoint x: 450, endPoint y: 553, distance: 43.7
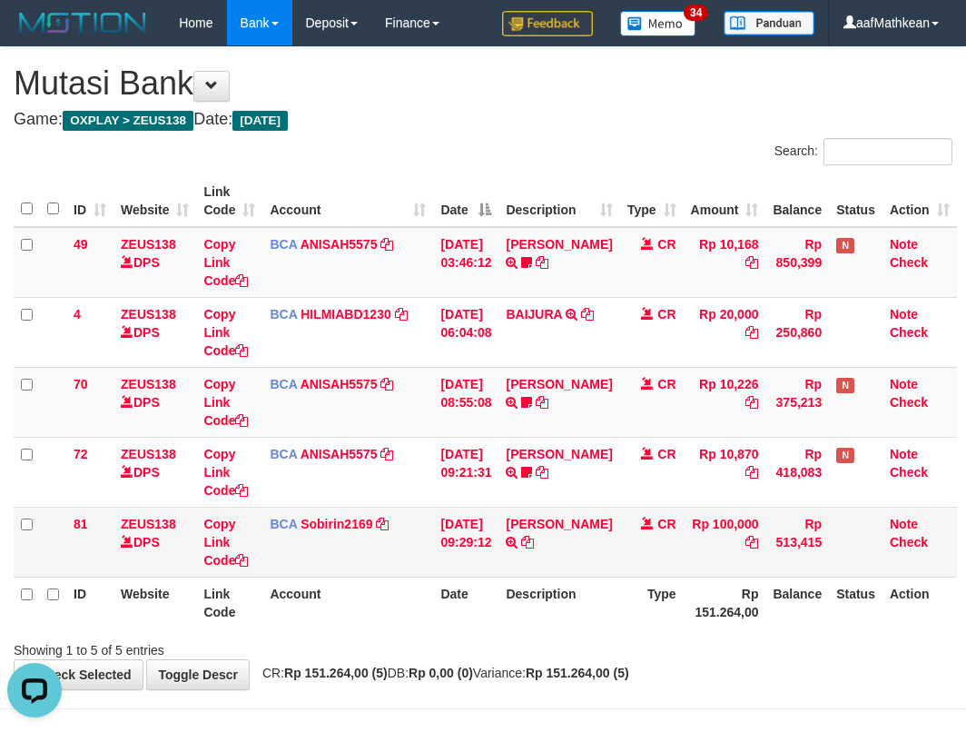
click at [422, 534] on td "BCA Sobirin2169 DPS SOBIRIN mutasi_20251001_2440 | 81 mutasi_20251001_2440 | 81" at bounding box center [347, 542] width 171 height 70
drag, startPoint x: 471, startPoint y: 563, endPoint x: 658, endPoint y: 533, distance: 189.4
click at [478, 562] on td "[DATE] 09:29:12" at bounding box center [465, 542] width 65 height 70
click at [468, 574] on td "[DATE] 09:29:12" at bounding box center [465, 542] width 65 height 70
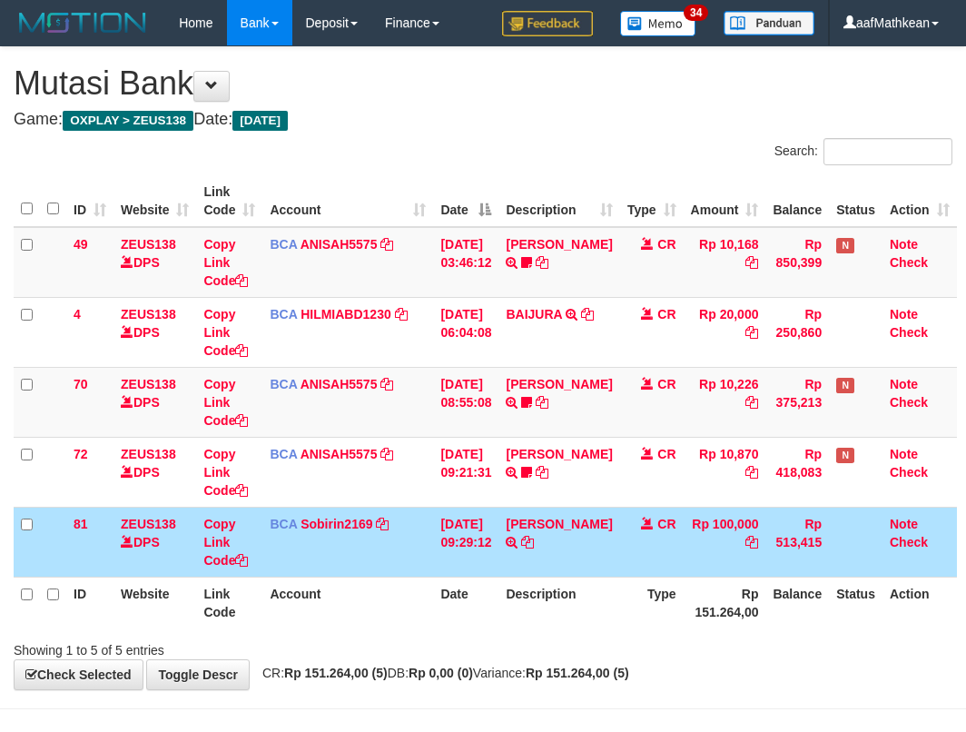
drag, startPoint x: 497, startPoint y: 572, endPoint x: 537, endPoint y: 648, distance: 86.1
click at [512, 574] on table "ID Website Link Code Account Date Description Type Amount Balance Status Action…" at bounding box center [485, 401] width 943 height 453
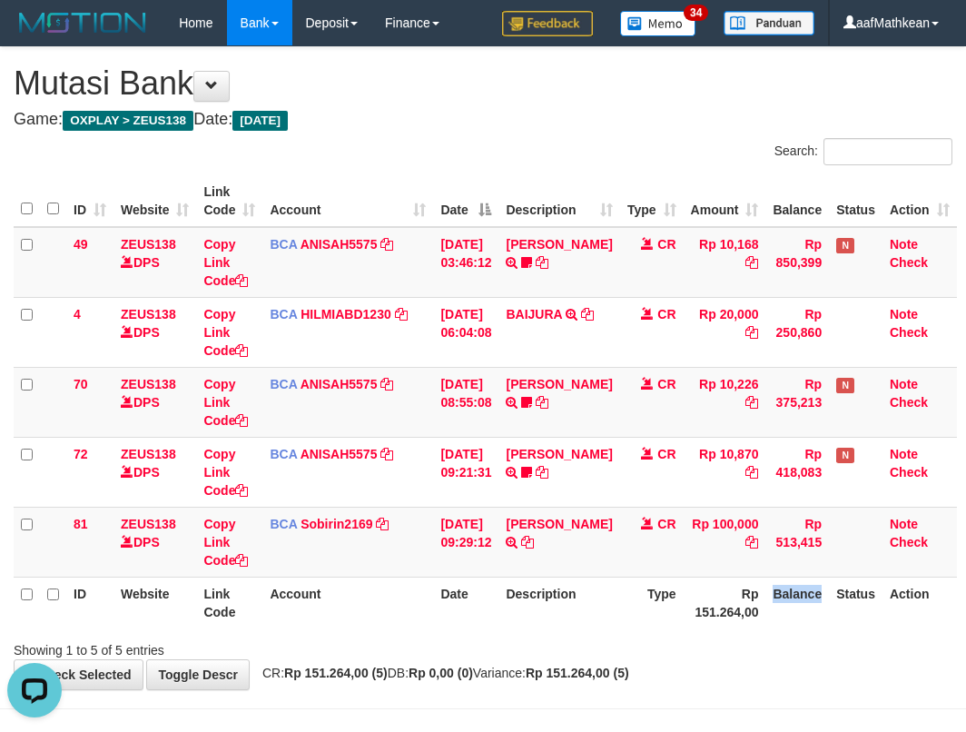
drag, startPoint x: 818, startPoint y: 609, endPoint x: 972, endPoint y: 498, distance: 190.0
click at [893, 537] on table "ID Website Link Code Account Date Description Type Amount Balance Status Action…" at bounding box center [485, 401] width 943 height 453
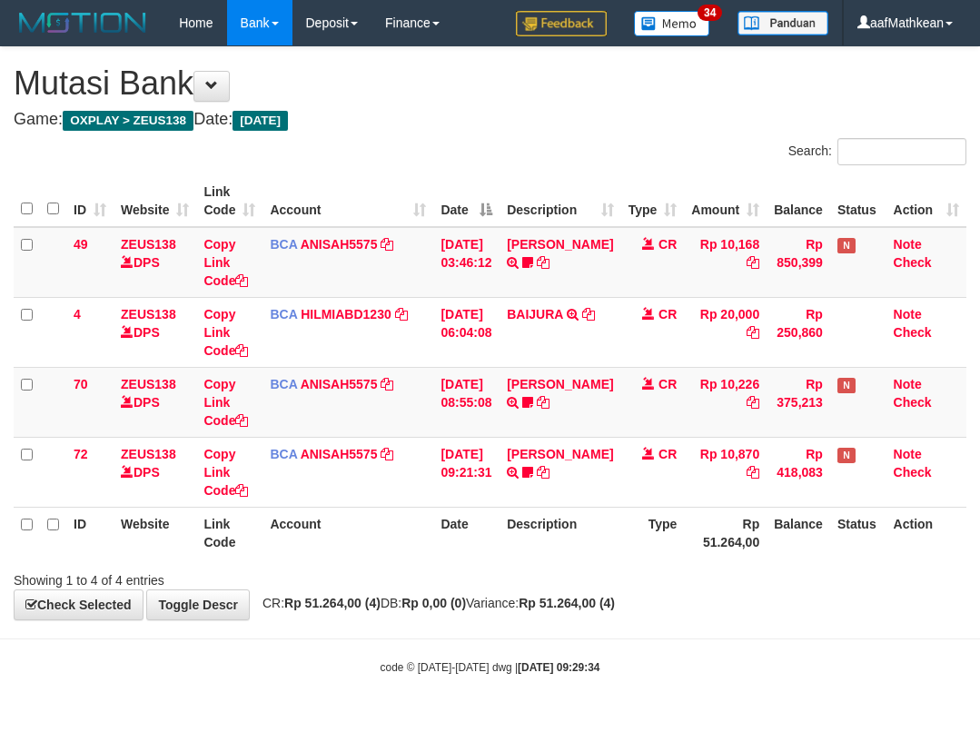
drag, startPoint x: 408, startPoint y: 579, endPoint x: 350, endPoint y: 553, distance: 63.8
click at [416, 577] on div "Showing 1 to 4 of 4 entries" at bounding box center [490, 576] width 980 height 25
click at [361, 540] on th "Account" at bounding box center [347, 533] width 171 height 52
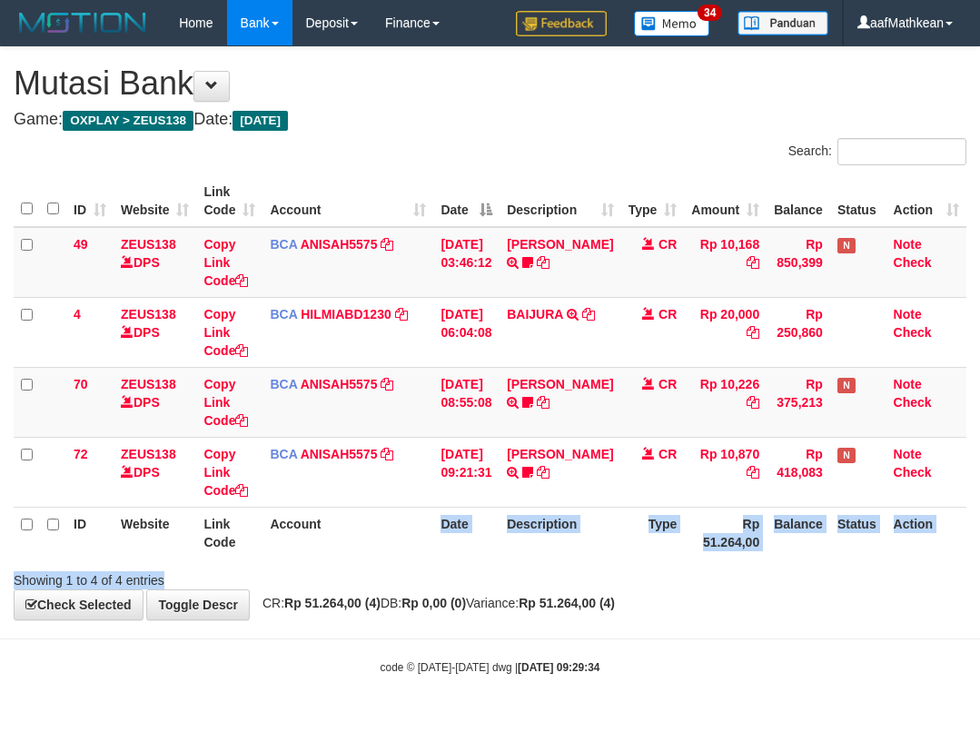
drag, startPoint x: 398, startPoint y: 530, endPoint x: 254, endPoint y: 137, distance: 418.5
click at [321, 312] on div "Search: ID Website Link Code Account Date Description Type Amount Balance Statu…" at bounding box center [490, 363] width 952 height 451
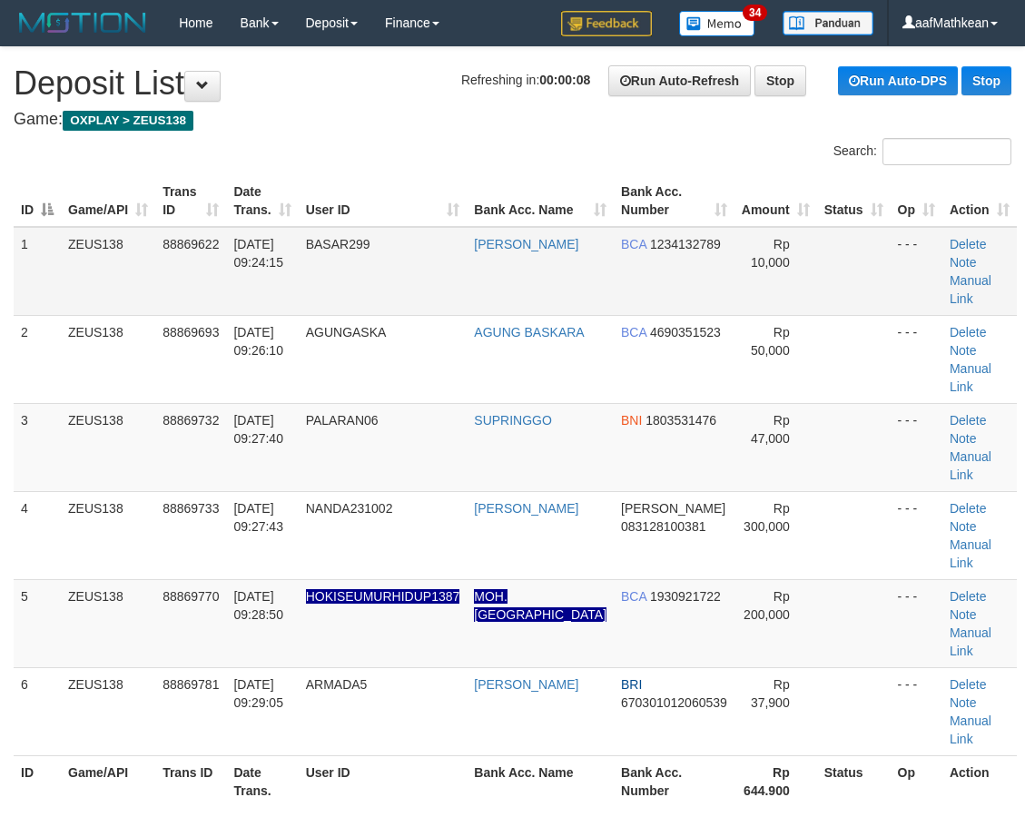
drag, startPoint x: 438, startPoint y: 266, endPoint x: 263, endPoint y: 314, distance: 180.8
click at [406, 278] on td "BASAR299" at bounding box center [383, 271] width 169 height 89
drag, startPoint x: 332, startPoint y: 124, endPoint x: 10, endPoint y: 284, distance: 359.7
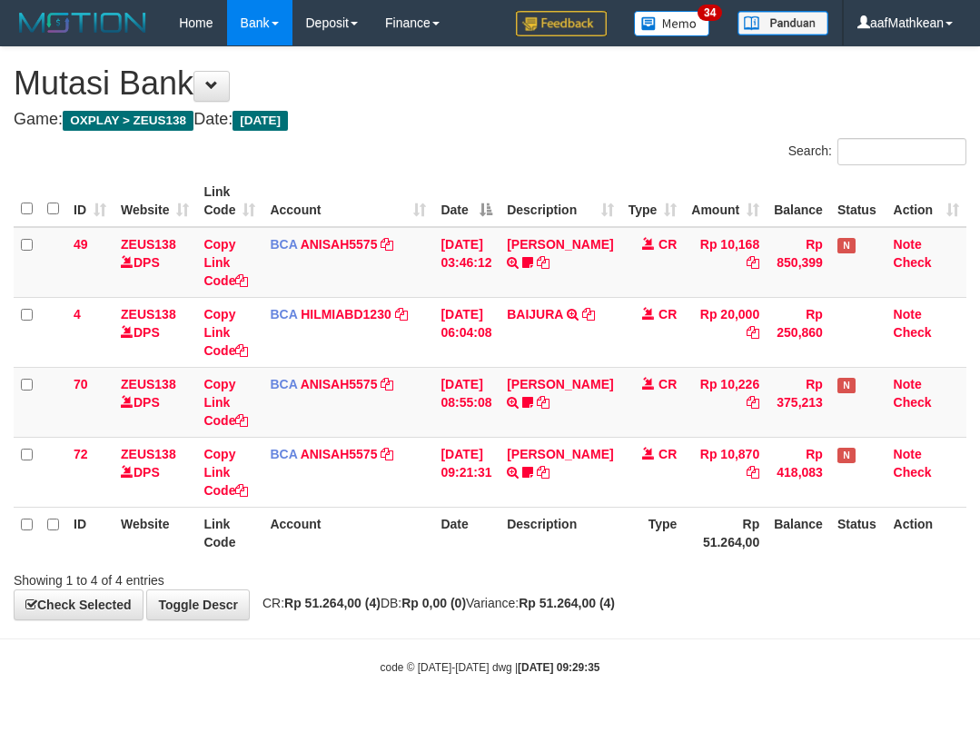
click at [837, 615] on div "**********" at bounding box center [490, 333] width 980 height 572
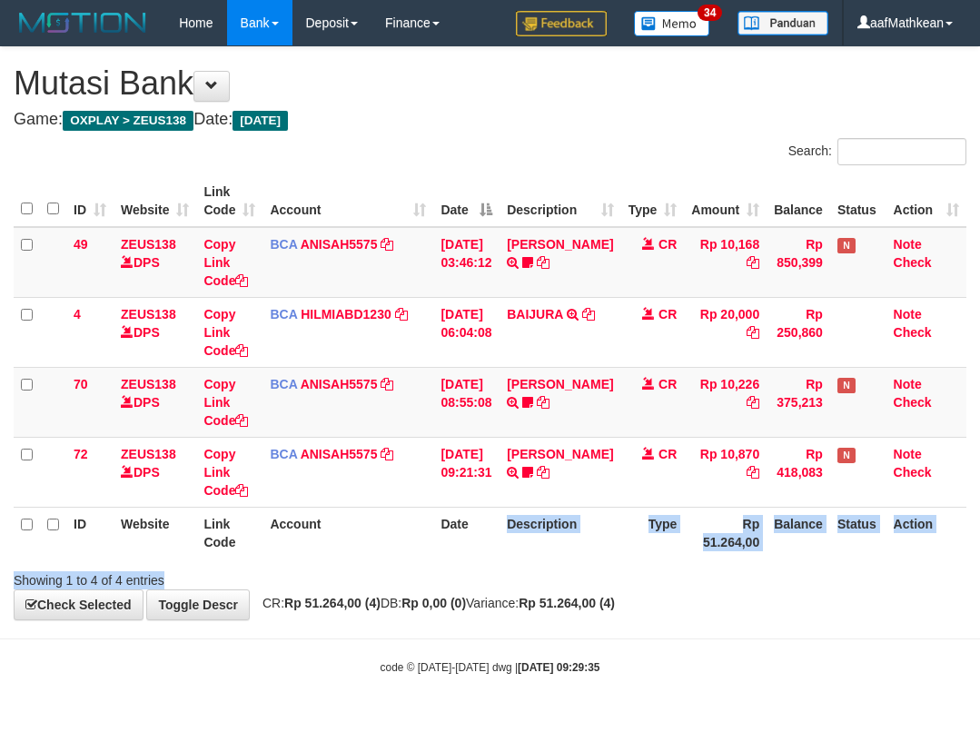
drag, startPoint x: 469, startPoint y: 559, endPoint x: 488, endPoint y: 566, distance: 19.2
click at [482, 567] on div "Search: ID Website Link Code Account Date Description Type Amount Balance Statu…" at bounding box center [490, 363] width 952 height 451
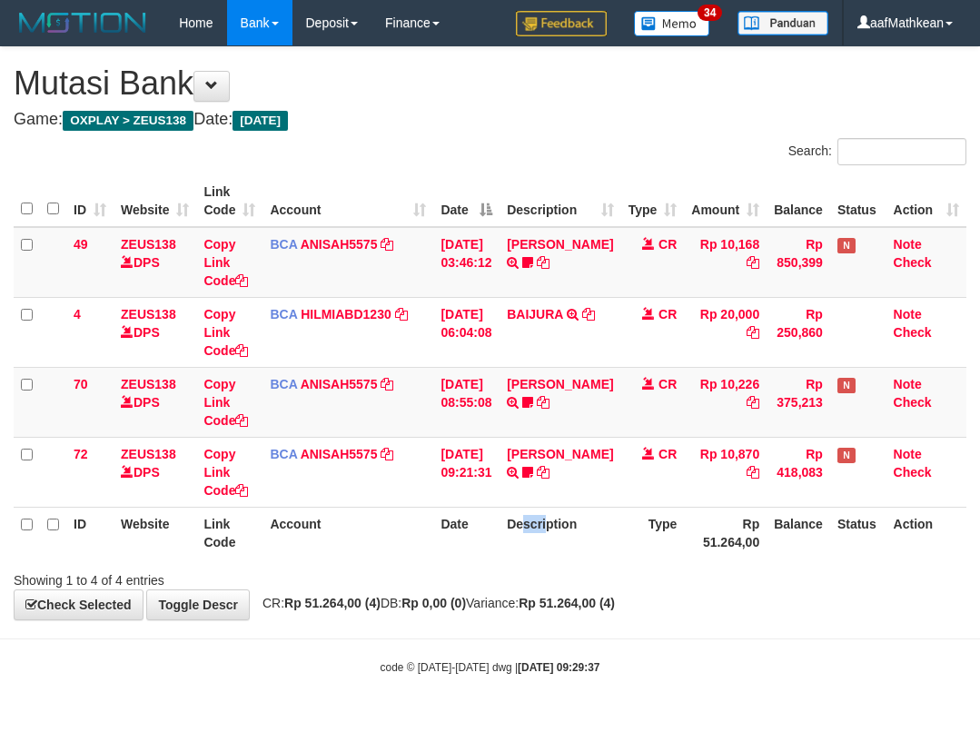
click at [561, 559] on div "ID Website Link Code Account Date Description Type Amount Balance Status Action…" at bounding box center [490, 367] width 980 height 394
click at [463, 601] on div "**********" at bounding box center [490, 333] width 980 height 572
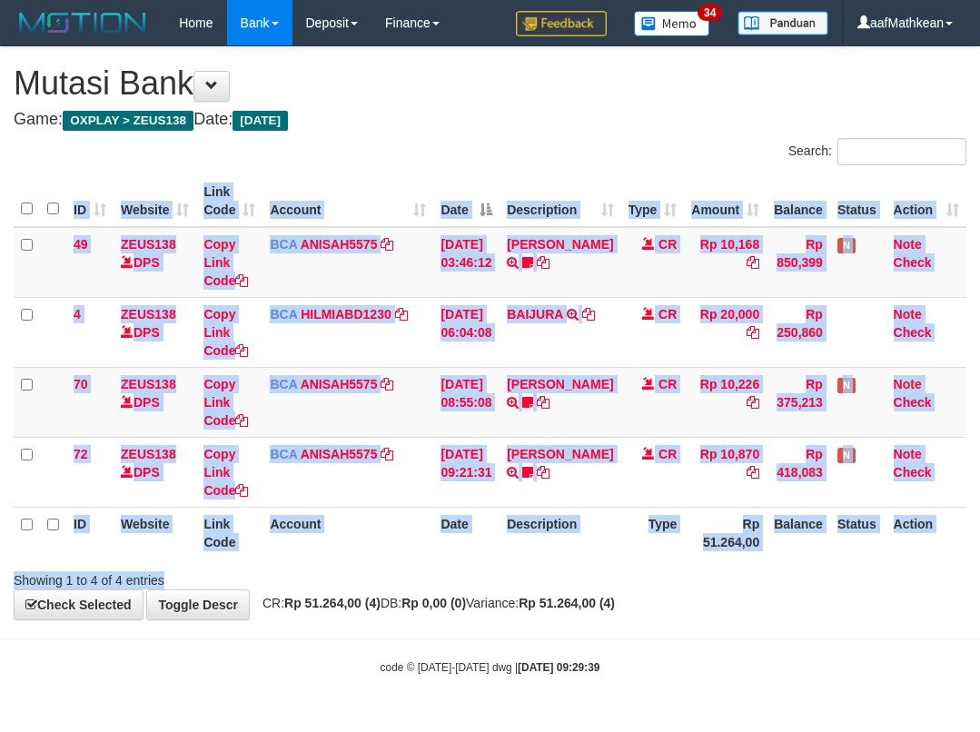
drag, startPoint x: 580, startPoint y: 566, endPoint x: 962, endPoint y: 547, distance: 382.7
click at [654, 567] on div "Search: ID Website Link Code Account Date Description Type Amount Balance Statu…" at bounding box center [490, 363] width 952 height 451
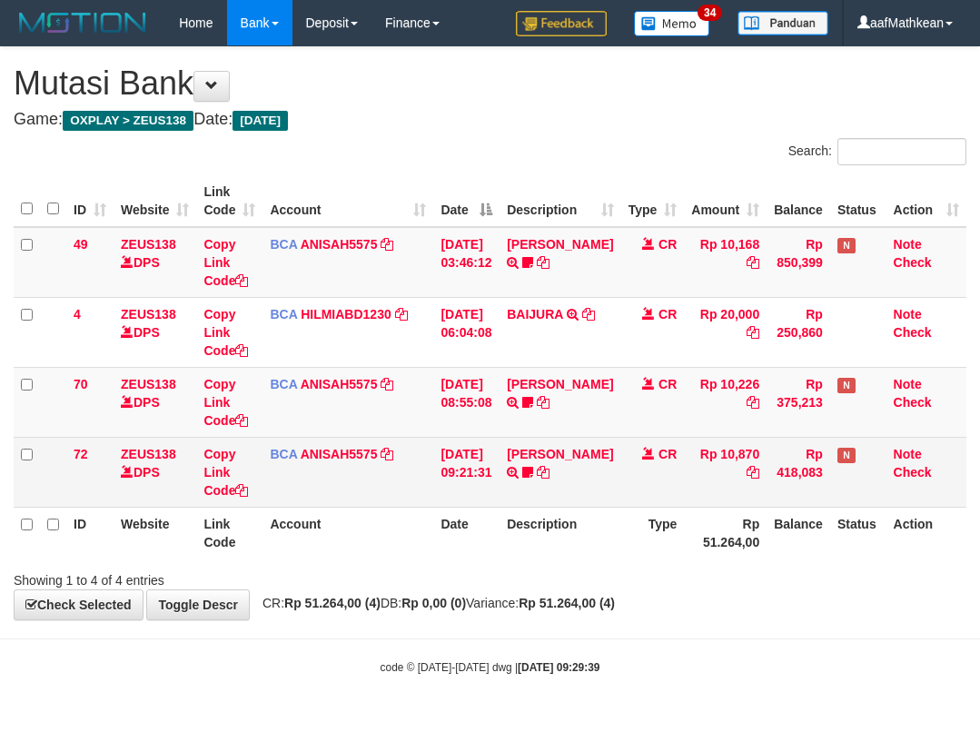
click at [492, 458] on td "01/10/2025 09:21:31" at bounding box center [466, 472] width 66 height 70
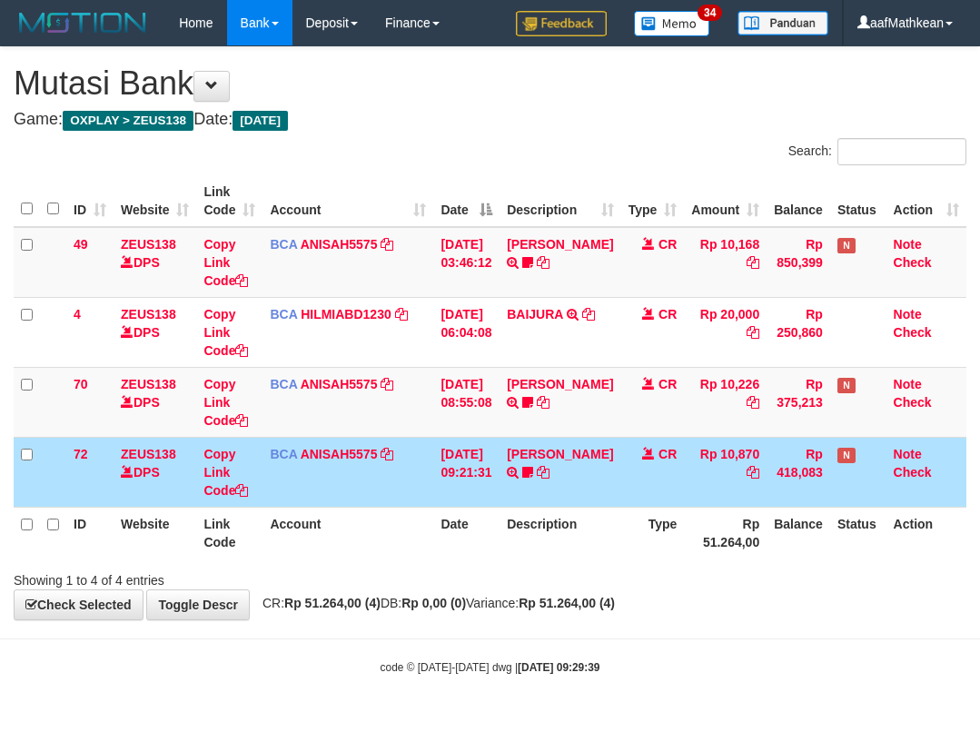
click at [473, 466] on td "01/10/2025 09:21:31" at bounding box center [466, 472] width 66 height 70
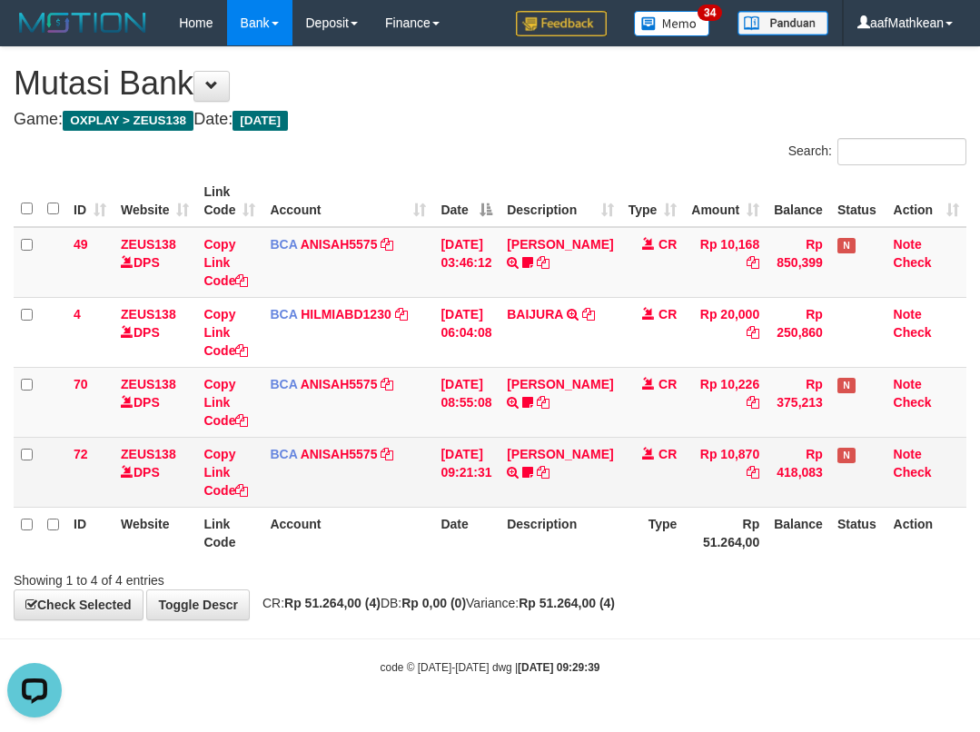
click at [518, 458] on tr "72 ZEUS138 DPS Copy Link Code BCA ANISAH5575 DPS ANISAH mutasi_20251001_3827 | …" at bounding box center [490, 472] width 952 height 70
click at [507, 447] on link "[PERSON_NAME]" at bounding box center [560, 454] width 106 height 15
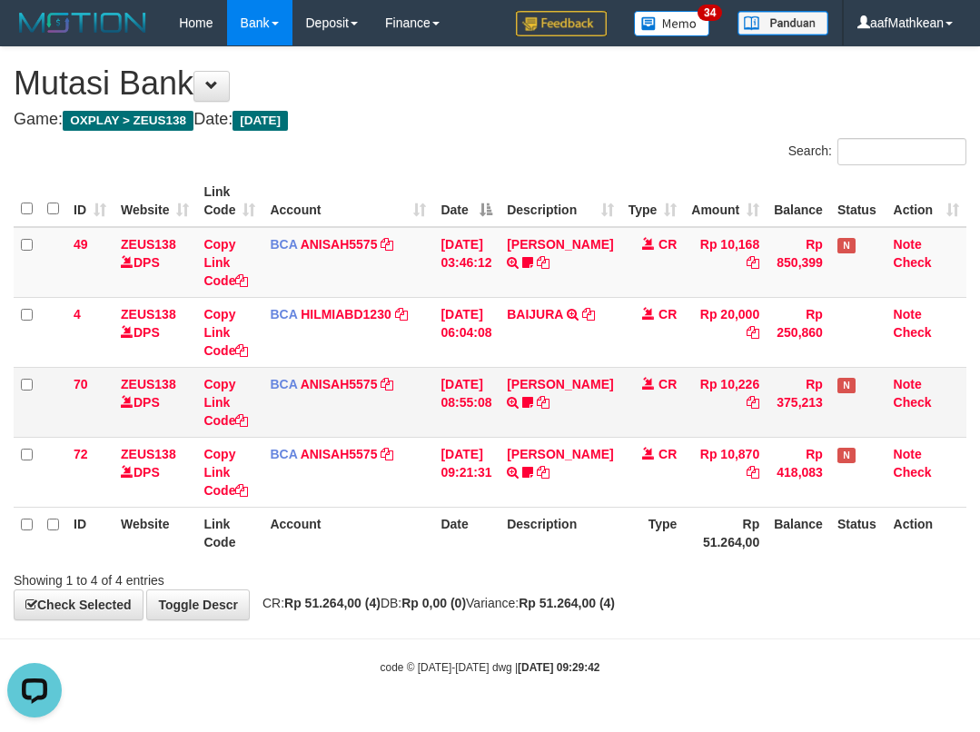
click at [455, 420] on td "01/10/2025 08:55:08" at bounding box center [466, 402] width 66 height 70
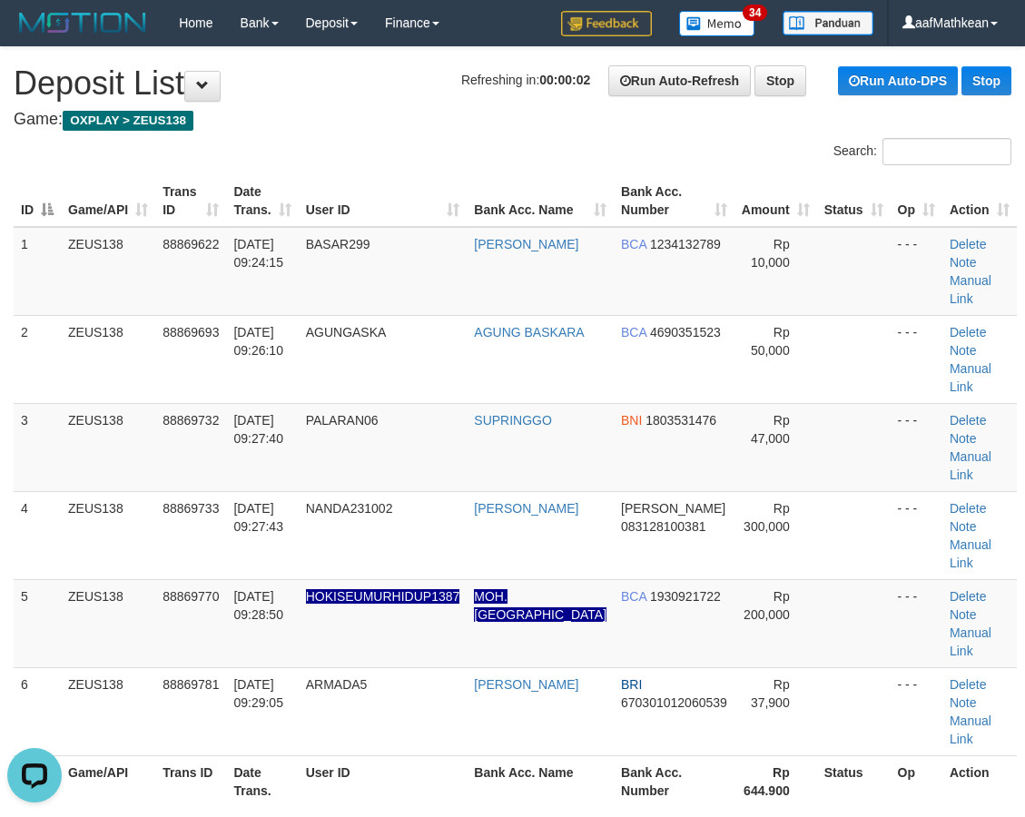
click at [450, 146] on div "Search: ID Game/API Trans ID Date Trans. User ID Bank Acc. Name Bank Acc. Numbe…" at bounding box center [513, 488] width 998 height 700
drag, startPoint x: 342, startPoint y: 210, endPoint x: 352, endPoint y: 216, distance: 11.8
click at [352, 216] on tr "ID Game/API Trans ID Date Trans. User ID Bank Acc. Name Bank Acc. Number Amount…" at bounding box center [515, 201] width 1003 height 52
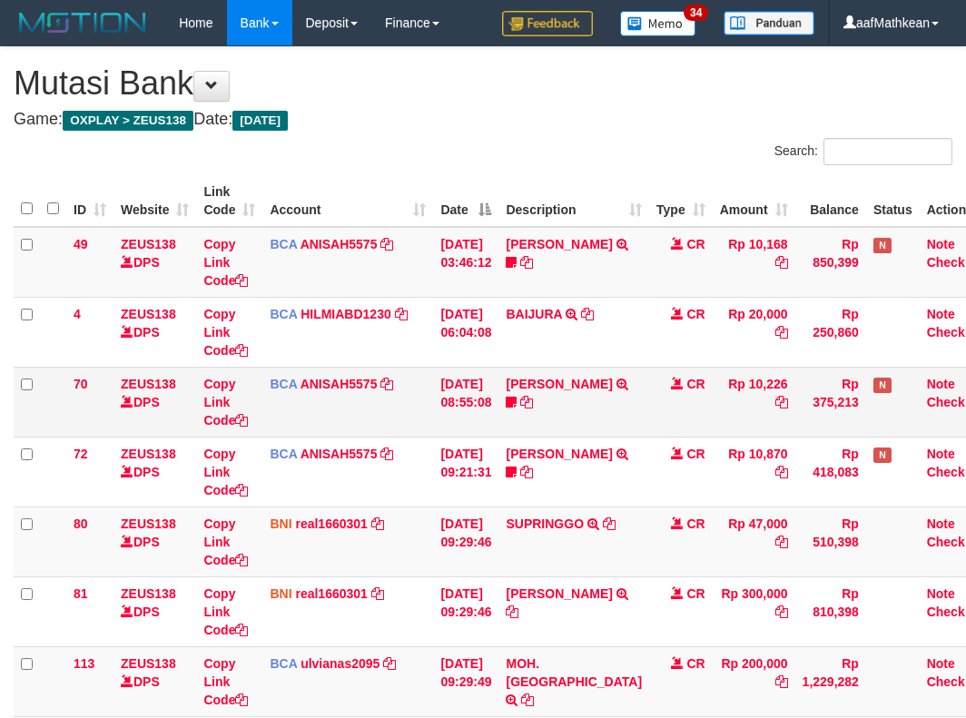
click at [460, 428] on td "[DATE] 08:55:08" at bounding box center [465, 402] width 65 height 70
click at [544, 426] on tbody "49 ZEUS138 DPS Copy Link Code BCA ANISAH5575 DPS ANISAH mutasi_20251001_3827 | …" at bounding box center [504, 472] width 980 height 490
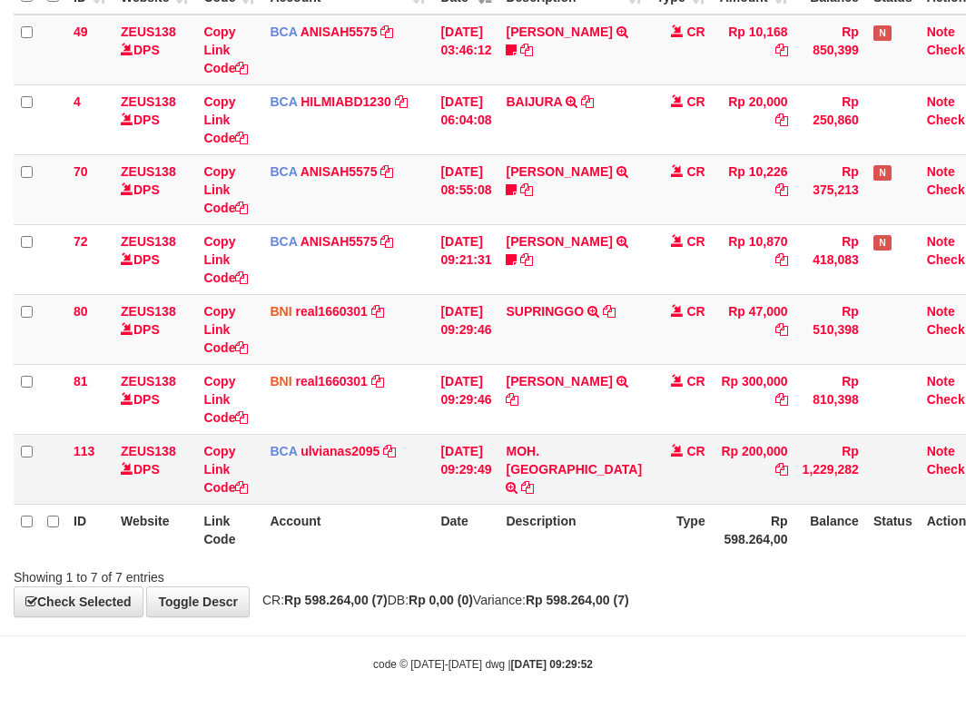
click at [533, 470] on td "MOH. [PERSON_NAME] TRSF E-BANKING CR 0110/FTSCY/WS95271 200000.00MOH. [GEOGRAPH…" at bounding box center [573, 469] width 151 height 70
click at [534, 481] on icon at bounding box center [527, 487] width 13 height 13
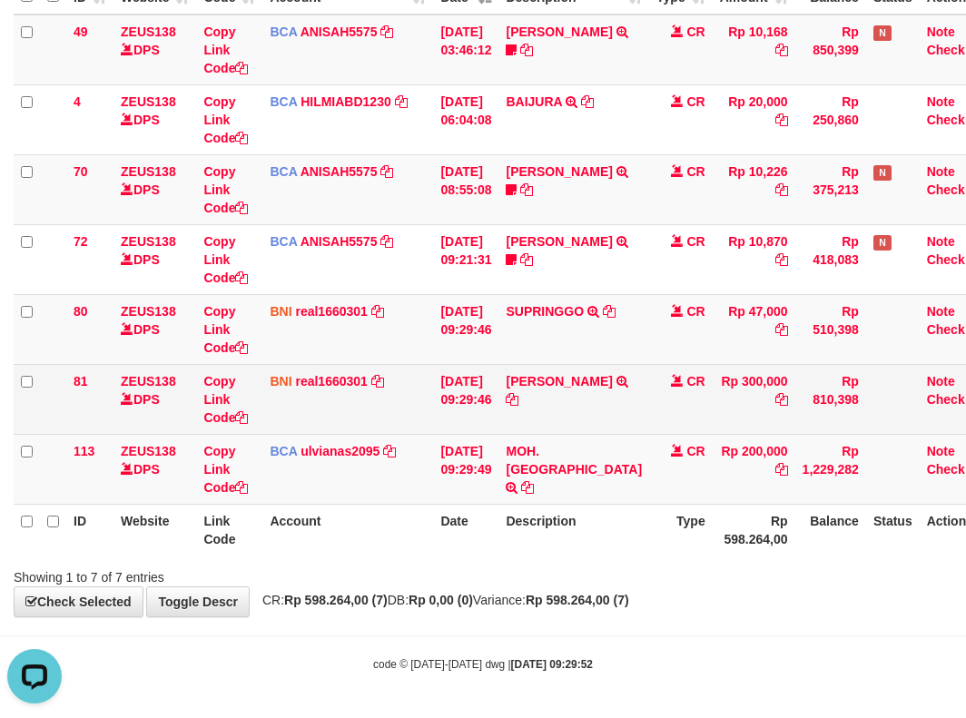
scroll to position [0, 0]
click at [518, 406] on icon at bounding box center [512, 399] width 13 height 13
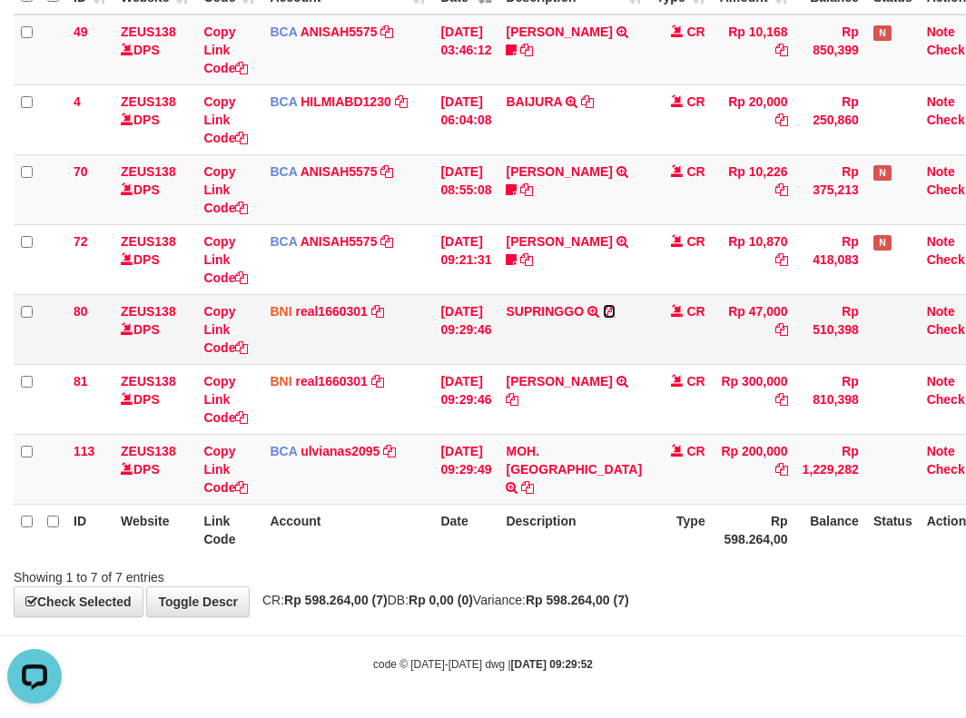
click at [603, 318] on icon at bounding box center [609, 311] width 13 height 13
click at [278, 452] on tr "113 ZEUS138 DPS Copy Link Code BCA ulvianas2095 DPS ULVIANASARI mutasi_20251001…" at bounding box center [504, 469] width 980 height 70
click at [328, 475] on td "BCA ulvianas2095 DPS ULVIANASARI mutasi_20251001_4139 | 113 mutasi_20251001_413…" at bounding box center [347, 469] width 171 height 70
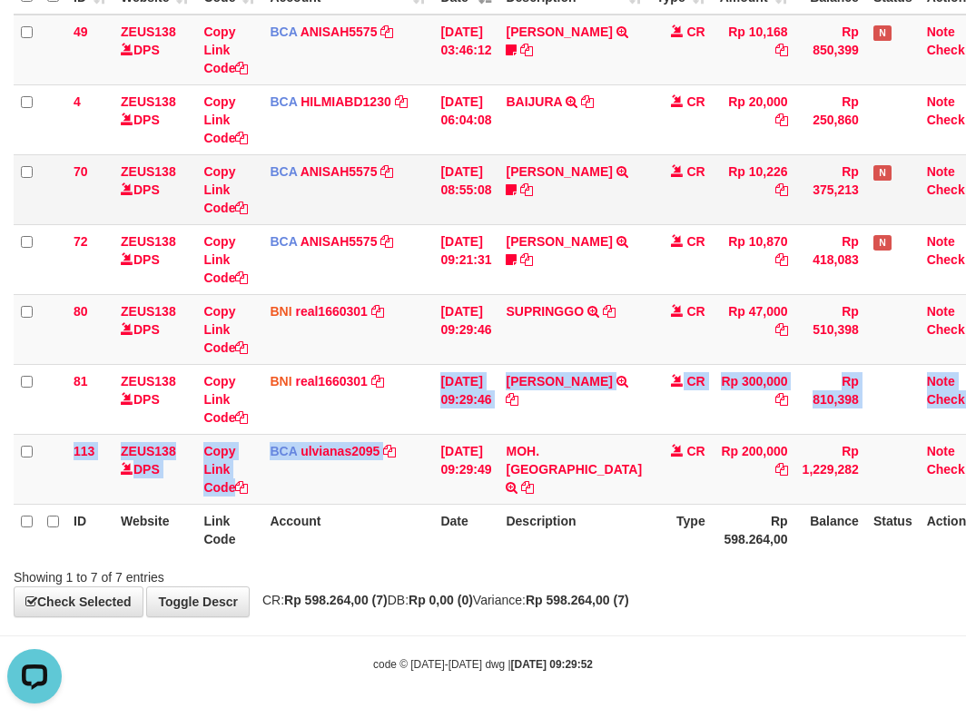
drag, startPoint x: 394, startPoint y: 435, endPoint x: 384, endPoint y: 196, distance: 239.0
click at [399, 340] on tbody "49 ZEUS138 DPS Copy Link Code BCA ANISAH5575 DPS [PERSON_NAME] mutasi_20251001_…" at bounding box center [504, 260] width 980 height 490
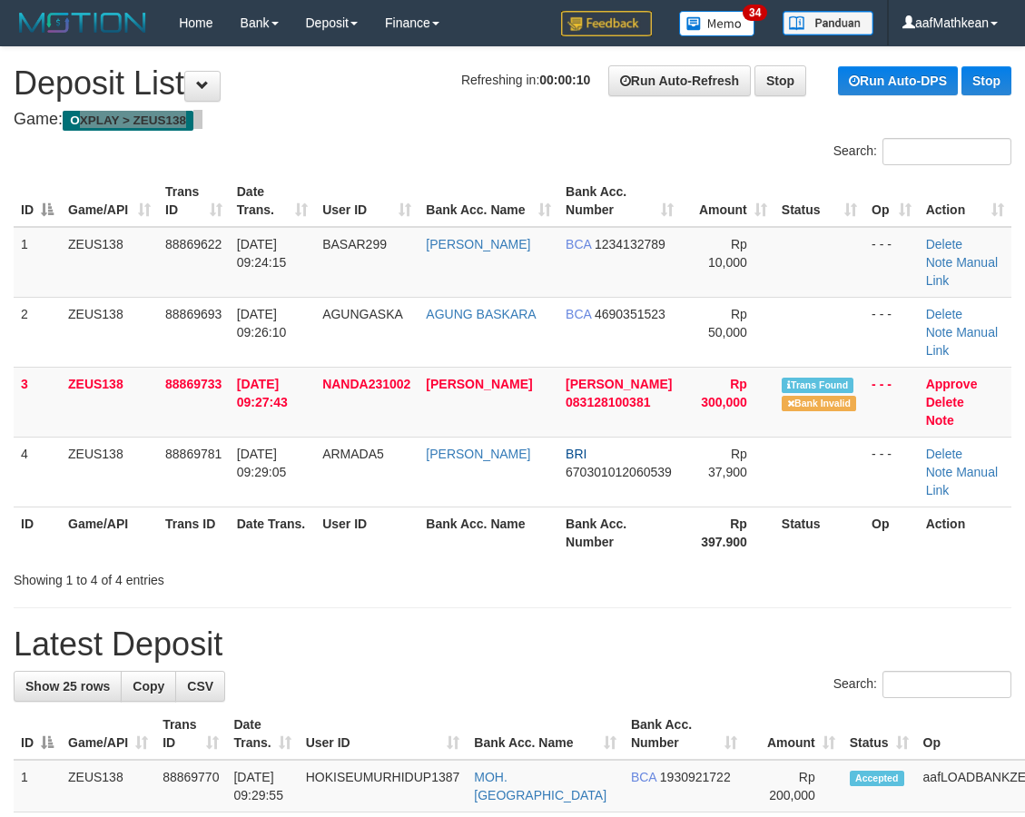
drag, startPoint x: 91, startPoint y: 132, endPoint x: 54, endPoint y: 163, distance: 48.4
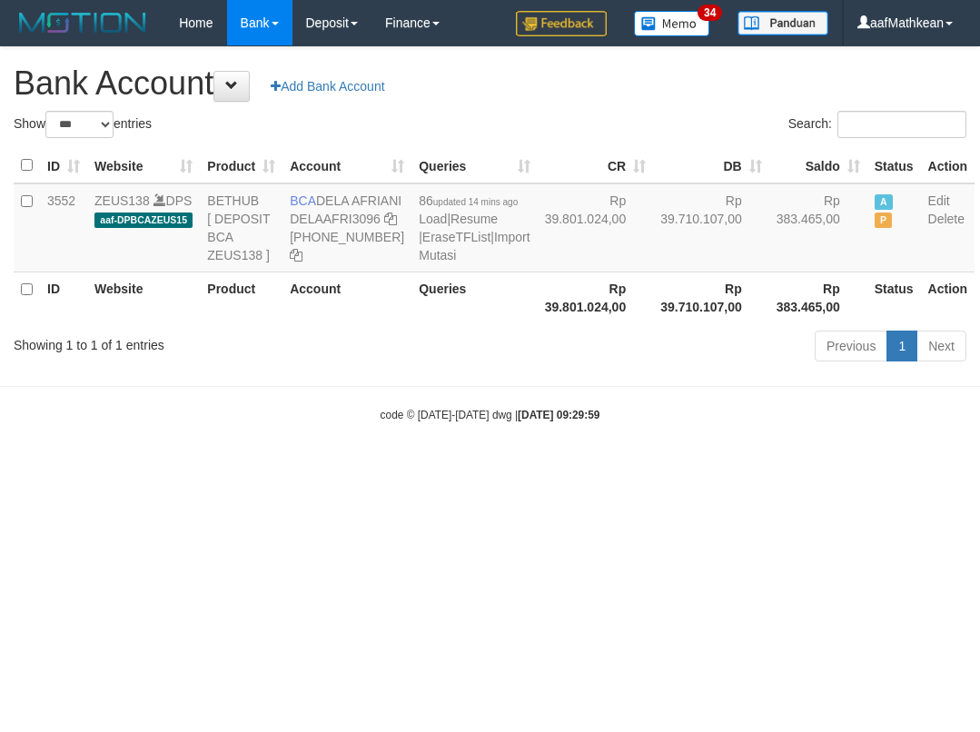
select select "***"
drag, startPoint x: 0, startPoint y: 0, endPoint x: 335, endPoint y: 271, distance: 431.2
click at [352, 217] on td "BCA DELA AFRIANI DELAAFRI3096 869-245-8639" at bounding box center [346, 227] width 129 height 89
copy td "DELA AFRIANI"
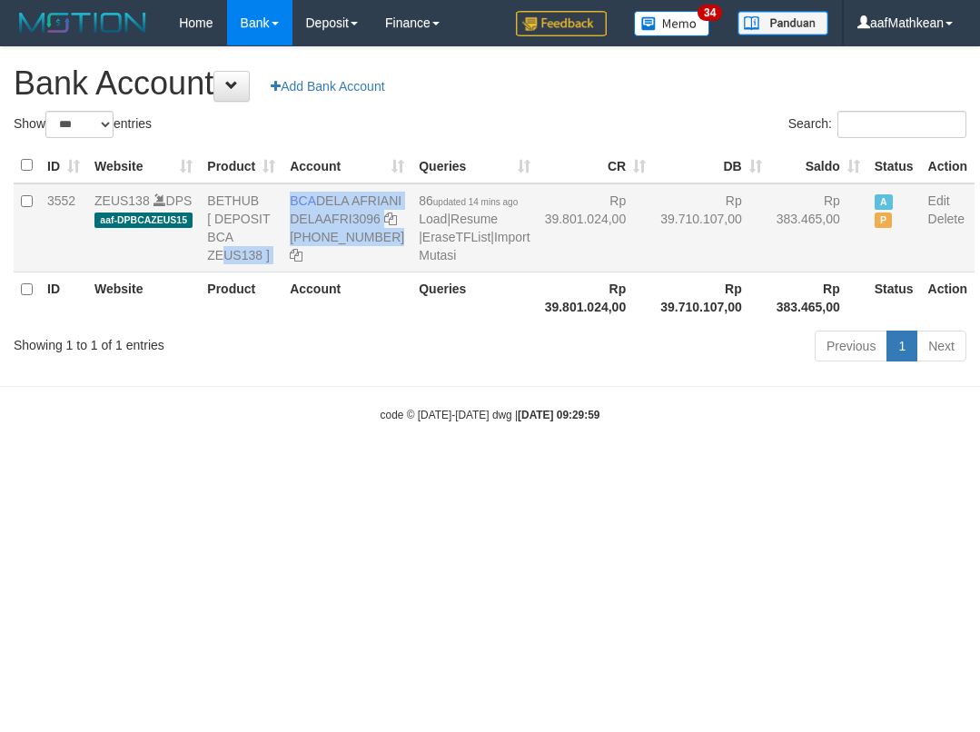
drag, startPoint x: 344, startPoint y: 323, endPoint x: 183, endPoint y: 274, distance: 168.0
click at [212, 272] on tr "3552 ZEUS138 DPS aaf-DPBCAZEUS15 BETHUB [ DEPOSIT BCA ZEUS138 ] BCA DELA AFRIAN…" at bounding box center [494, 227] width 961 height 89
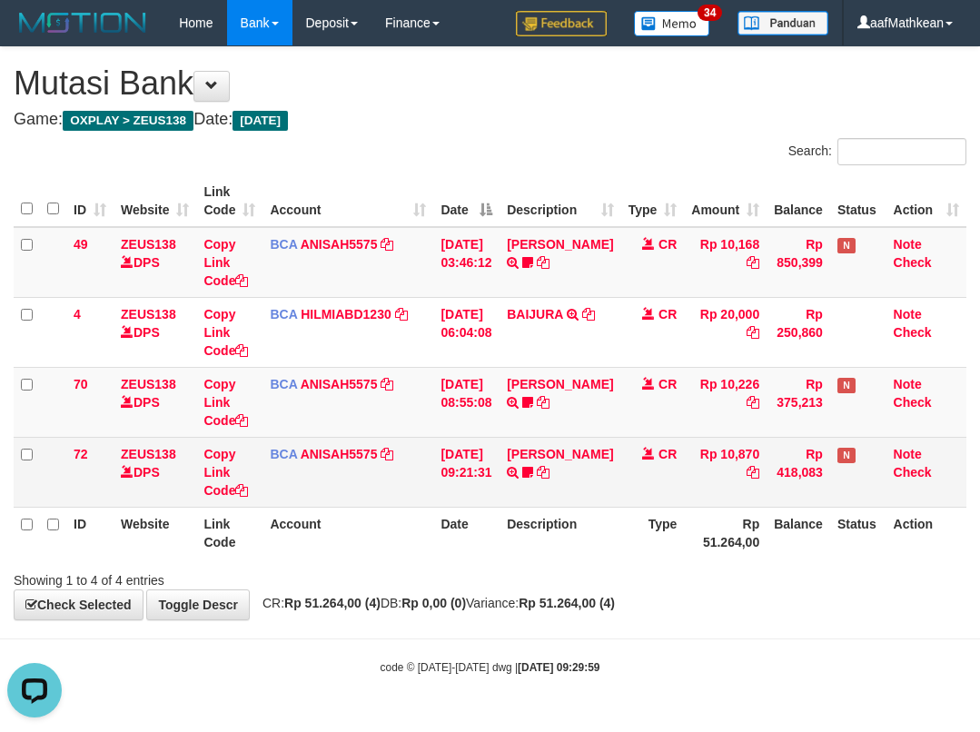
click at [505, 477] on tbody "49 ZEUS138 DPS Copy Link Code BCA ANISAH5575 DPS [PERSON_NAME] mutasi_20251001_…" at bounding box center [490, 367] width 952 height 281
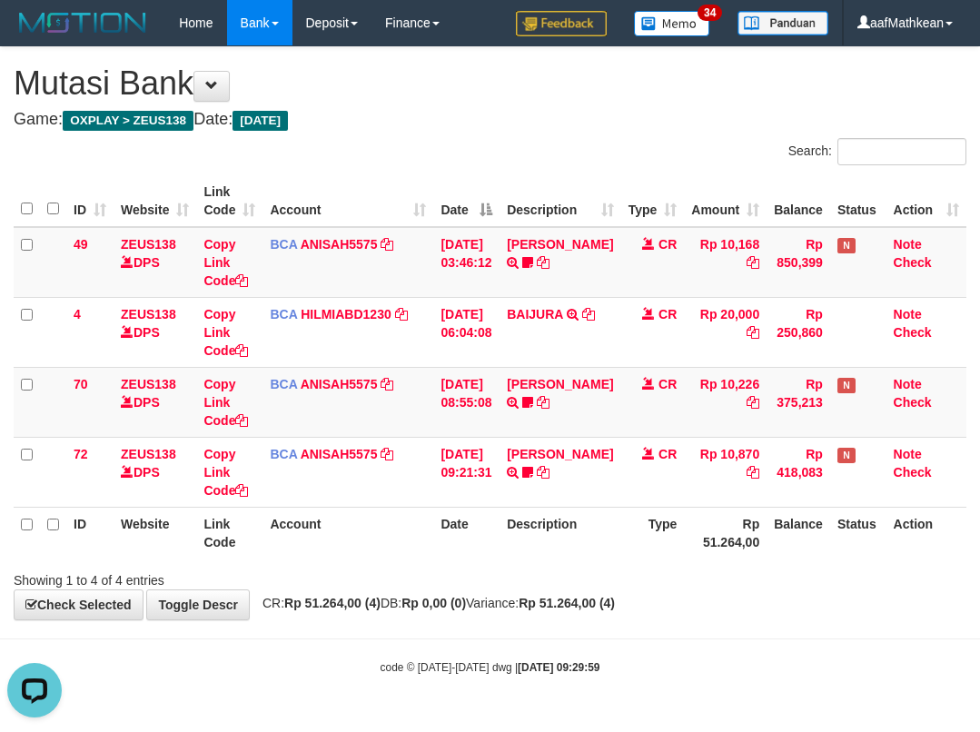
click at [541, 599] on span "CR: Rp 51.264,00 (4) DB: Rp 0,00 (0) Variance: Rp 51.264,00 (4)" at bounding box center [433, 603] width 361 height 15
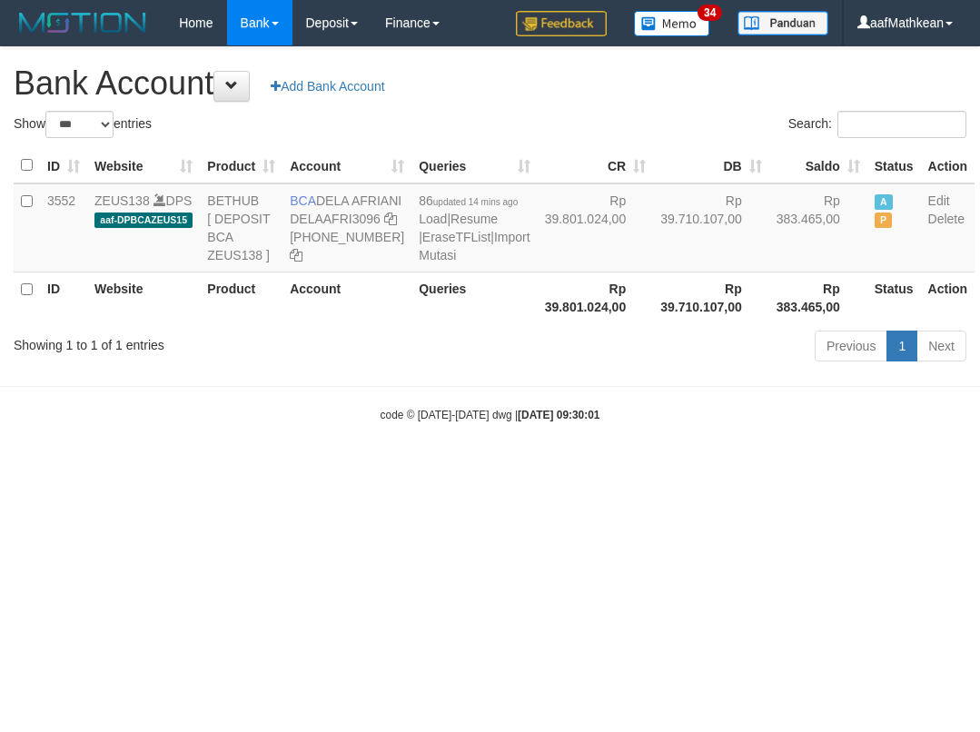
select select "***"
click at [611, 423] on div "code © 2012-2018 dwg | 2025/10/01 09:30:01" at bounding box center [490, 414] width 980 height 18
click at [623, 423] on div "code © 2012-2018 dwg | 2025/10/01 09:30:01" at bounding box center [490, 414] width 980 height 18
select select "***"
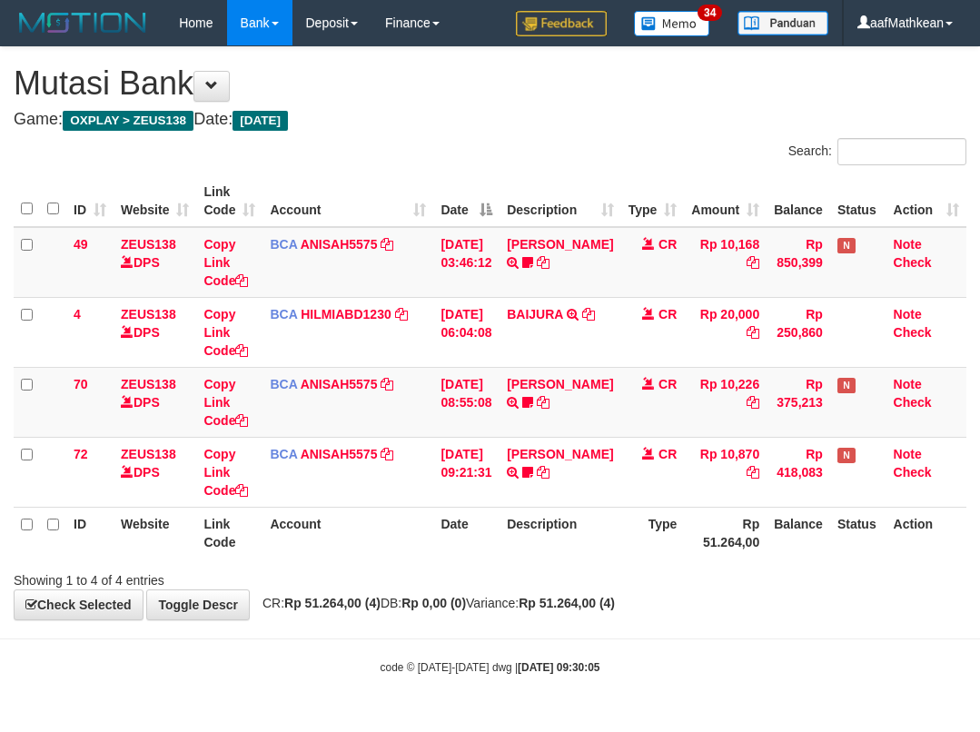
click at [496, 503] on td "[DATE] 09:21:31" at bounding box center [466, 472] width 66 height 70
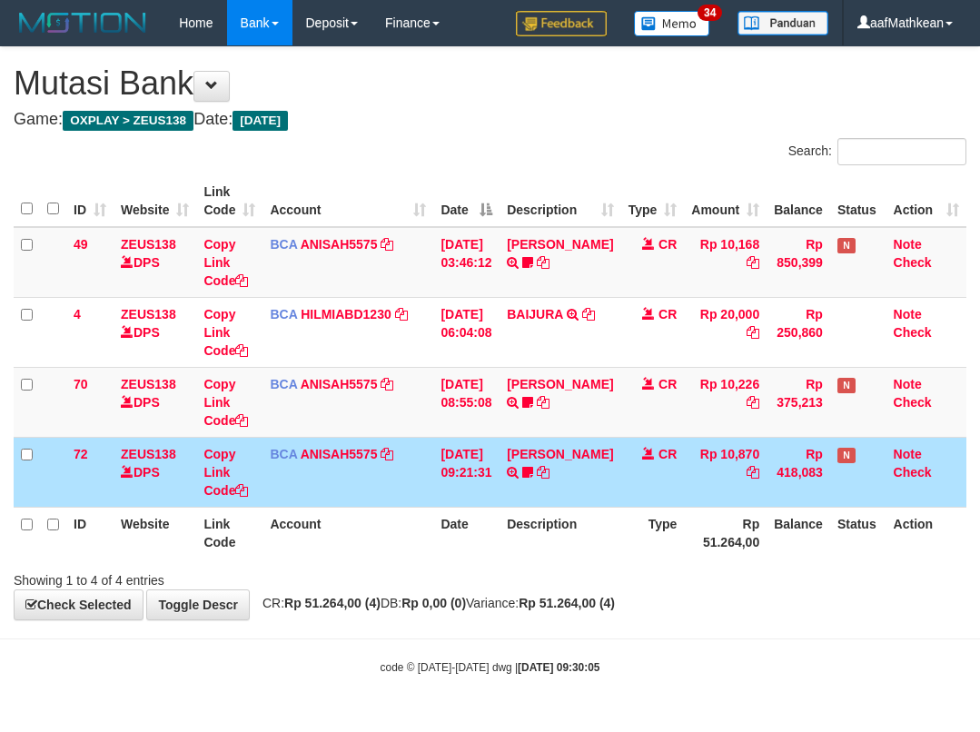
drag, startPoint x: 588, startPoint y: 508, endPoint x: 968, endPoint y: 414, distance: 391.1
click at [833, 448] on table "ID Website Link Code Account Date Description Type Amount Balance Status Action…" at bounding box center [490, 366] width 952 height 383
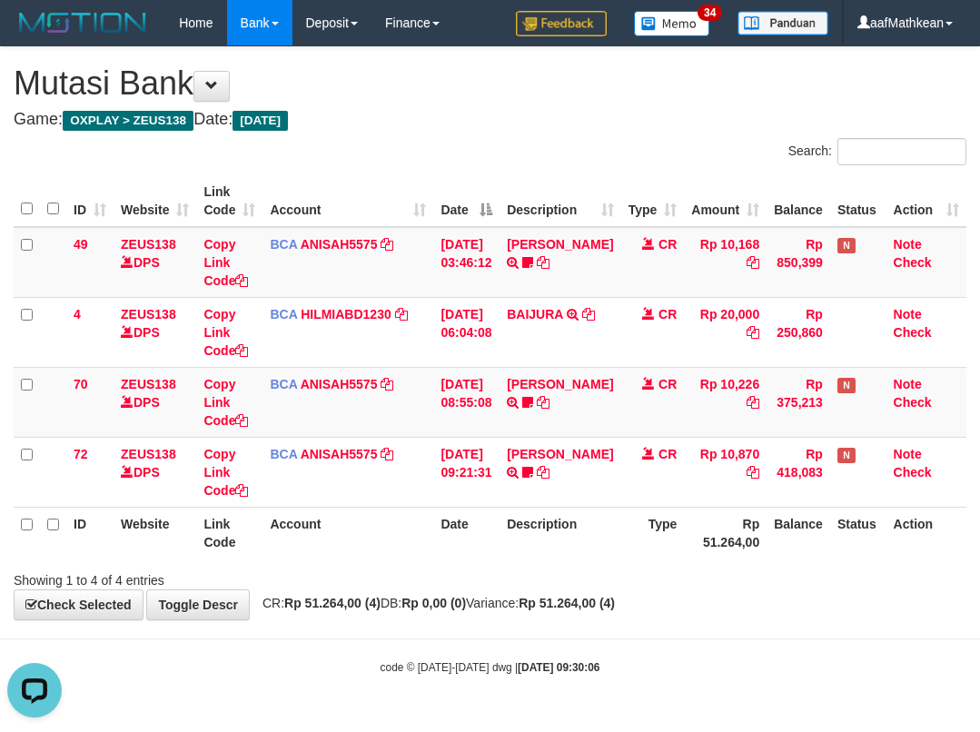
drag, startPoint x: 234, startPoint y: 504, endPoint x: 296, endPoint y: 533, distance: 68.2
click at [282, 527] on table "ID Website Link Code Account Date Description Type Amount Balance Status Action…" at bounding box center [490, 366] width 952 height 383
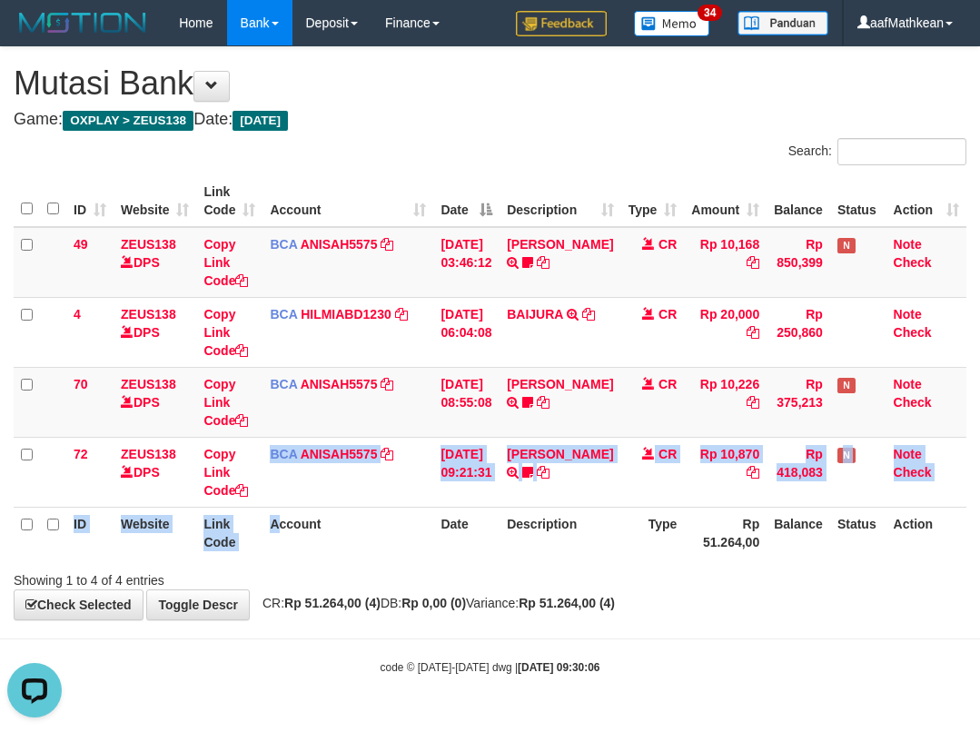
click at [384, 537] on th "Account" at bounding box center [347, 533] width 171 height 52
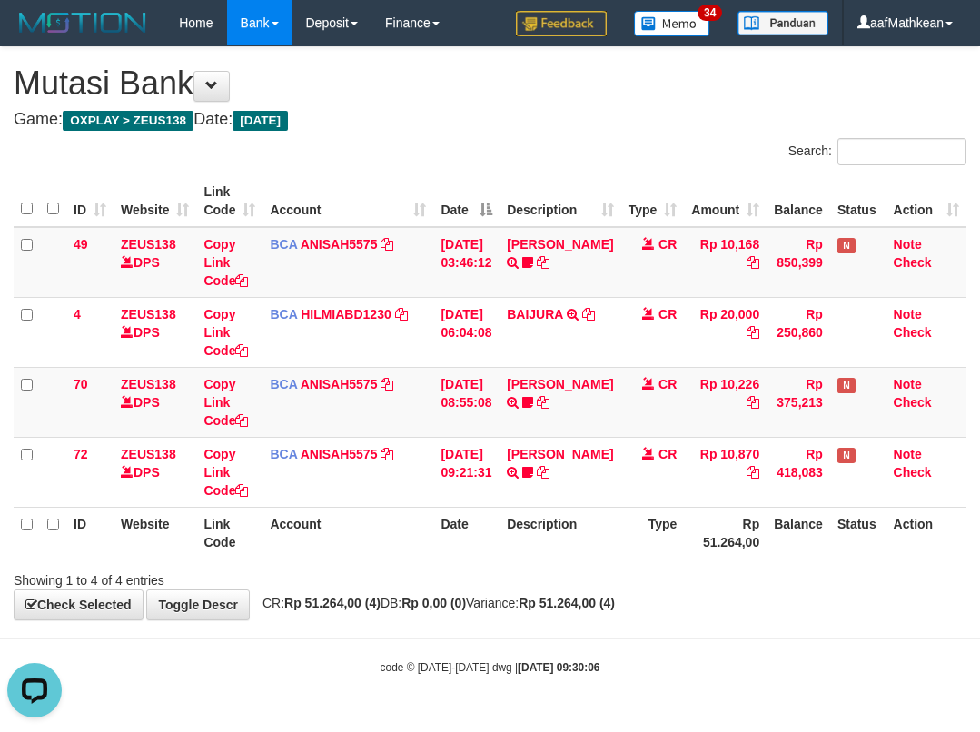
drag, startPoint x: 678, startPoint y: 411, endPoint x: 646, endPoint y: 528, distance: 121.4
click at [665, 487] on tbody "49 ZEUS138 DPS Copy Link Code BCA ANISAH5575 DPS ANISAH mutasi_20251001_3827 | …" at bounding box center [490, 367] width 952 height 281
drag, startPoint x: 853, startPoint y: 564, endPoint x: 824, endPoint y: 582, distance: 34.3
click at [846, 580] on div "Showing 1 to 4 of 4 entries" at bounding box center [490, 576] width 980 height 25
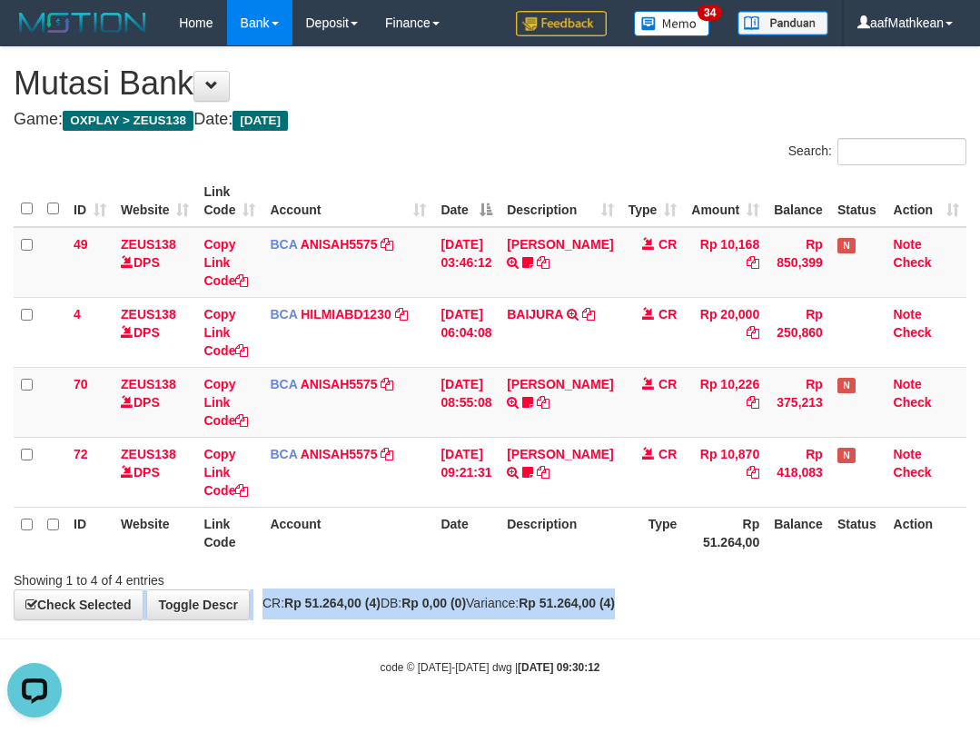
click at [638, 609] on div "**********" at bounding box center [490, 333] width 980 height 572
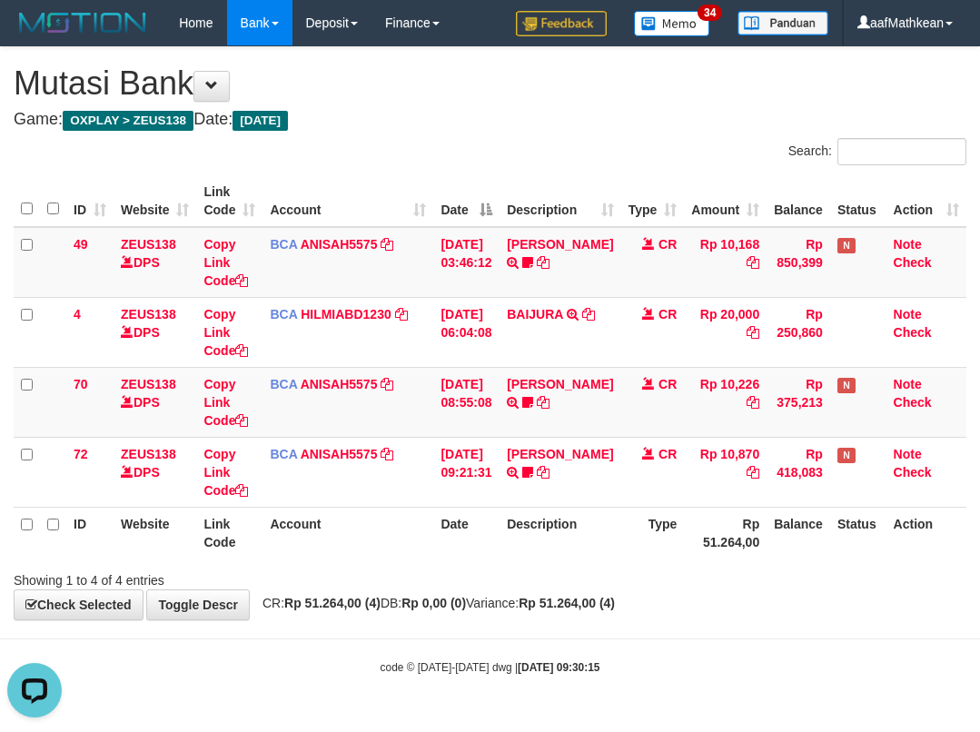
drag, startPoint x: 461, startPoint y: 613, endPoint x: 505, endPoint y: 553, distance: 74.1
click at [473, 603] on div "**********" at bounding box center [490, 333] width 980 height 572
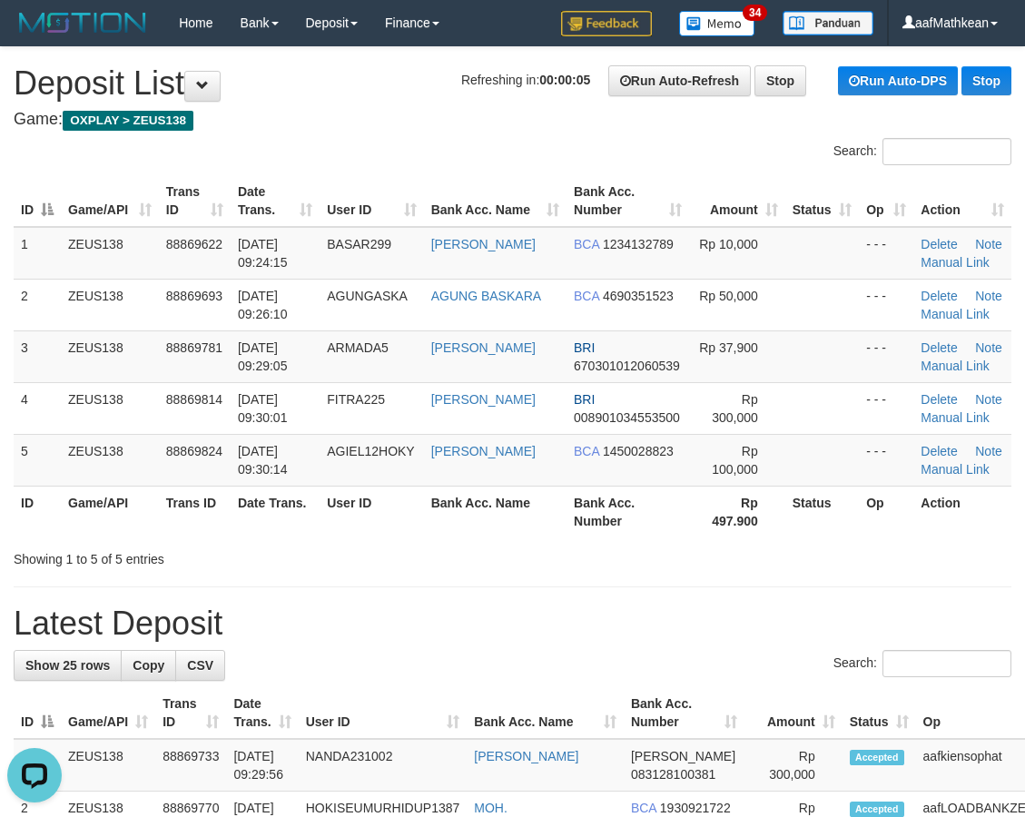
drag, startPoint x: 192, startPoint y: 285, endPoint x: 0, endPoint y: 354, distance: 204.5
click at [147, 310] on tr "2 ZEUS138 88869693 01/10/2025 09:26:10 AGUNGASKA AGUNG BASKARA BCA 4690351523 R…" at bounding box center [513, 305] width 998 height 52
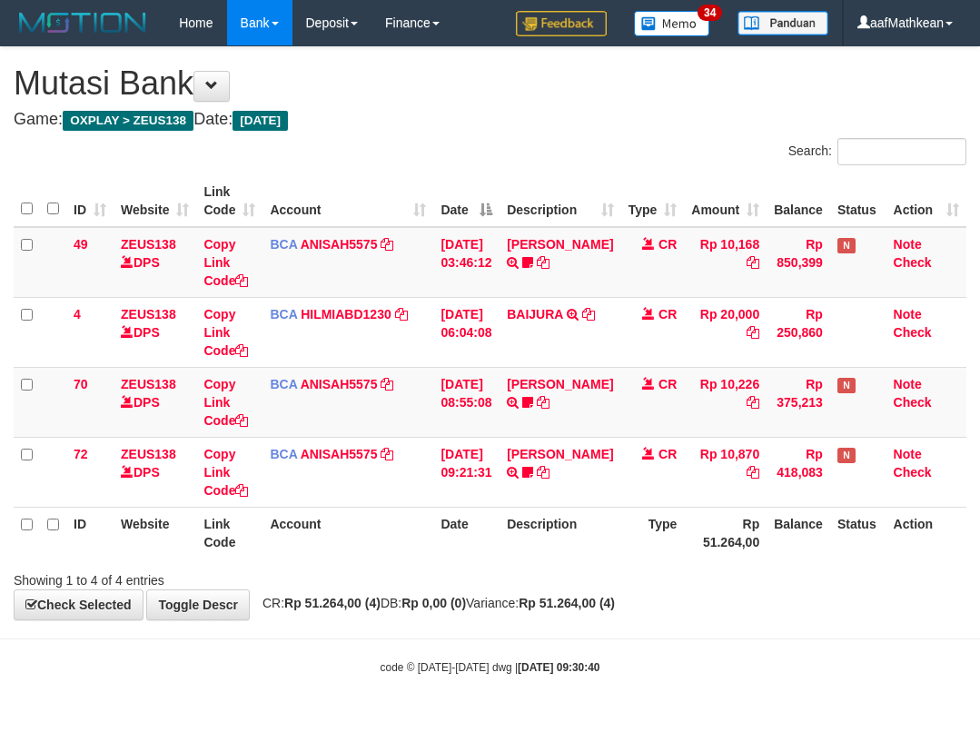
drag, startPoint x: 534, startPoint y: 544, endPoint x: 524, endPoint y: 547, distance: 10.4
click at [526, 546] on th "Description" at bounding box center [559, 533] width 121 height 52
drag, startPoint x: 522, startPoint y: 453, endPoint x: 527, endPoint y: 389, distance: 64.7
click at [523, 443] on table "ID Website Link Code Account Date Description Type Amount Balance Status Action…" at bounding box center [490, 366] width 952 height 383
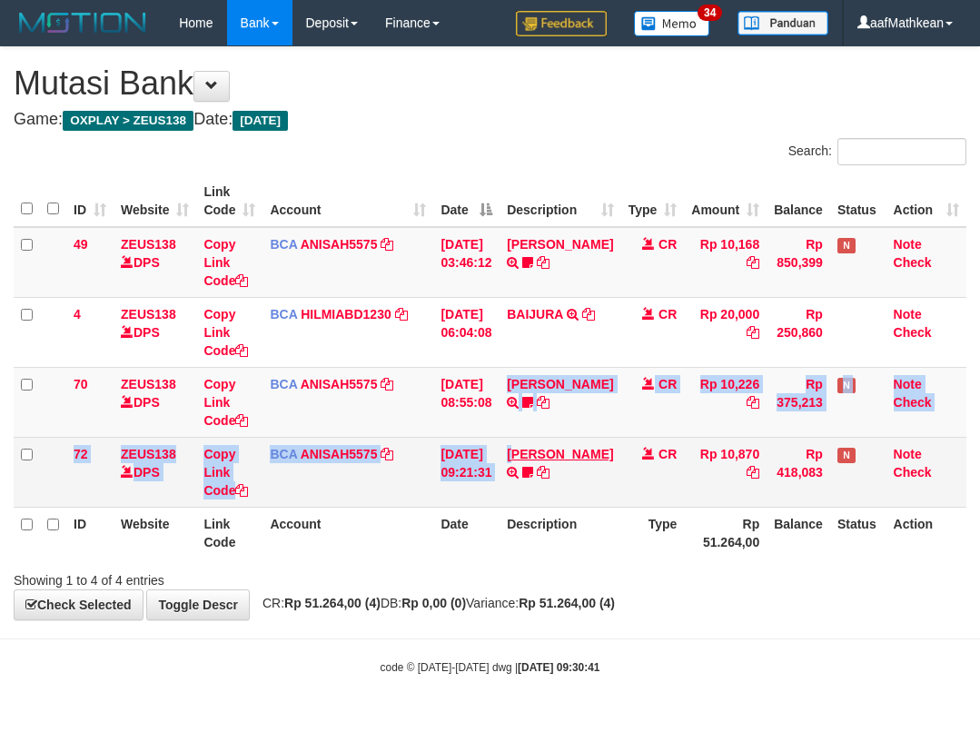
click at [530, 462] on tbody "49 ZEUS138 DPS Copy Link Code BCA ANISAH5575 DPS ANISAH mutasi_20251001_3827 | …" at bounding box center [490, 367] width 952 height 281
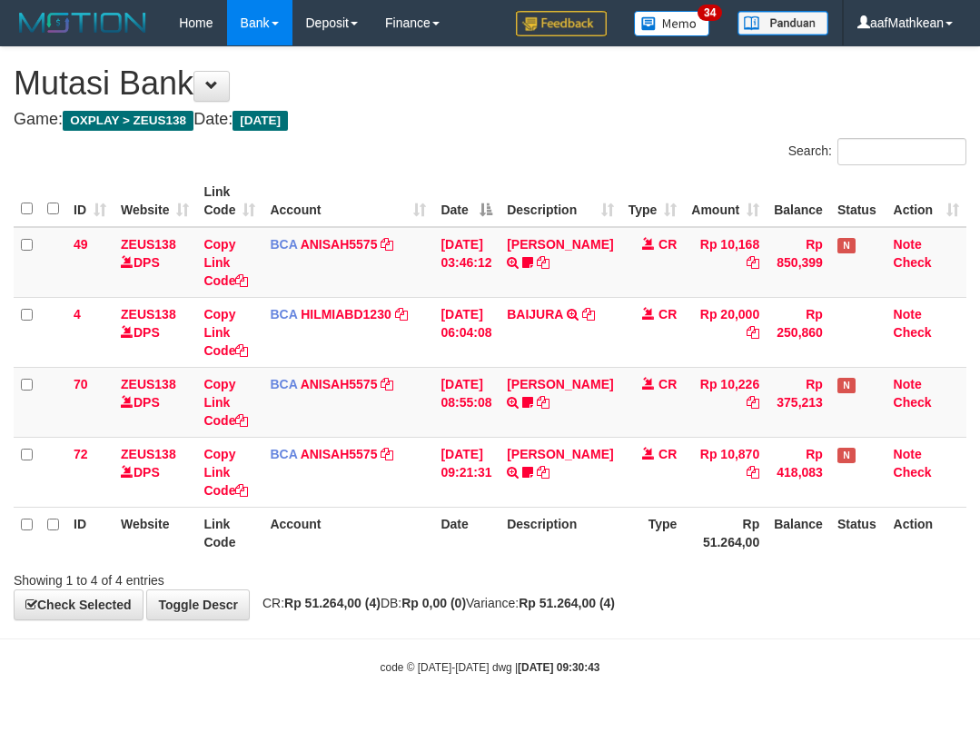
click at [807, 616] on div "**********" at bounding box center [490, 333] width 980 height 572
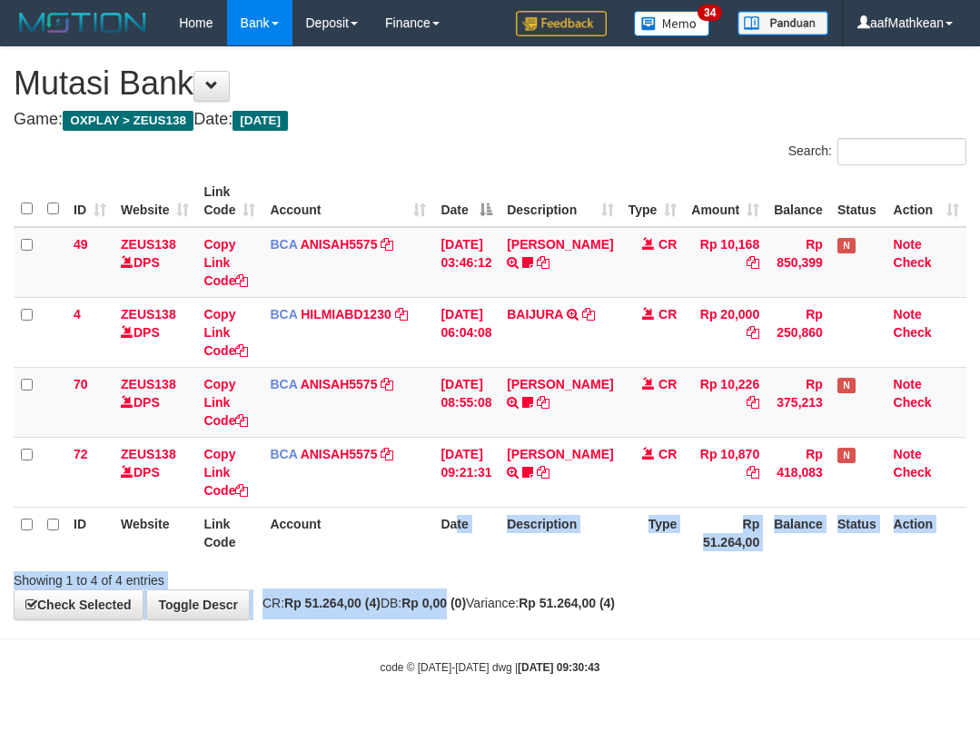
drag, startPoint x: 472, startPoint y: 610, endPoint x: 498, endPoint y: 611, distance: 25.4
click at [478, 610] on div "**********" at bounding box center [490, 333] width 980 height 572
click at [535, 632] on body "Toggle navigation Home Bank Account List Load By Website Group [OXPLAY] ZEUS138…" at bounding box center [490, 360] width 980 height 721
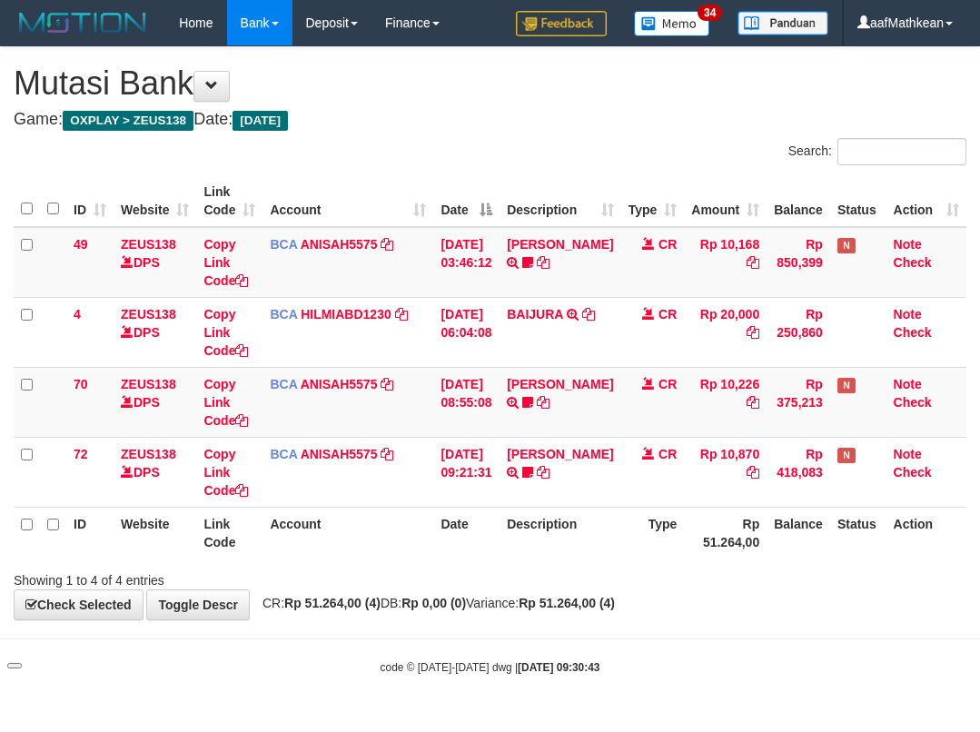
click at [535, 629] on body "Toggle navigation Home Bank Account List Load By Website Group [OXPLAY] ZEUS138…" at bounding box center [490, 360] width 980 height 721
click at [580, 604] on strong "Rp 51.264,00 (4)" at bounding box center [566, 603] width 96 height 15
click at [581, 606] on strong "Rp 51.264,00 (4)" at bounding box center [566, 603] width 96 height 15
click at [597, 592] on div "**********" at bounding box center [490, 333] width 980 height 572
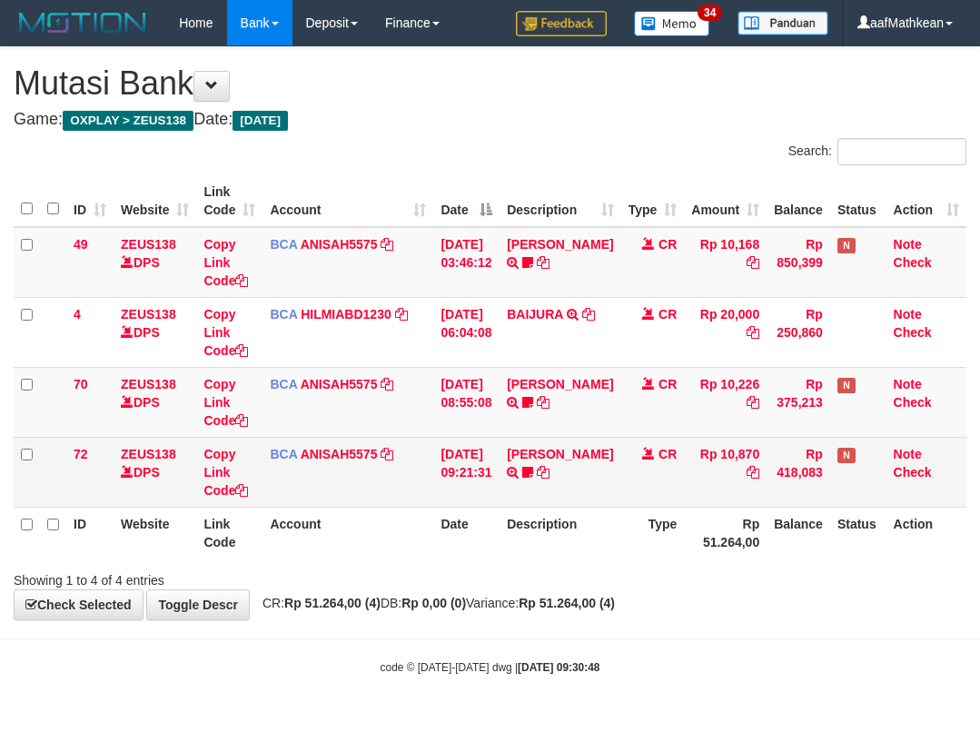
click at [506, 516] on div "**********" at bounding box center [490, 333] width 980 height 572
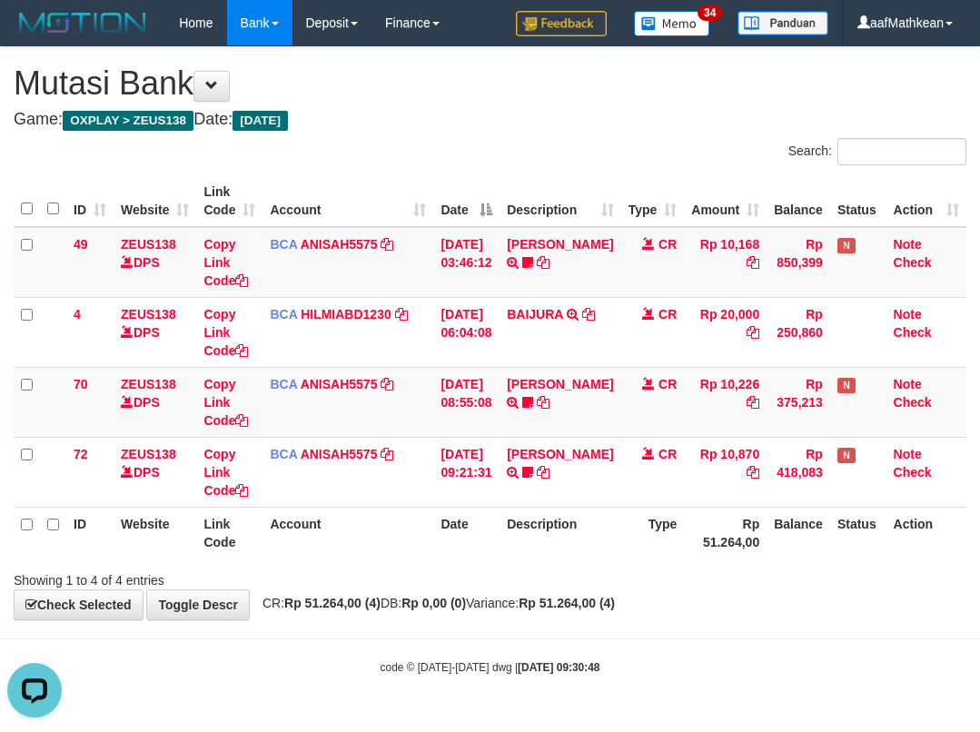
drag, startPoint x: 664, startPoint y: 671, endPoint x: 643, endPoint y: 674, distance: 21.1
click at [649, 673] on div "code © 2012-2018 dwg | 2025/10/01 09:30:48" at bounding box center [490, 666] width 980 height 18
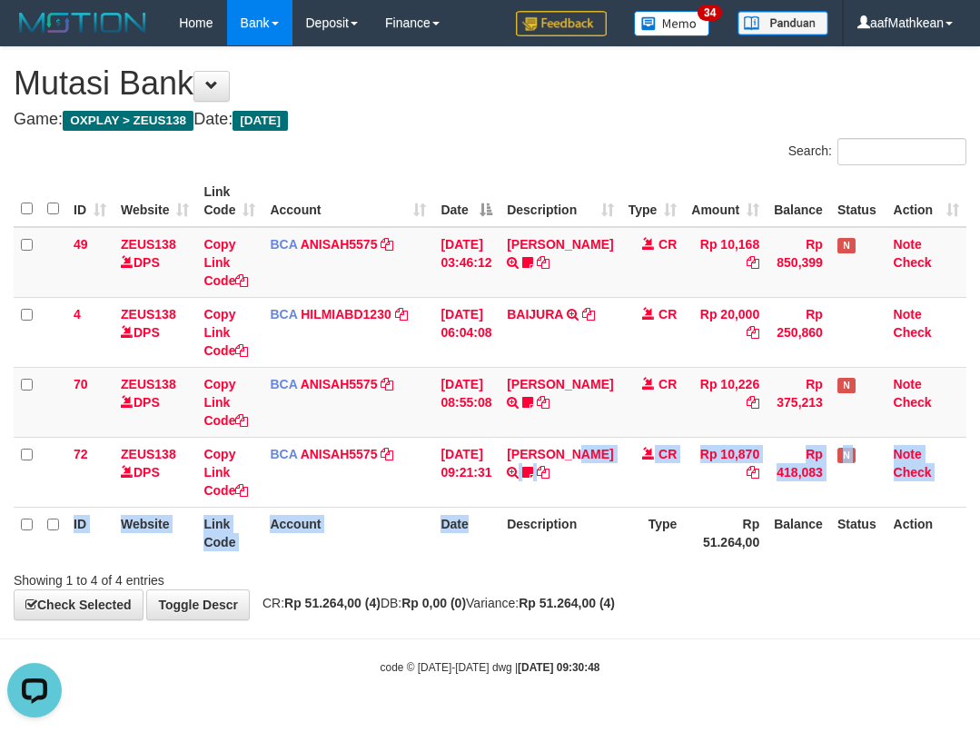
click at [504, 537] on table "ID Website Link Code Account Date Description Type Amount Balance Status Action…" at bounding box center [490, 366] width 952 height 383
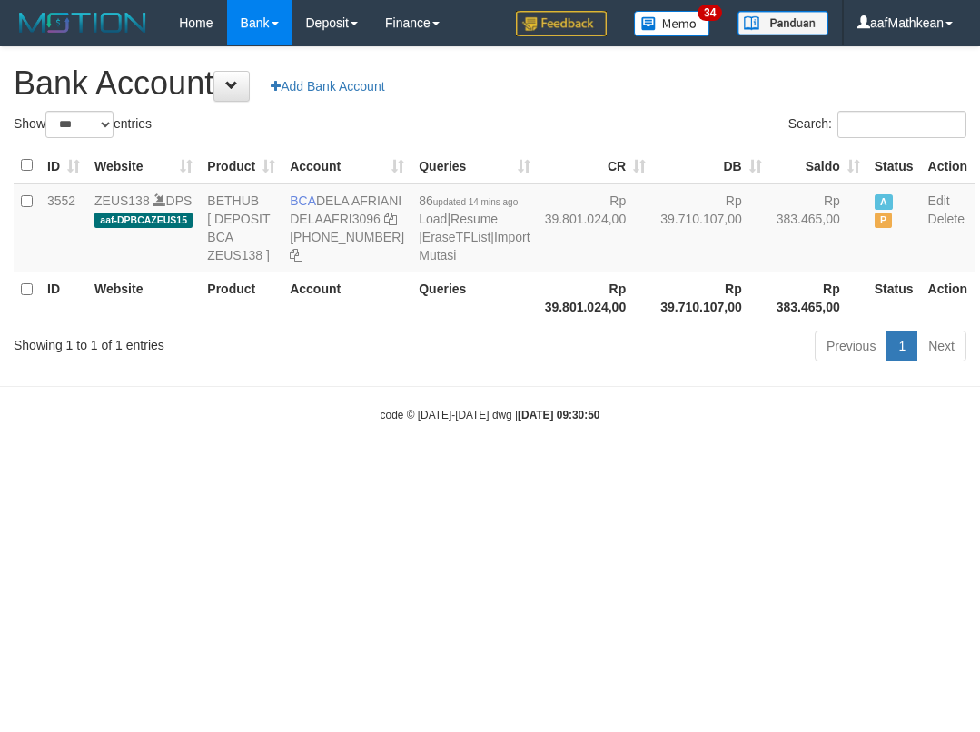
select select "***"
drag, startPoint x: 0, startPoint y: 0, endPoint x: 363, endPoint y: 259, distance: 445.9
click at [355, 219] on td "BCA DELA AFRIANI DELAAFRI3096 [PHONE_NUMBER]" at bounding box center [346, 227] width 129 height 89
drag, startPoint x: 196, startPoint y: 444, endPoint x: 0, endPoint y: 382, distance: 205.6
click at [127, 431] on body "Toggle navigation Home Bank Account List Load By Website Group [OXPLAY] ZEUS138…" at bounding box center [490, 234] width 980 height 468
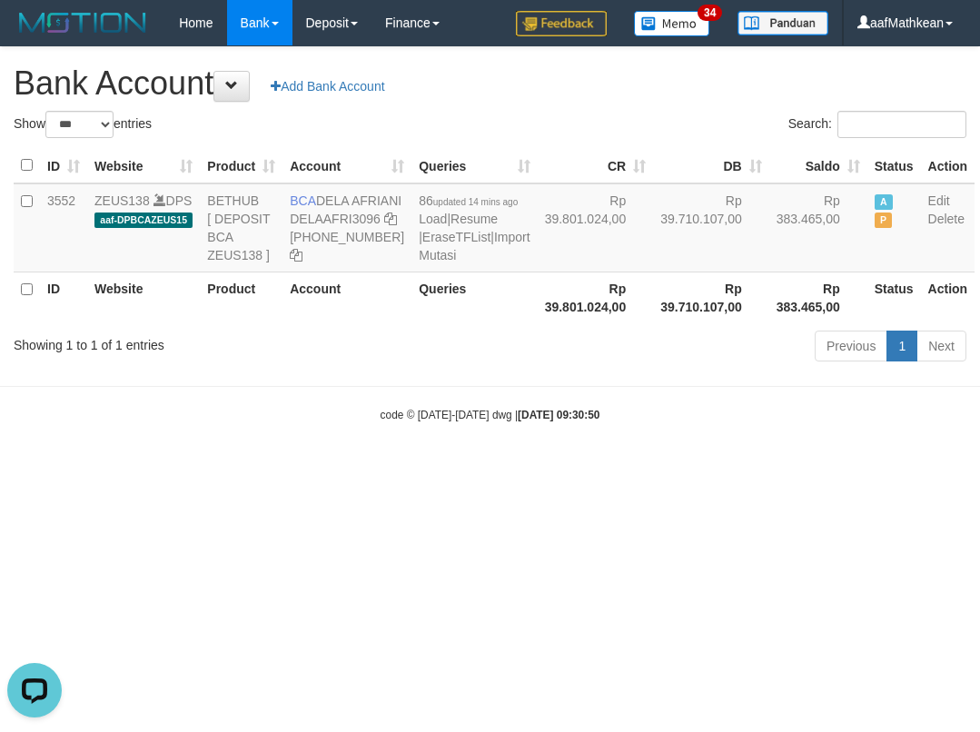
drag, startPoint x: 592, startPoint y: 511, endPoint x: 623, endPoint y: 524, distance: 33.4
click at [596, 468] on body "Toggle navigation Home Bank Account List Load By Website Group [OXPLAY] ZEUS138…" at bounding box center [490, 234] width 980 height 468
click at [546, 433] on body "Toggle navigation Home Bank Account List Load By Website Group [OXPLAY] ZEUS138…" at bounding box center [490, 234] width 980 height 468
drag, startPoint x: 503, startPoint y: 506, endPoint x: 523, endPoint y: 455, distance: 54.6
click at [518, 467] on body "Toggle navigation Home Bank Account List Load By Website Group [OXPLAY] ZEUS138…" at bounding box center [490, 234] width 980 height 468
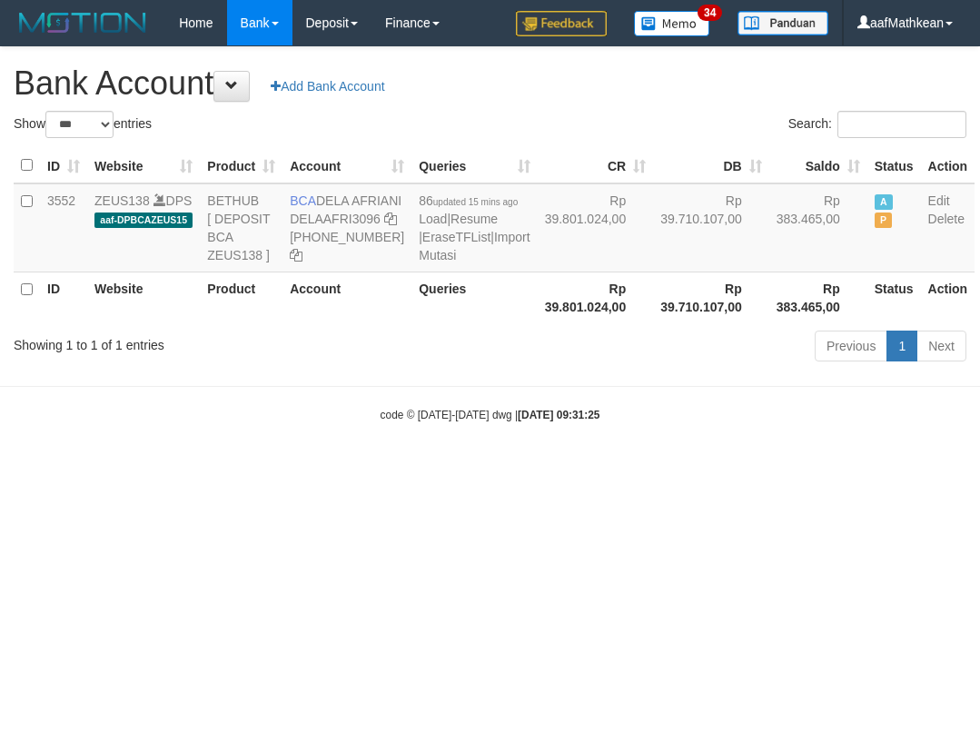
select select "***"
drag, startPoint x: 529, startPoint y: 549, endPoint x: 518, endPoint y: 561, distance: 16.7
click at [526, 468] on html "Toggle navigation Home Bank Account List Load By Website Group [OXPLAY] ZEUS138…" at bounding box center [490, 234] width 980 height 468
click at [553, 468] on html "Toggle navigation Home Bank Account List Load By Website Group [OXPLAY] ZEUS138…" at bounding box center [490, 234] width 980 height 468
drag, startPoint x: 568, startPoint y: 436, endPoint x: 580, endPoint y: 448, distance: 16.7
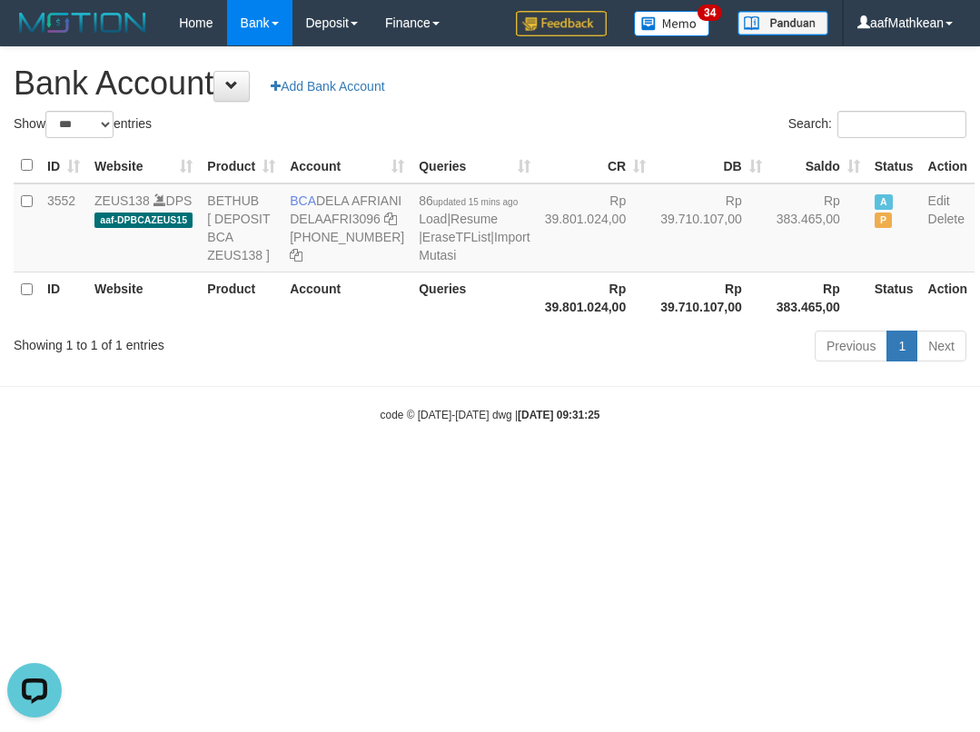
click at [577, 438] on body "Toggle navigation Home Bank Account List Load By Website Group [OXPLAY] ZEUS138…" at bounding box center [490, 234] width 980 height 468
select select "***"
click at [847, 468] on html "Toggle navigation Home Bank Account List Load By Website Group [OXPLAY] ZEUS138…" at bounding box center [490, 234] width 980 height 468
drag, startPoint x: 829, startPoint y: 562, endPoint x: 804, endPoint y: 567, distance: 26.0
click at [812, 468] on html "Toggle navigation Home Bank Account List Load By Website Group [OXPLAY] ZEUS138…" at bounding box center [490, 234] width 980 height 468
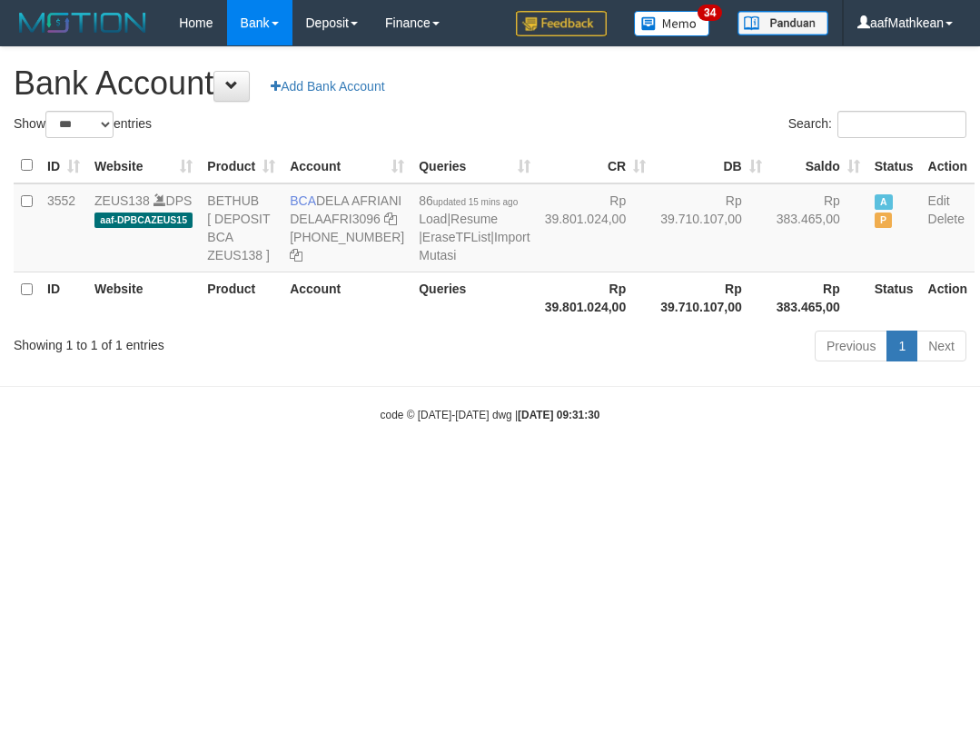
select select "***"
click at [318, 423] on div "code © 2012-2018 dwg | 2025/10/01 09:31:31" at bounding box center [490, 414] width 980 height 18
drag, startPoint x: 319, startPoint y: 199, endPoint x: 350, endPoint y: 219, distance: 36.8
click at [350, 219] on td "BCA DELA AFRIANI DELAAFRI3096 869-245-8639" at bounding box center [346, 227] width 129 height 89
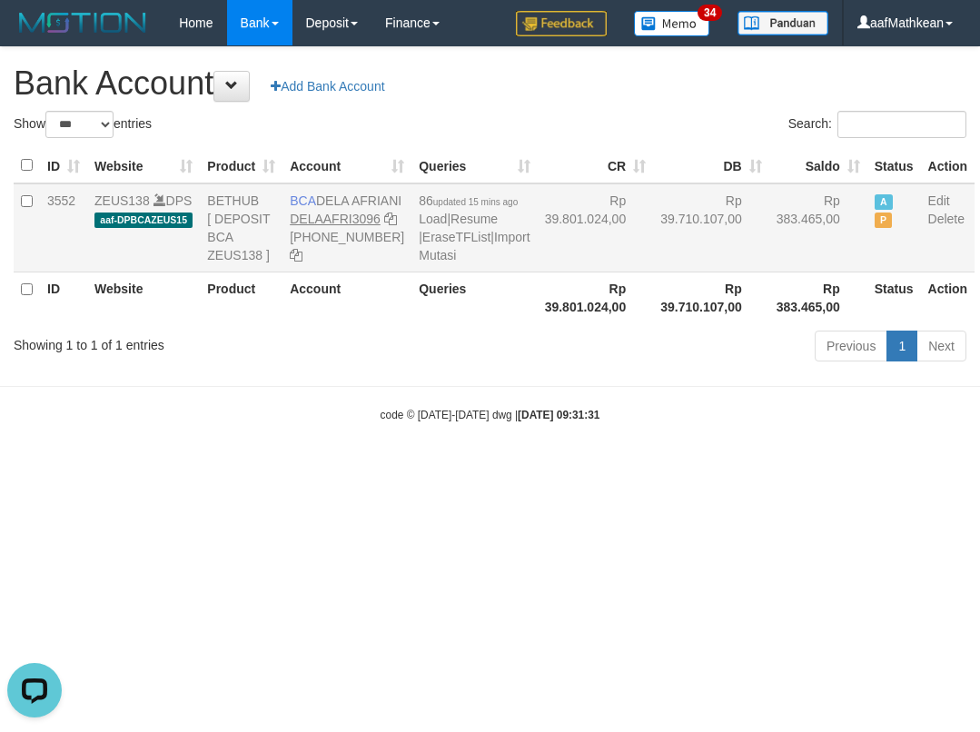
copy td "DELA AFRIANI"
drag, startPoint x: 226, startPoint y: 465, endPoint x: 194, endPoint y: 455, distance: 33.3
click at [217, 423] on div "code © 2012-2018 dwg | 2025/10/01 09:31:31" at bounding box center [490, 414] width 980 height 18
drag, startPoint x: 466, startPoint y: 455, endPoint x: 468, endPoint y: 498, distance: 42.8
click at [468, 468] on body "Toggle navigation Home Bank Account List Load By Website Group [OXPLAY] ZEUS138…" at bounding box center [490, 234] width 980 height 468
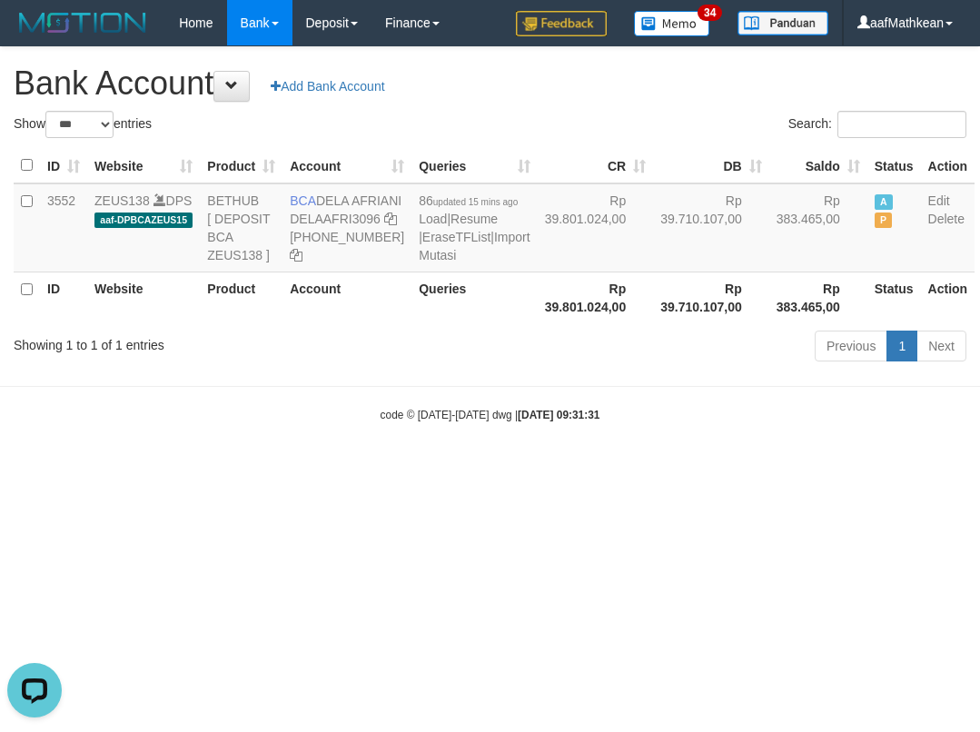
drag, startPoint x: 427, startPoint y: 419, endPoint x: 381, endPoint y: 380, distance: 60.5
click at [395, 368] on div "Showing 1 to 1 of 1 entries Previous 1 Next" at bounding box center [490, 348] width 980 height 39
click at [384, 225] on icon at bounding box center [390, 218] width 13 height 13
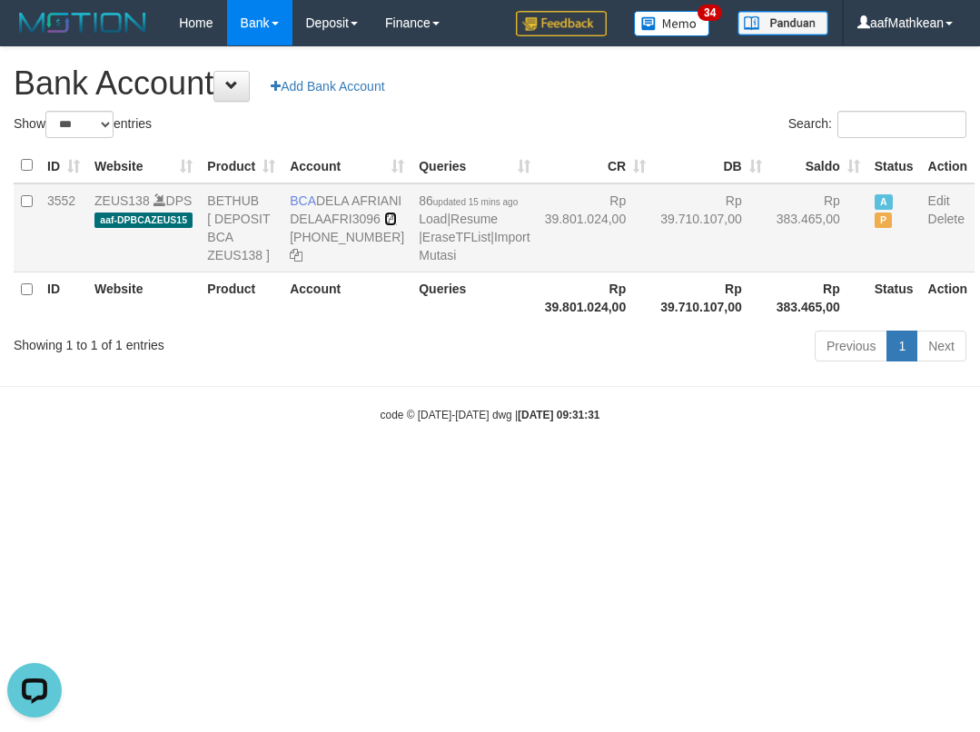
click at [384, 225] on icon at bounding box center [390, 218] width 13 height 13
drag, startPoint x: 392, startPoint y: 418, endPoint x: 397, endPoint y: 426, distance: 9.3
click at [397, 424] on body "Toggle navigation Home Bank Account List Load By Website Group [OXPLAY] ZEUS138…" at bounding box center [490, 234] width 980 height 468
drag, startPoint x: 537, startPoint y: 459, endPoint x: 911, endPoint y: 408, distance: 376.7
click at [605, 455] on body "Toggle navigation Home Bank Account List Load By Website Group [OXPLAY] ZEUS138…" at bounding box center [490, 234] width 980 height 468
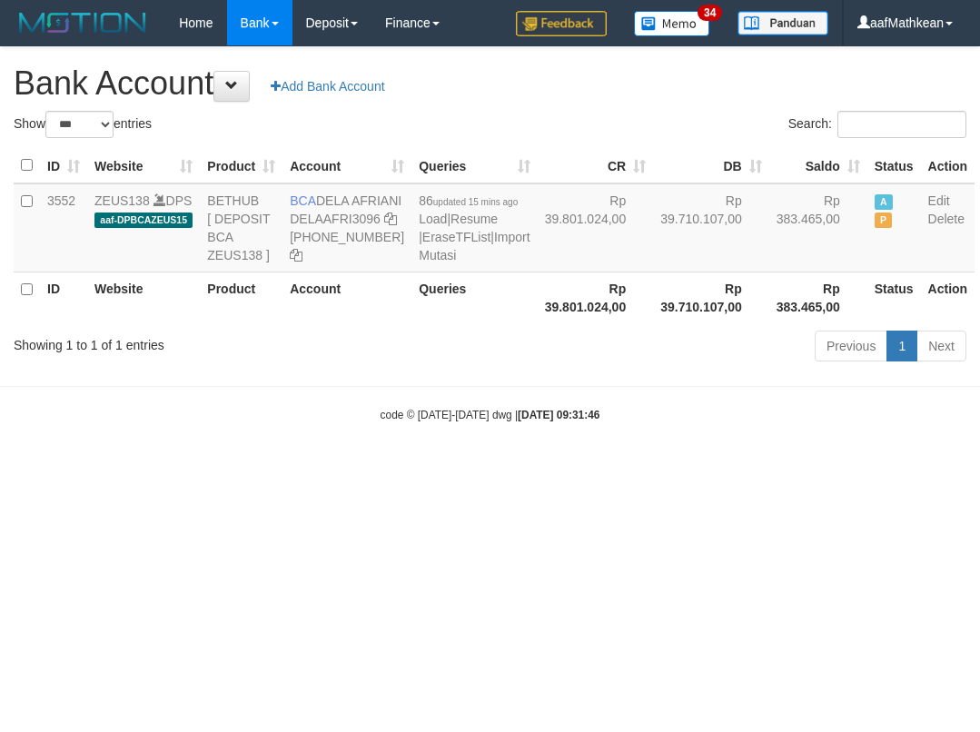
select select "***"
click at [443, 468] on body "Toggle navigation Home Bank Account List Load By Website Group [OXPLAY] ZEUS138…" at bounding box center [490, 234] width 980 height 468
select select "***"
click at [554, 468] on html "Toggle navigation Home Bank Account List Load By Website Group [OXPLAY] ZEUS138…" at bounding box center [490, 234] width 980 height 468
drag, startPoint x: 515, startPoint y: 521, endPoint x: 1196, endPoint y: 614, distance: 687.2
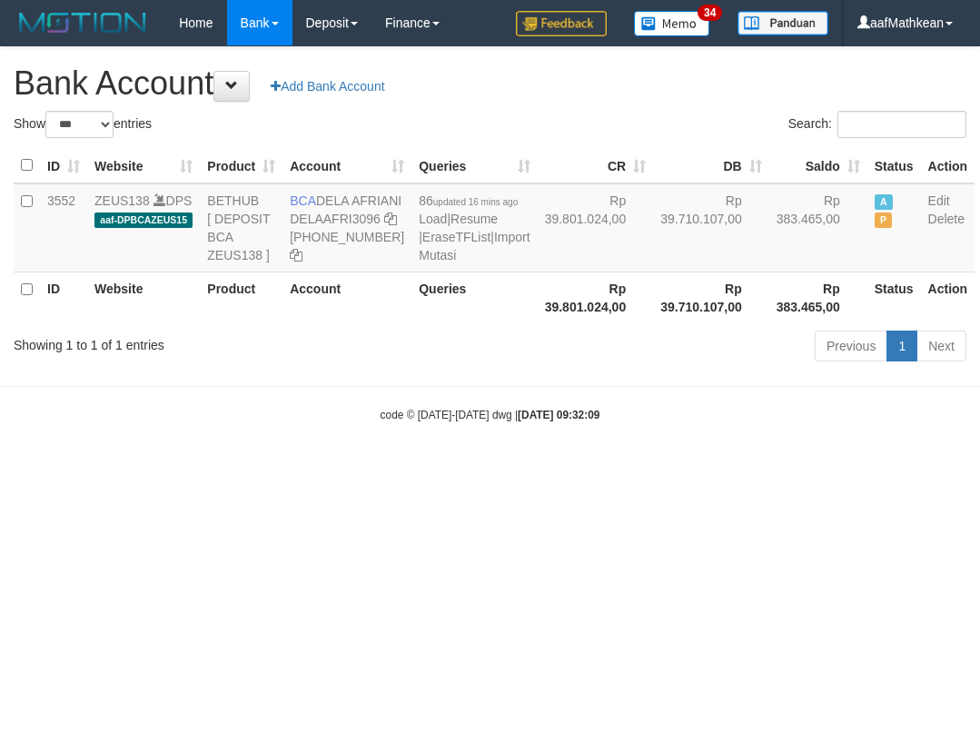
click at [979, 468] on html "Toggle navigation Home Bank Account List Load By Website Group [OXPLAY] ZEUS138…" at bounding box center [490, 234] width 980 height 468
select select "***"
drag, startPoint x: 313, startPoint y: 206, endPoint x: 969, endPoint y: 259, distance: 657.6
click at [358, 220] on td "BCA DELA AFRIANI DELAAFRI3096 869-245-8639" at bounding box center [346, 227] width 129 height 89
drag, startPoint x: 539, startPoint y: 419, endPoint x: 520, endPoint y: 387, distance: 37.1
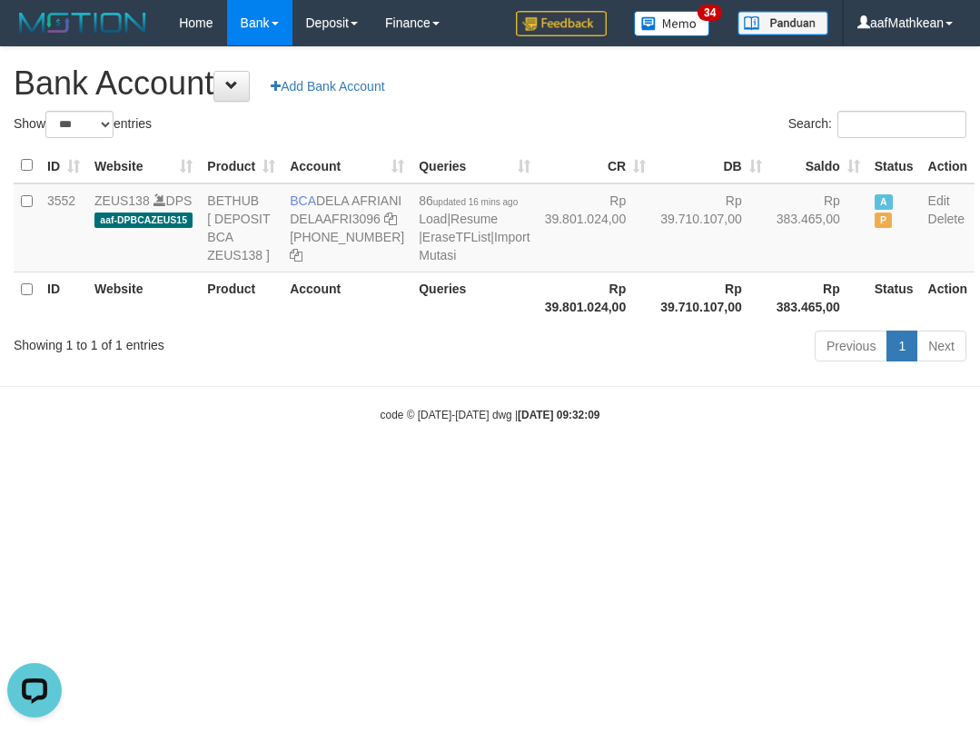
click at [536, 368] on div "Previous 1 Next" at bounding box center [694, 348] width 544 height 39
drag, startPoint x: 520, startPoint y: 387, endPoint x: 477, endPoint y: 295, distance: 101.5
click at [512, 362] on div "Show ** ** ** *** *** entries Search: ID Website Product Account Queries CR DB …" at bounding box center [490, 239] width 952 height 257
select select "***"
drag, startPoint x: 320, startPoint y: 197, endPoint x: 368, endPoint y: 219, distance: 52.0
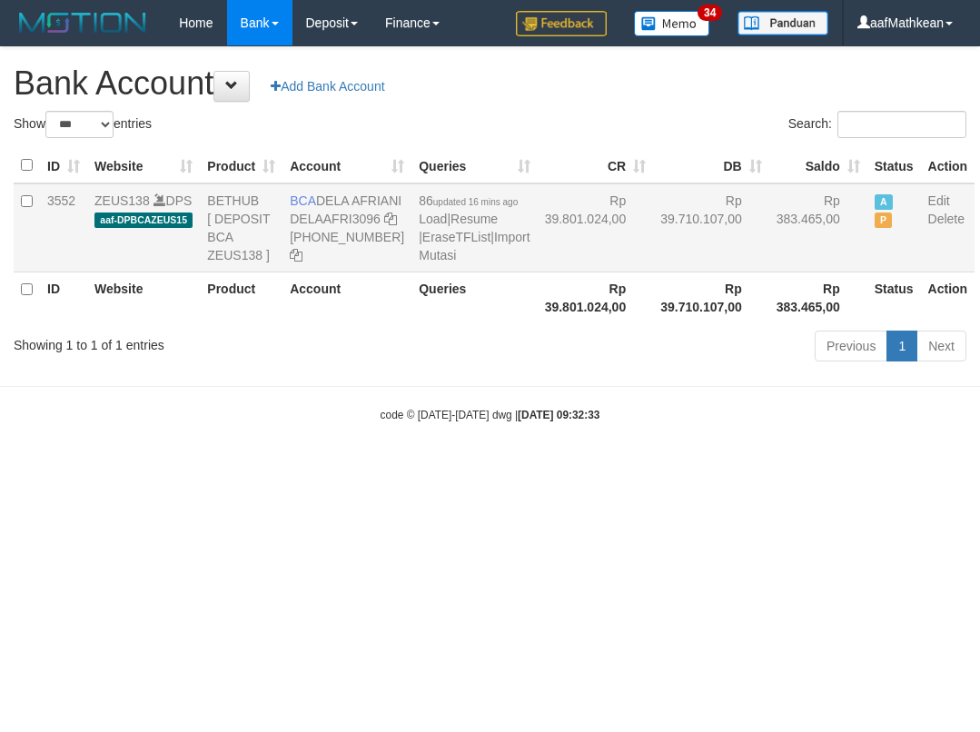
click at [373, 222] on td "BCA DELA AFRIANI DELAAFRI3096 869-245-8639" at bounding box center [346, 227] width 129 height 89
click at [487, 429] on body "Toggle navigation Home Bank Account List Load By Website Group [OXPLAY] ZEUS138…" at bounding box center [490, 234] width 980 height 468
click at [488, 432] on body "Toggle navigation Home Bank Account List Load By Website Group [OXPLAY] ZEUS138…" at bounding box center [490, 234] width 980 height 468
drag, startPoint x: 481, startPoint y: 424, endPoint x: 441, endPoint y: 454, distance: 49.9
click at [474, 437] on body "Toggle navigation Home Bank Account List Load By Website Group [OXPLAY] ZEUS138…" at bounding box center [490, 234] width 980 height 468
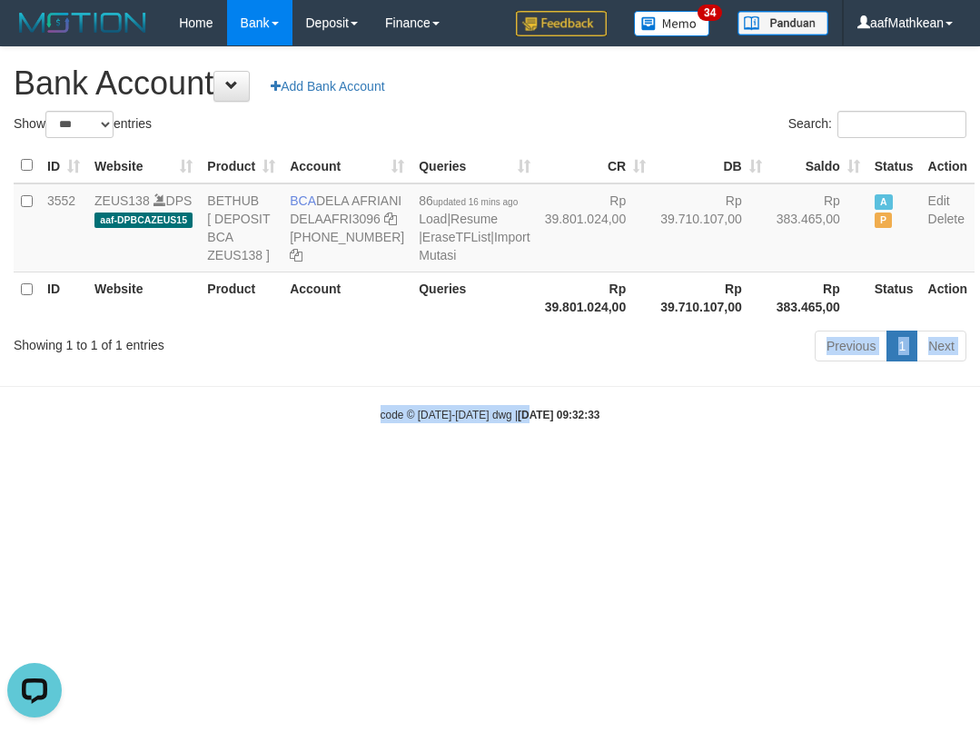
drag, startPoint x: 516, startPoint y: 460, endPoint x: 508, endPoint y: 479, distance: 20.7
click at [515, 468] on body "Toggle navigation Home Bank Account List Load By Website Group [OXPLAY] ZEUS138…" at bounding box center [490, 234] width 980 height 468
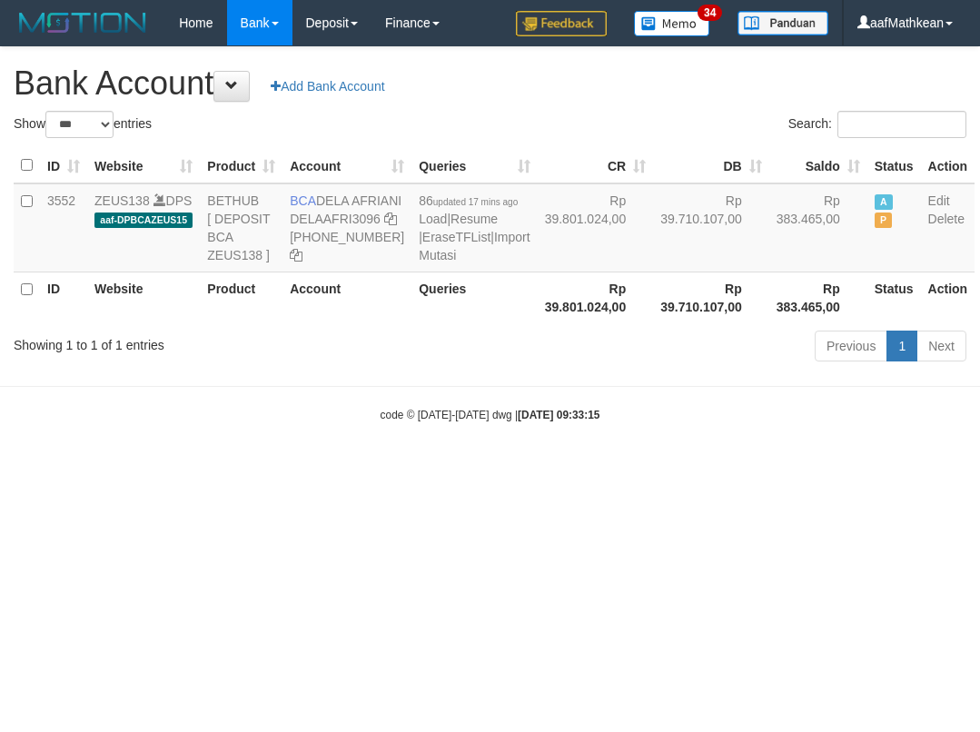
select select "***"
click at [508, 468] on body "Toggle navigation Home Bank Account List Load By Website Group [OXPLAY] ZEUS138…" at bounding box center [490, 234] width 980 height 468
select select "***"
click at [764, 468] on body "Toggle navigation Home Bank Account List Load By Website Group [OXPLAY] ZEUS138…" at bounding box center [490, 234] width 980 height 468
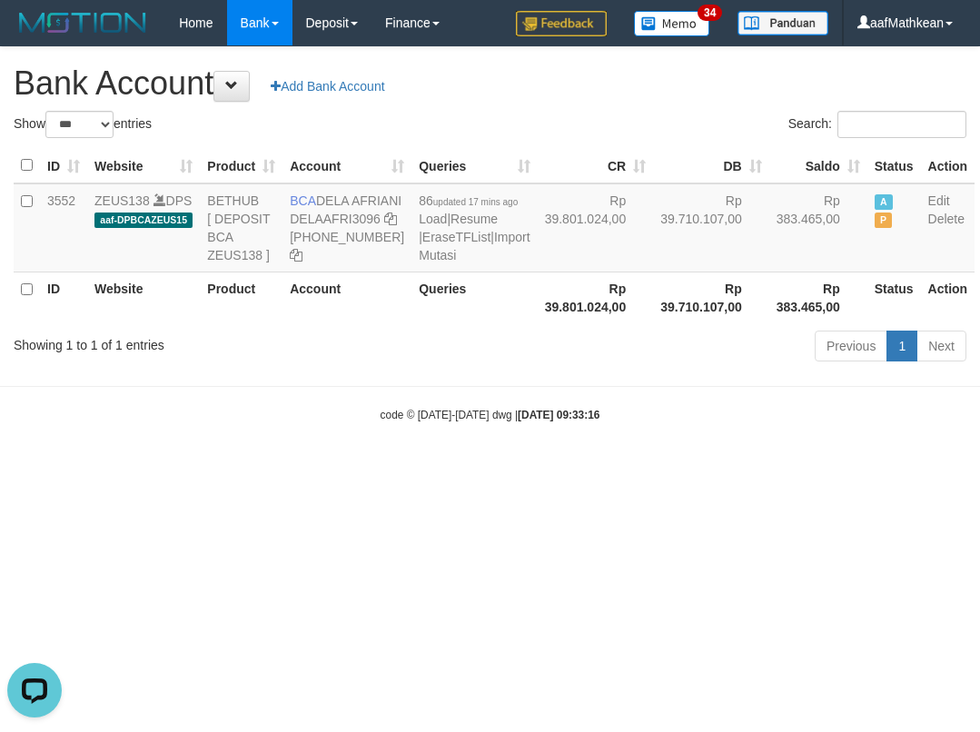
drag, startPoint x: 759, startPoint y: 518, endPoint x: 939, endPoint y: 419, distance: 204.8
click at [736, 468] on html "Toggle navigation Home Bank Account List Load By Website Group [OXPLAY] ZEUS138…" at bounding box center [490, 234] width 980 height 468
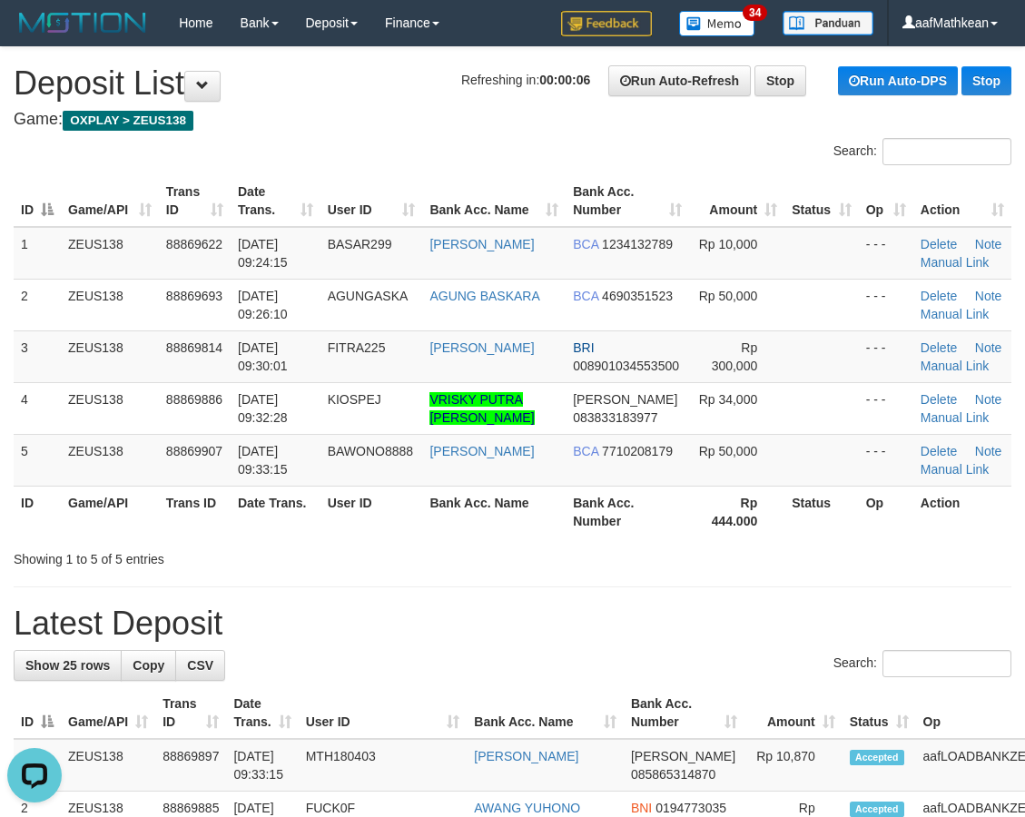
click at [206, 301] on td "88869693" at bounding box center [195, 305] width 72 height 52
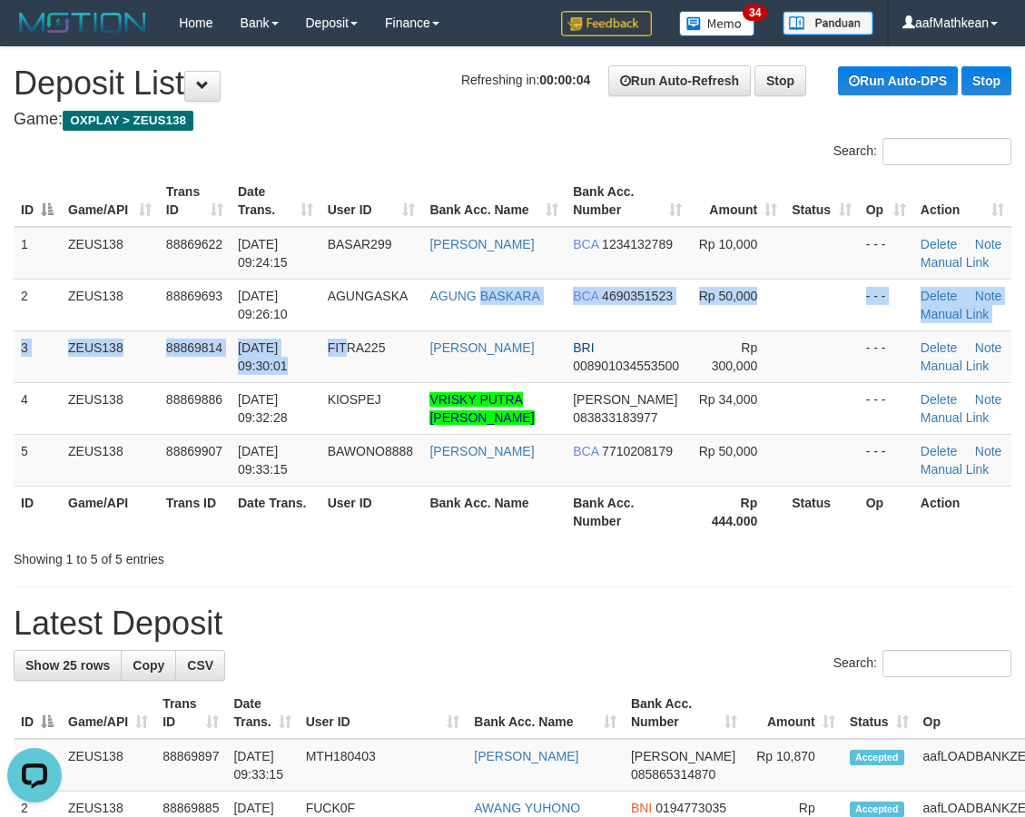
drag, startPoint x: 439, startPoint y: 324, endPoint x: 8, endPoint y: 367, distance: 433.4
click at [399, 325] on tbody "1 ZEUS138 88869622 01/10/2025 09:24:15 BASAR299 ARDIAN SUPI BCA 1234132789 Rp 1…" at bounding box center [513, 357] width 998 height 260
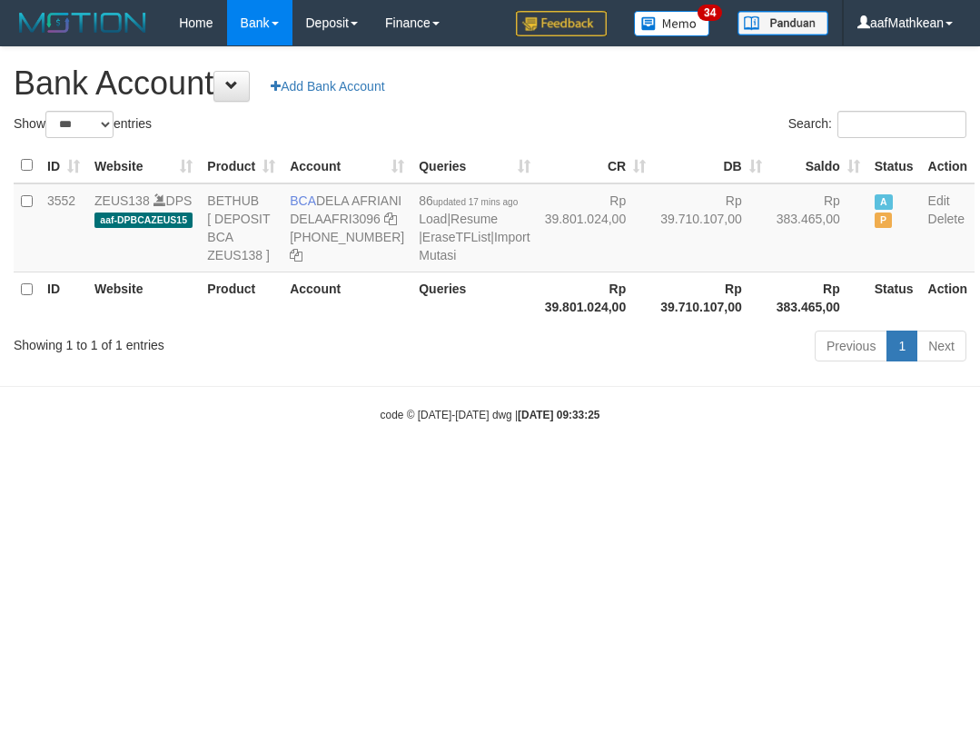
select select "***"
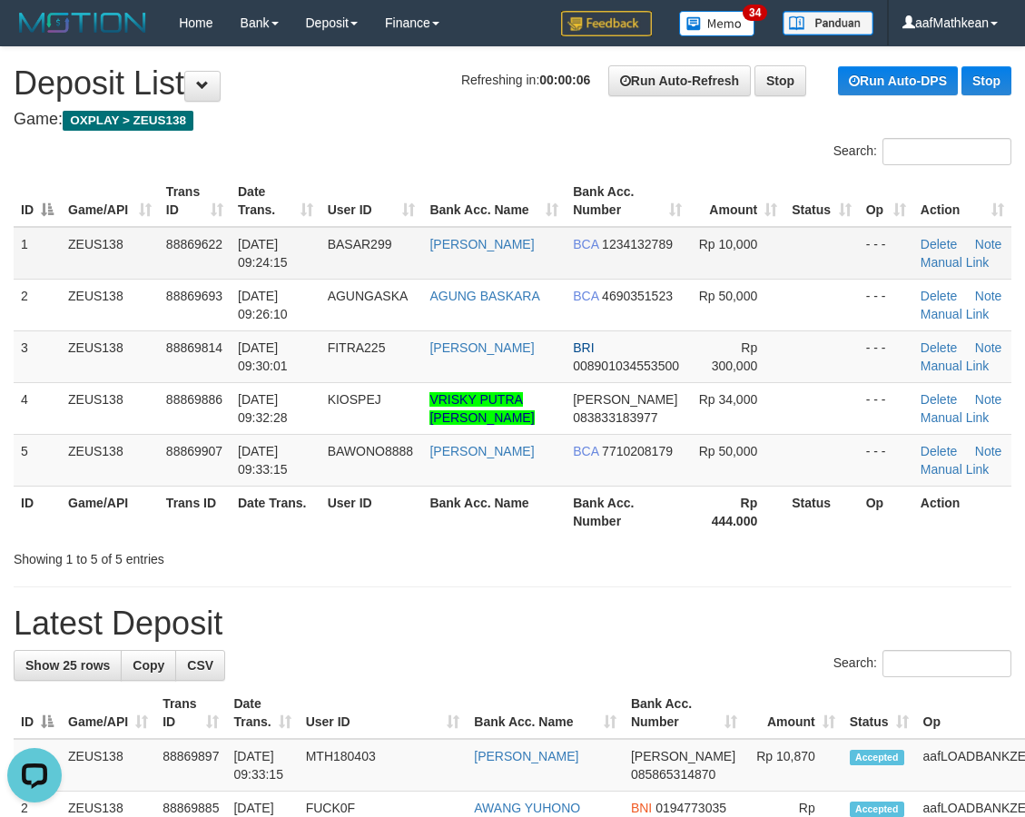
click at [695, 202] on tr "ID Game/API Trans ID Date Trans. User ID Bank Acc. Name Bank Acc. Number Amount…" at bounding box center [513, 201] width 998 height 52
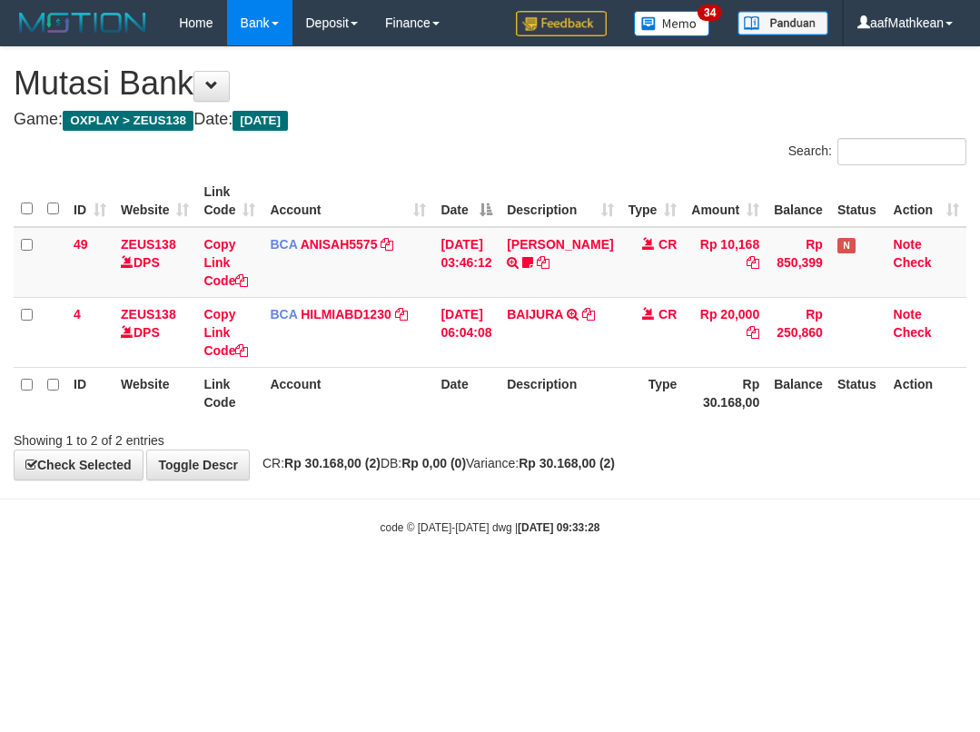
click at [571, 478] on div "**********" at bounding box center [490, 263] width 980 height 432
click at [567, 474] on div "**********" at bounding box center [490, 263] width 980 height 432
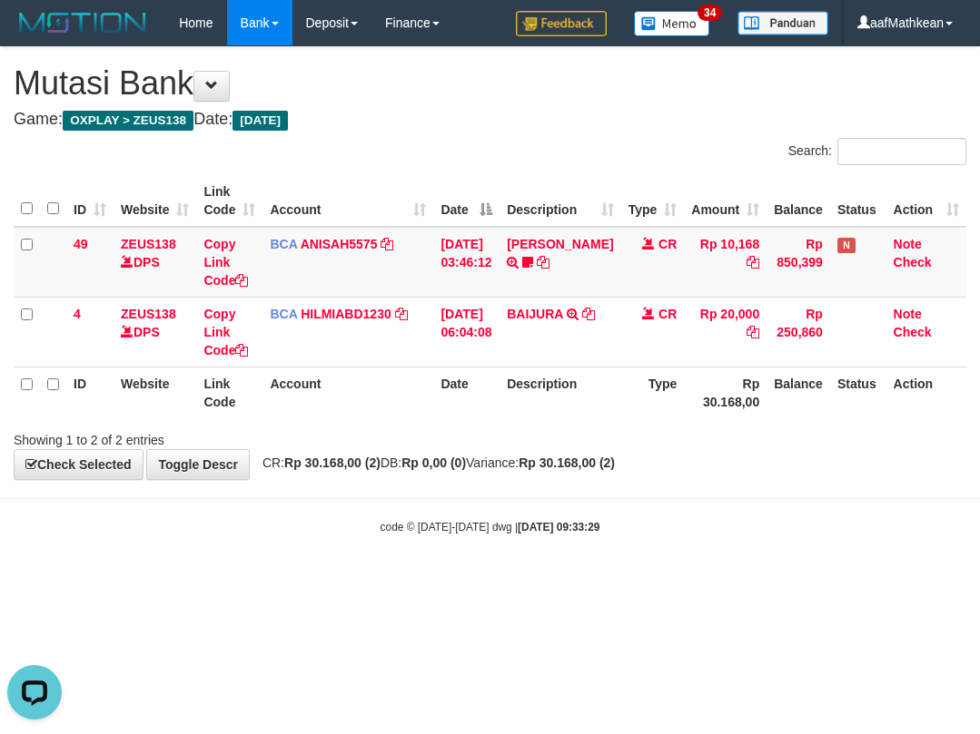
click at [780, 570] on body "Toggle navigation Home Bank Account List Load By Website Group [OXPLAY] ZEUS138…" at bounding box center [490, 290] width 980 height 581
click at [530, 514] on body "Toggle navigation Home Bank Account List Load By Website Group [OXPLAY] ZEUS138…" at bounding box center [490, 290] width 980 height 581
click at [577, 479] on div "**********" at bounding box center [490, 263] width 980 height 432
click at [567, 438] on div "**********" at bounding box center [490, 263] width 980 height 432
drag, startPoint x: 494, startPoint y: 540, endPoint x: 445, endPoint y: 597, distance: 75.3
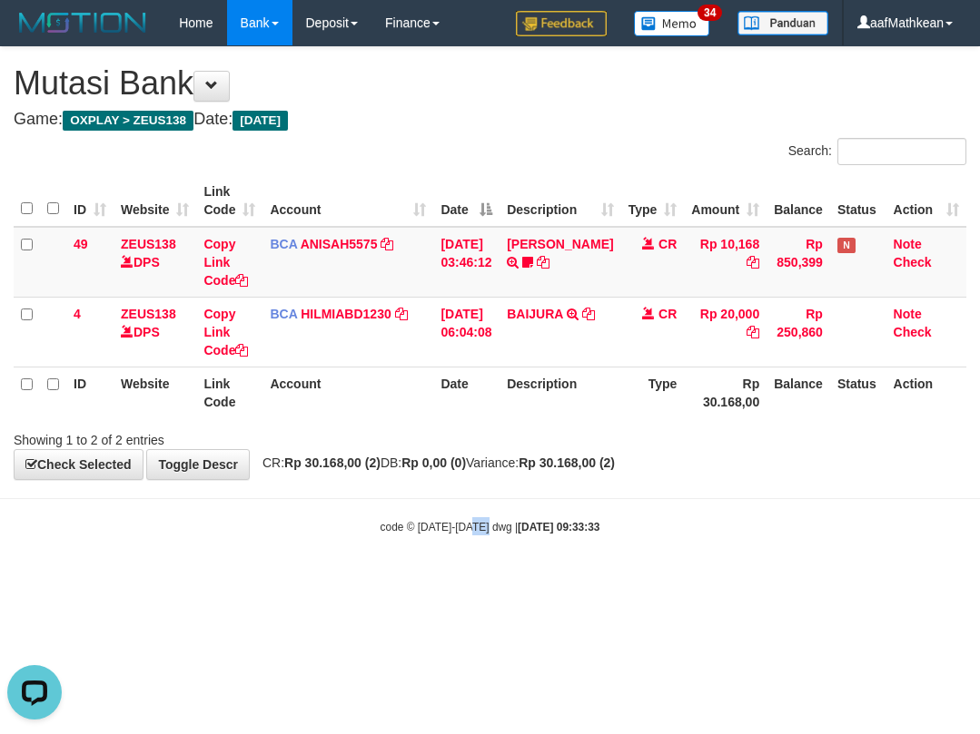
click at [465, 581] on html "Toggle navigation Home Bank Account List Load By Website Group [OXPLAY] ZEUS138…" at bounding box center [490, 290] width 980 height 581
drag, startPoint x: 475, startPoint y: 594, endPoint x: 450, endPoint y: 646, distance: 58.1
click at [474, 581] on html "Toggle navigation Home Bank Account List Load By Website Group [OXPLAY] ZEUS138…" at bounding box center [490, 290] width 980 height 581
click at [762, 581] on html "Toggle navigation Home Bank Account List Load By Website Group [OXPLAY] ZEUS138…" at bounding box center [490, 290] width 980 height 581
drag, startPoint x: 779, startPoint y: 636, endPoint x: 979, endPoint y: 524, distance: 229.3
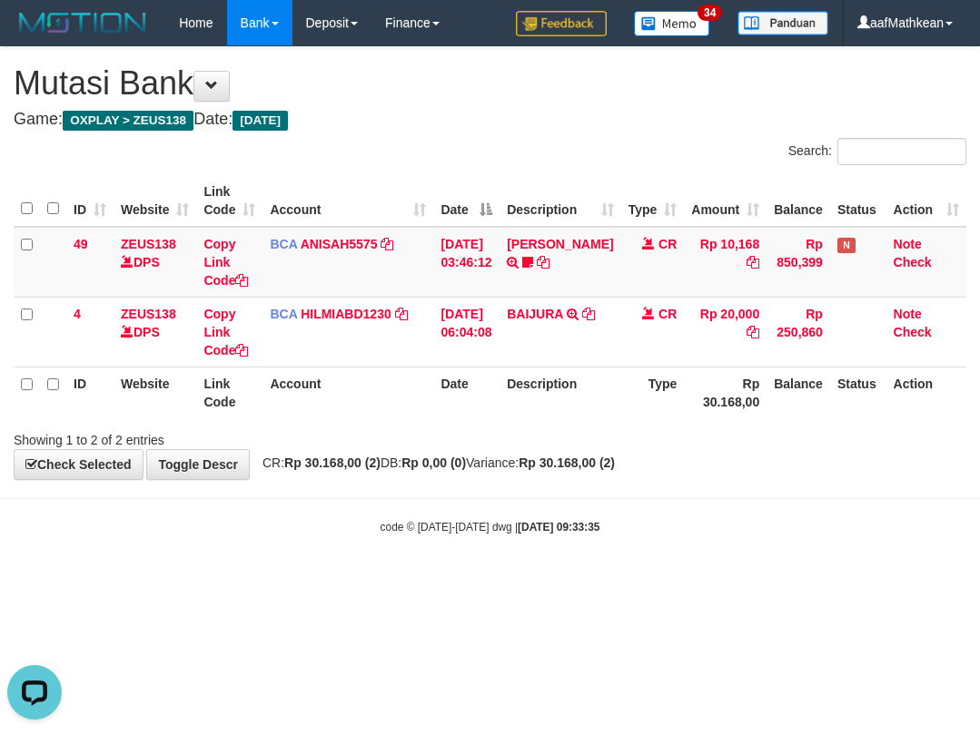
click at [801, 581] on html "Toggle navigation Home Bank Account List Load By Website Group [OXPLAY] ZEUS138…" at bounding box center [490, 290] width 980 height 581
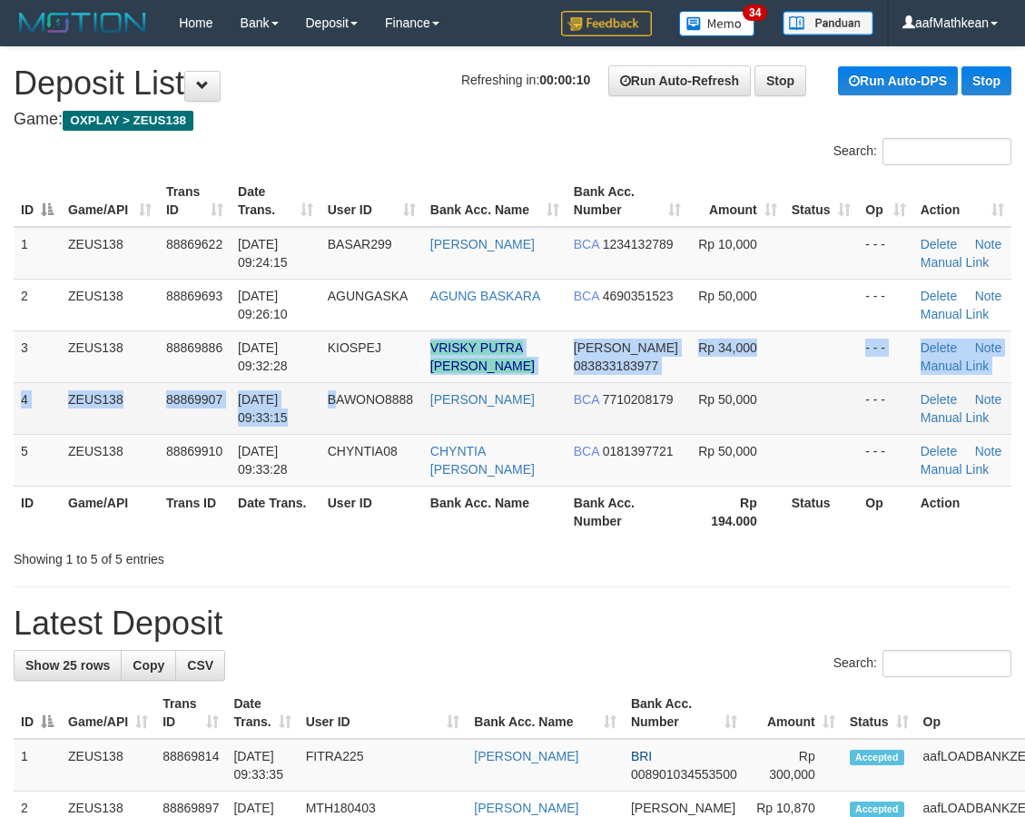
click at [378, 374] on tbody "1 ZEUS138 88869622 01/10/2025 09:24:15 BASAR299 ARDIAN SUPI BCA 1234132789 Rp 1…" at bounding box center [513, 357] width 998 height 260
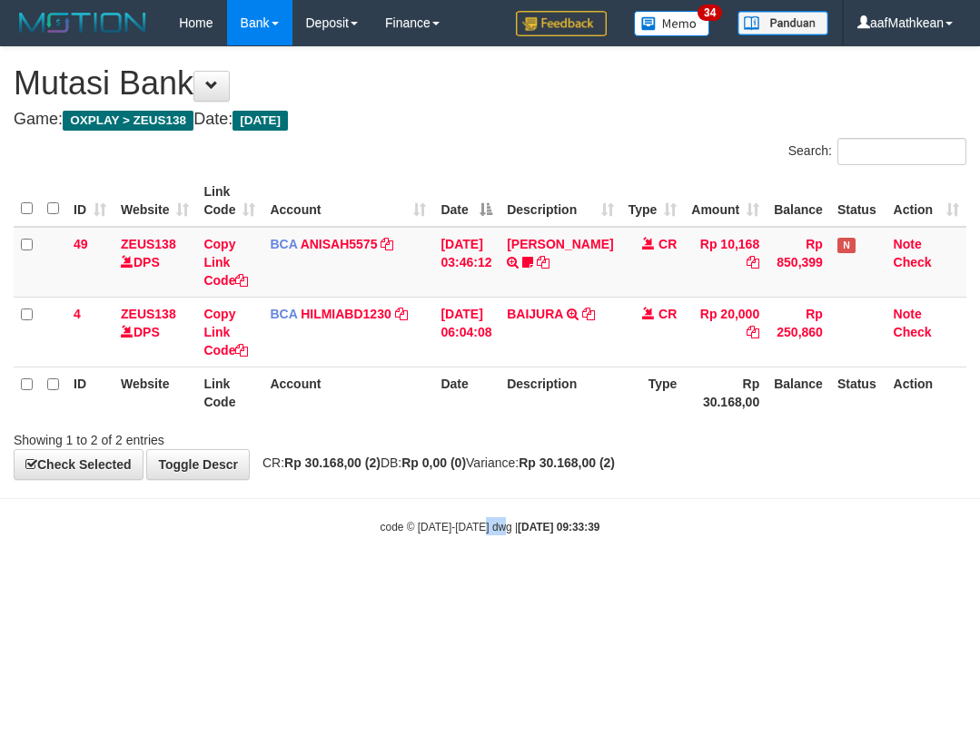
click at [561, 563] on body "Toggle navigation Home Bank Account List Load By Website Group [OXPLAY] ZEUS138…" at bounding box center [490, 290] width 980 height 581
click at [568, 572] on body "Toggle navigation Home Bank Account List Load By Website Group [OXPLAY] ZEUS138…" at bounding box center [490, 290] width 980 height 581
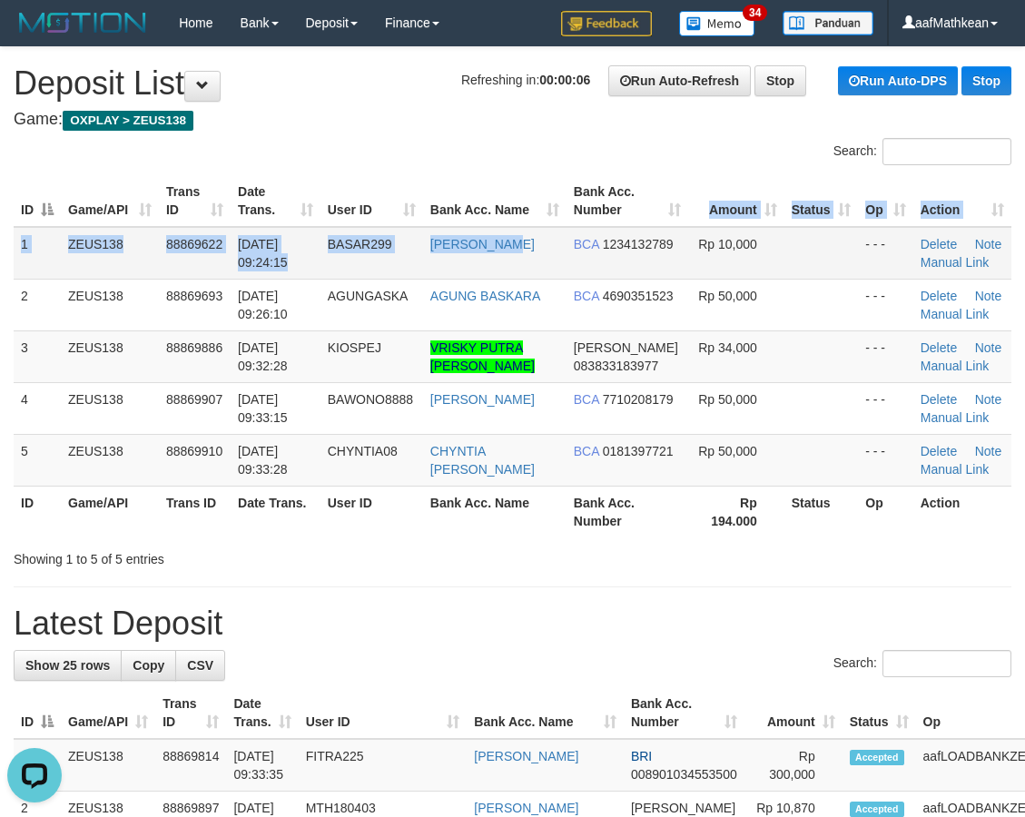
click at [639, 220] on table "ID Game/API Trans ID Date Trans. User ID Bank Acc. Name Bank Acc. Number Amount…" at bounding box center [513, 356] width 998 height 362
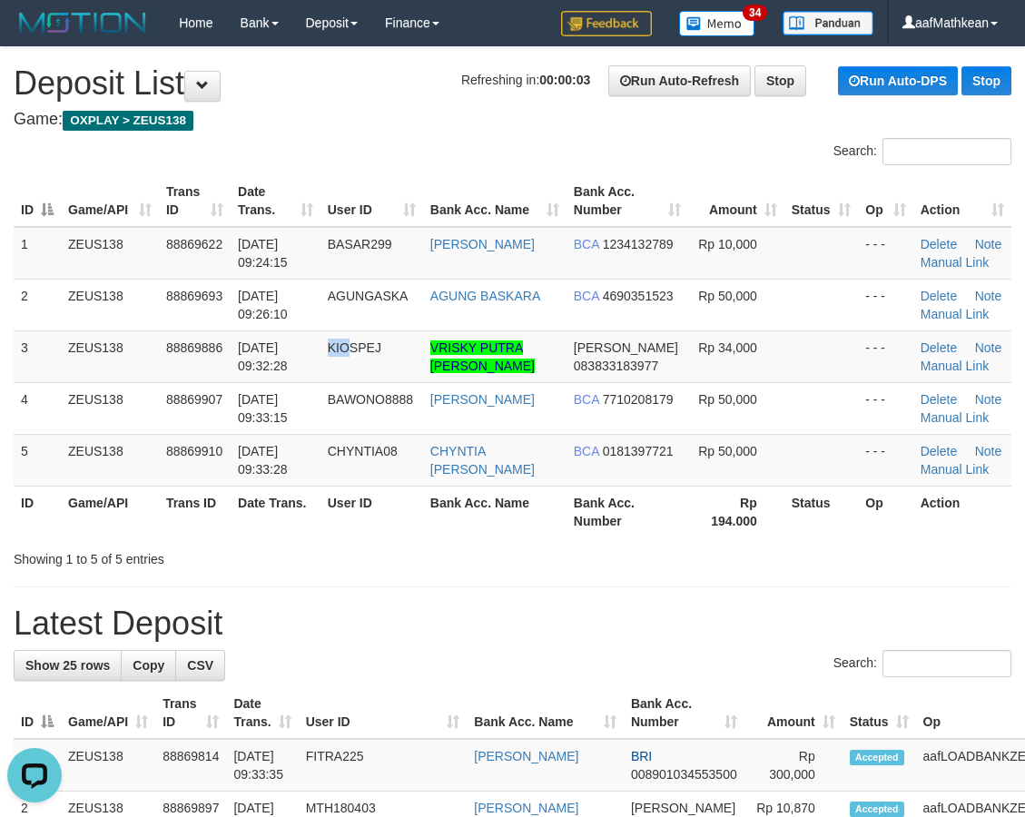
click at [362, 341] on td "KIOSPEJ" at bounding box center [371, 356] width 103 height 52
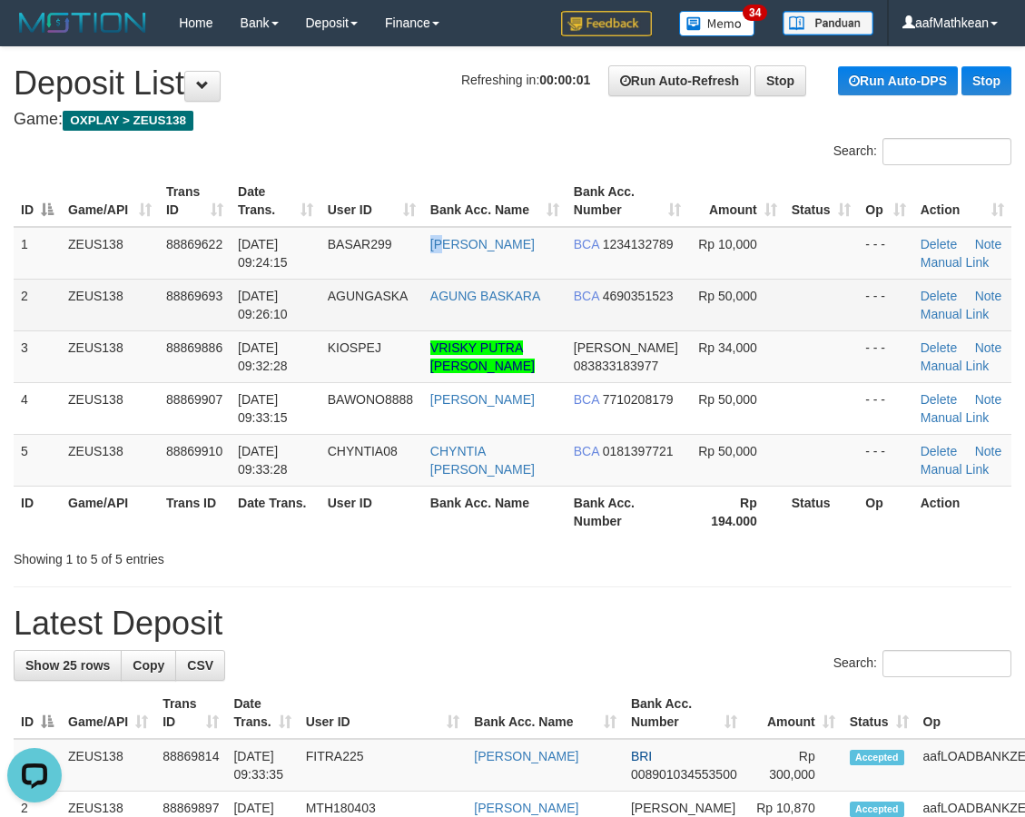
click at [444, 258] on tr "1 ZEUS138 88869622 01/10/2025 09:24:15 BASAR299 ARDIAN SUPI BCA 1234132789 Rp 1…" at bounding box center [513, 253] width 998 height 53
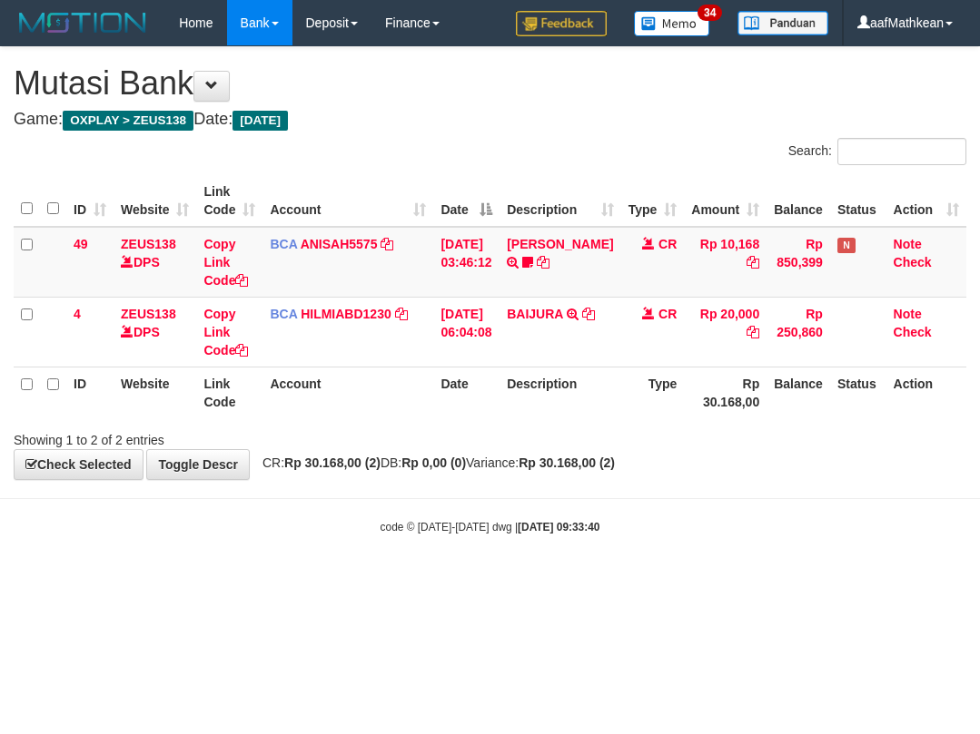
click at [569, 569] on body "Toggle navigation Home Bank Account List Load By Website Group [OXPLAY] ZEUS138…" at bounding box center [490, 290] width 980 height 581
click at [572, 568] on body "Toggle navigation Home Bank Account List Load By Website Group [OXPLAY] ZEUS138…" at bounding box center [490, 290] width 980 height 581
click at [494, 581] on html "Toggle navigation Home Bank Account List Load By Website Group [OXPLAY] ZEUS138…" at bounding box center [490, 290] width 980 height 581
click at [407, 491] on body "Toggle navigation Home Bank Account List Load By Website Group [OXPLAY] ZEUS138…" at bounding box center [490, 290] width 980 height 581
drag, startPoint x: 395, startPoint y: 486, endPoint x: 440, endPoint y: 468, distance: 48.6
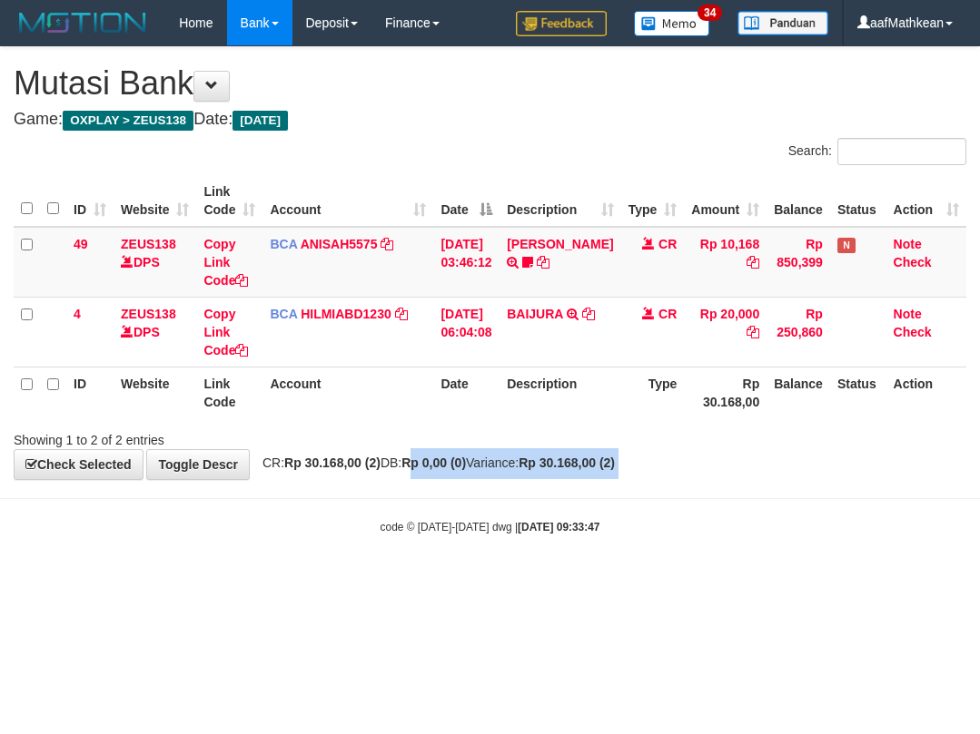
click at [442, 475] on body "Toggle navigation Home Bank Account List Load By Website Group [OXPLAY] ZEUS138…" at bounding box center [490, 290] width 980 height 581
click at [496, 453] on div "**********" at bounding box center [490, 263] width 980 height 432
click at [548, 409] on th "Description" at bounding box center [559, 393] width 121 height 52
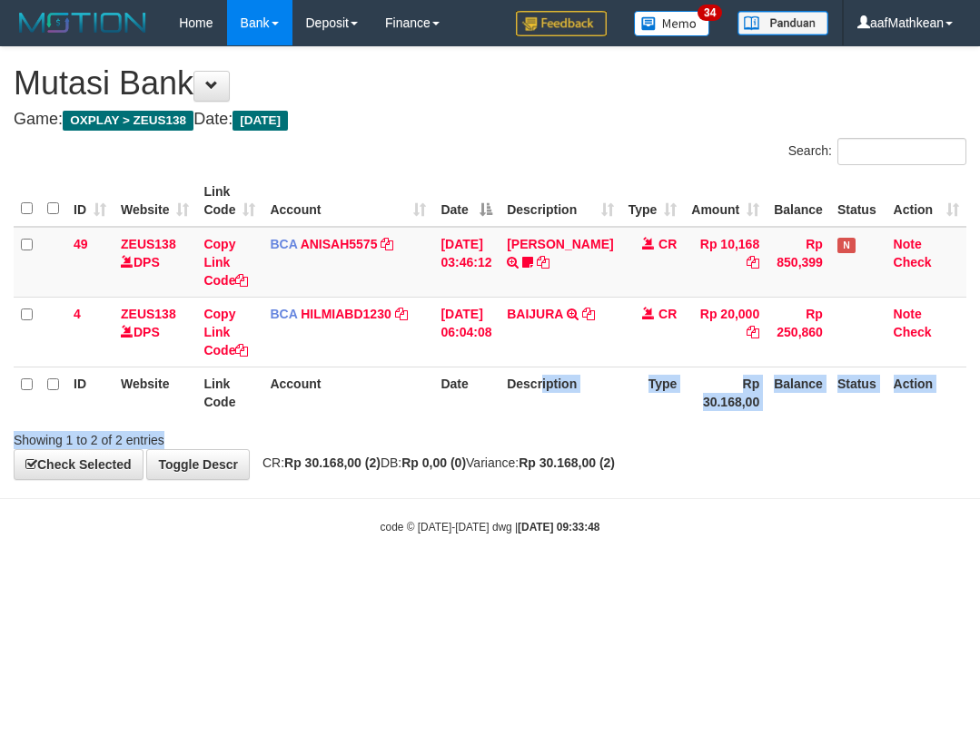
click at [571, 432] on div "Search: ID Website Link Code Account Date Description Type Amount Balance Statu…" at bounding box center [490, 293] width 952 height 311
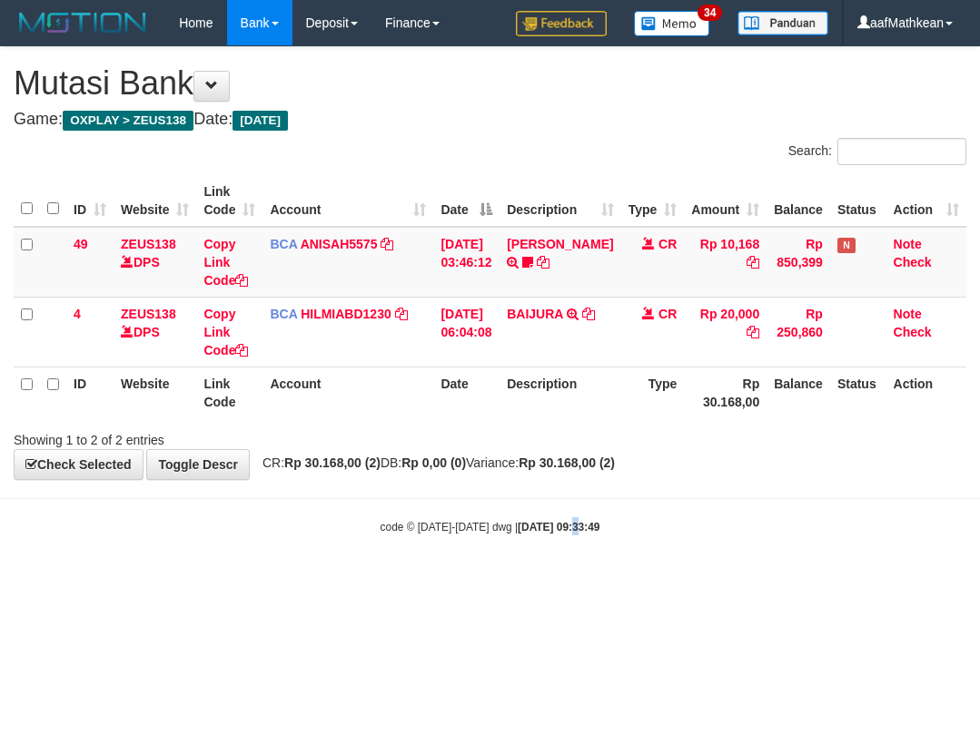
drag, startPoint x: 568, startPoint y: 541, endPoint x: 471, endPoint y: 679, distance: 168.8
click at [568, 543] on body "Toggle navigation Home Bank Account List Load By Website Group [OXPLAY] ZEUS138…" at bounding box center [490, 290] width 980 height 581
click at [800, 545] on body "Toggle navigation Home Bank Account List Load By Website Group [OXPLAY] ZEUS138…" at bounding box center [490, 290] width 980 height 581
click at [751, 488] on body "Toggle navigation Home Bank Account List Load By Website Group [OXPLAY] ZEUS138…" at bounding box center [490, 290] width 980 height 581
drag, startPoint x: 646, startPoint y: 460, endPoint x: 663, endPoint y: 448, distance: 21.4
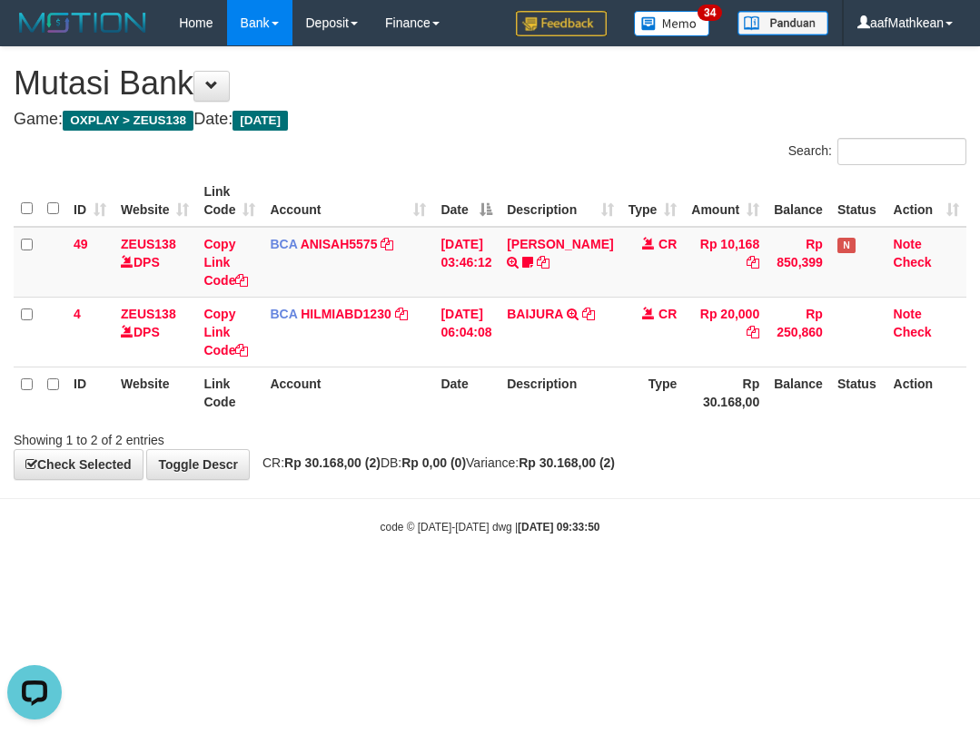
click at [663, 448] on div "**********" at bounding box center [490, 263] width 980 height 432
